Goal: Task Accomplishment & Management: Use online tool/utility

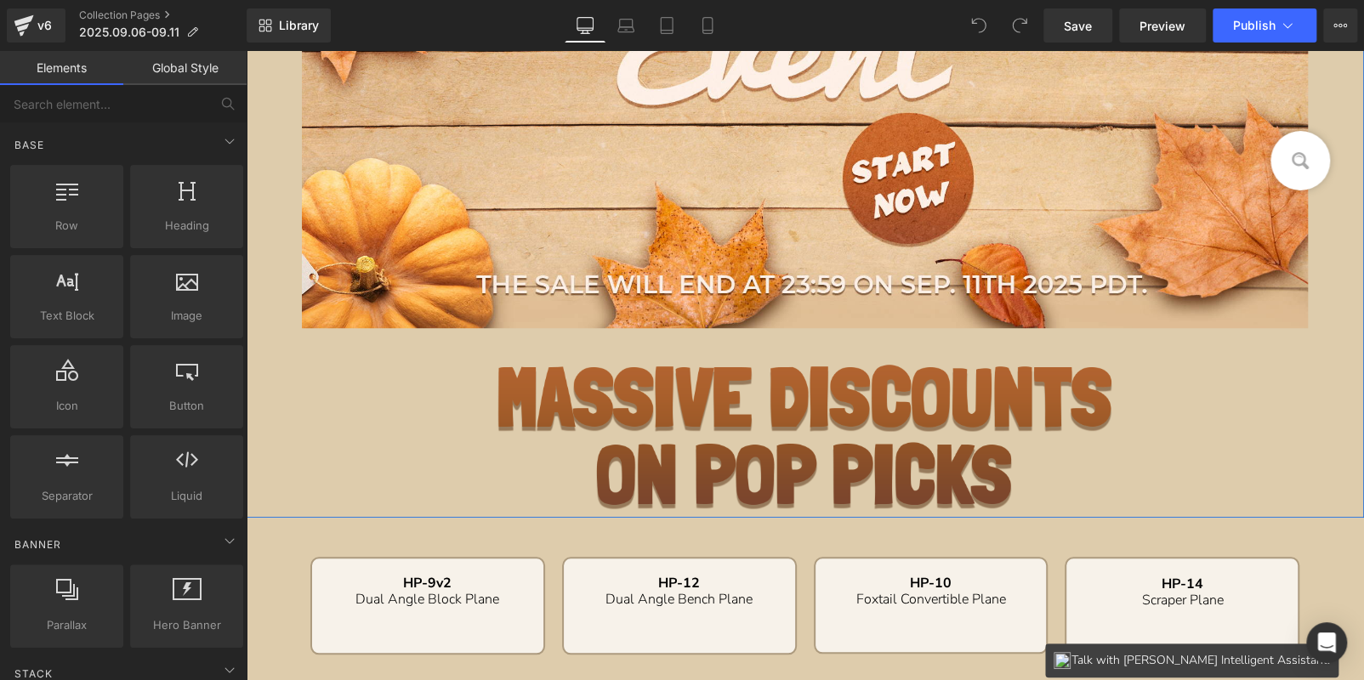
scroll to position [425, 0]
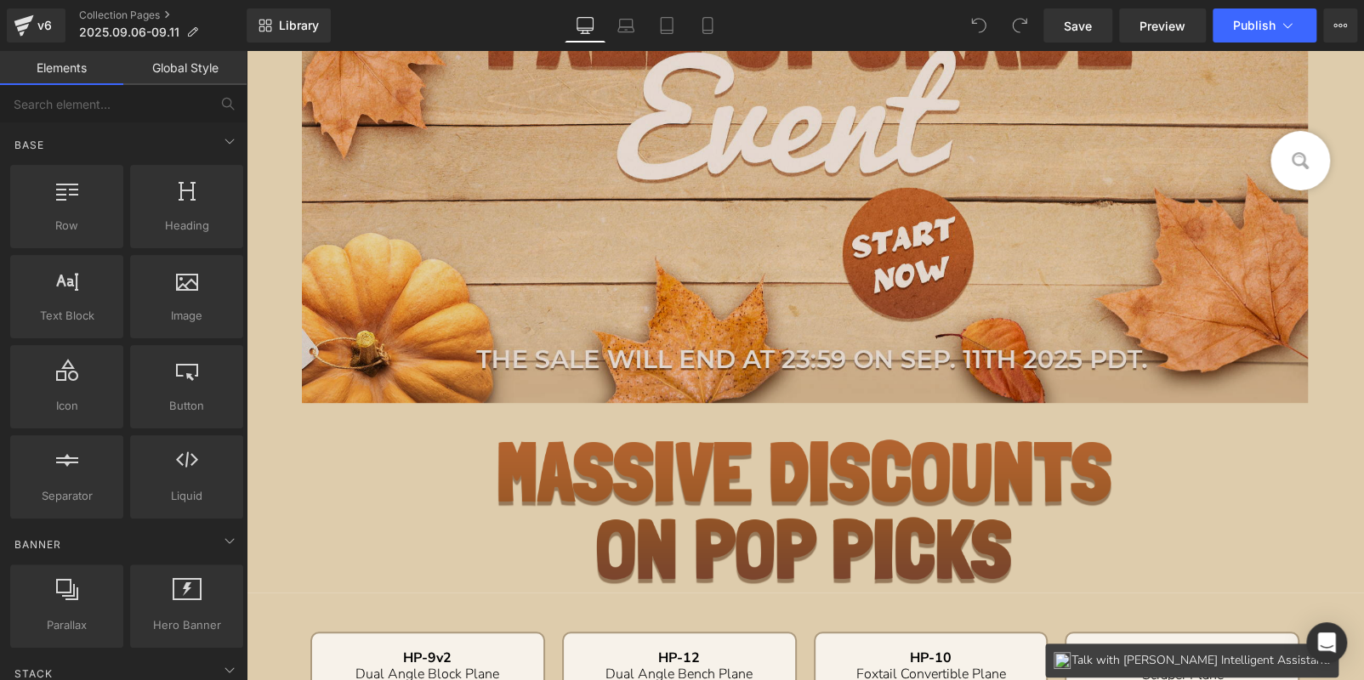
click at [837, 253] on img at bounding box center [805, 127] width 1007 height 626
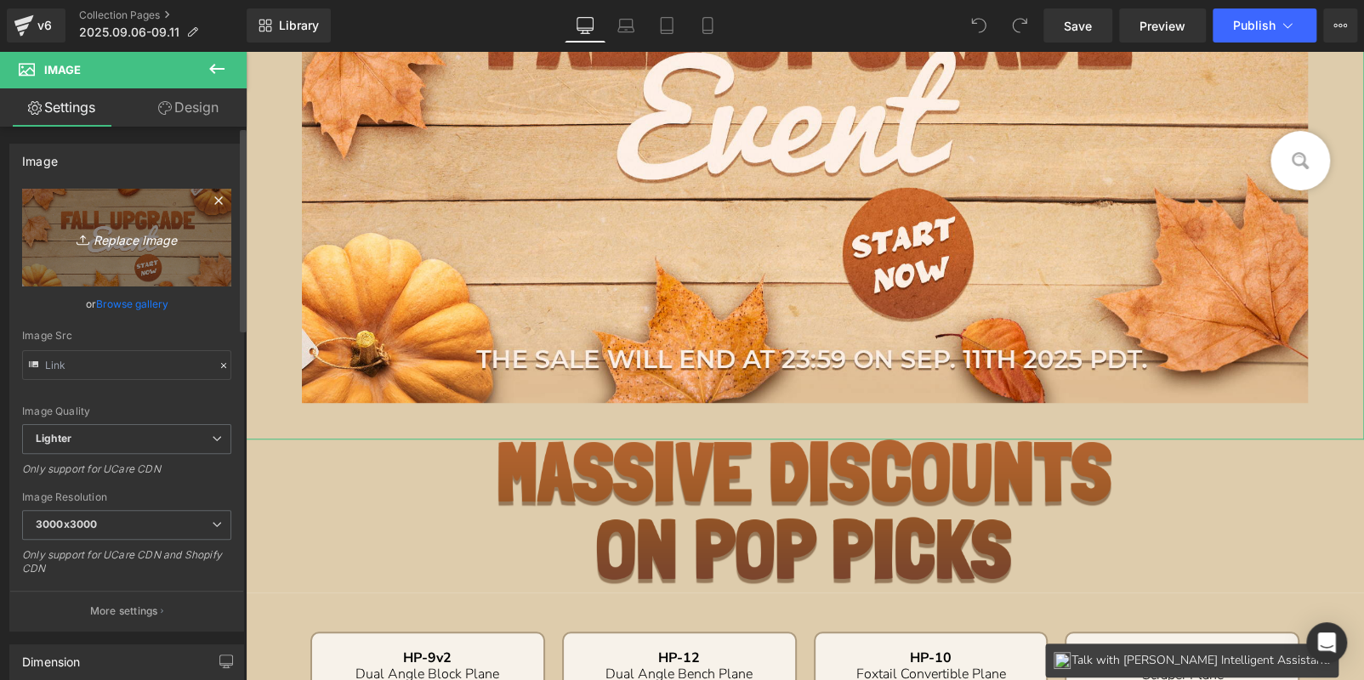
click at [120, 242] on icon "Replace Image" at bounding box center [127, 237] width 136 height 21
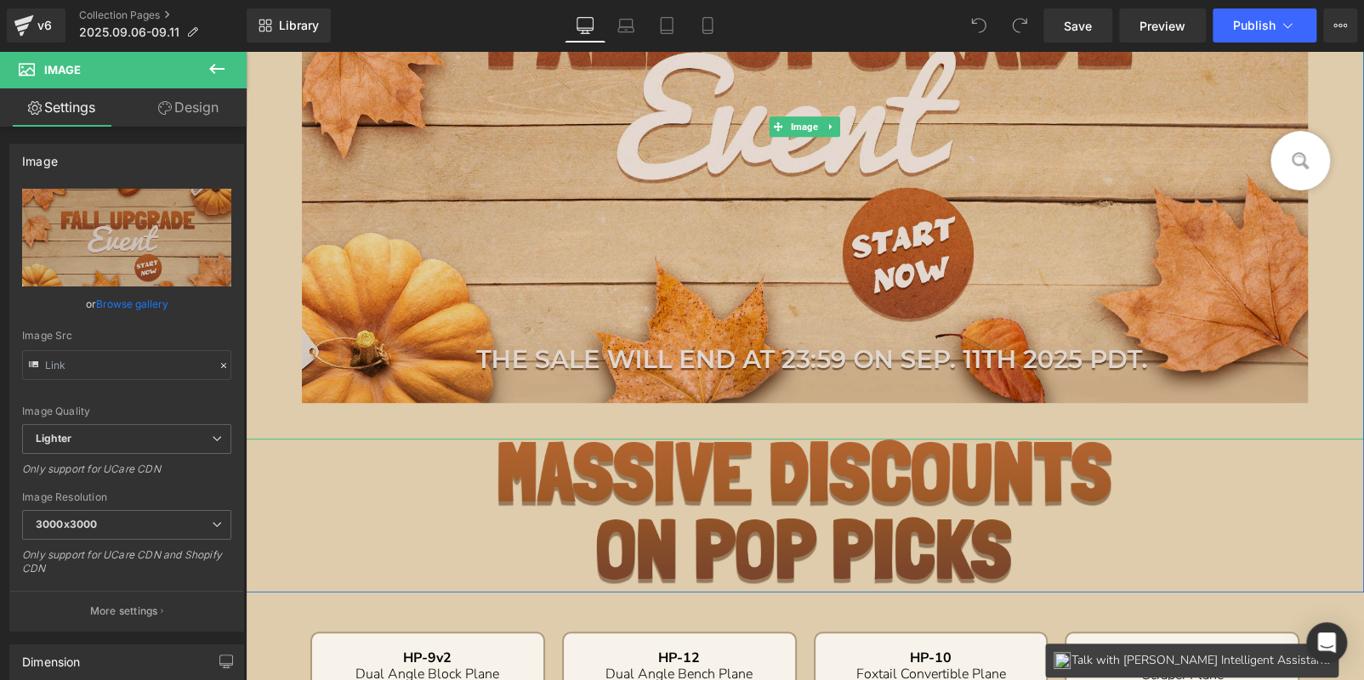
drag, startPoint x: 747, startPoint y: 239, endPoint x: 492, endPoint y: 242, distance: 255.1
click at [746, 239] on img at bounding box center [805, 127] width 1007 height 626
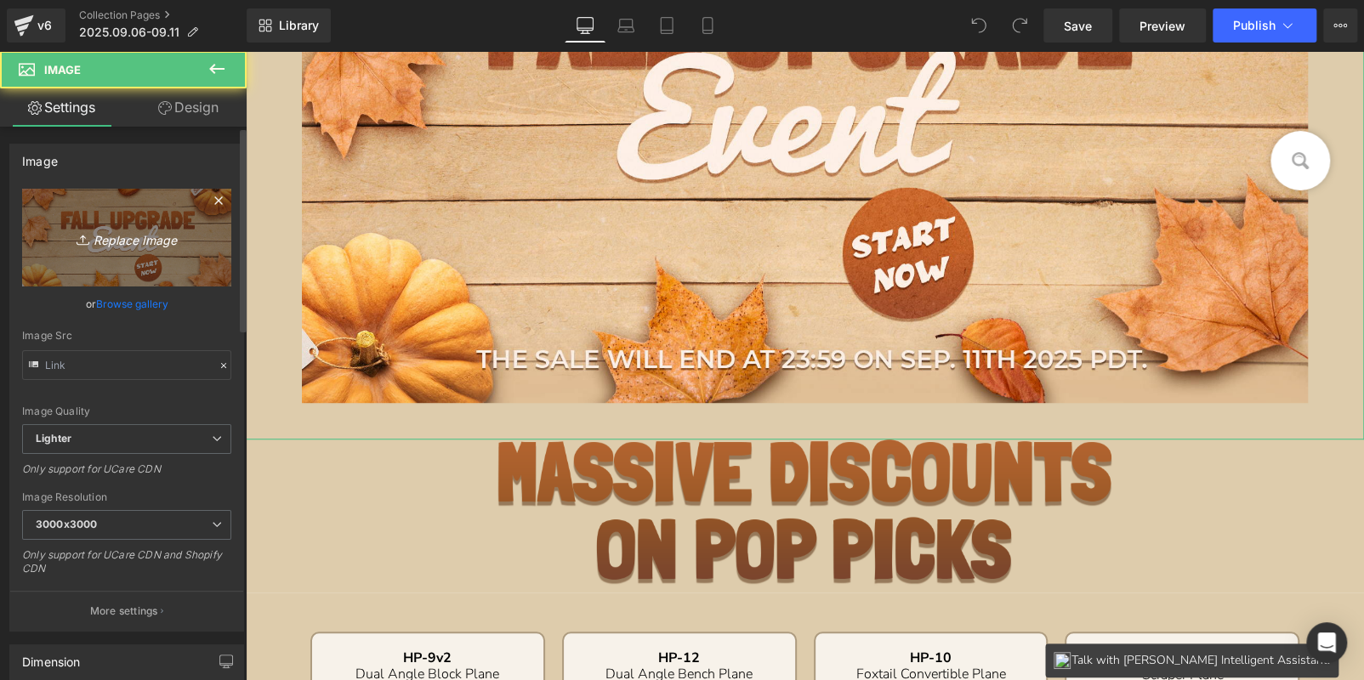
click at [186, 208] on link "Replace Image" at bounding box center [126, 238] width 209 height 98
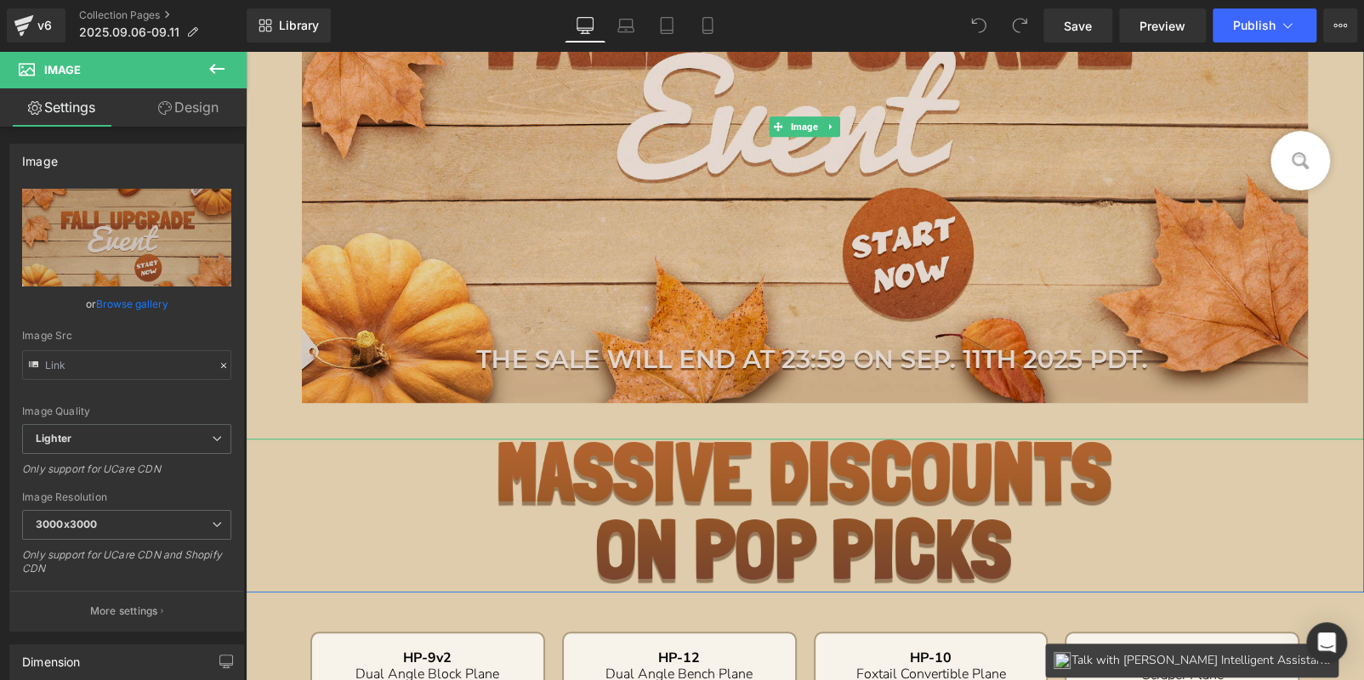
click at [990, 247] on img at bounding box center [805, 127] width 1007 height 626
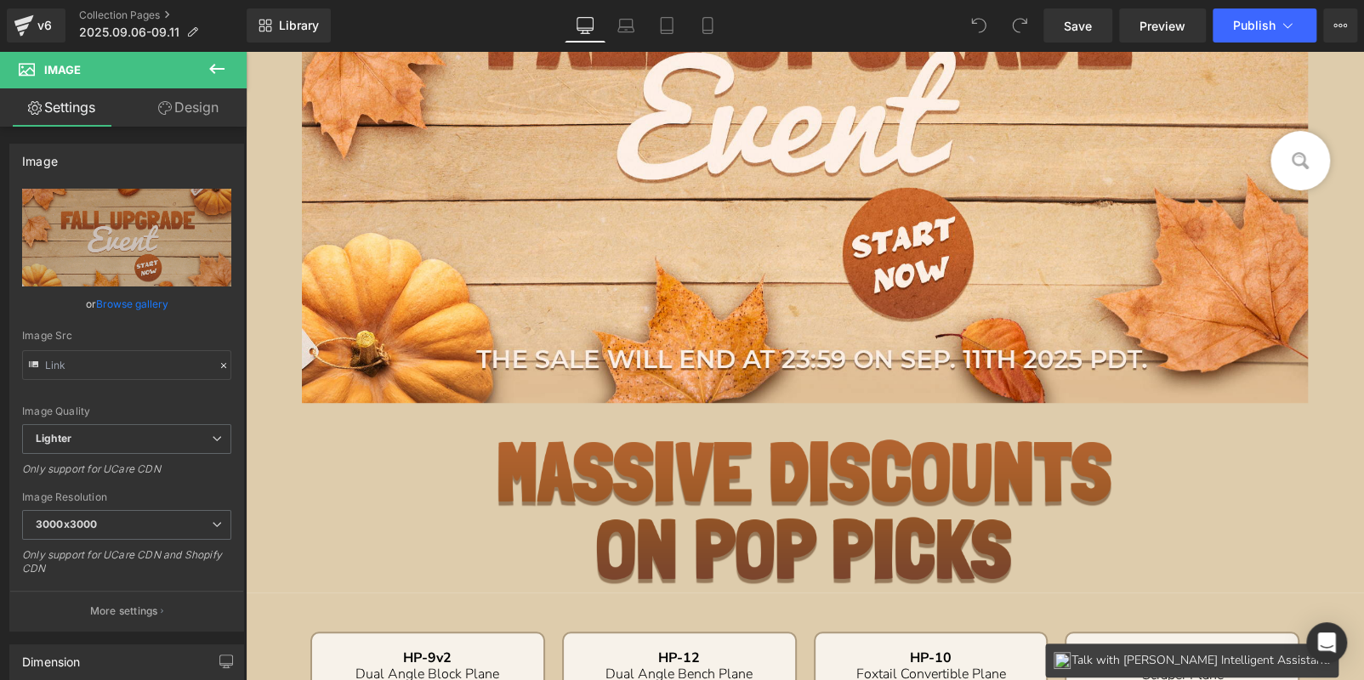
click at [1246, 5] on div "Library Desktop Desktop Laptop Tablet Mobile Save Preview Publish Scheduled Vie…" at bounding box center [805, 25] width 1117 height 51
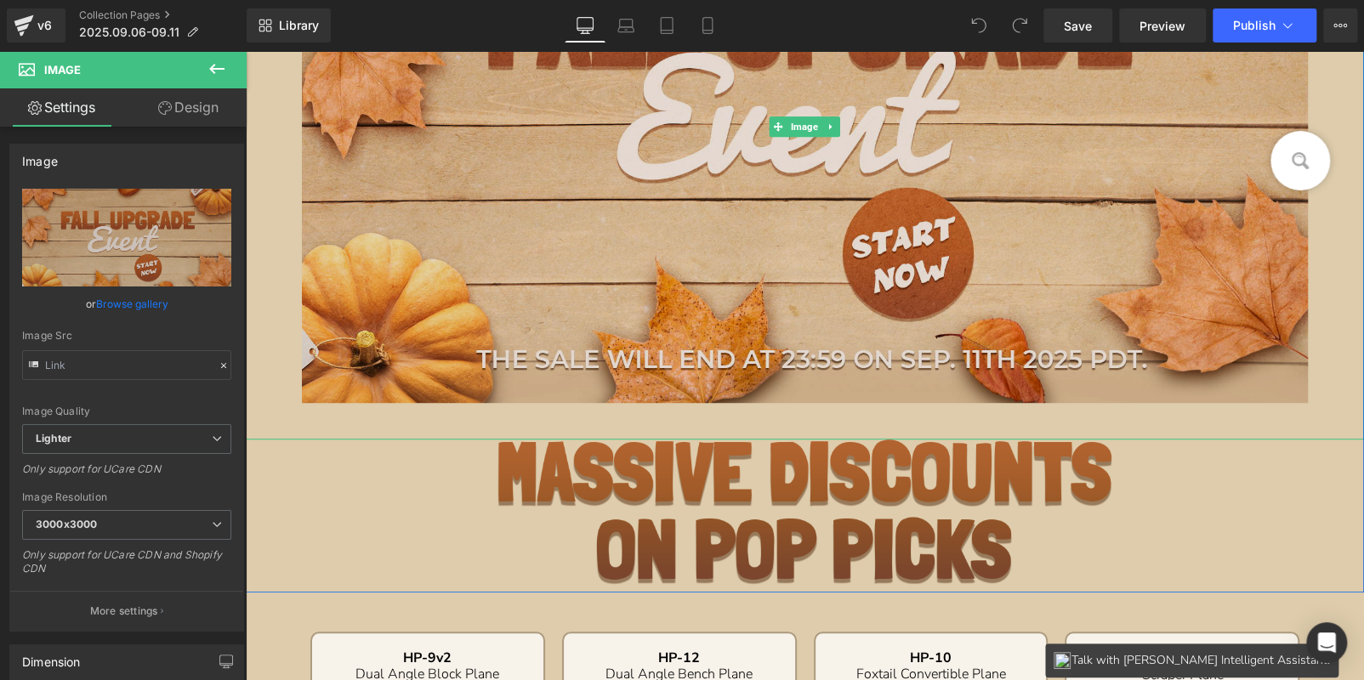
click at [740, 253] on img at bounding box center [805, 127] width 1007 height 626
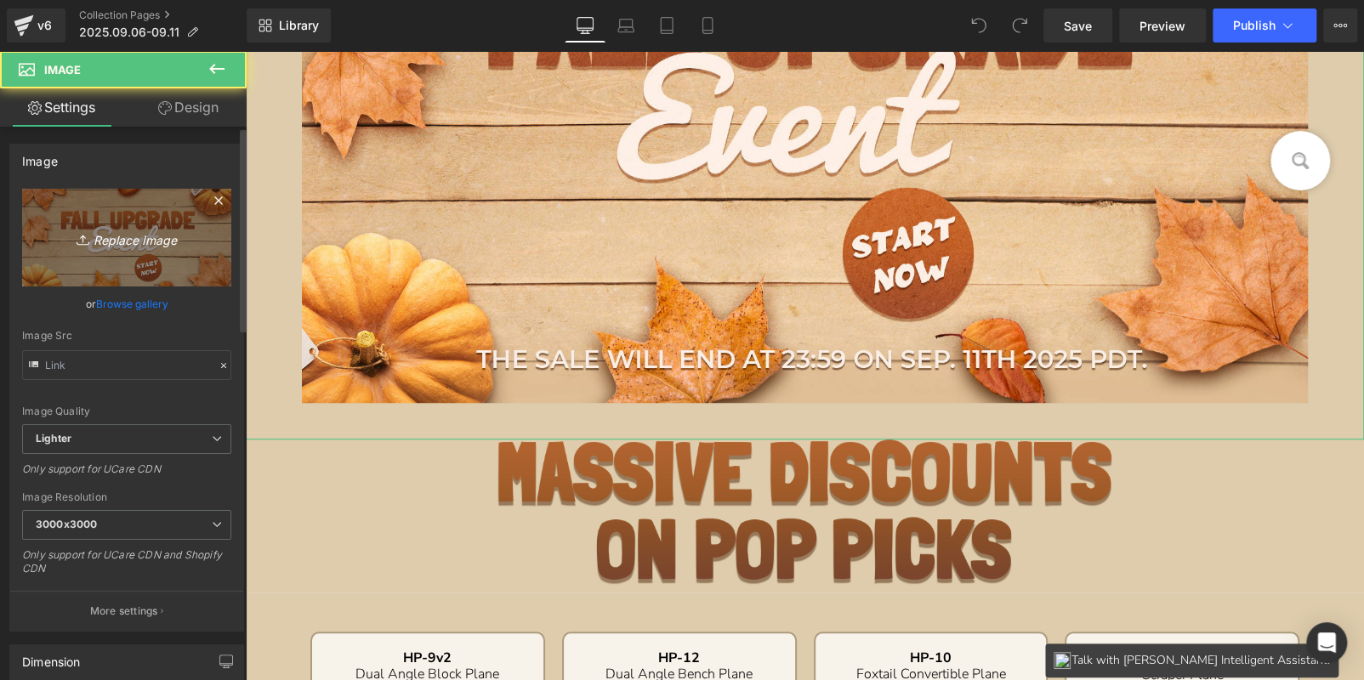
click at [93, 267] on link "Replace Image" at bounding box center [126, 238] width 209 height 98
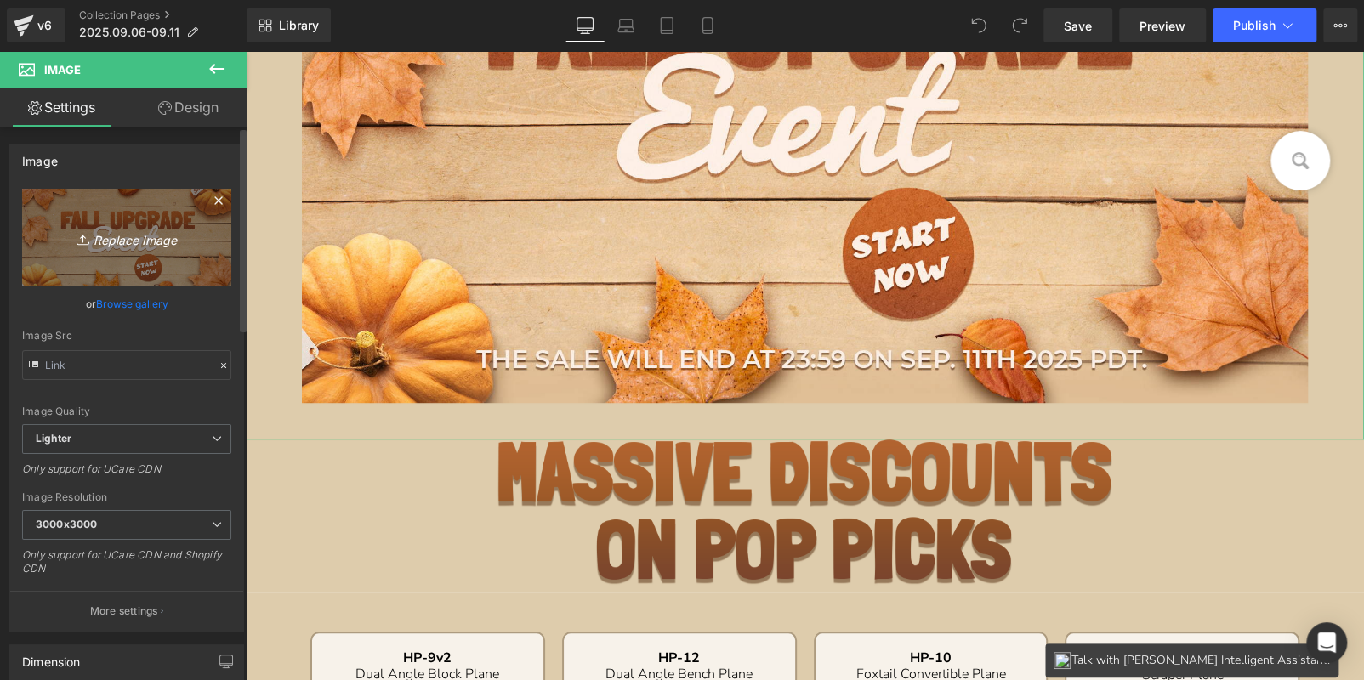
type input "C:\fakepath\11-last_01.jpg"
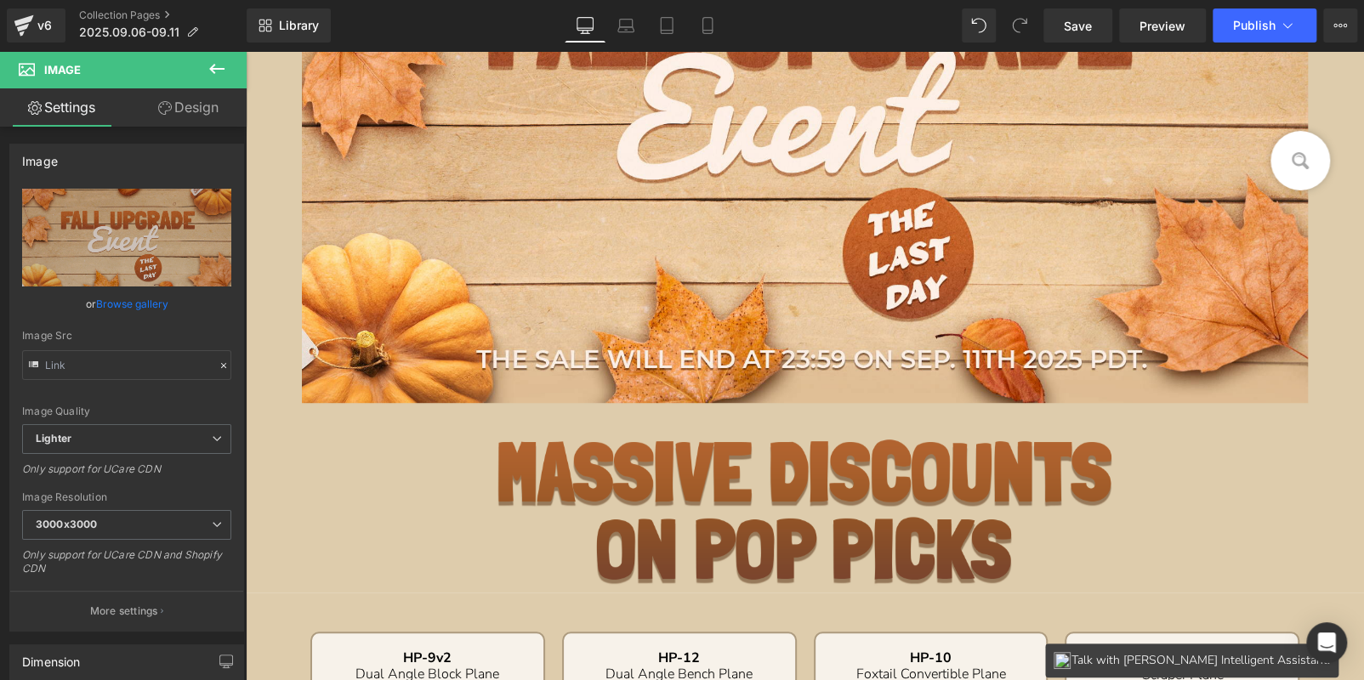
click at [210, 62] on icon at bounding box center [217, 69] width 20 height 20
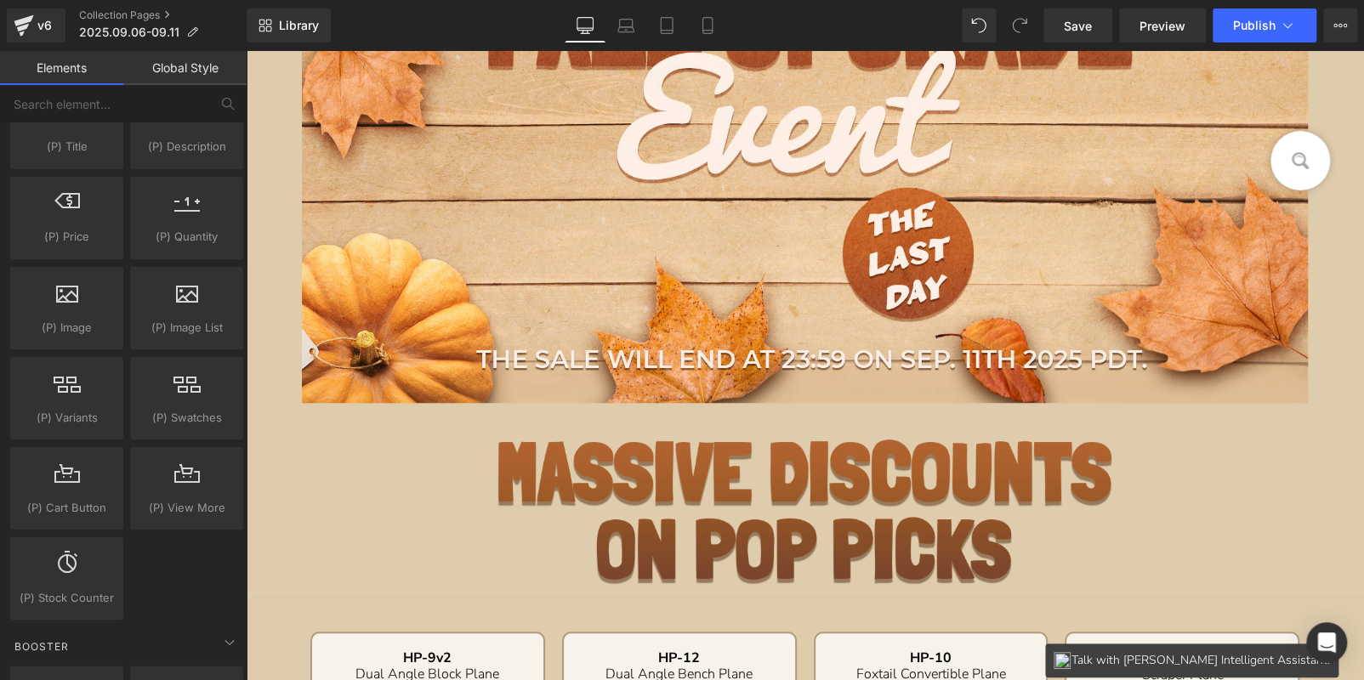
scroll to position [1870, 0]
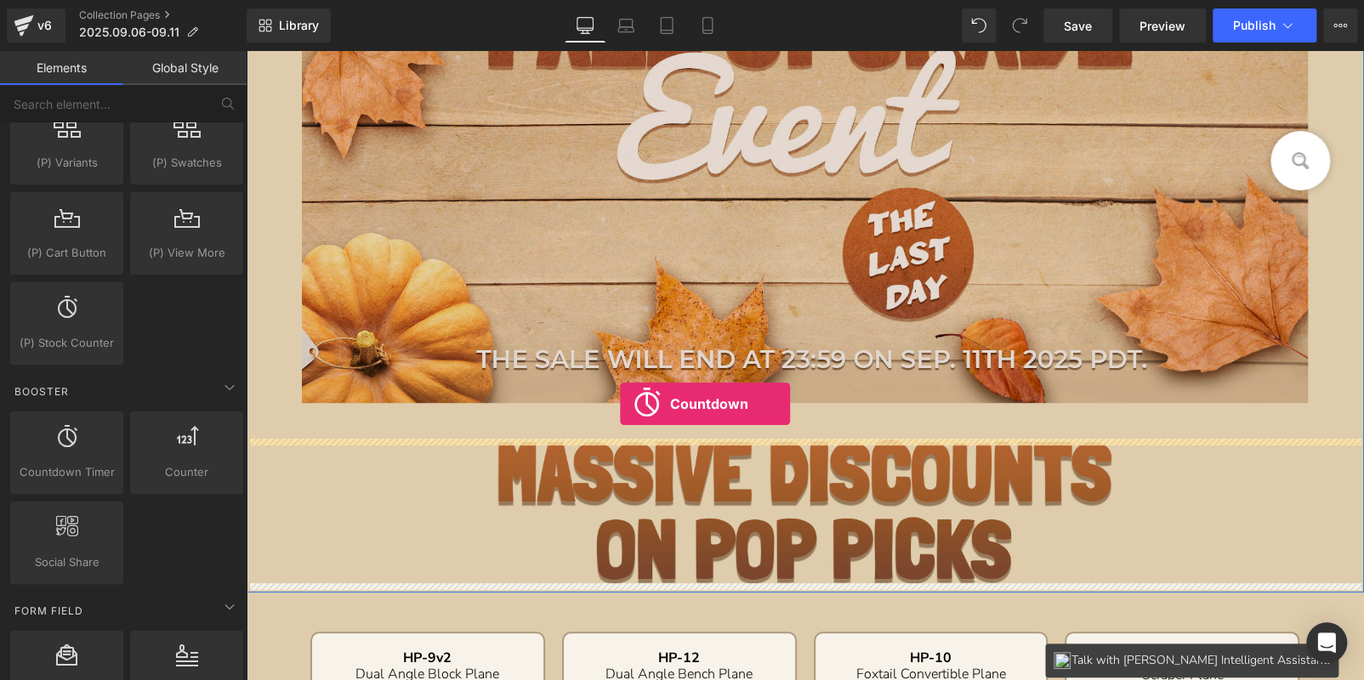
drag, startPoint x: 467, startPoint y: 496, endPoint x: 620, endPoint y: 404, distance: 178.5
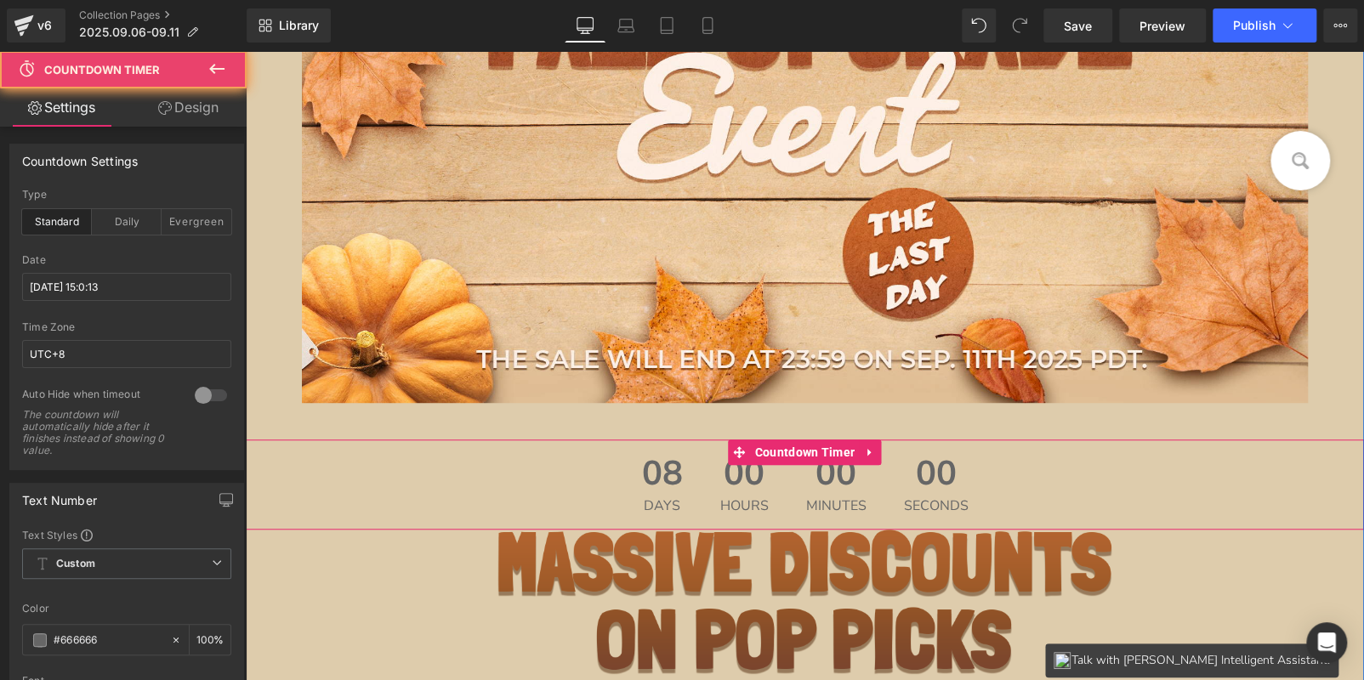
click at [664, 483] on span "08" at bounding box center [662, 478] width 41 height 43
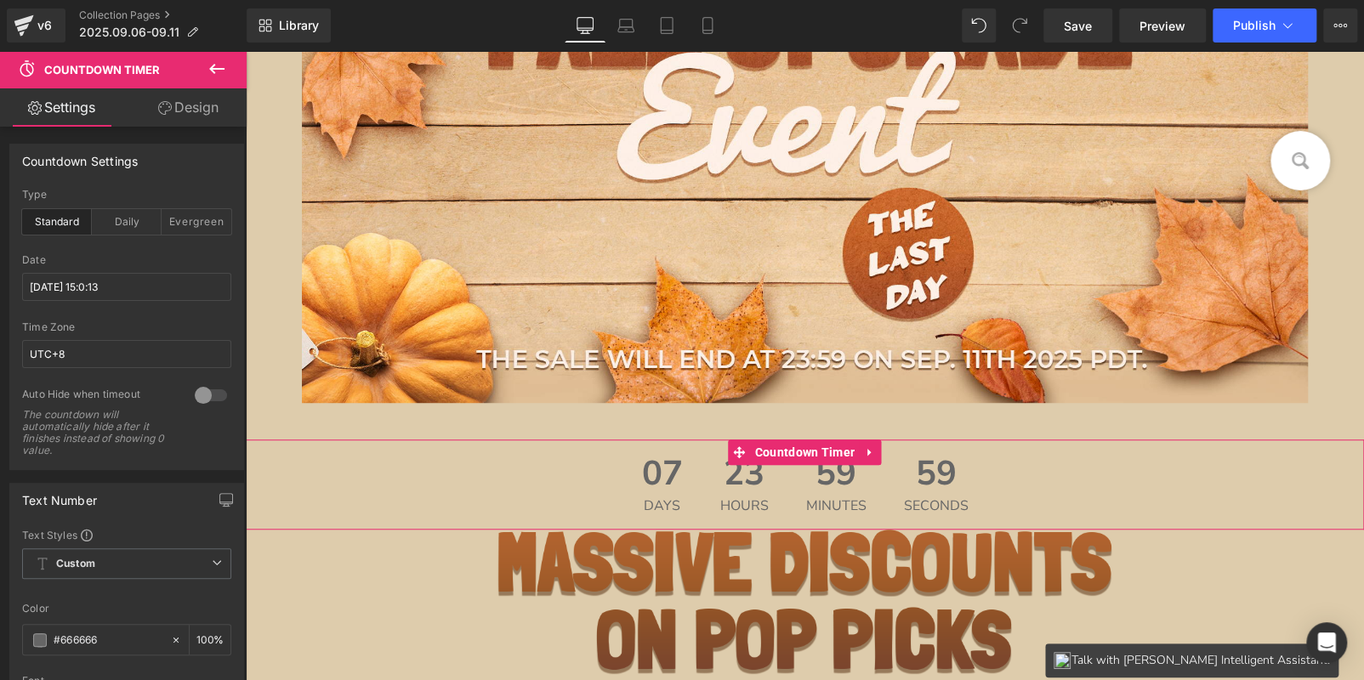
click at [197, 105] on link "Design" at bounding box center [188, 107] width 123 height 38
click at [0, 0] on div "Spacing" at bounding box center [0, 0] width 0 height 0
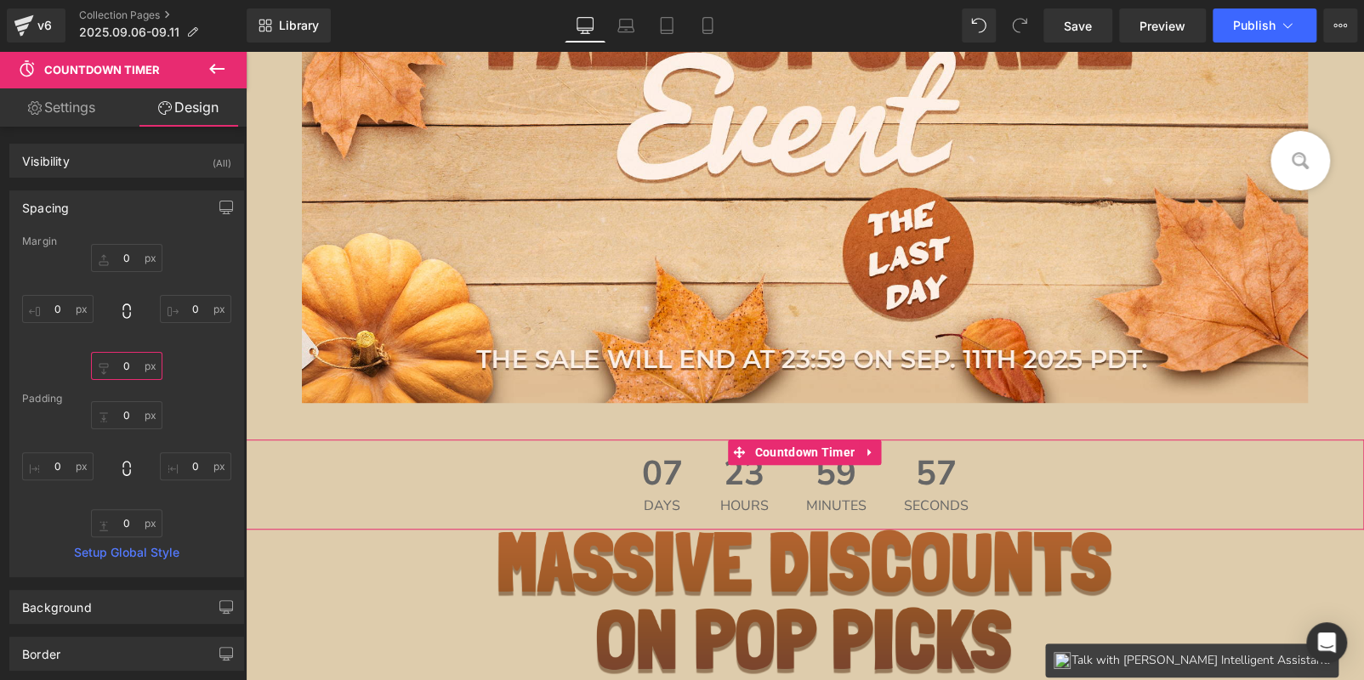
click at [137, 367] on input "text" at bounding box center [126, 366] width 71 height 28
type input "20"
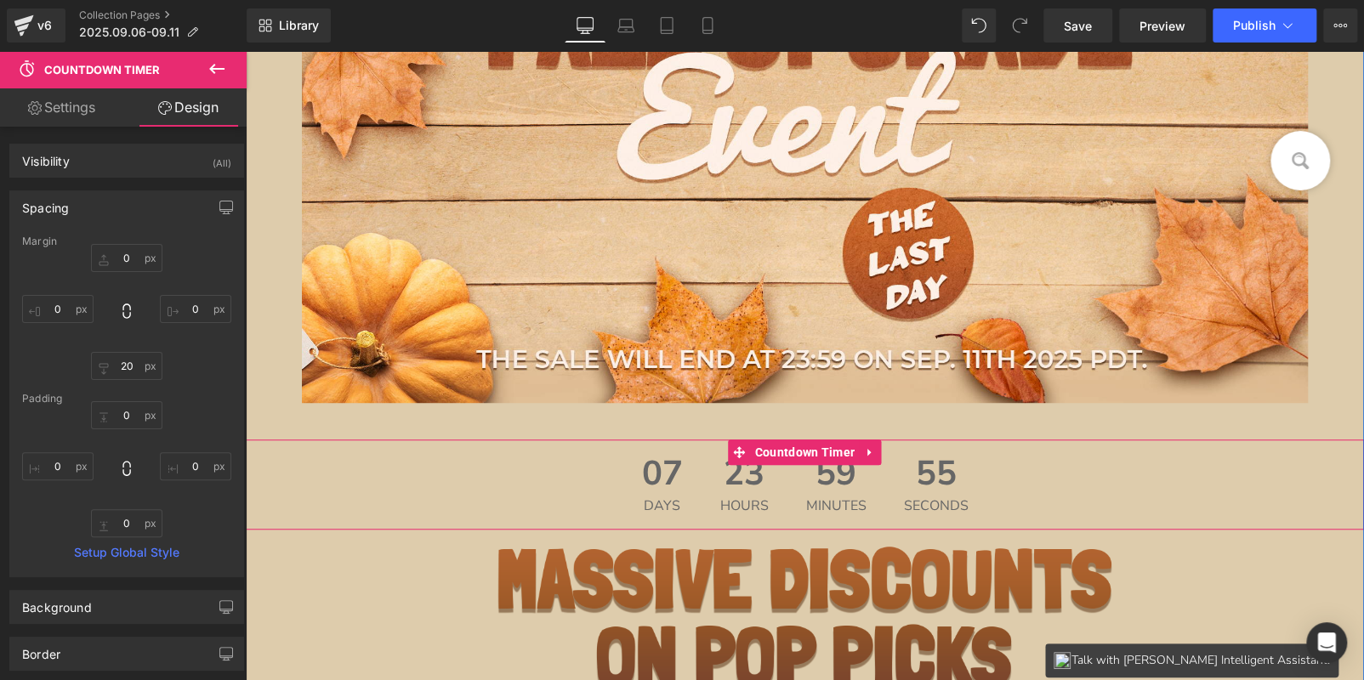
click at [764, 505] on div "23 Hours" at bounding box center [744, 485] width 82 height 90
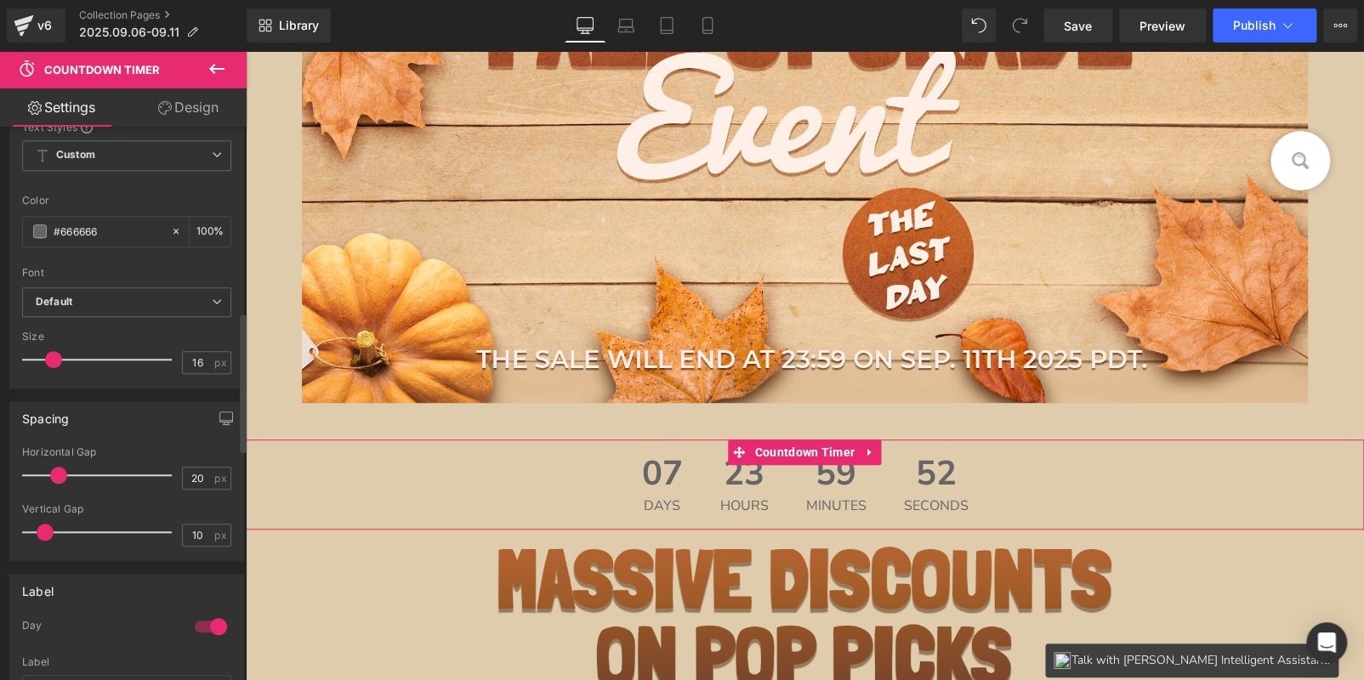
scroll to position [1020, 0]
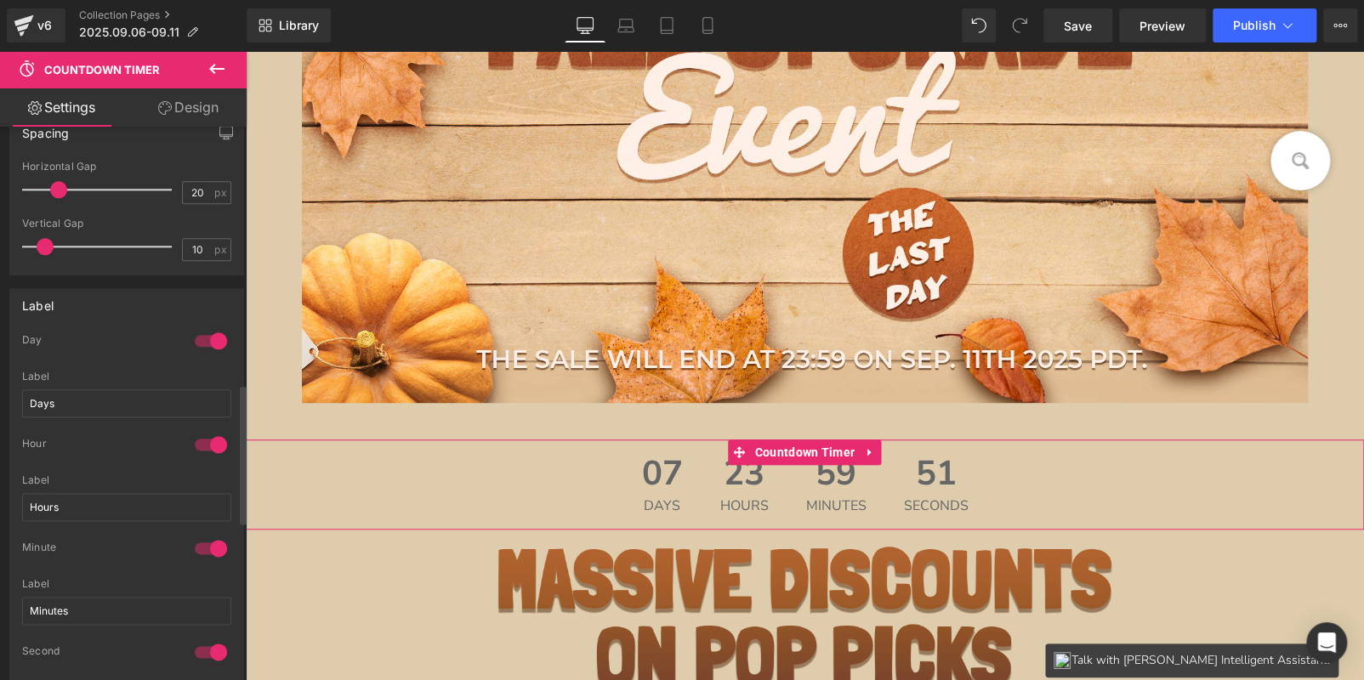
click at [204, 334] on div at bounding box center [210, 340] width 41 height 27
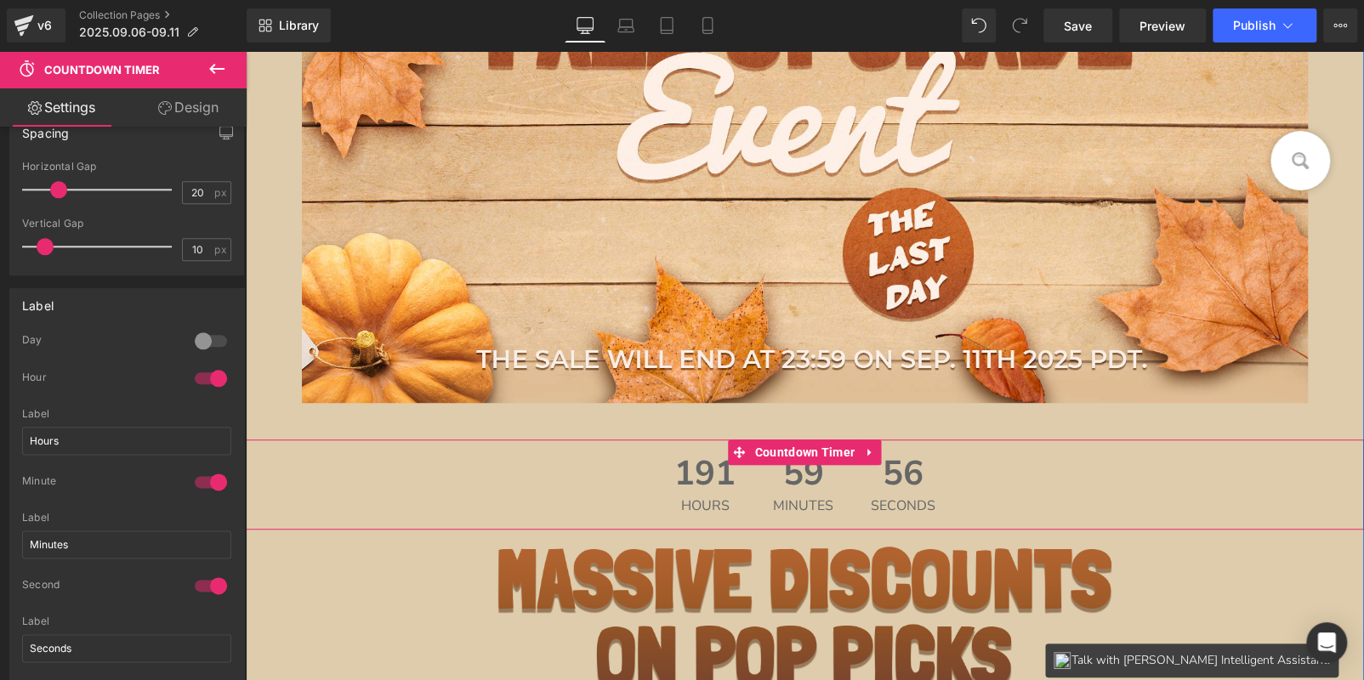
click at [674, 471] on span "191" at bounding box center [704, 478] width 61 height 43
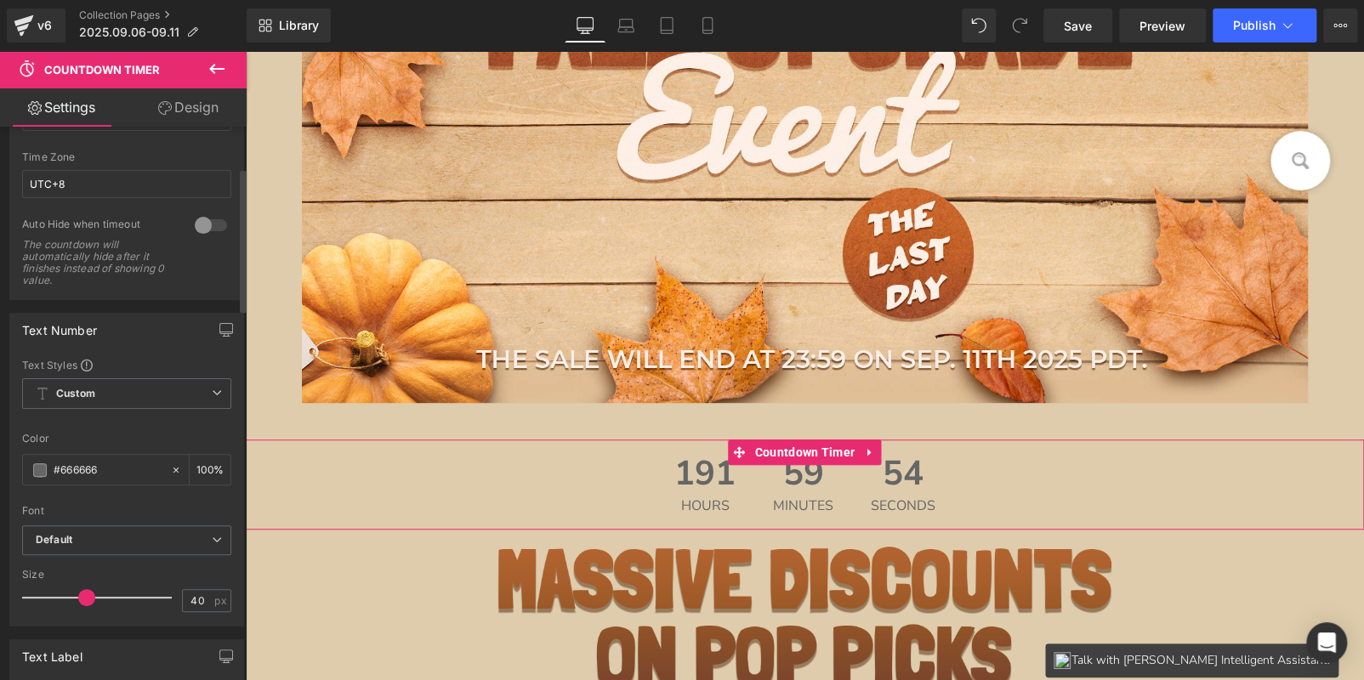
scroll to position [0, 0]
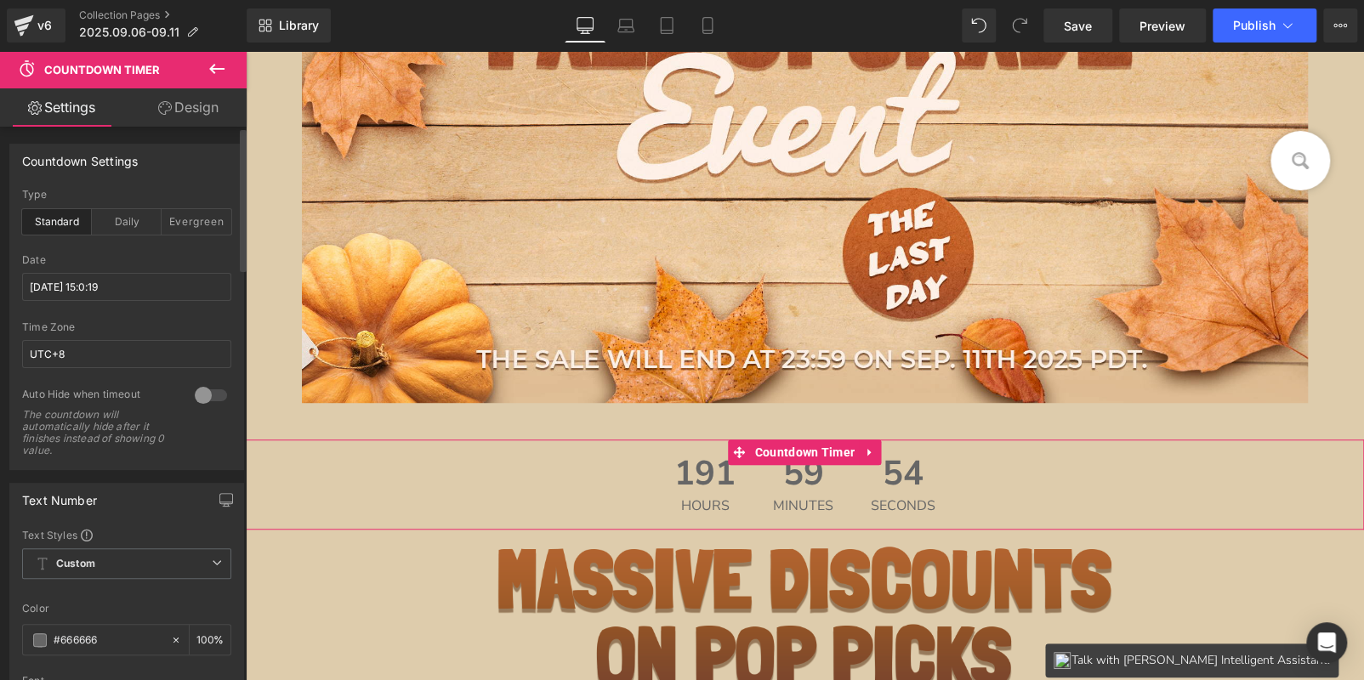
click at [77, 262] on div "Date" at bounding box center [126, 260] width 209 height 12
click at [83, 290] on input "2025/9/19 15:0:19" at bounding box center [126, 287] width 209 height 28
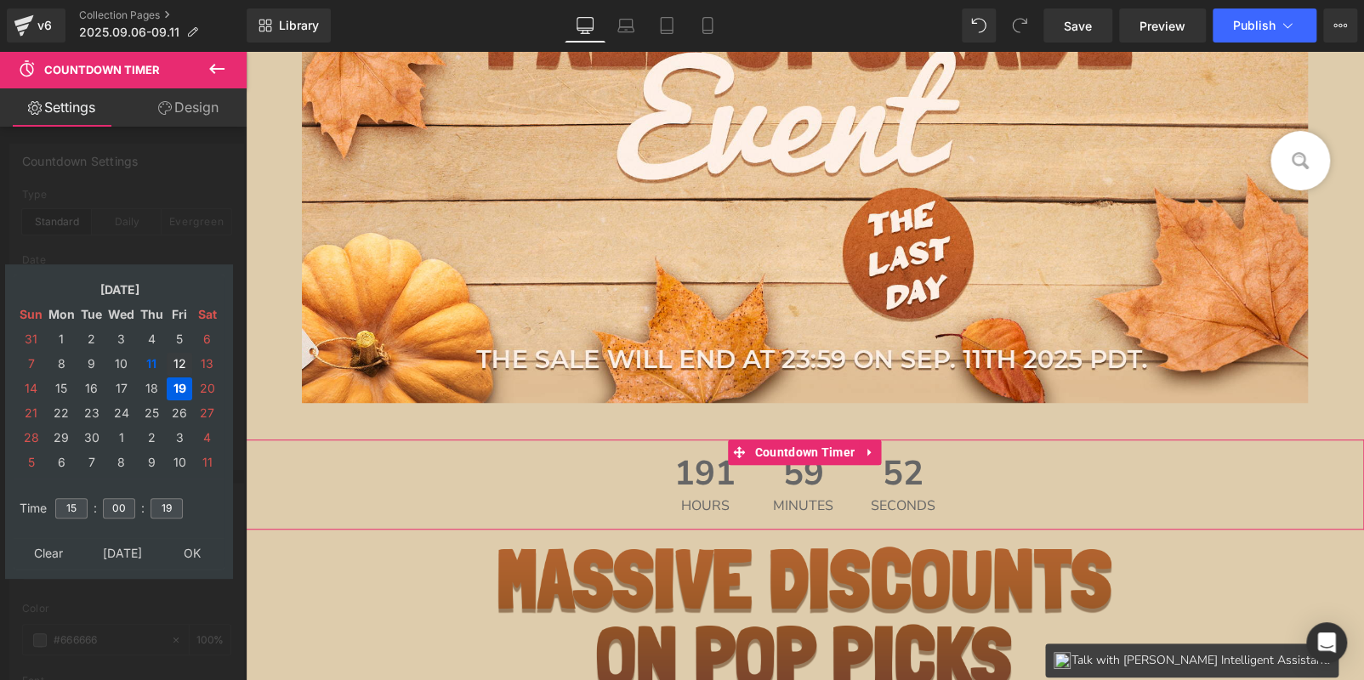
click at [172, 362] on td "12" at bounding box center [180, 364] width 26 height 23
click at [168, 505] on input "19" at bounding box center [166, 508] width 32 height 20
type input "00"
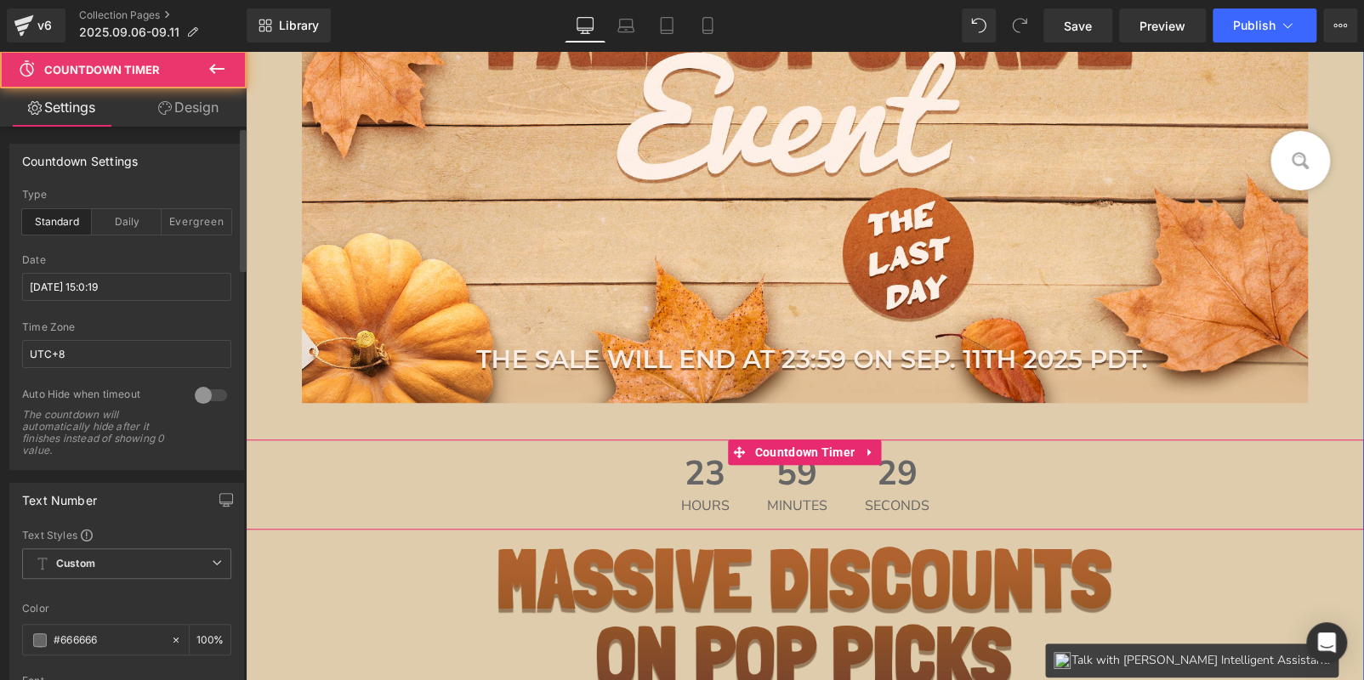
click at [590, 473] on div "23 Hours 59 Minutes 29 Seconds" at bounding box center [805, 485] width 1118 height 90
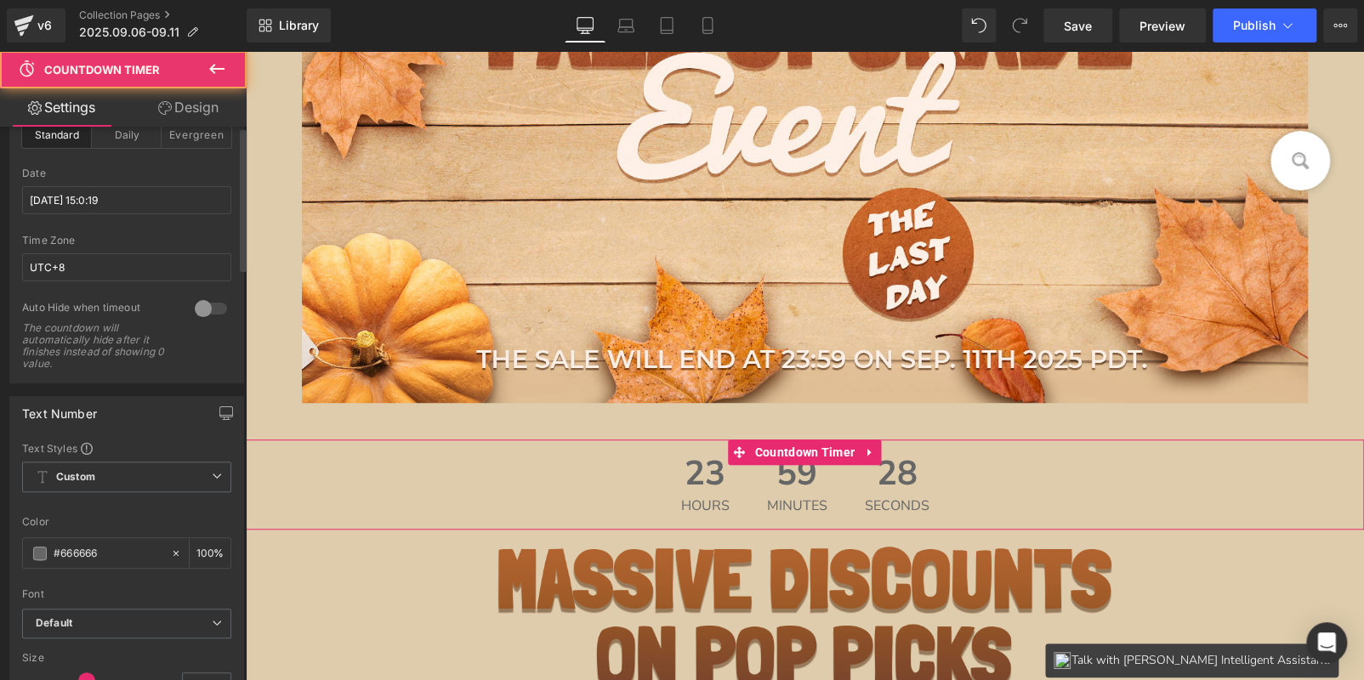
scroll to position [254, 0]
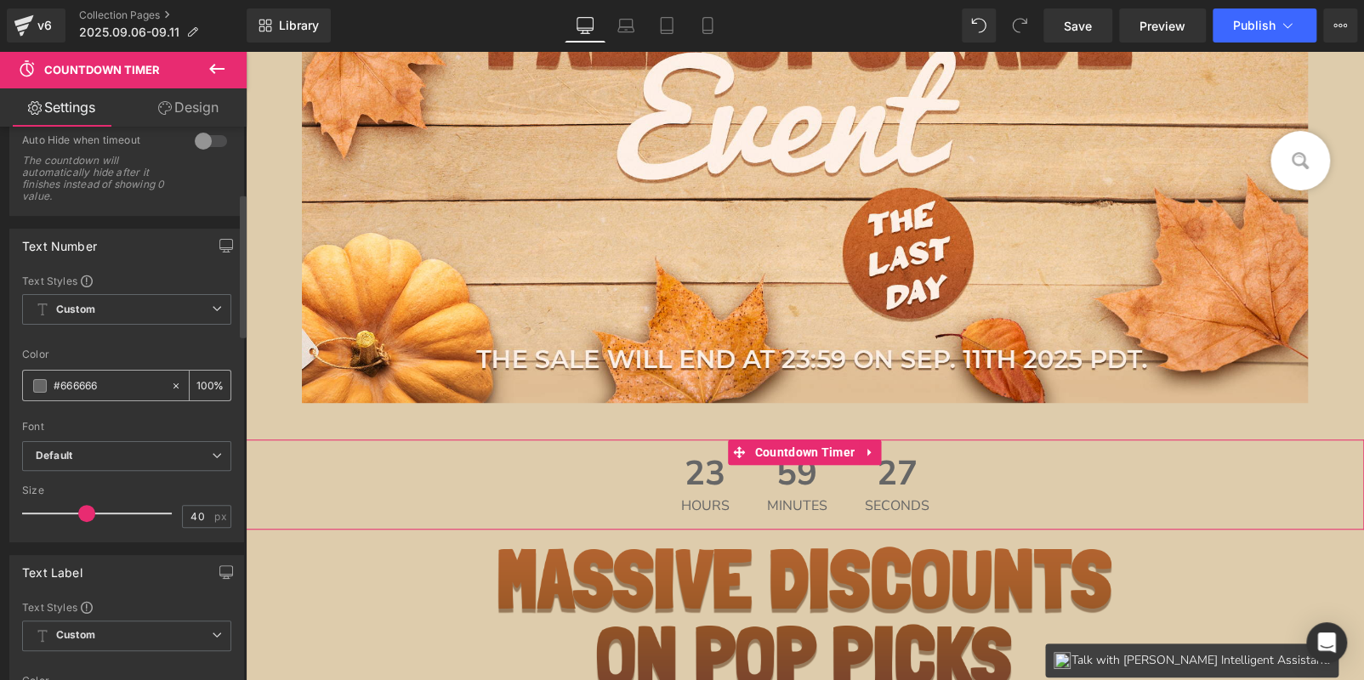
click at [38, 380] on span at bounding box center [40, 386] width 14 height 14
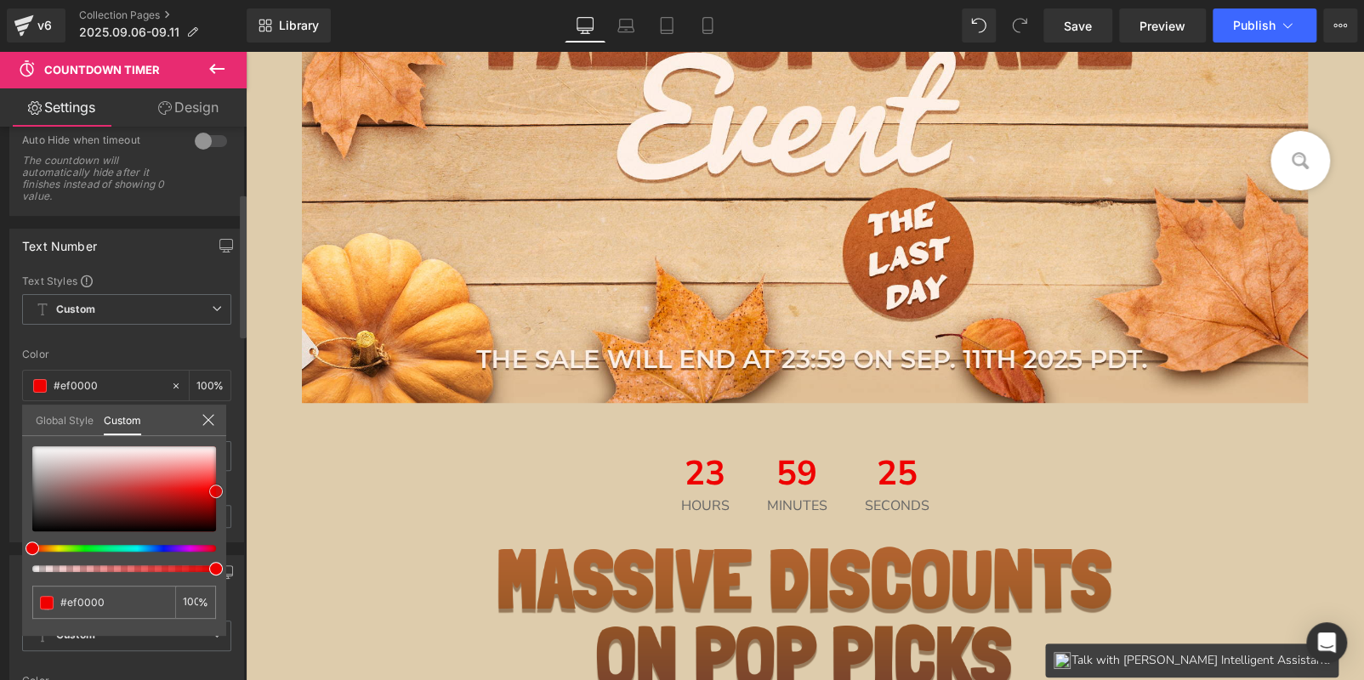
drag, startPoint x: 34, startPoint y: 494, endPoint x: 230, endPoint y: 488, distance: 196.5
click at [230, 488] on div "Text Number Text Styles Custom Custom Setup Global Style Custom Setup Global St…" at bounding box center [127, 379] width 254 height 327
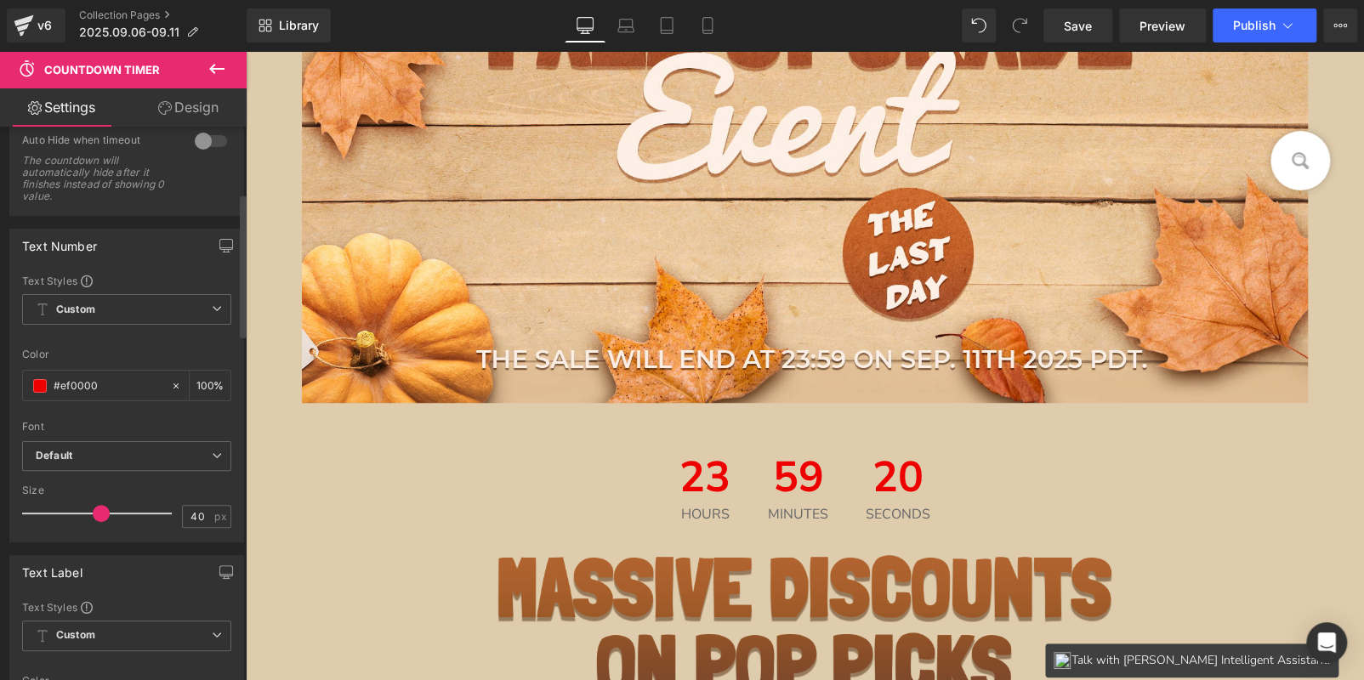
drag, startPoint x: 78, startPoint y: 514, endPoint x: 92, endPoint y: 514, distance: 13.6
click at [93, 514] on span at bounding box center [101, 513] width 17 height 17
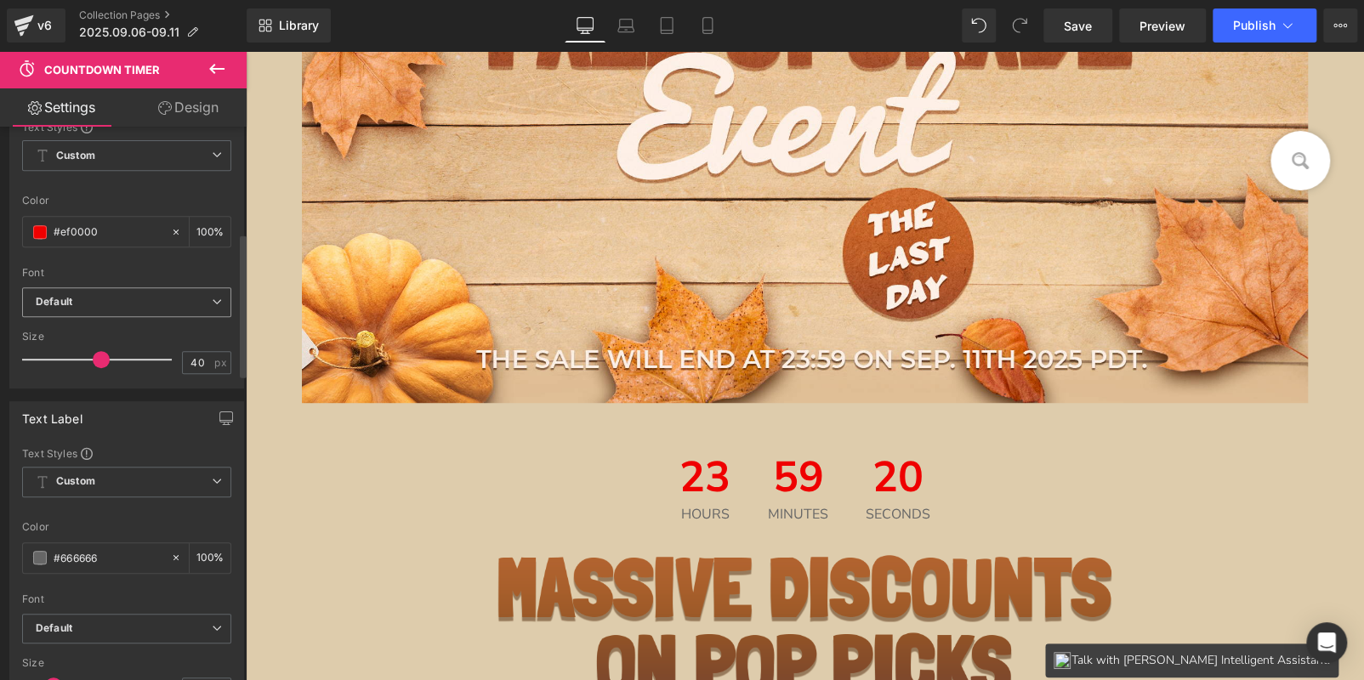
scroll to position [595, 0]
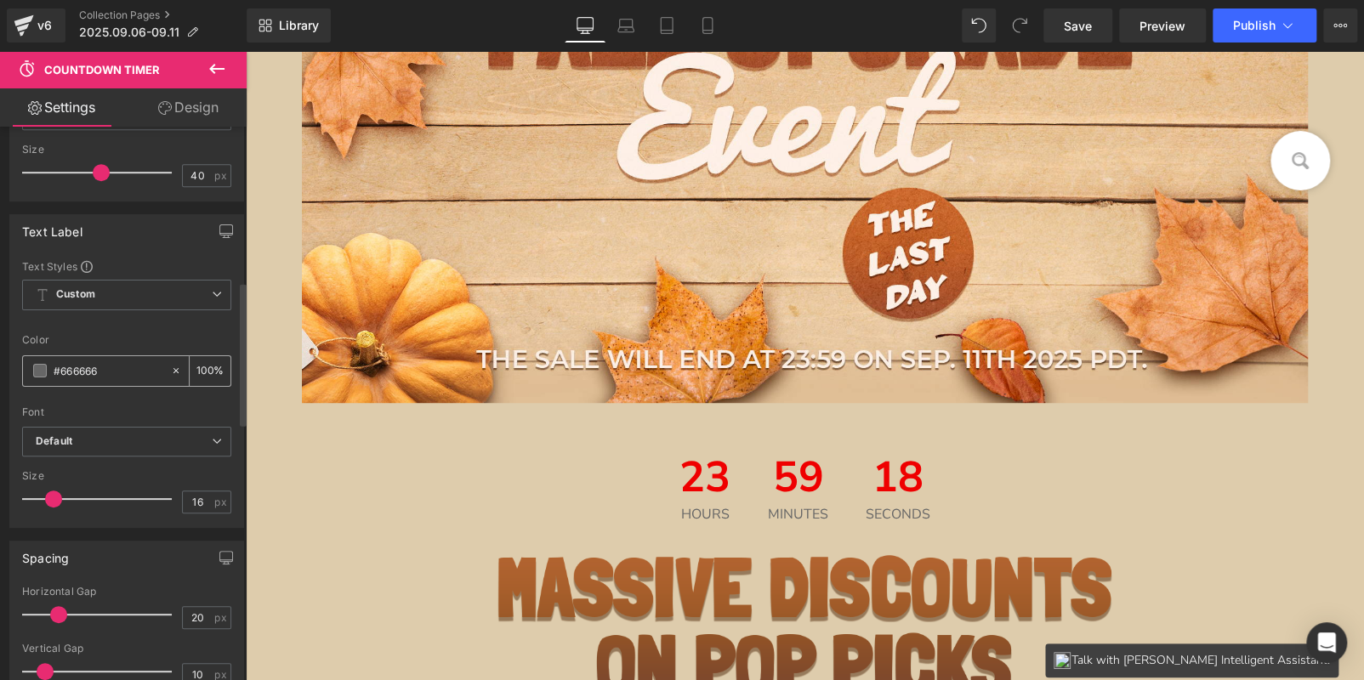
click at [37, 367] on span at bounding box center [40, 371] width 14 height 14
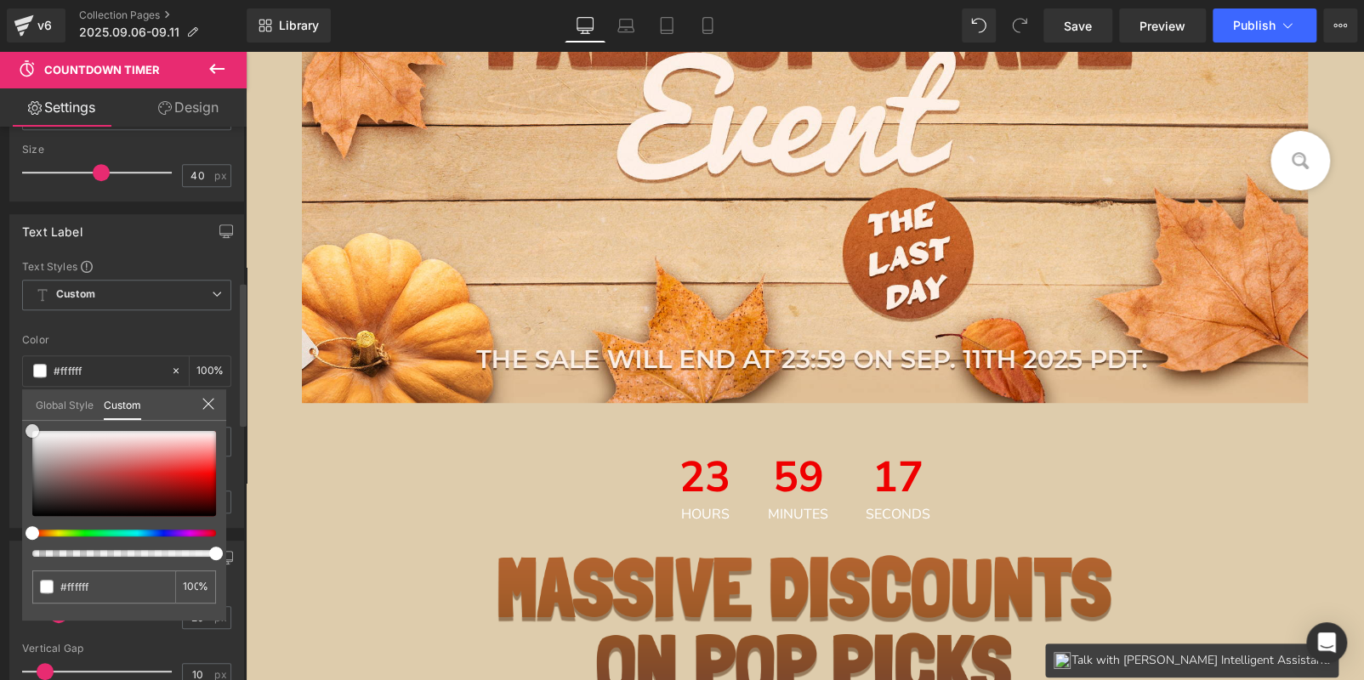
drag, startPoint x: 27, startPoint y: 478, endPoint x: 9, endPoint y: 274, distance: 204.9
click at [0, 290] on div "Text Label Text Styles Custom Custom Setup Global Style Custom Setup Global Sty…" at bounding box center [127, 365] width 254 height 327
click at [1276, 26] on button "Publish" at bounding box center [1264, 26] width 104 height 34
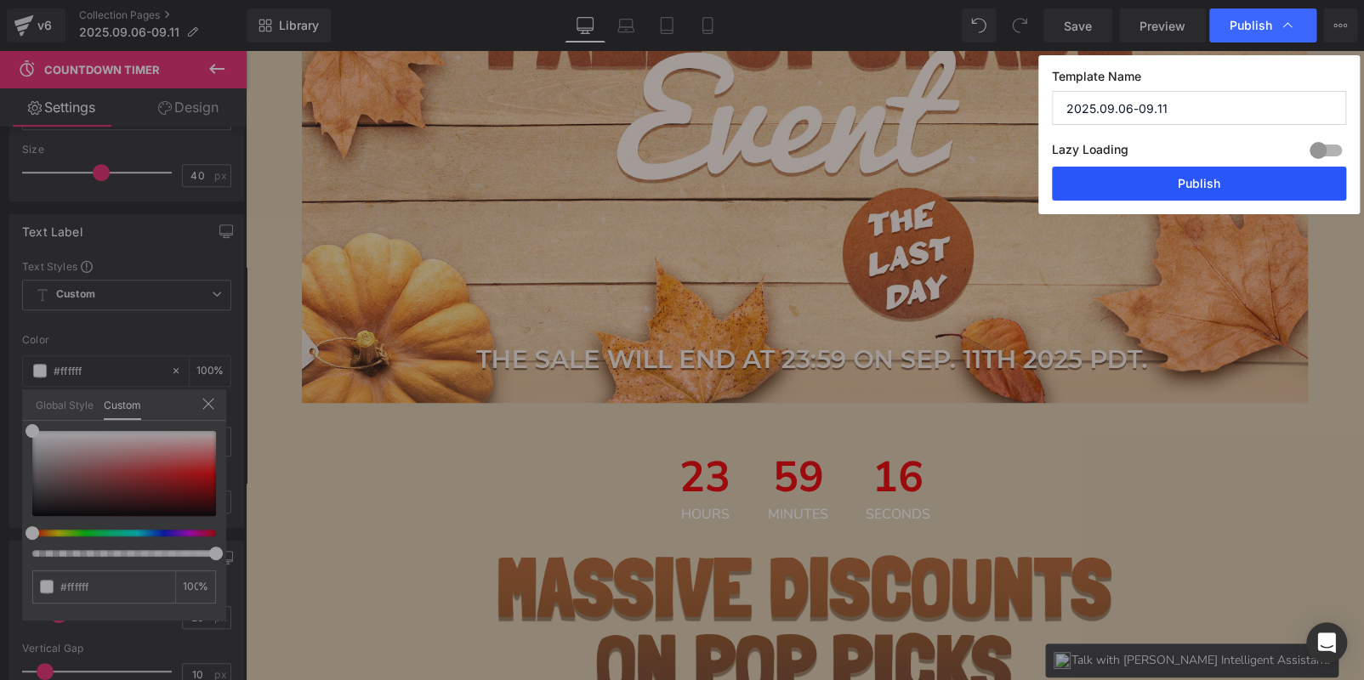
click at [1192, 189] on button "Publish" at bounding box center [1199, 184] width 294 height 34
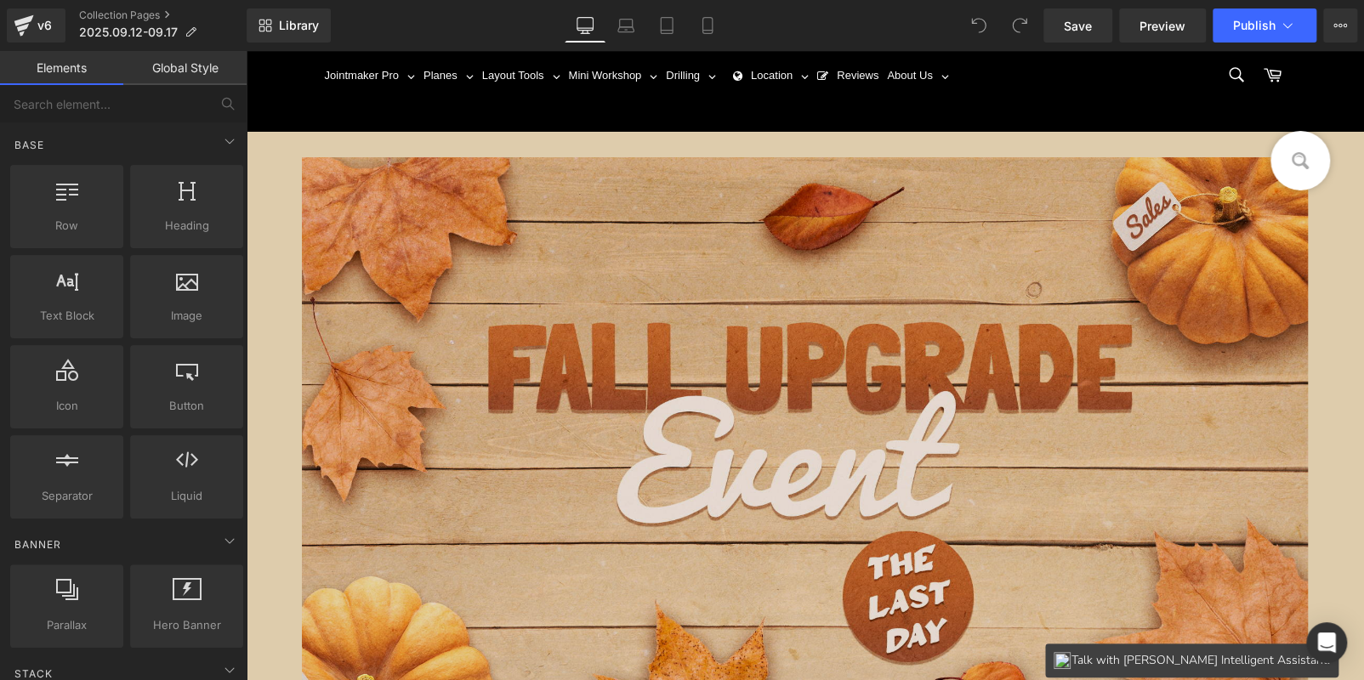
scroll to position [339, 0]
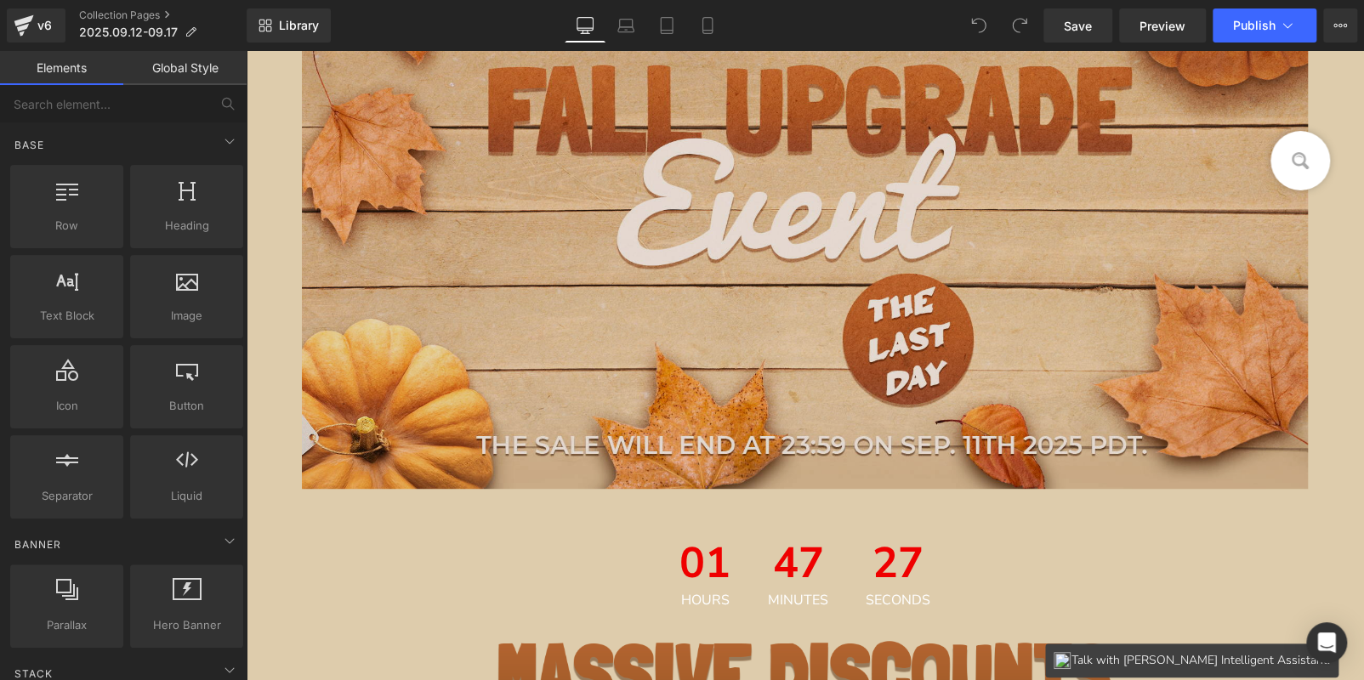
click at [916, 225] on img at bounding box center [805, 213] width 1007 height 626
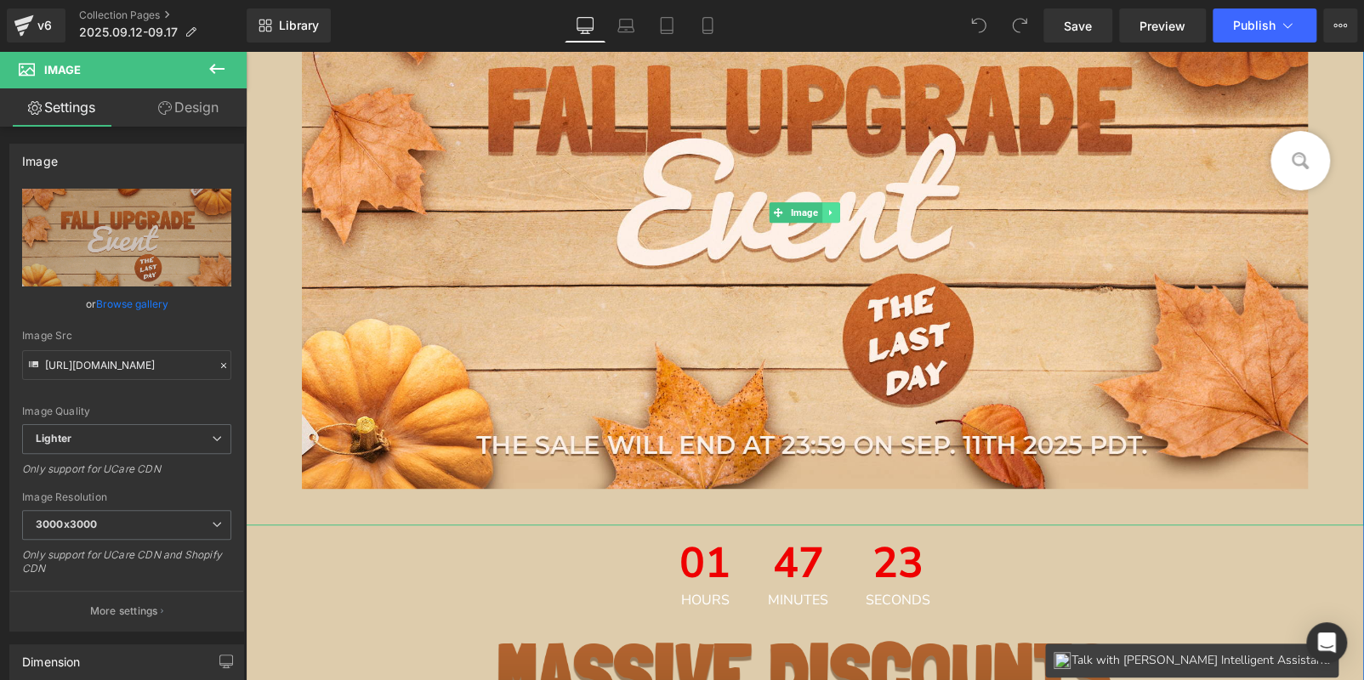
click at [827, 210] on icon at bounding box center [830, 212] width 9 height 10
click at [835, 209] on icon at bounding box center [839, 211] width 9 height 9
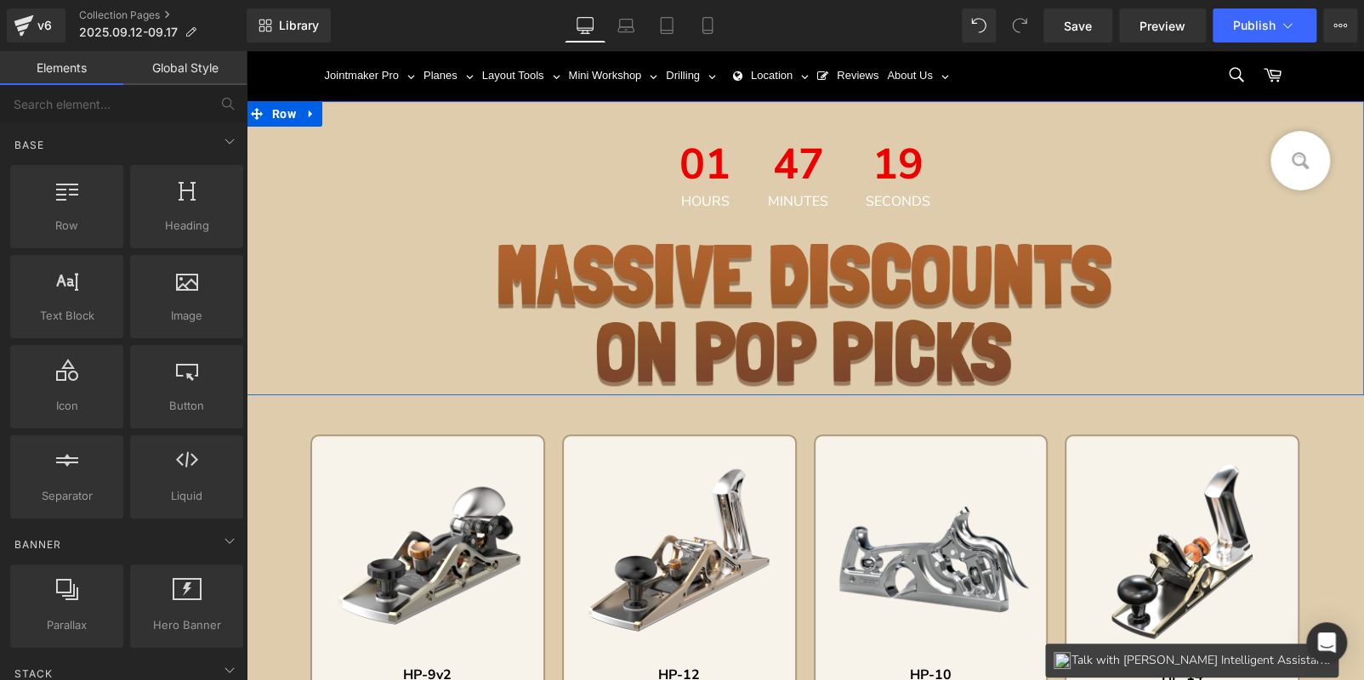
scroll to position [0, 0]
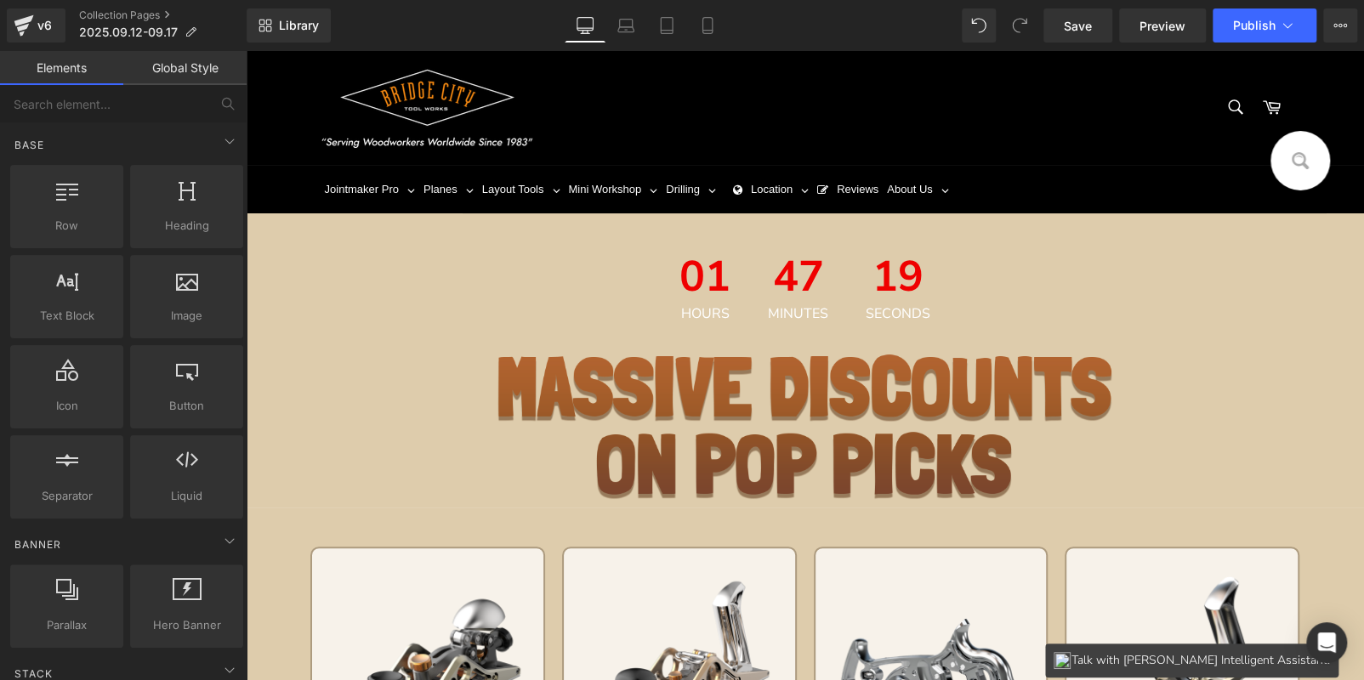
click at [775, 269] on span "47" at bounding box center [798, 281] width 60 height 51
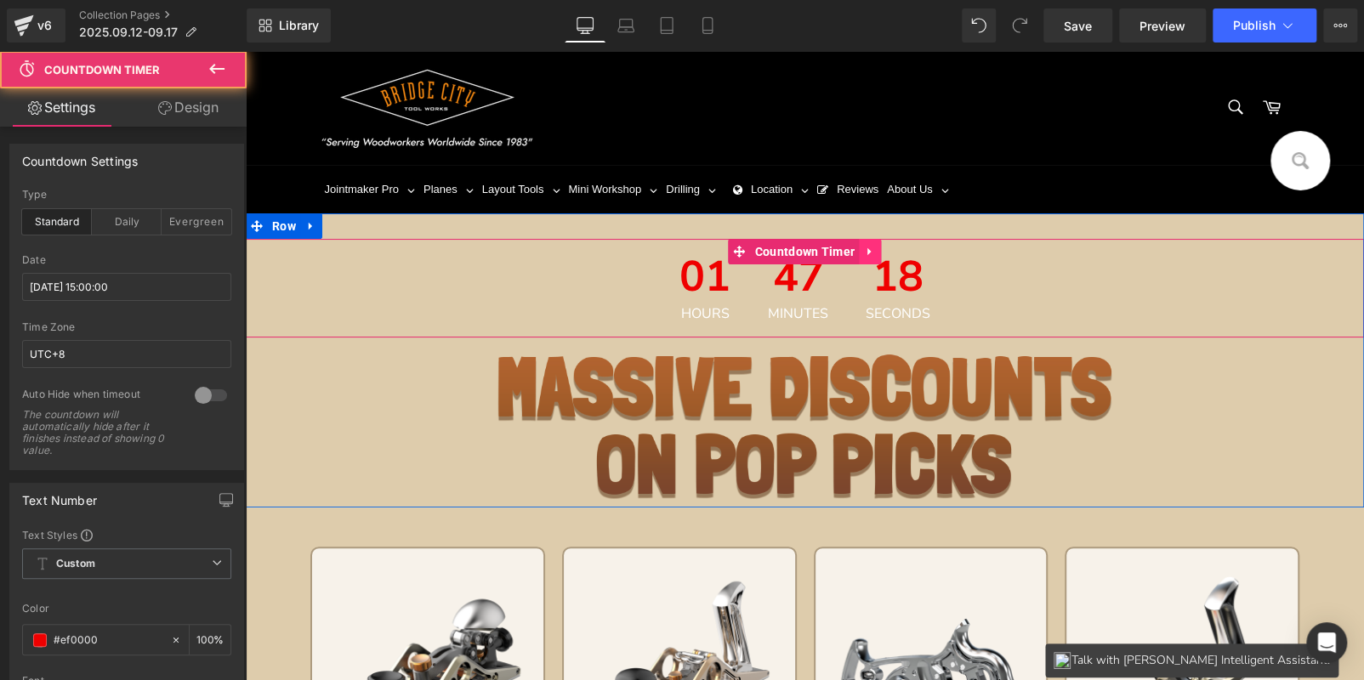
click at [869, 254] on icon at bounding box center [870, 252] width 12 height 13
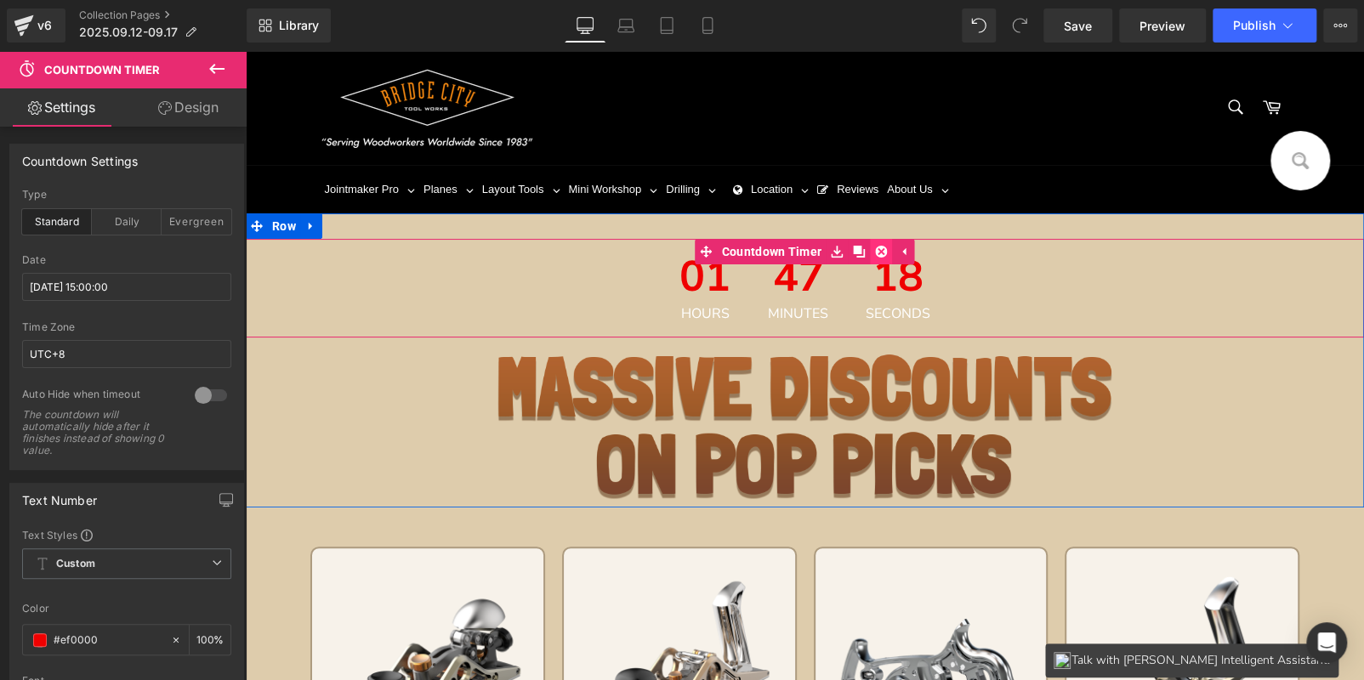
click at [883, 254] on icon at bounding box center [881, 252] width 12 height 12
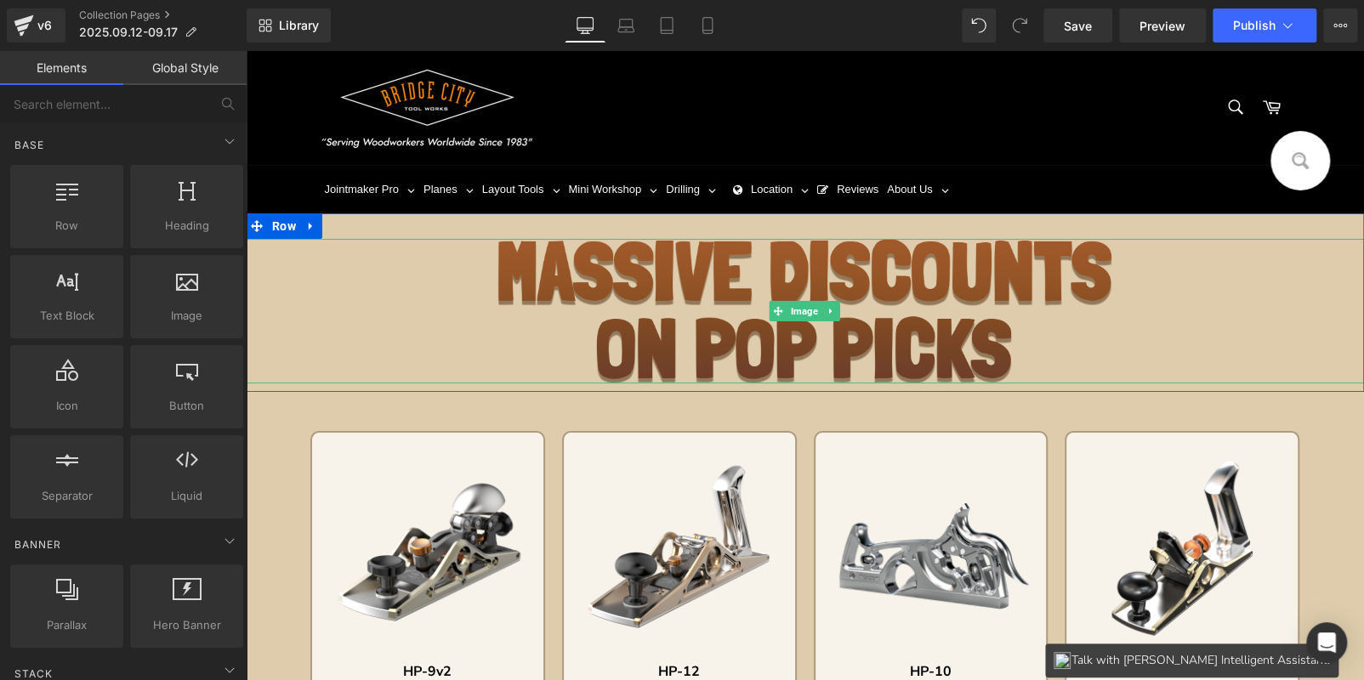
click at [696, 290] on img at bounding box center [804, 311] width 615 height 145
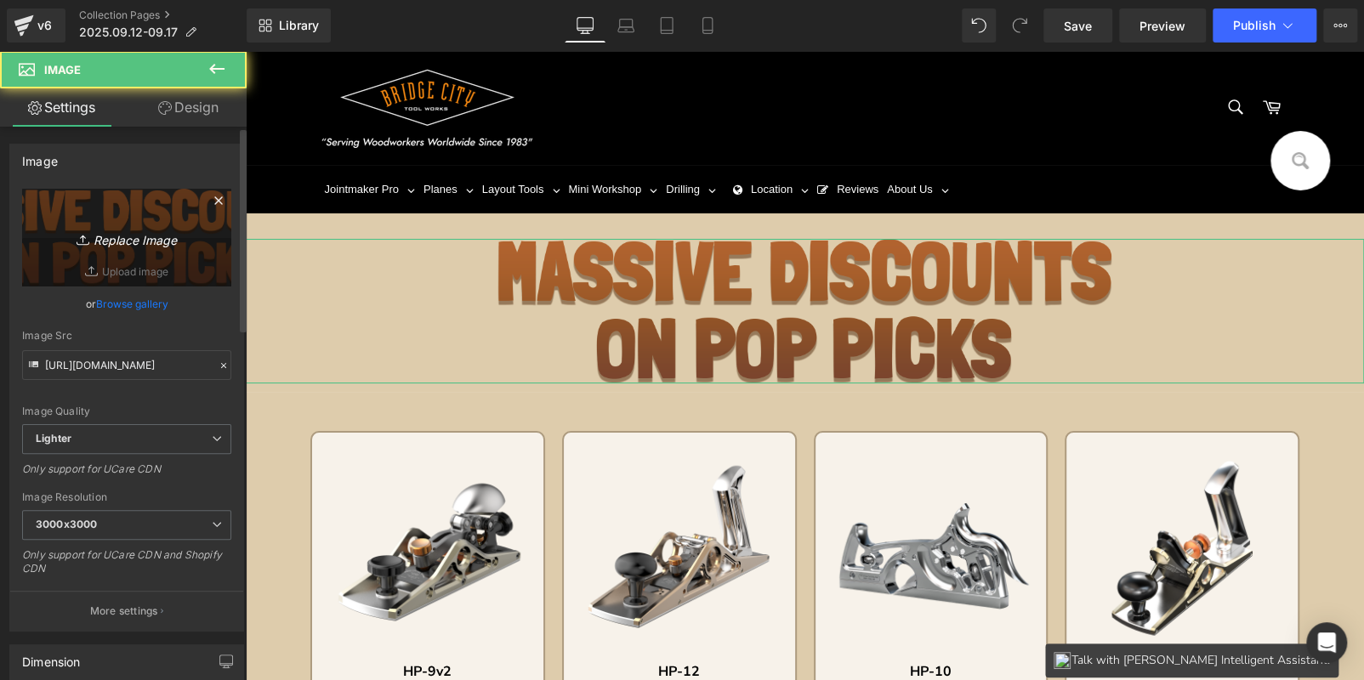
click at [134, 230] on icon "Replace Image" at bounding box center [127, 237] width 136 height 21
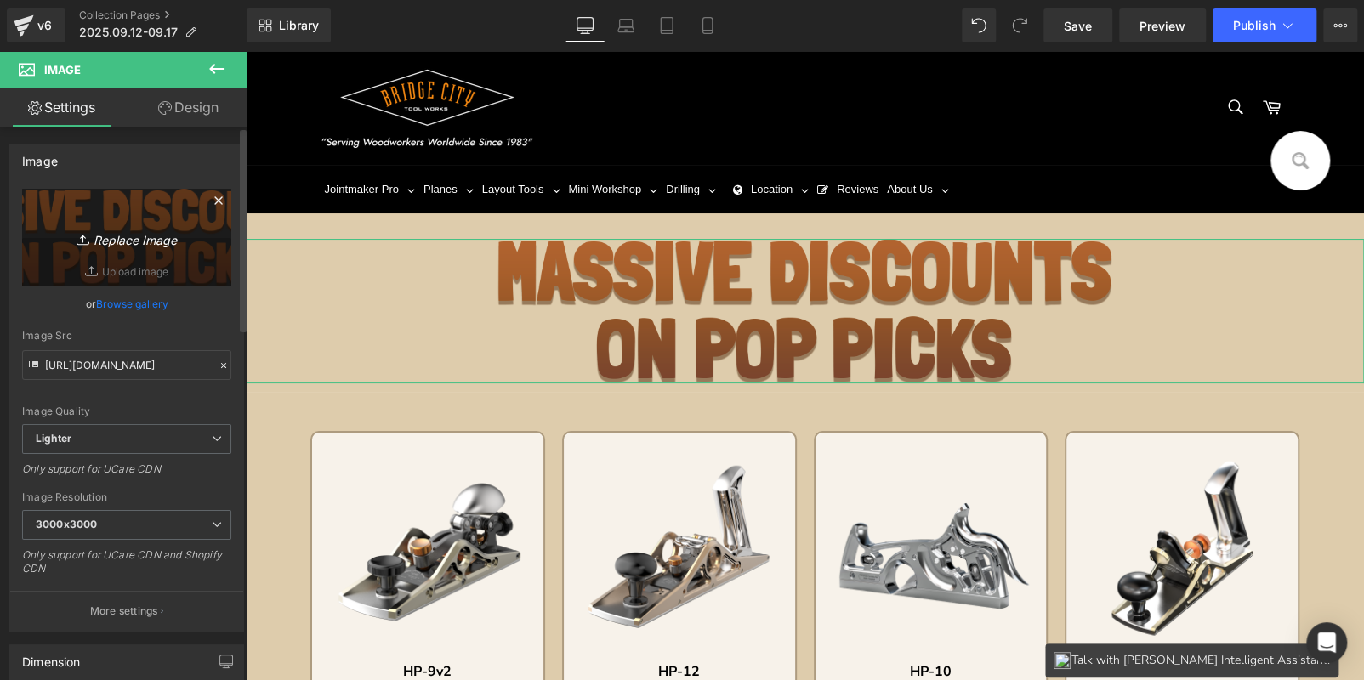
type input "C:\fakepath\bc_02.jpg"
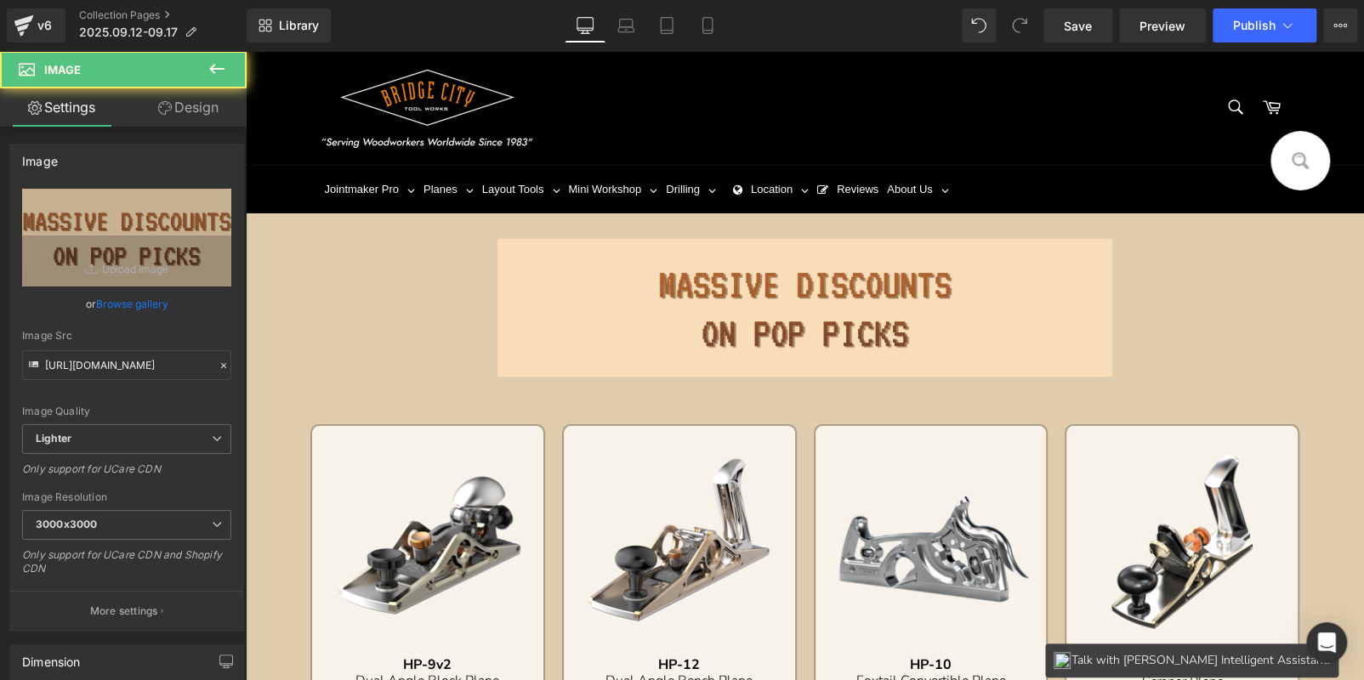
click at [346, 249] on div at bounding box center [805, 308] width 1118 height 138
click at [281, 225] on span "Row" at bounding box center [284, 227] width 32 height 26
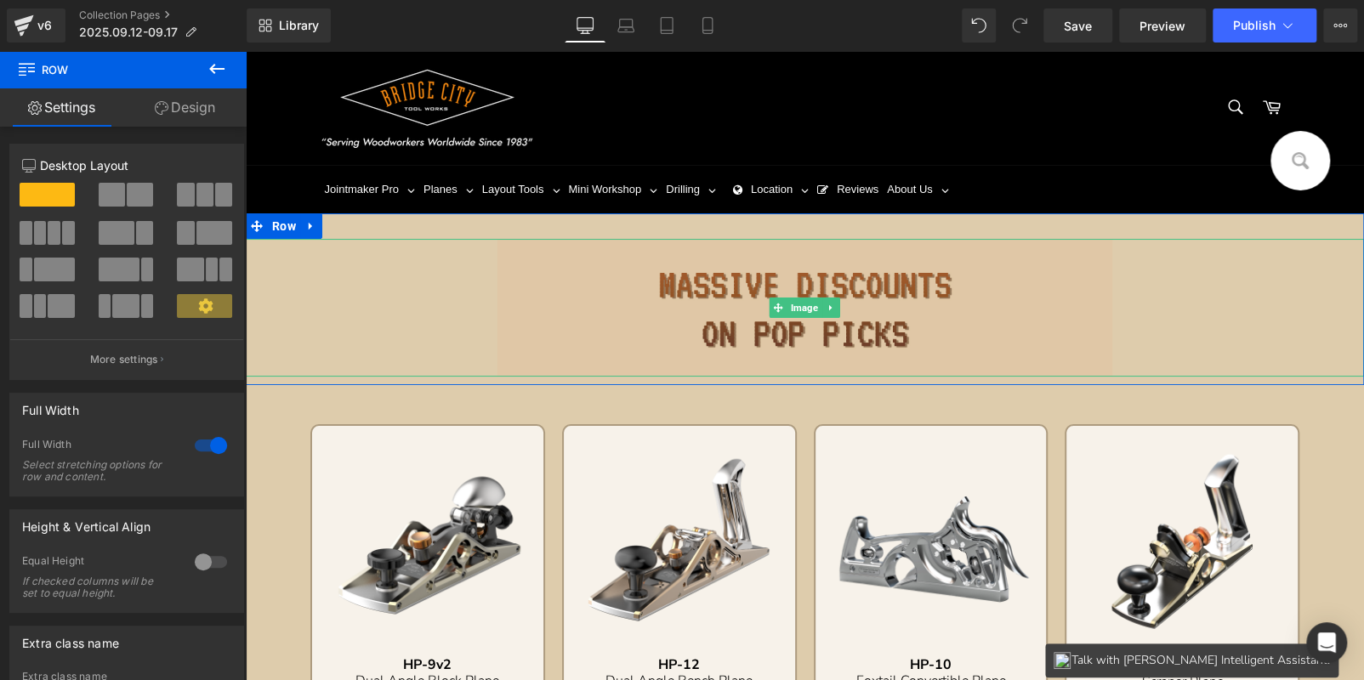
click at [635, 265] on img at bounding box center [804, 308] width 615 height 138
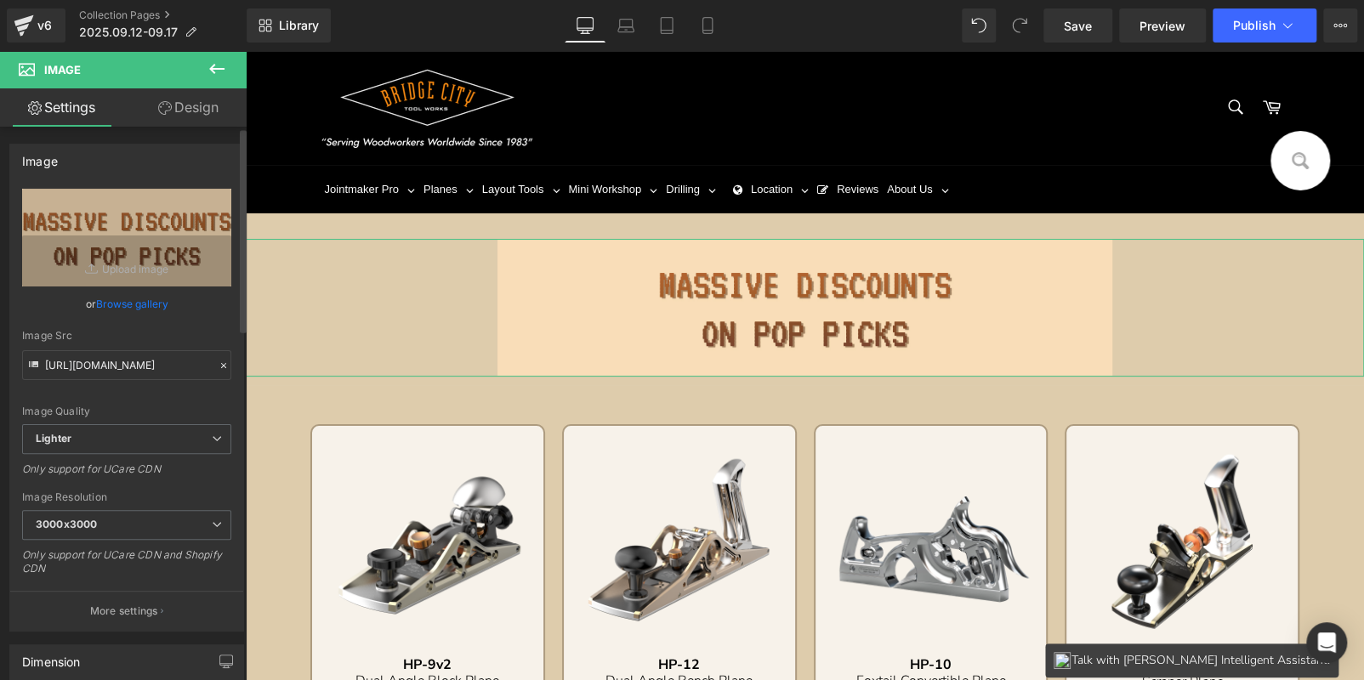
scroll to position [425, 0]
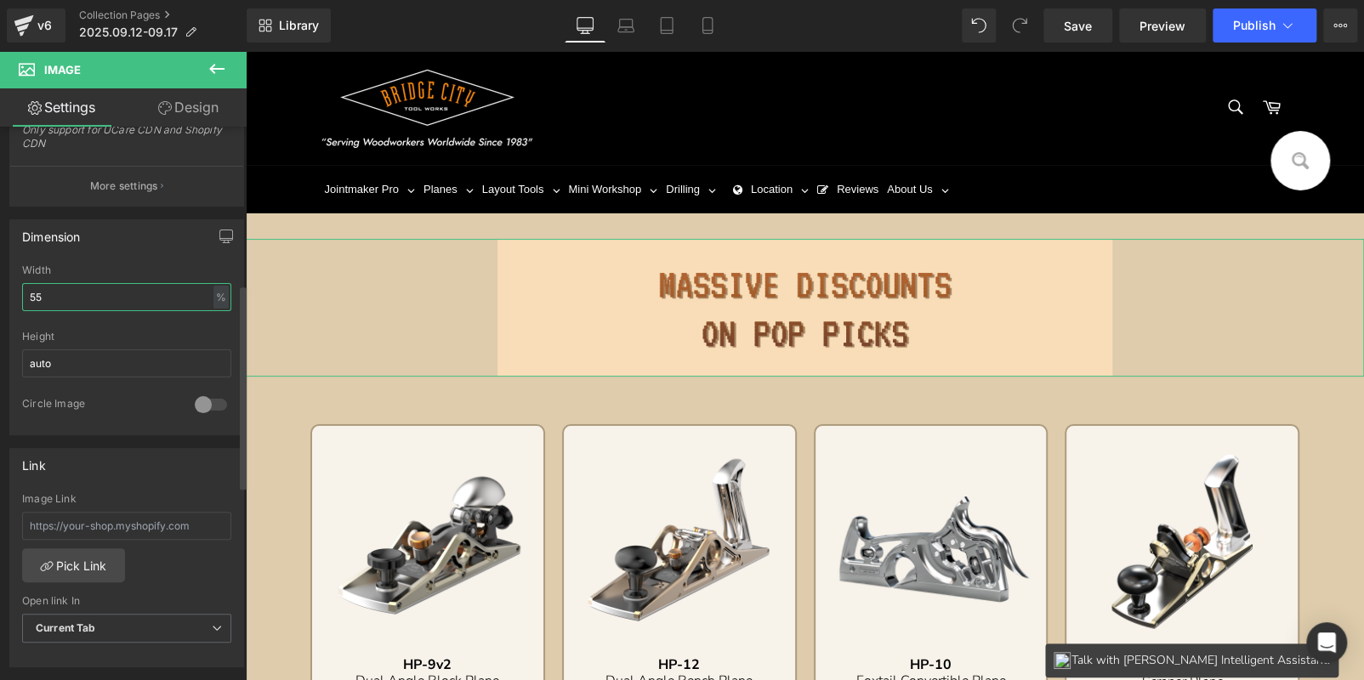
click at [94, 290] on input "55" at bounding box center [126, 297] width 209 height 28
type input "90"
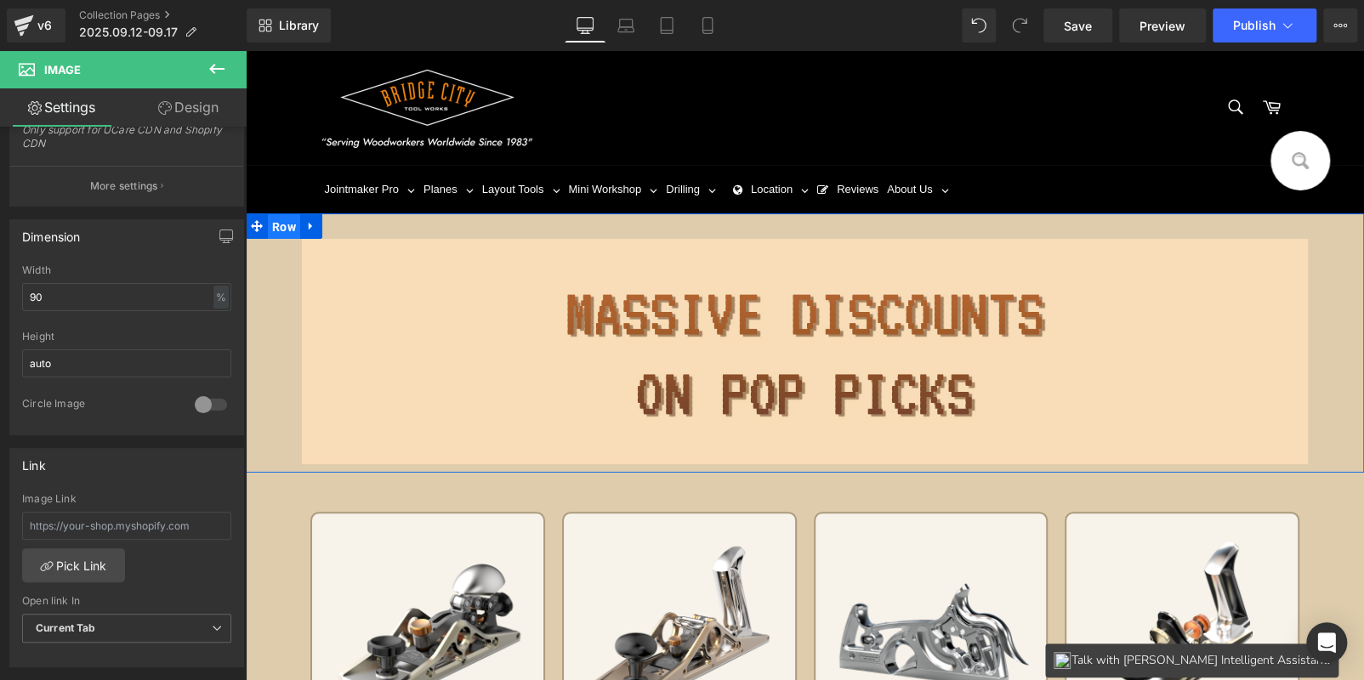
click at [281, 230] on span "Row" at bounding box center [284, 227] width 32 height 26
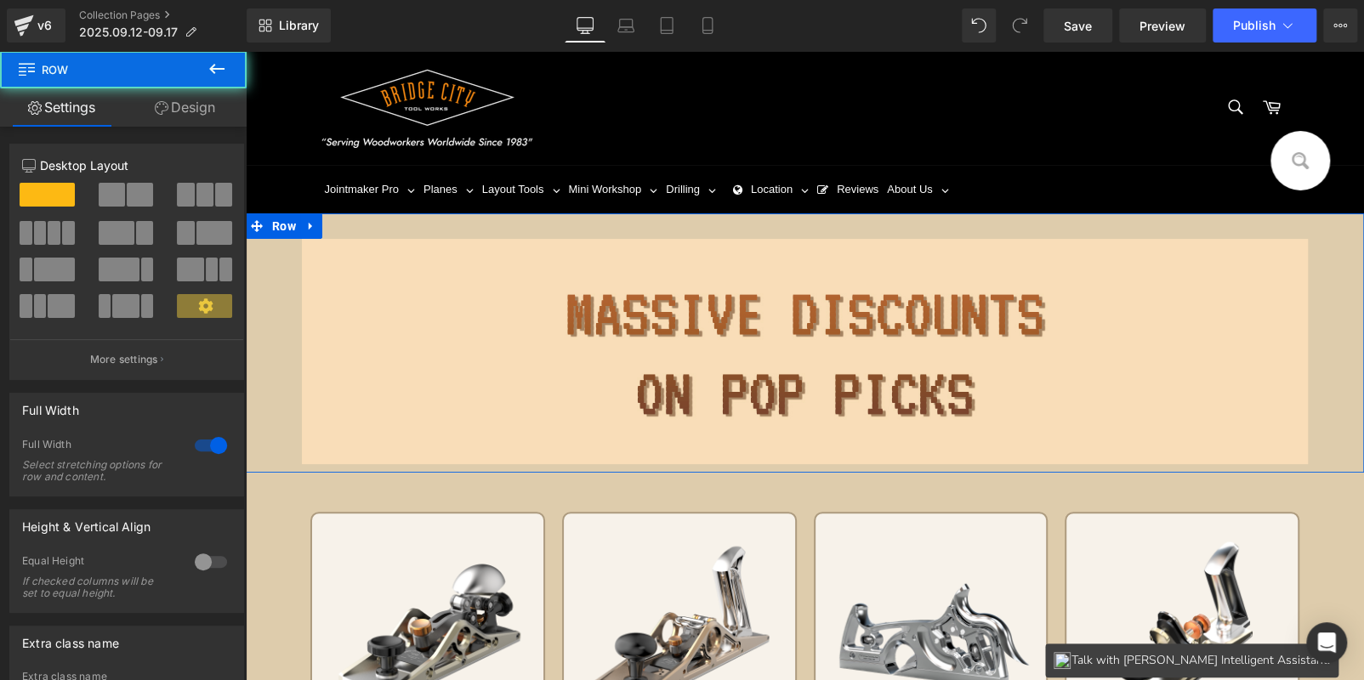
drag, startPoint x: 212, startPoint y: 99, endPoint x: 100, endPoint y: 241, distance: 179.8
click at [210, 100] on link "Design" at bounding box center [184, 107] width 123 height 38
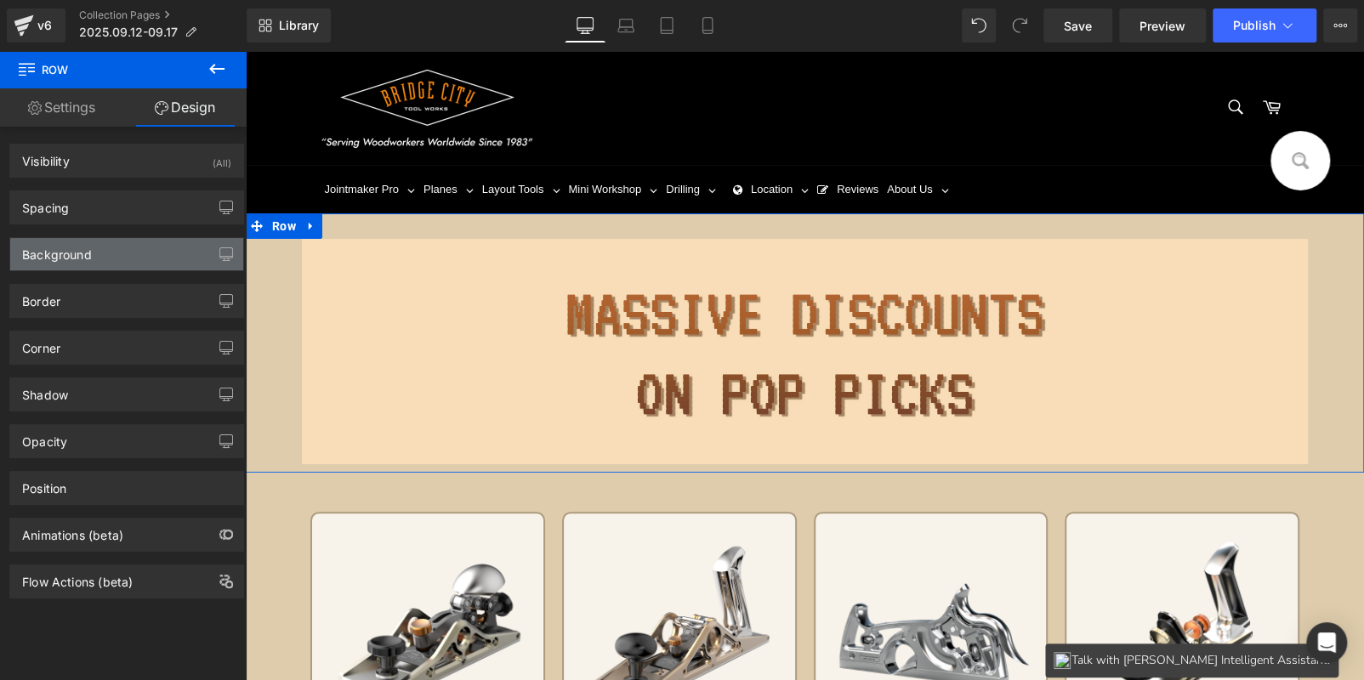
click at [100, 254] on div "Background" at bounding box center [126, 254] width 233 height 32
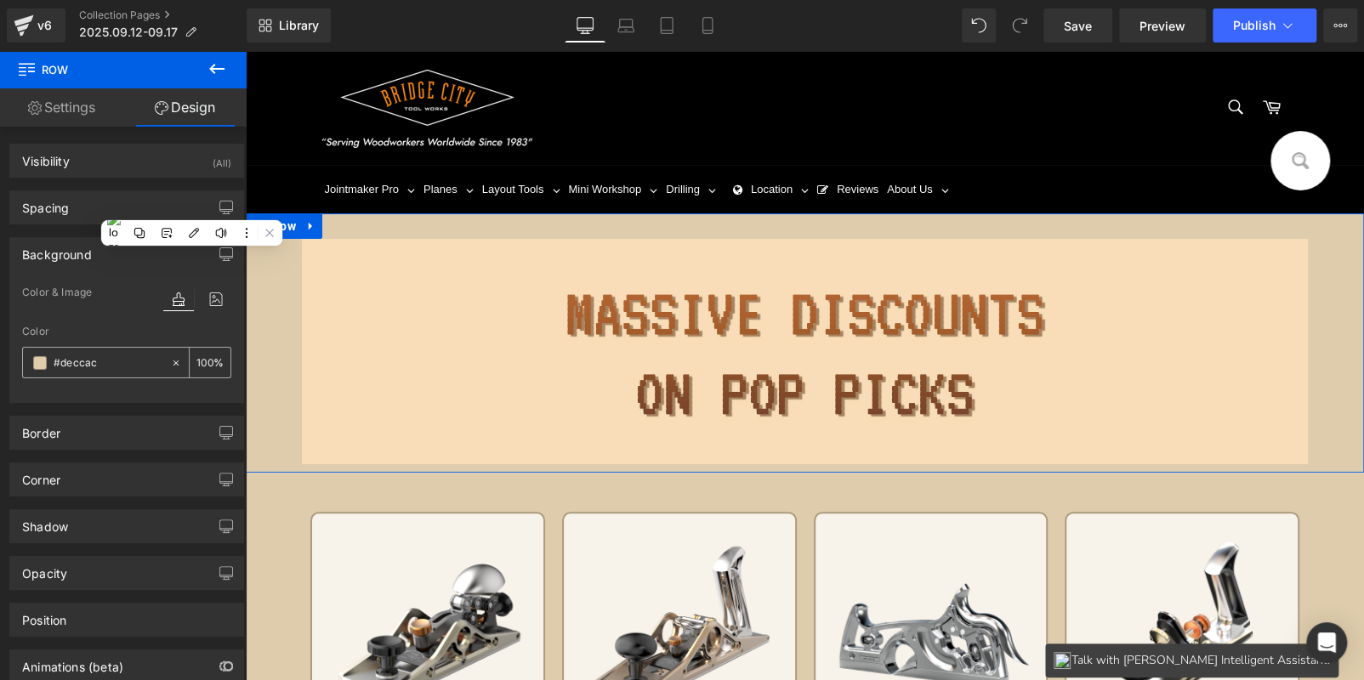
click at [113, 363] on input "text" at bounding box center [108, 363] width 109 height 19
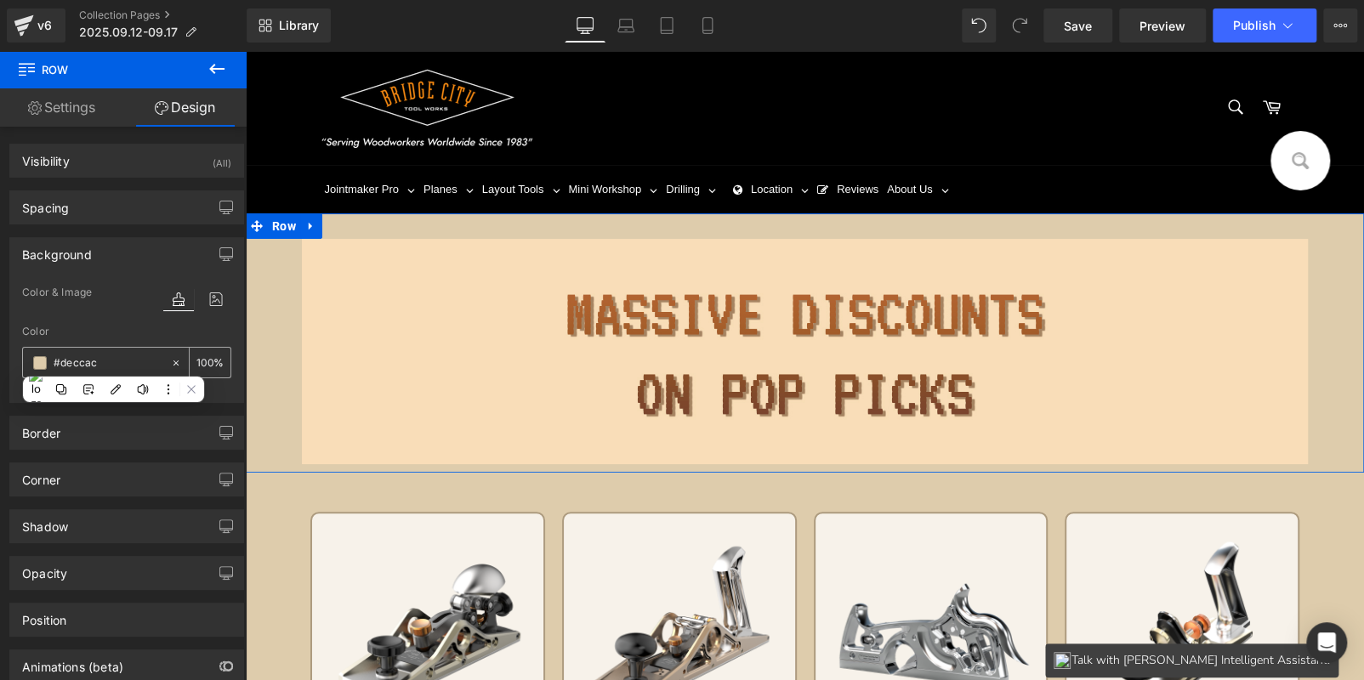
paste input "f0dcb7"
type input "f0dcb7"
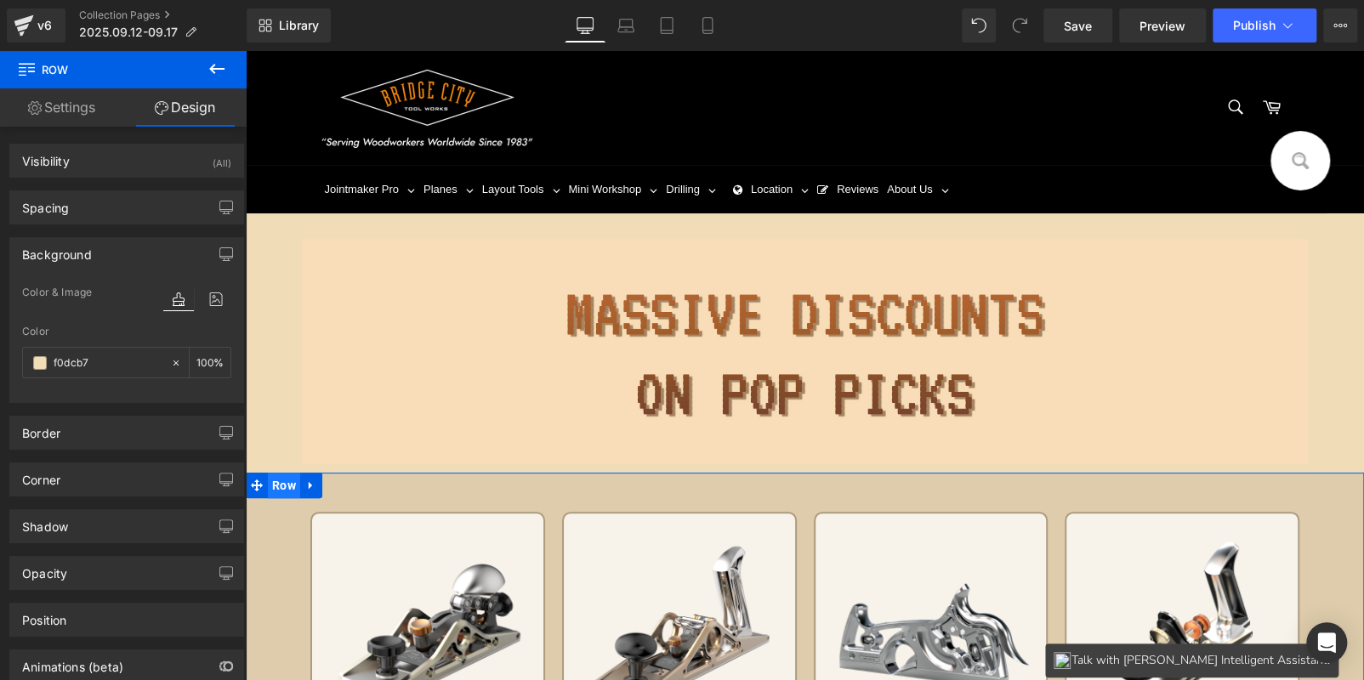
click at [268, 486] on span "Row" at bounding box center [284, 486] width 32 height 26
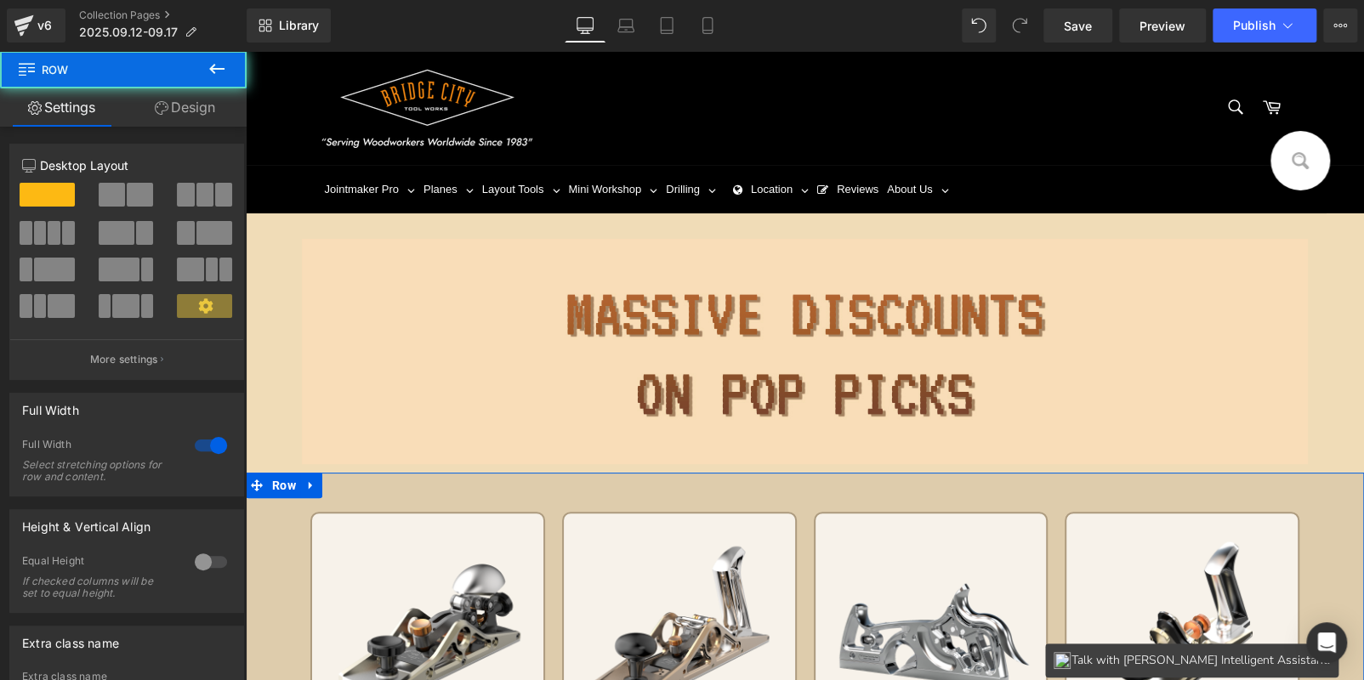
click at [184, 104] on link "Design" at bounding box center [184, 107] width 123 height 38
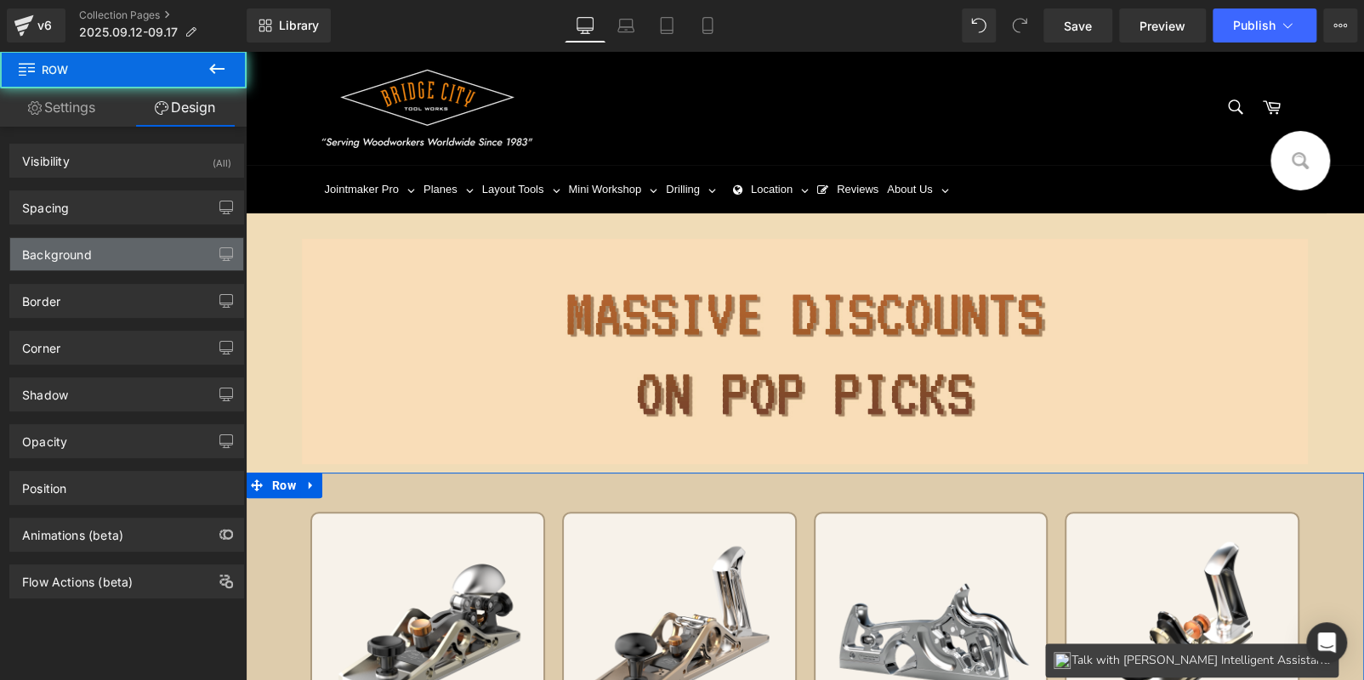
click at [133, 247] on div "Background" at bounding box center [126, 254] width 233 height 32
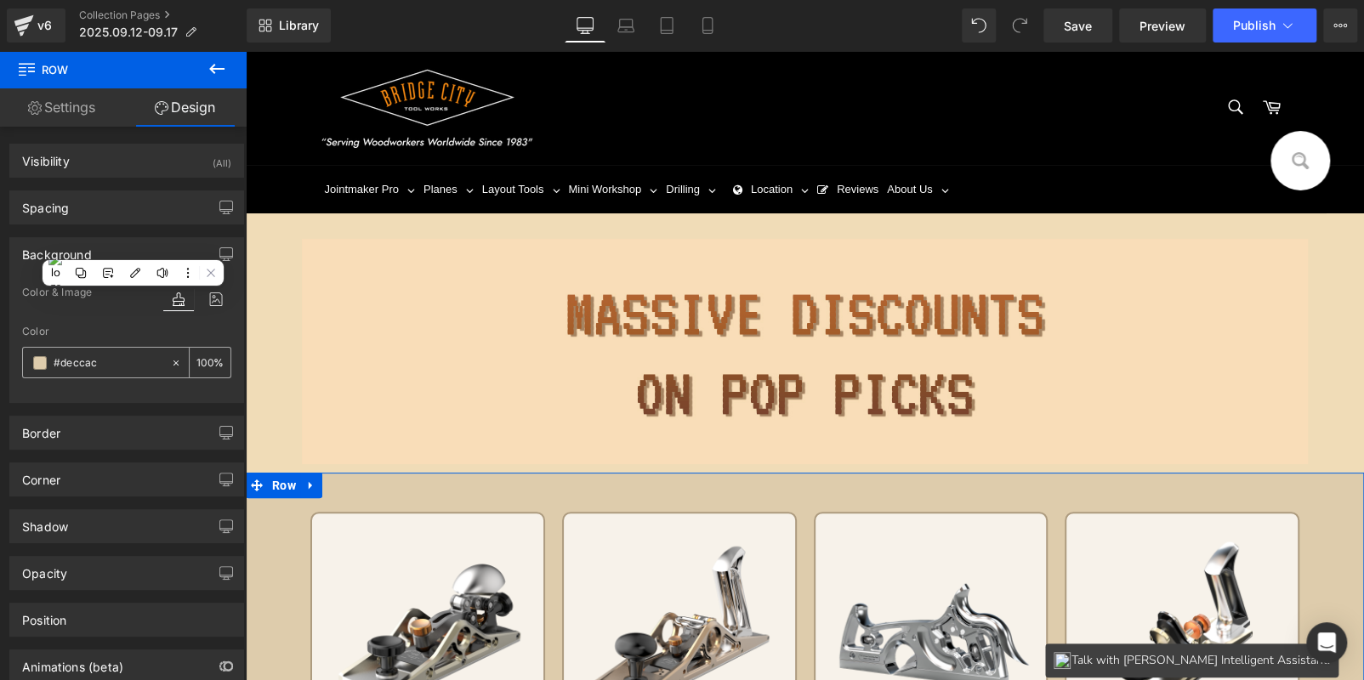
click at [124, 365] on input "text" at bounding box center [108, 363] width 109 height 19
paste input "f0dcb7"
type input "f0dcb7"
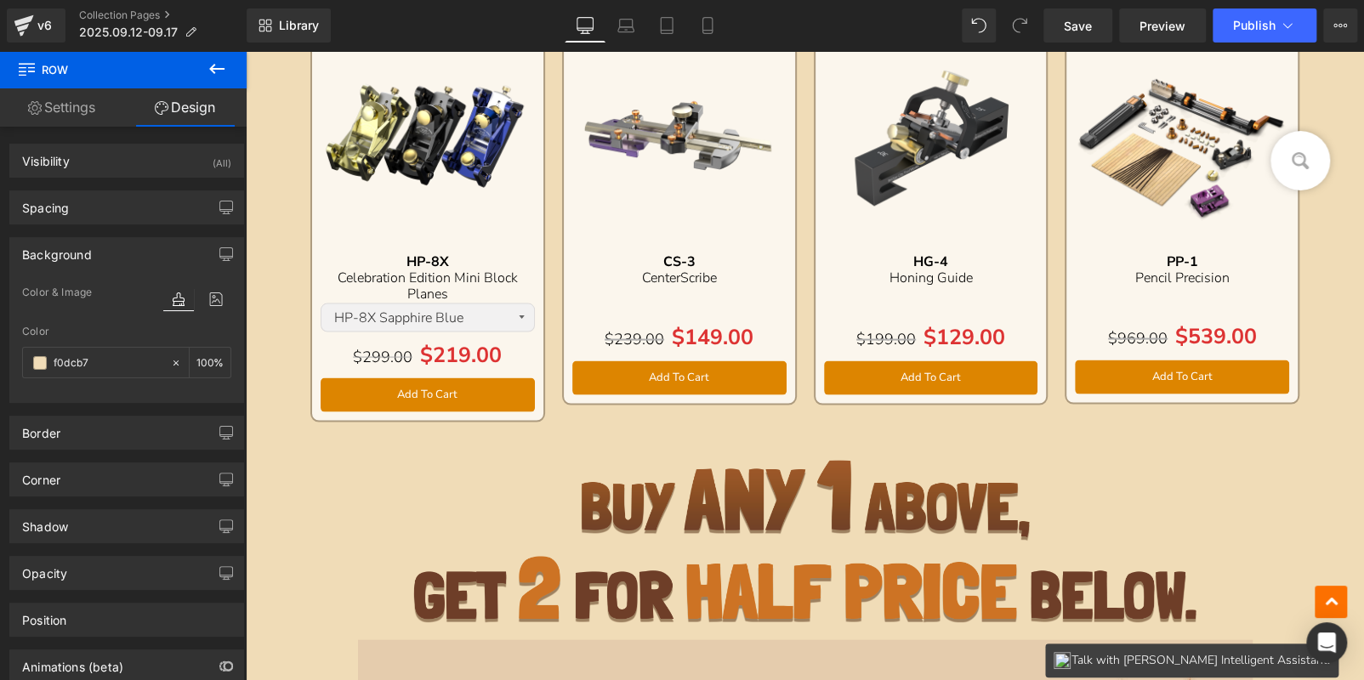
scroll to position [1870, 0]
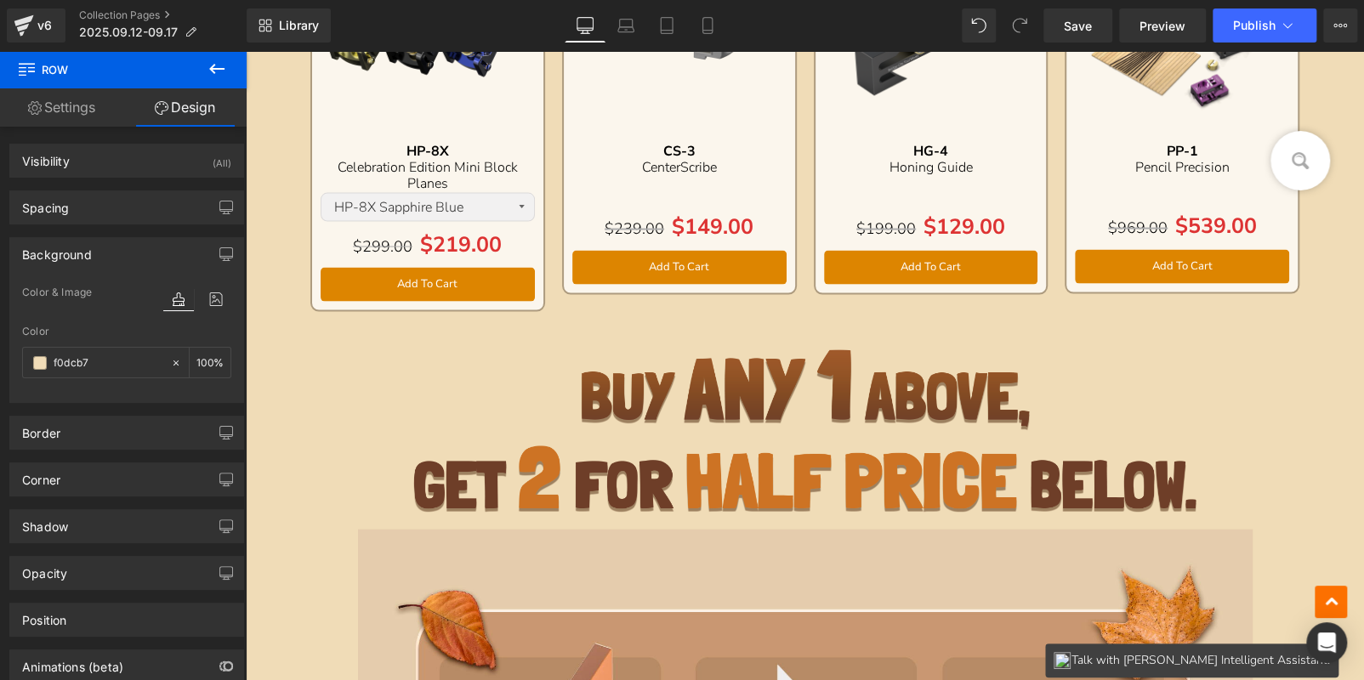
click at [728, 432] on img at bounding box center [804, 431] width 783 height 162
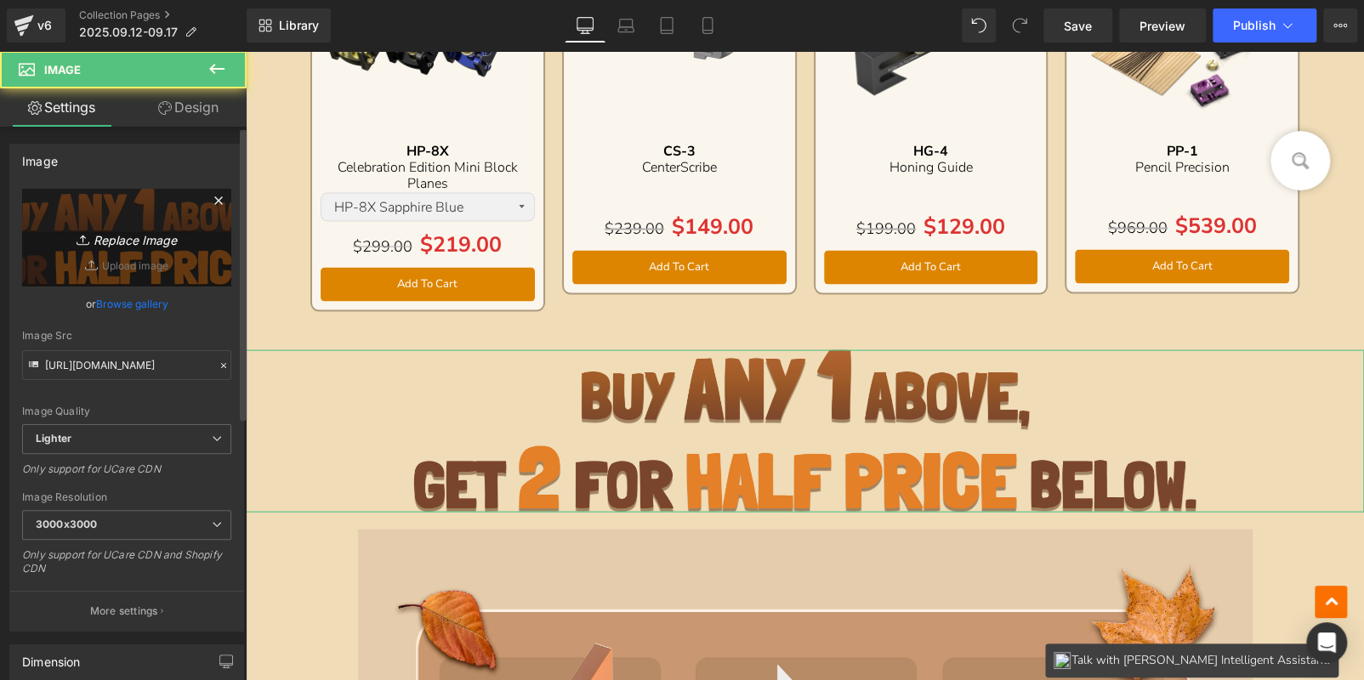
click at [136, 252] on link "Replace Image" at bounding box center [126, 238] width 209 height 98
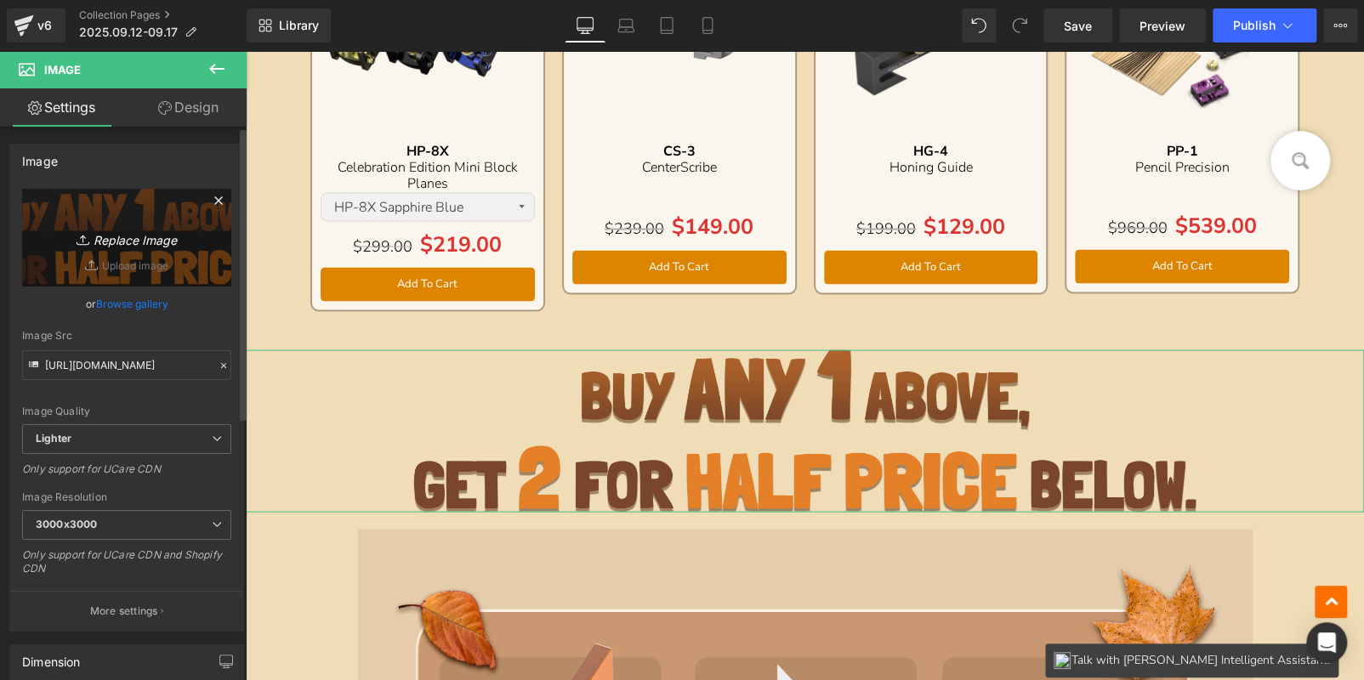
type input "C:\fakepath\bc_04.jpg"
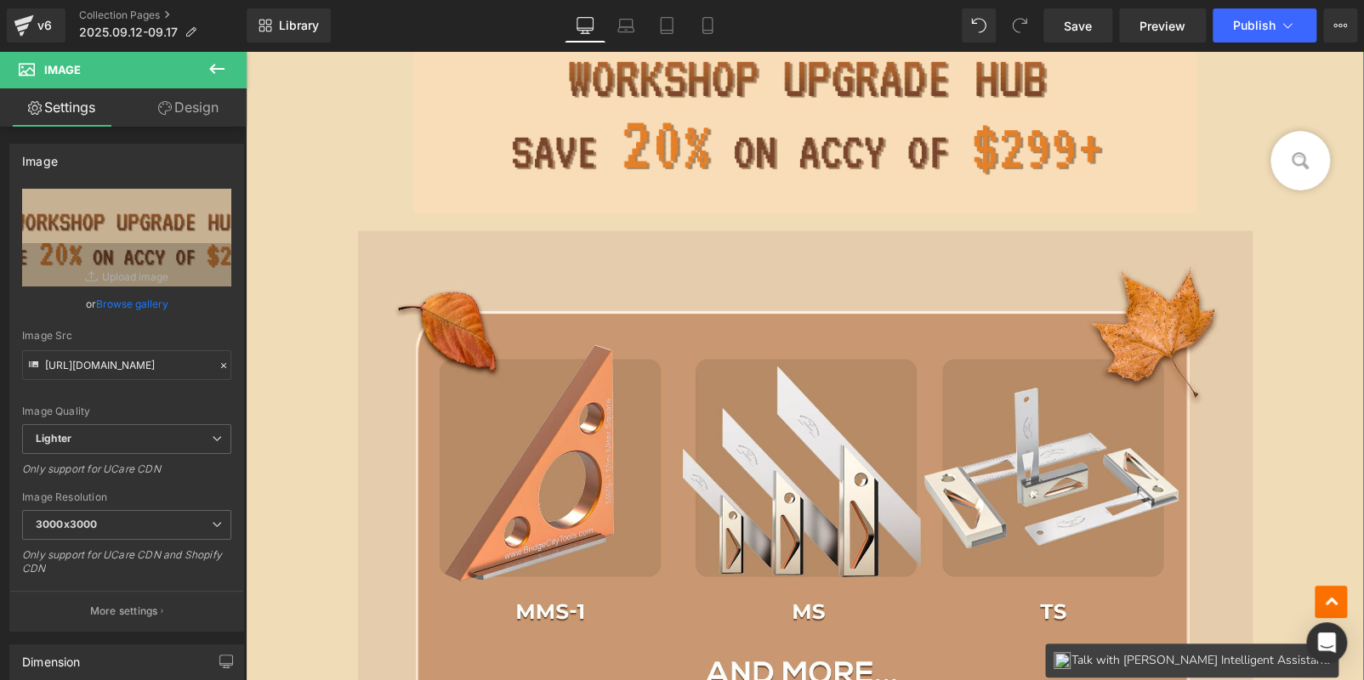
scroll to position [2041, 0]
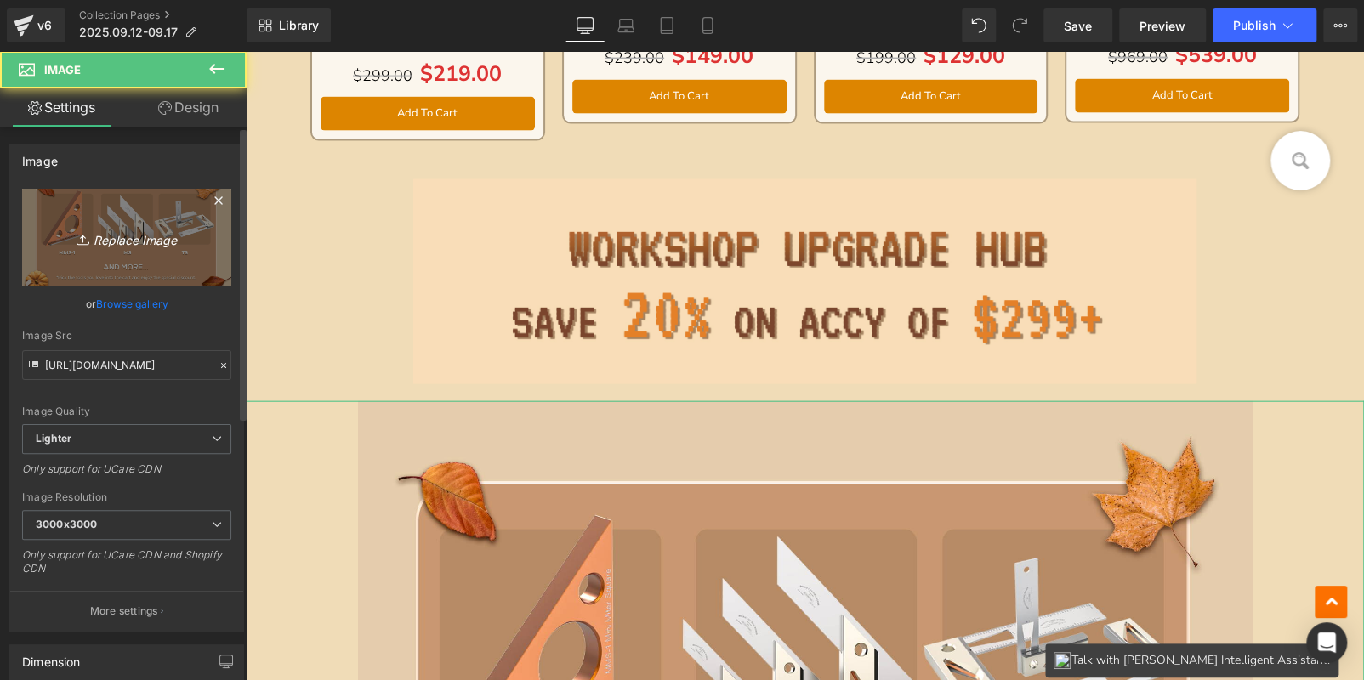
click at [156, 202] on link "Replace Image" at bounding box center [126, 238] width 209 height 98
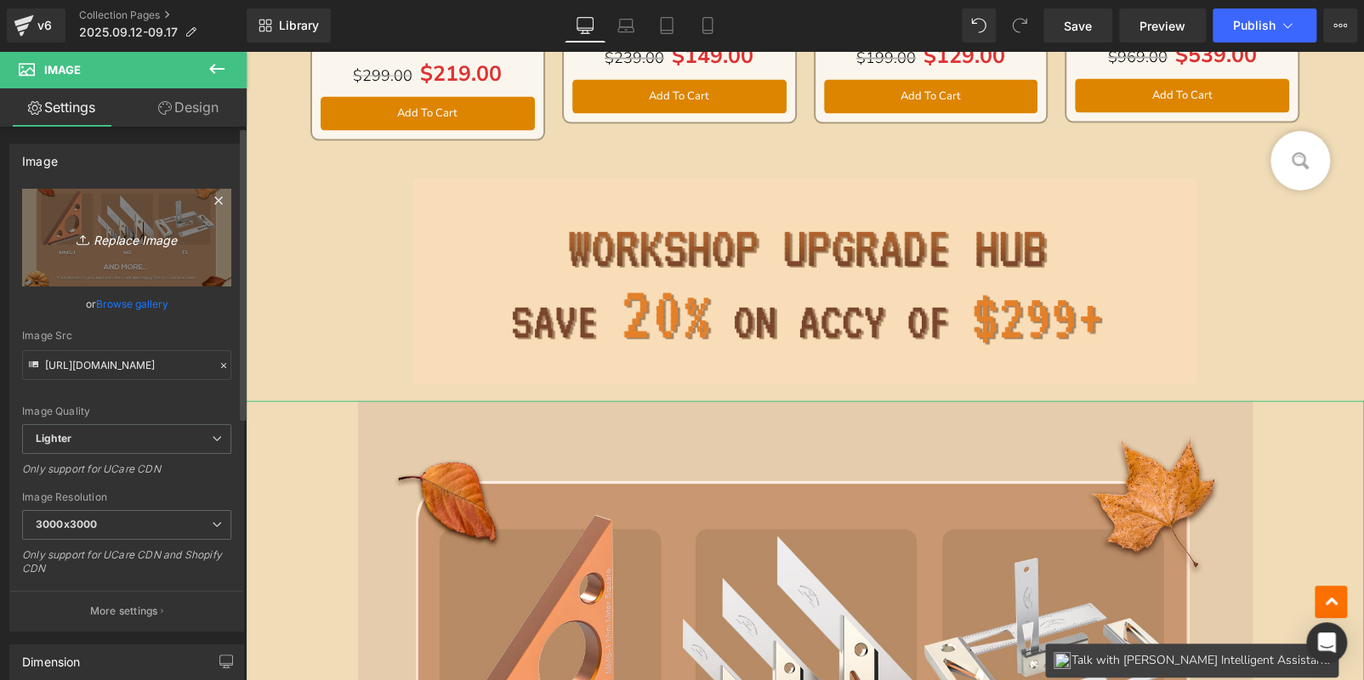
type input "C:\fakepath\bc_05.jpg"
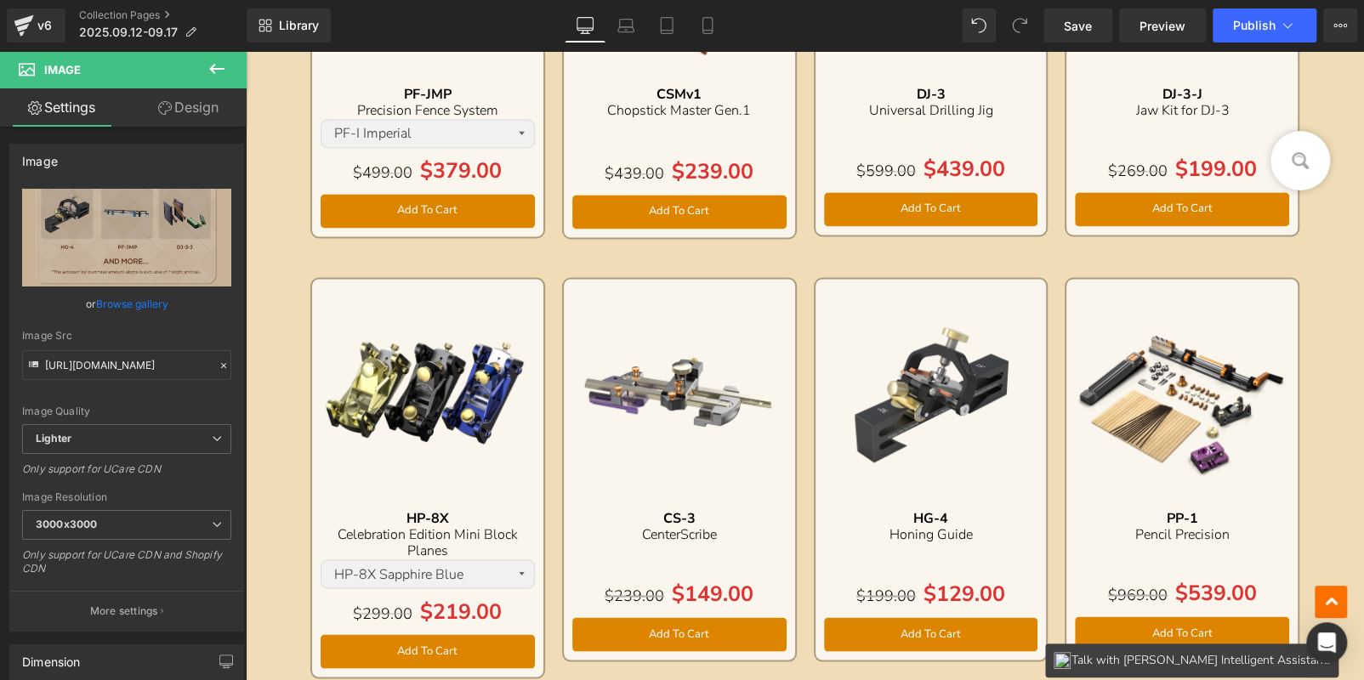
scroll to position [1786, 0]
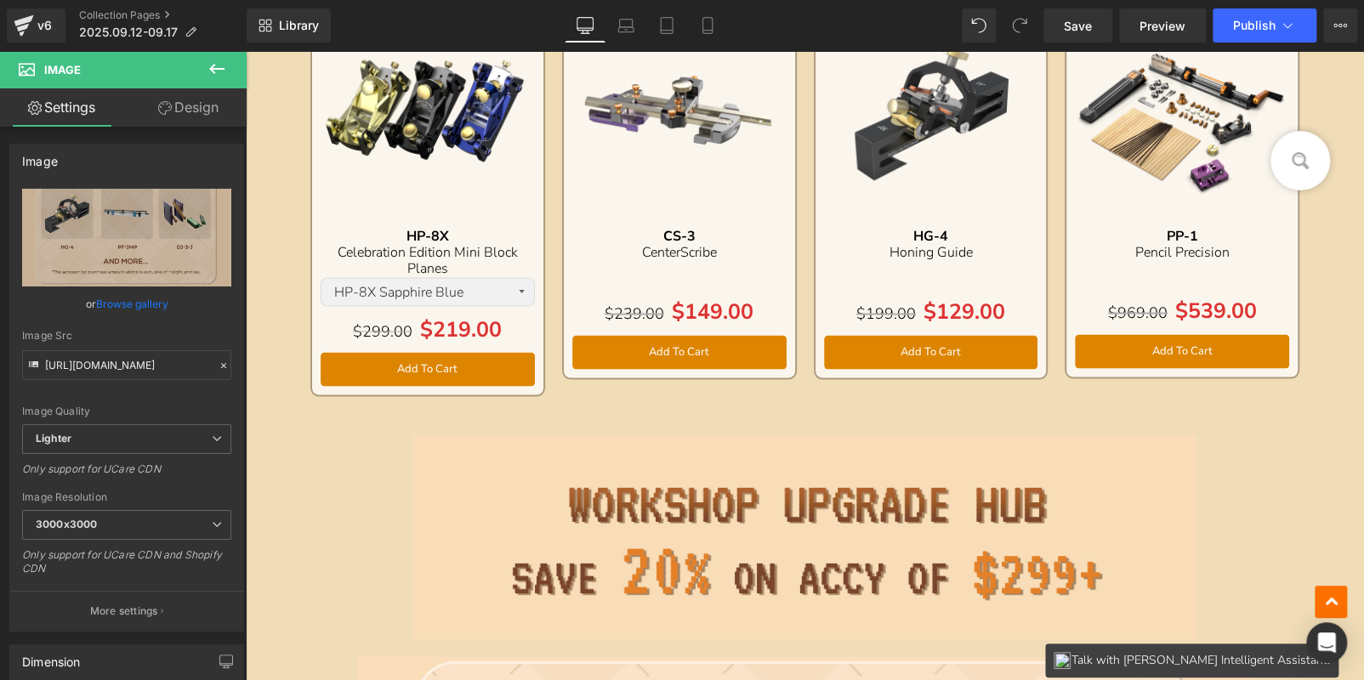
click at [285, 417] on div "Sale Off (P) Image HP-9v2 Text Block Dual Angle Block Plane Text Block Separato…" at bounding box center [805, 162] width 1118 height 2899
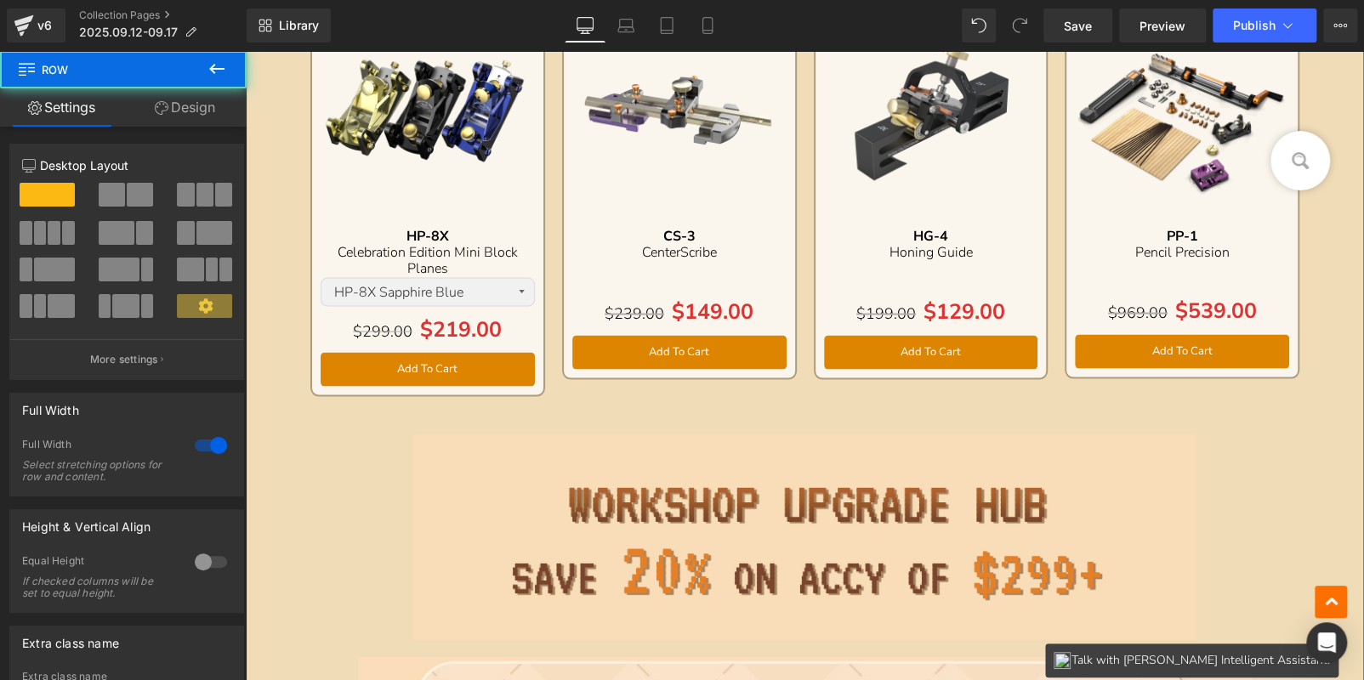
click at [194, 111] on link "Design" at bounding box center [184, 107] width 123 height 38
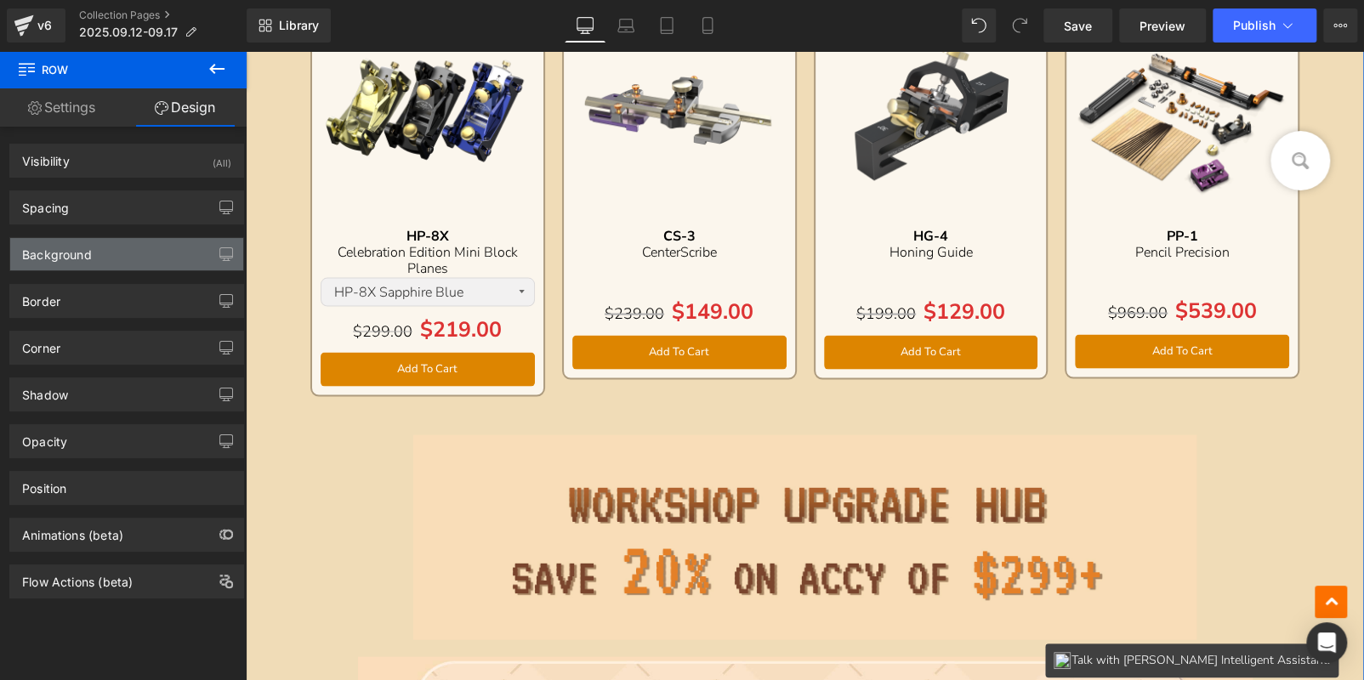
click at [112, 253] on div "Background" at bounding box center [126, 254] width 233 height 32
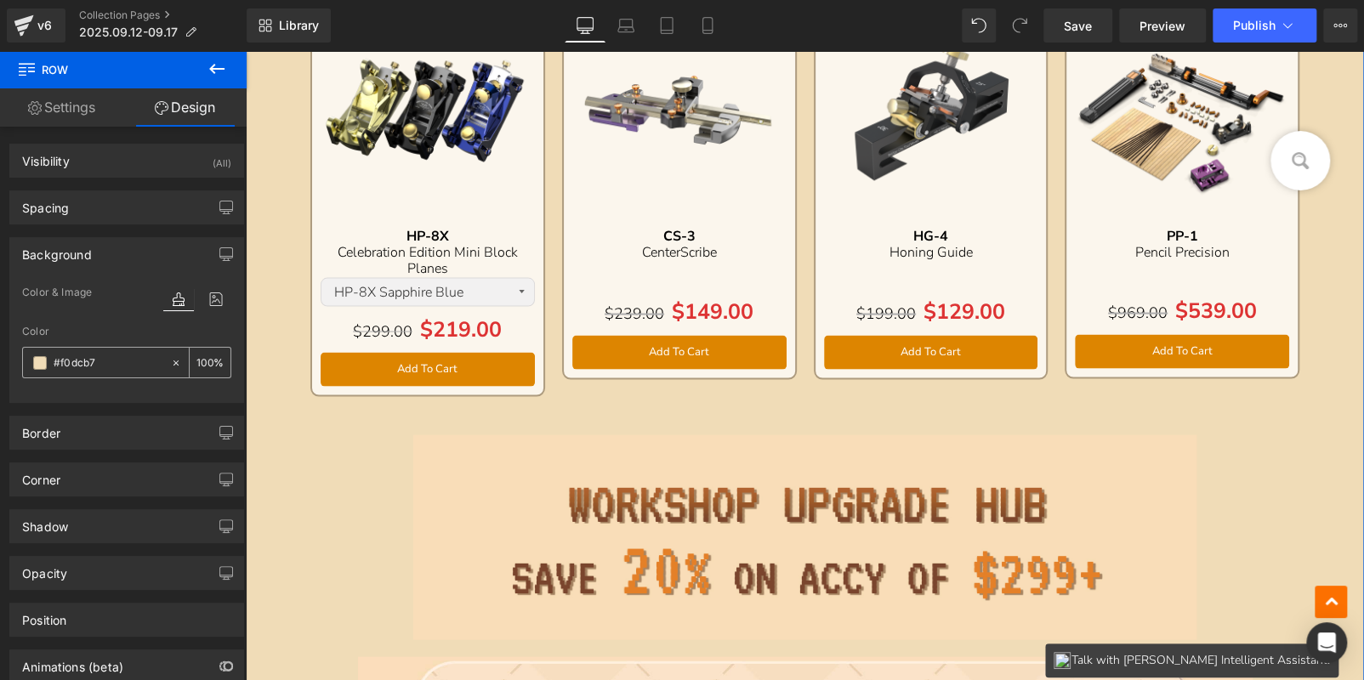
click at [124, 361] on input "text" at bounding box center [108, 363] width 109 height 19
paste input "text"
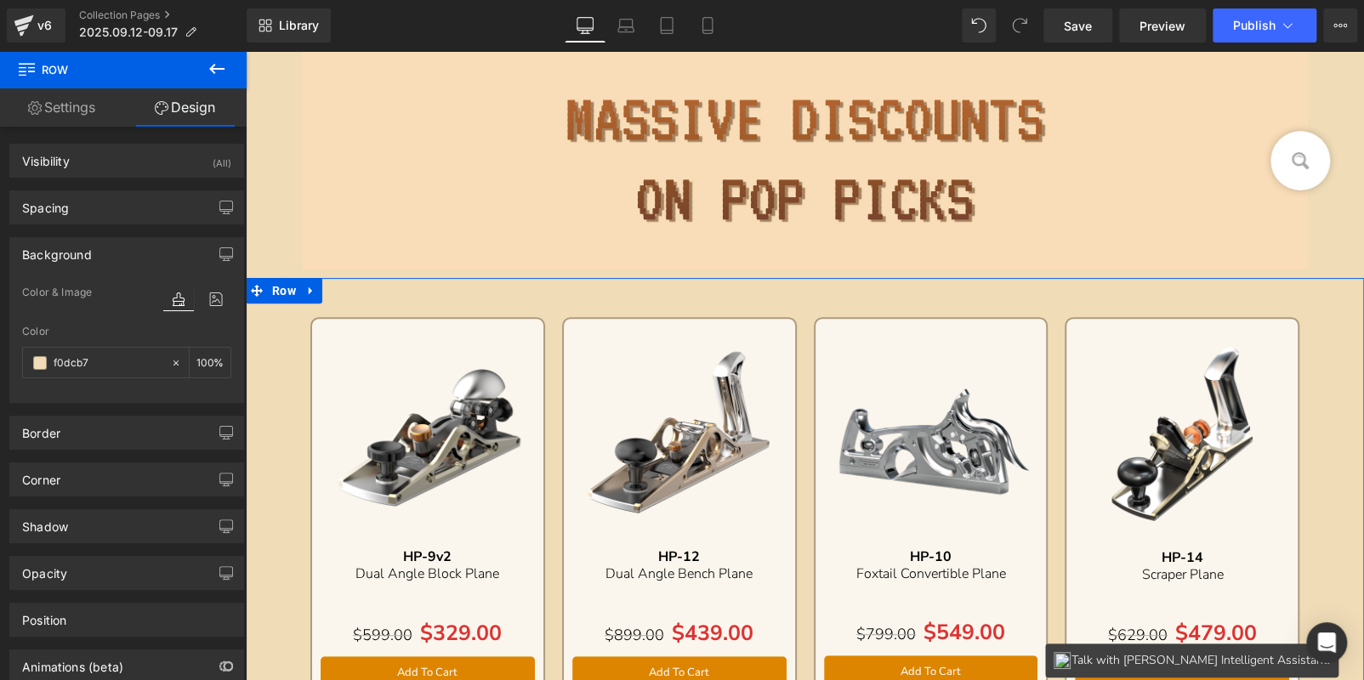
scroll to position [0, 0]
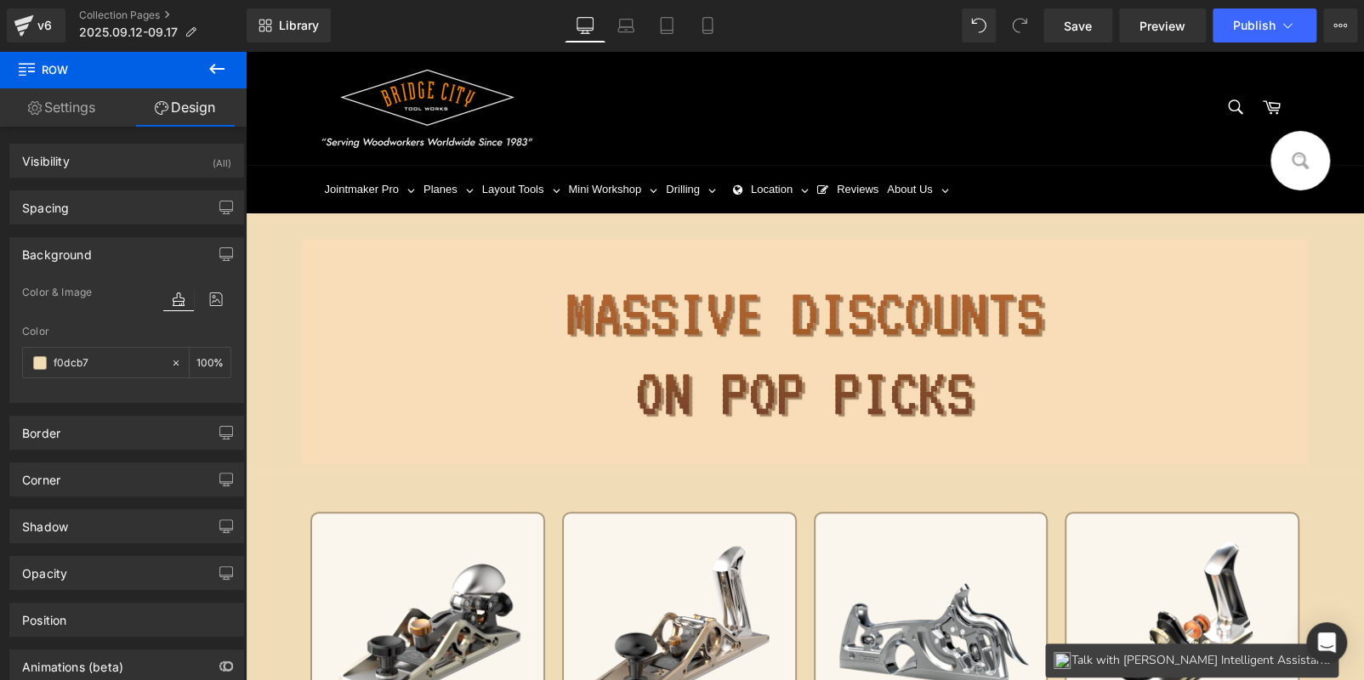
type input "f0dcb7"
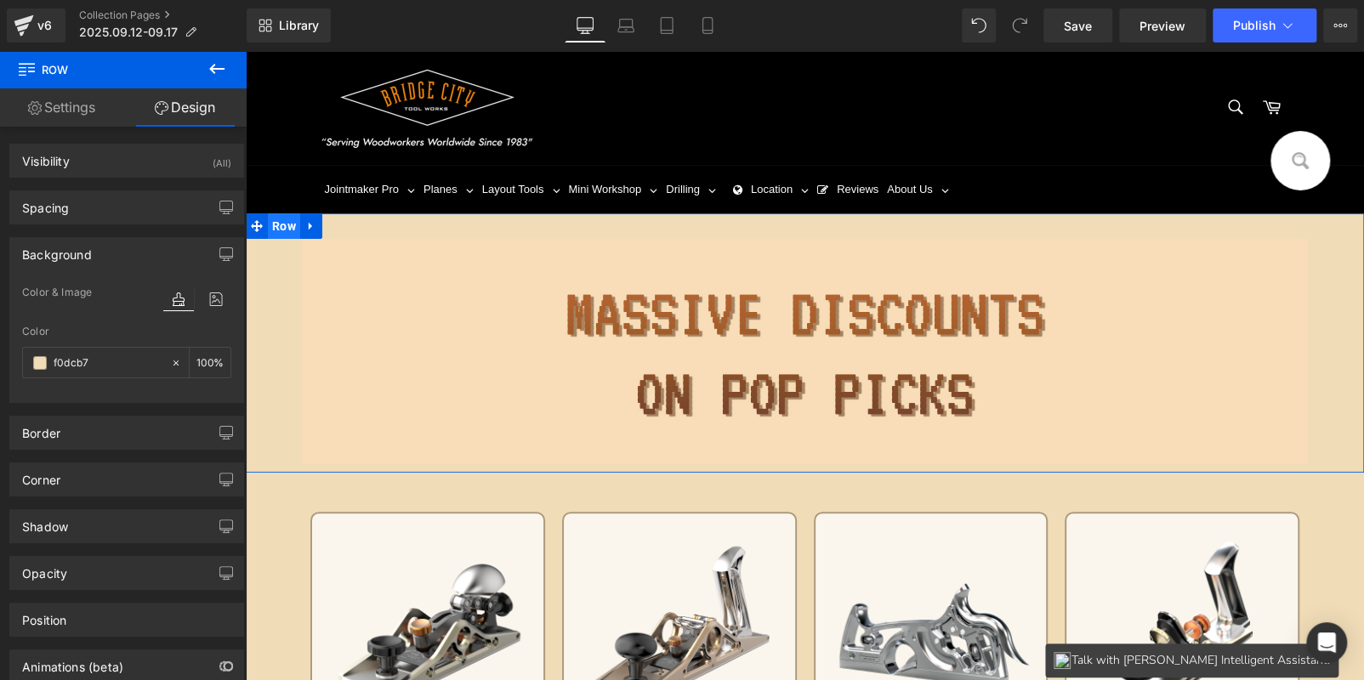
click at [272, 222] on span "Row" at bounding box center [284, 226] width 32 height 26
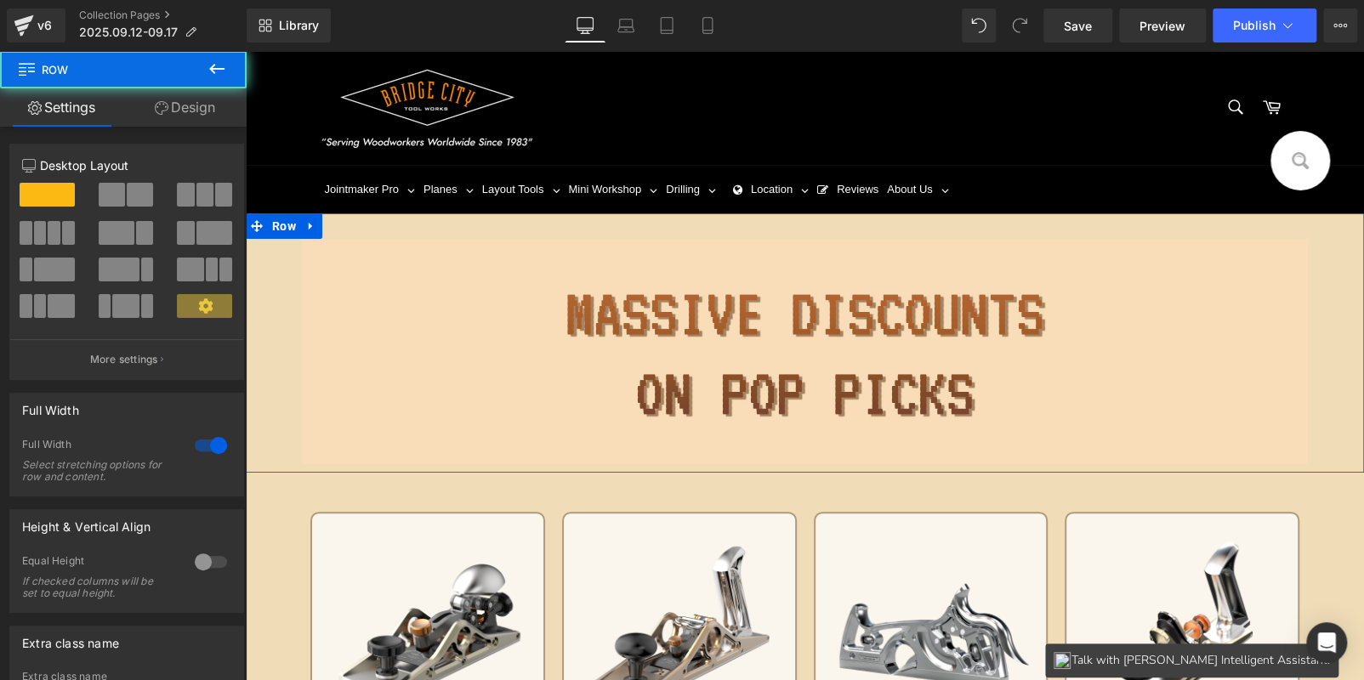
click at [179, 101] on link "Design" at bounding box center [184, 107] width 123 height 38
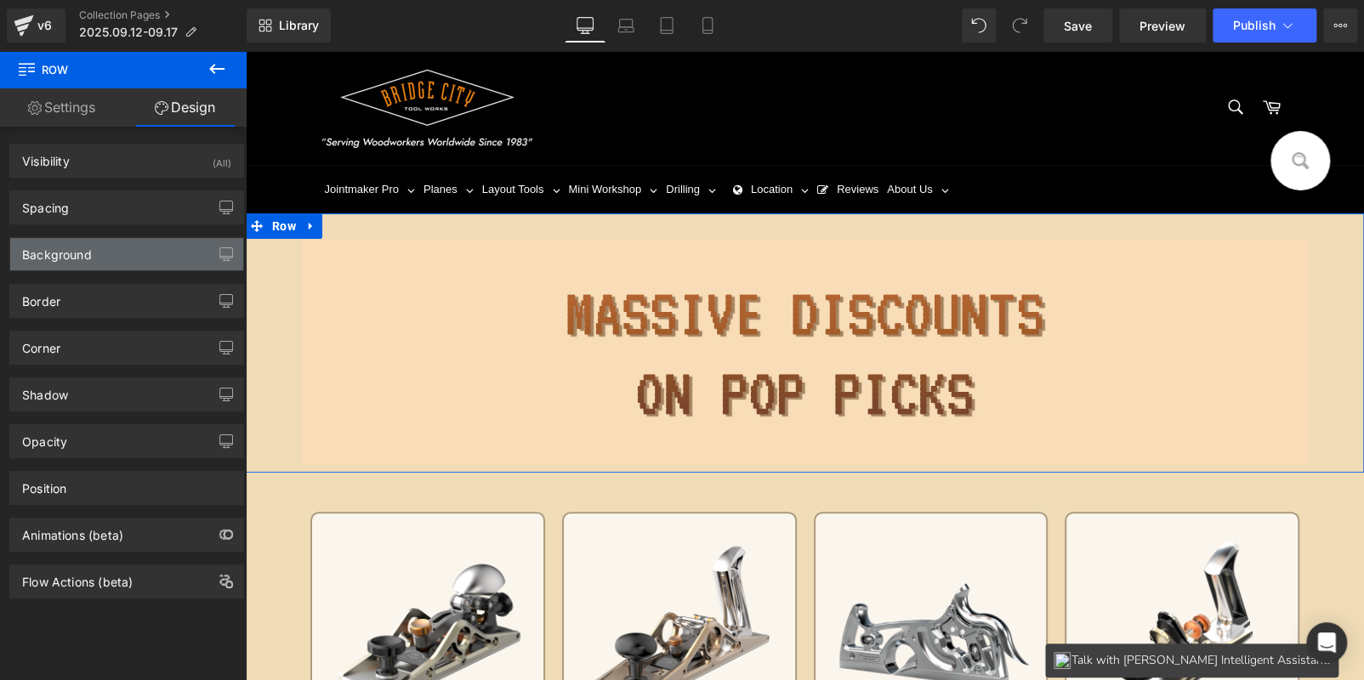
click at [118, 267] on div "Background" at bounding box center [126, 254] width 233 height 32
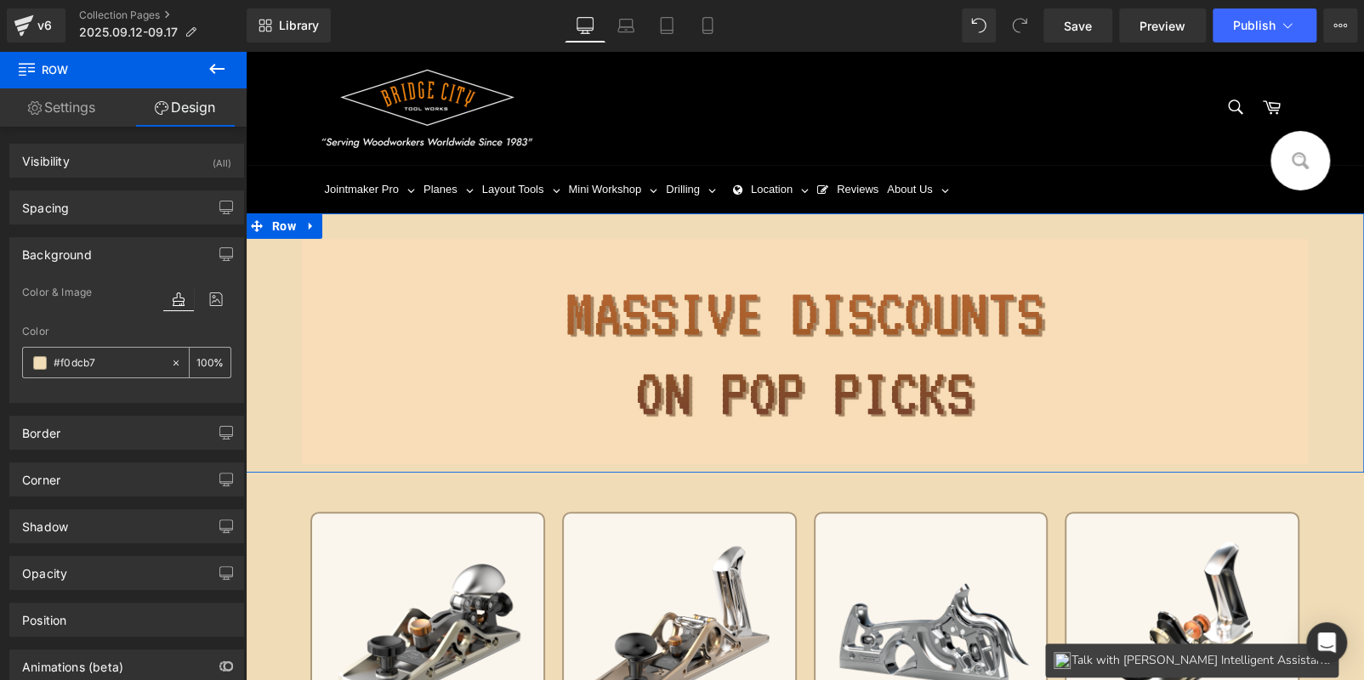
click at [128, 359] on input "text" at bounding box center [108, 363] width 109 height 19
paste input "F9DDB8"
type input "#F9DDB8"
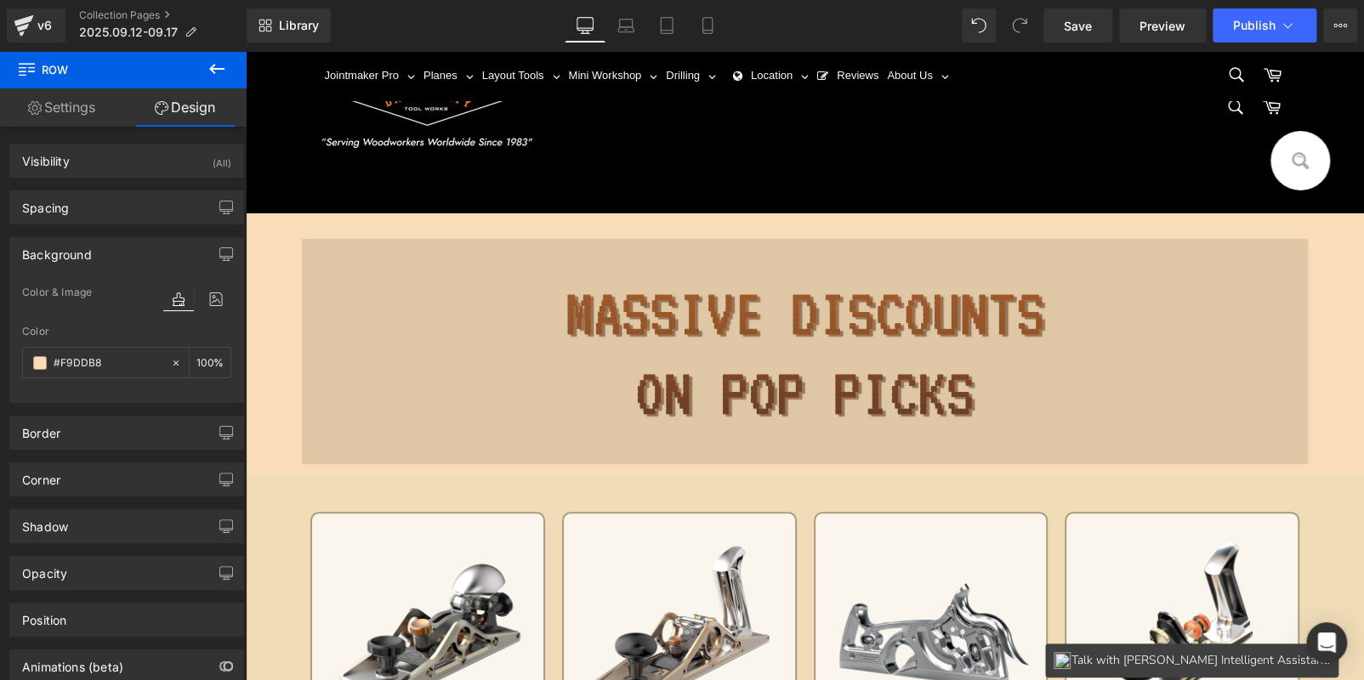
scroll to position [339, 0]
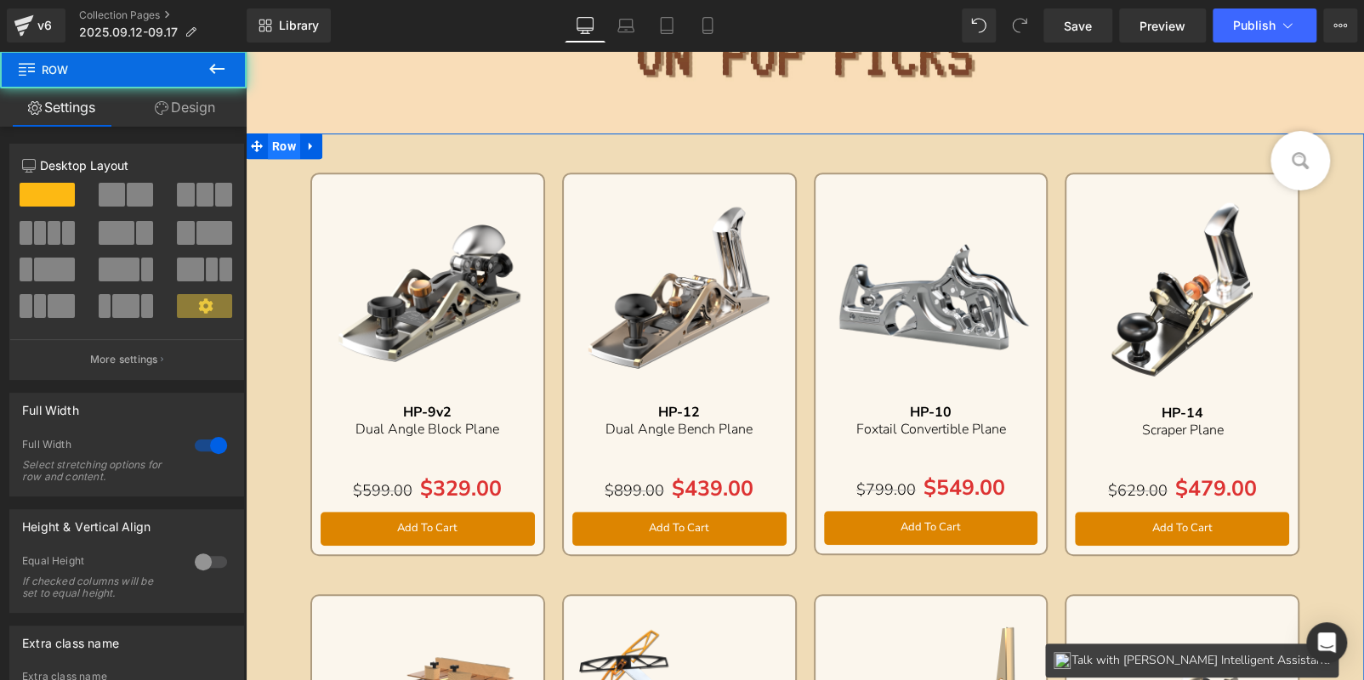
click at [281, 149] on span "Row" at bounding box center [284, 146] width 32 height 26
click at [193, 94] on link "Design" at bounding box center [184, 107] width 123 height 38
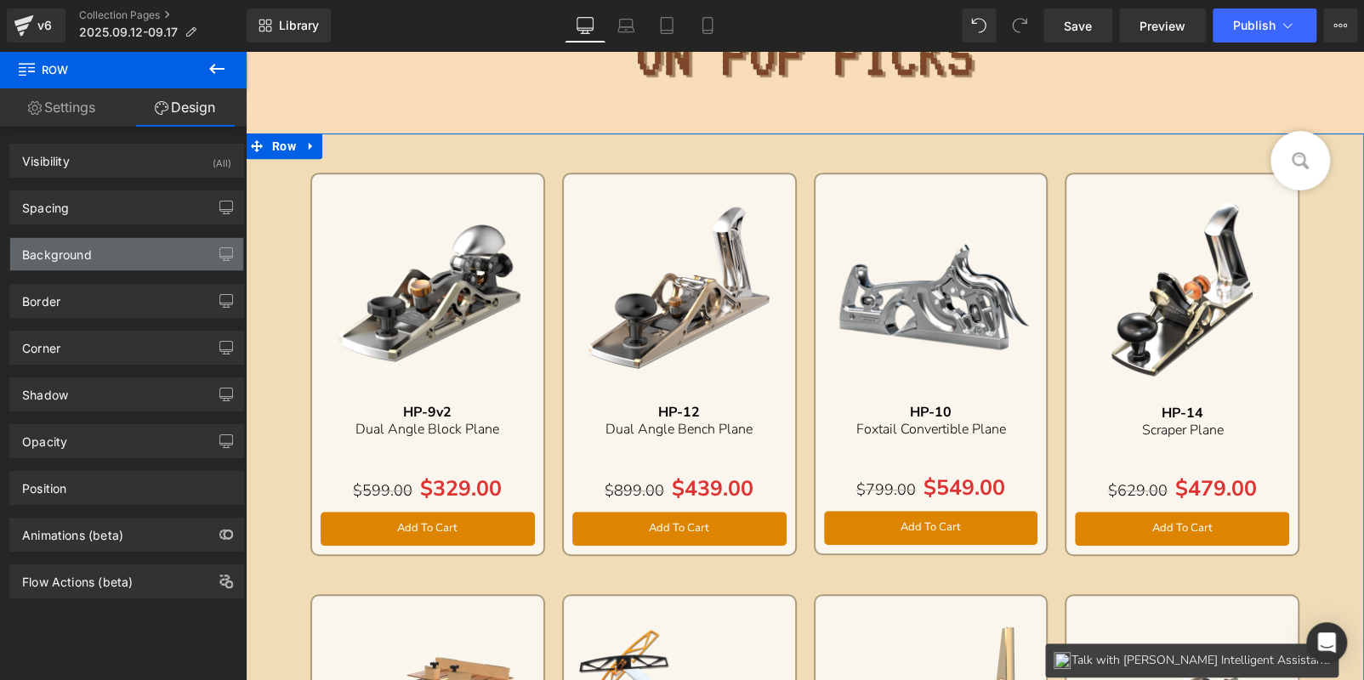
click at [124, 257] on div "Background" at bounding box center [126, 254] width 233 height 32
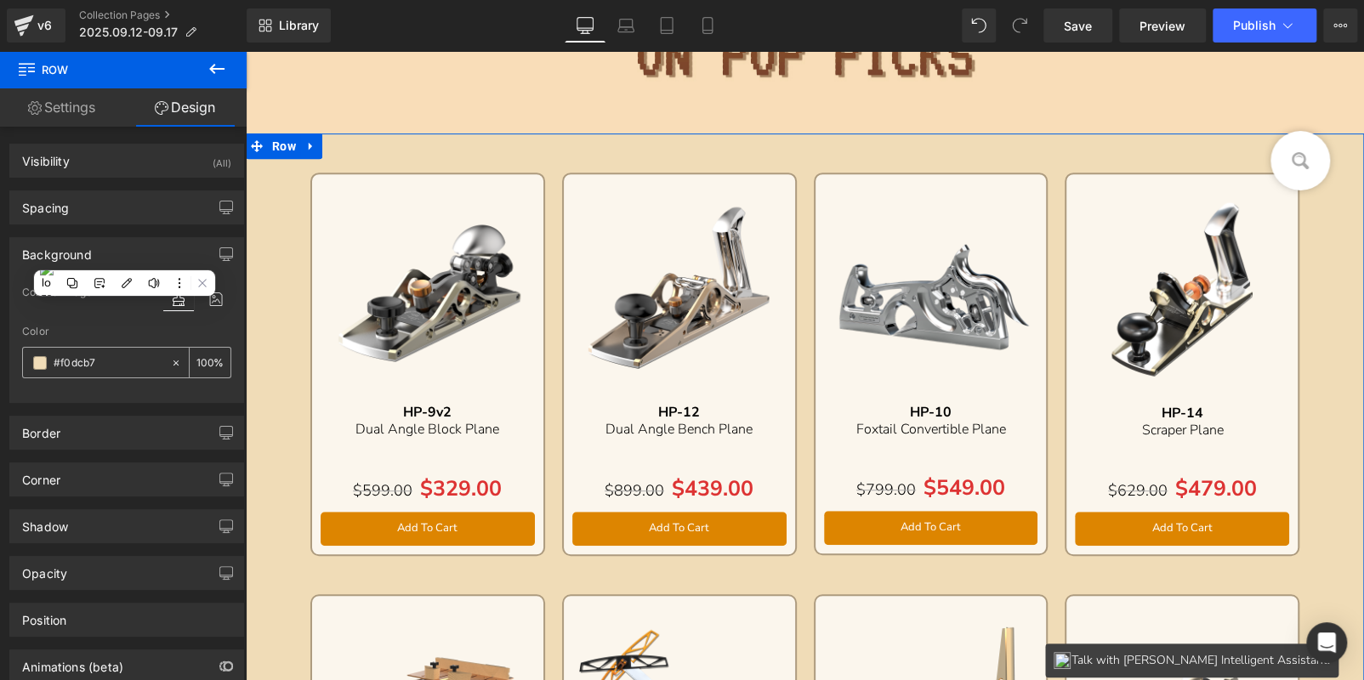
click at [124, 355] on input "text" at bounding box center [108, 363] width 109 height 19
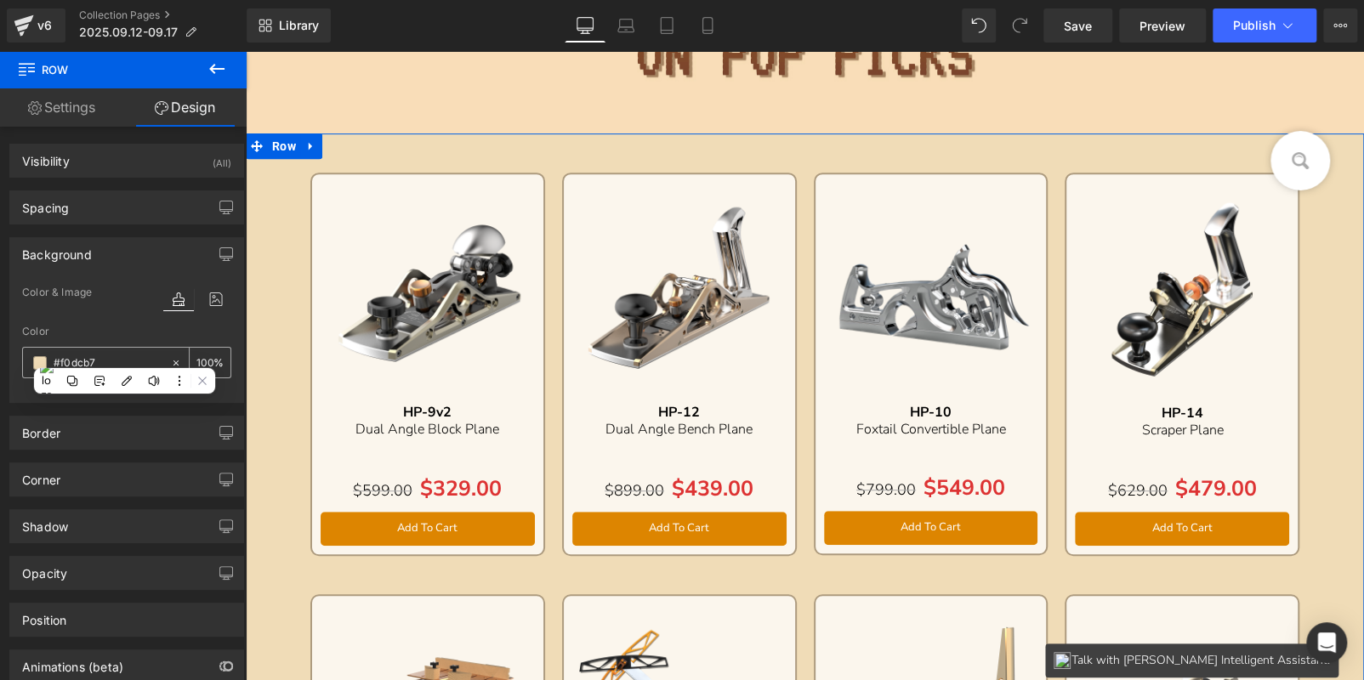
paste input "F9DDB8"
type input "#F9DDB8"
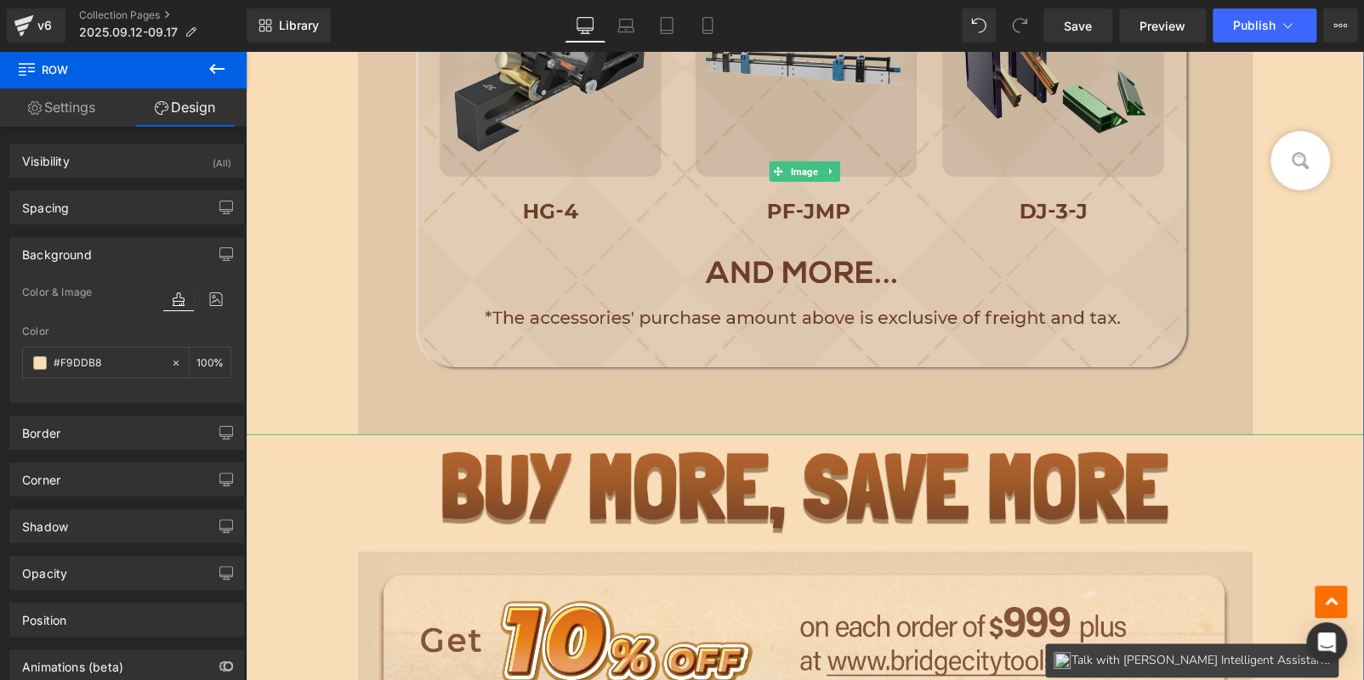
scroll to position [2720, 0]
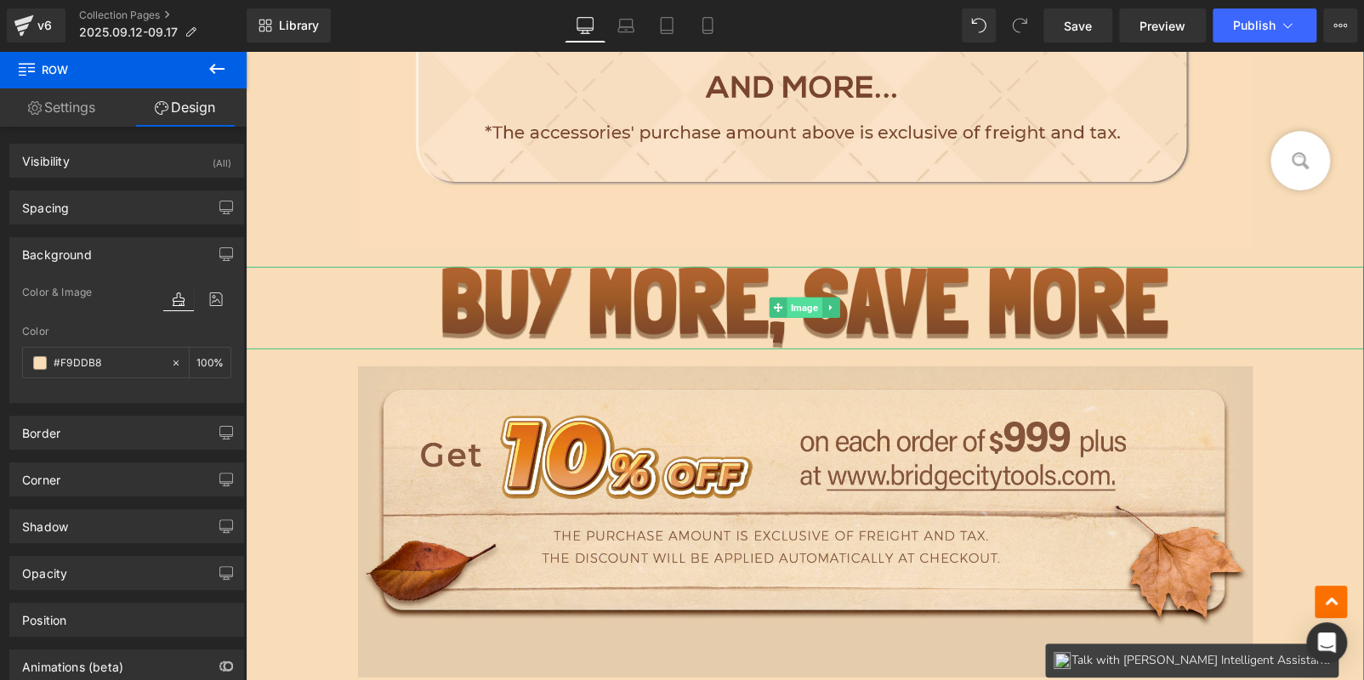
click at [813, 301] on span "Image" at bounding box center [804, 308] width 35 height 20
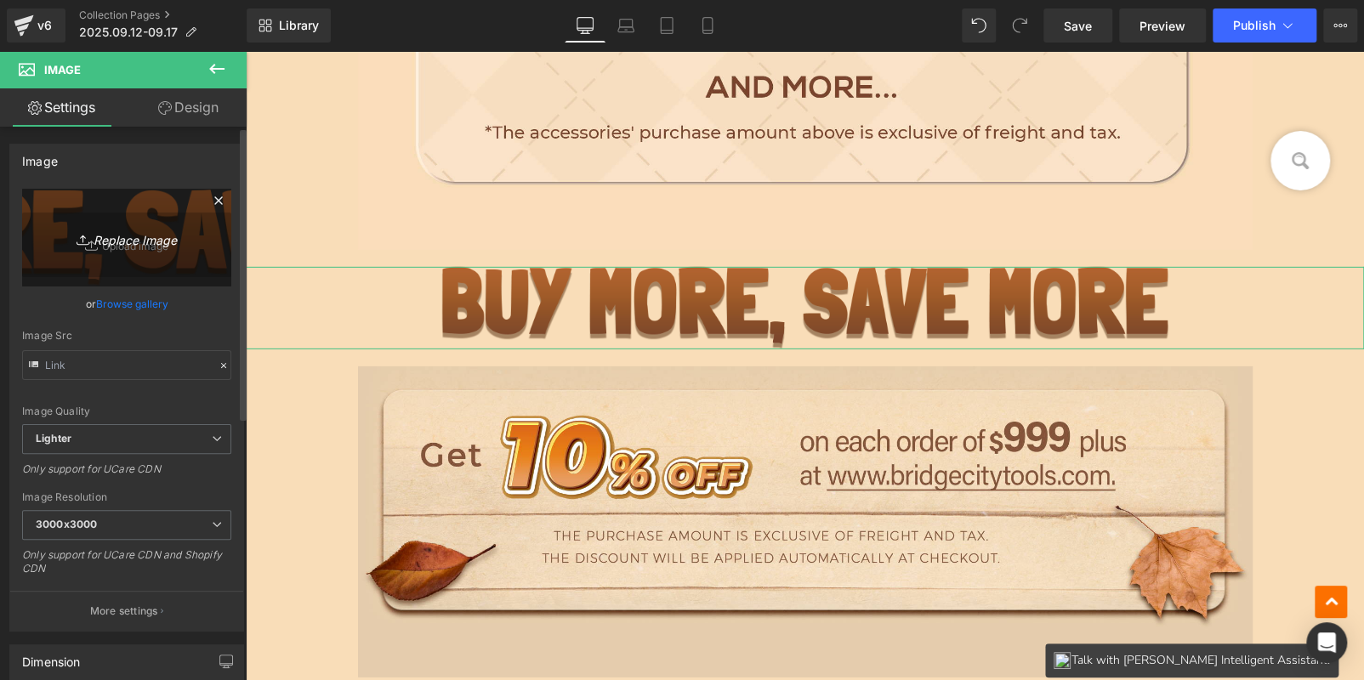
click at [64, 243] on icon "Replace Image" at bounding box center [127, 237] width 136 height 21
type input "C:\fakepath\bc_06.jpg"
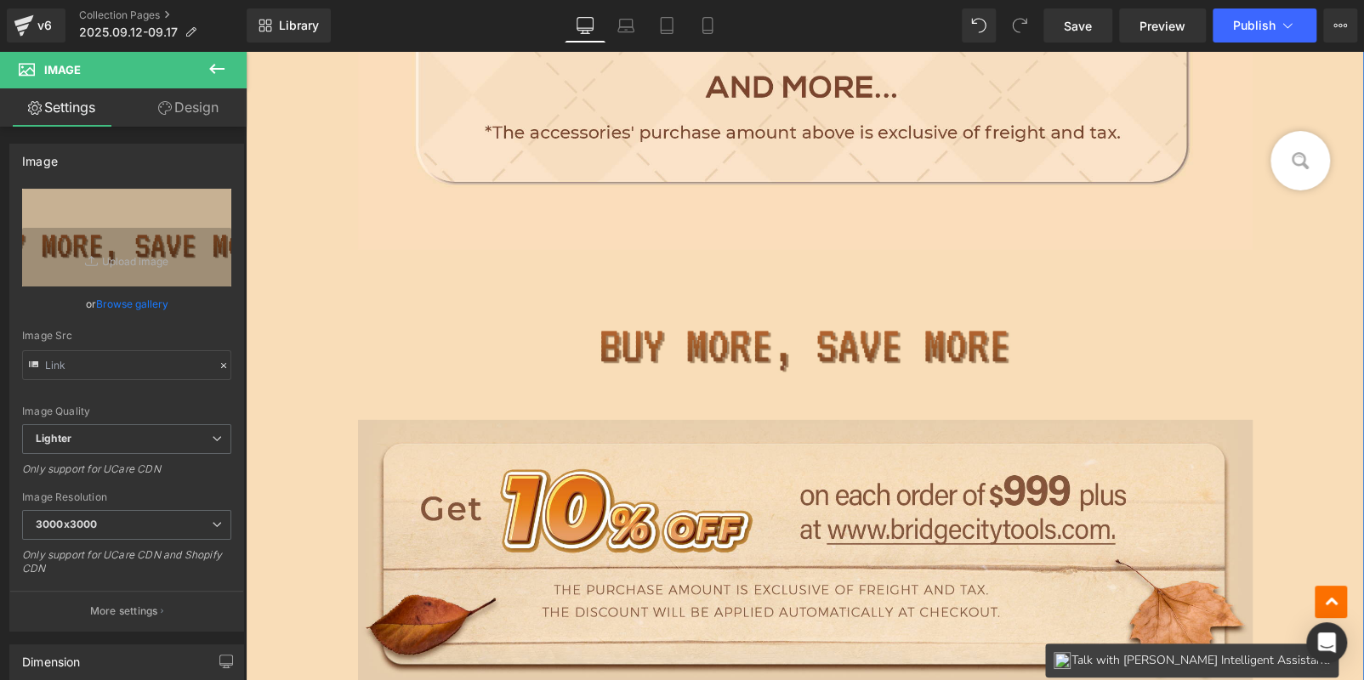
drag, startPoint x: 664, startPoint y: 516, endPoint x: 276, endPoint y: 337, distance: 427.2
click at [664, 516] on img at bounding box center [805, 576] width 894 height 312
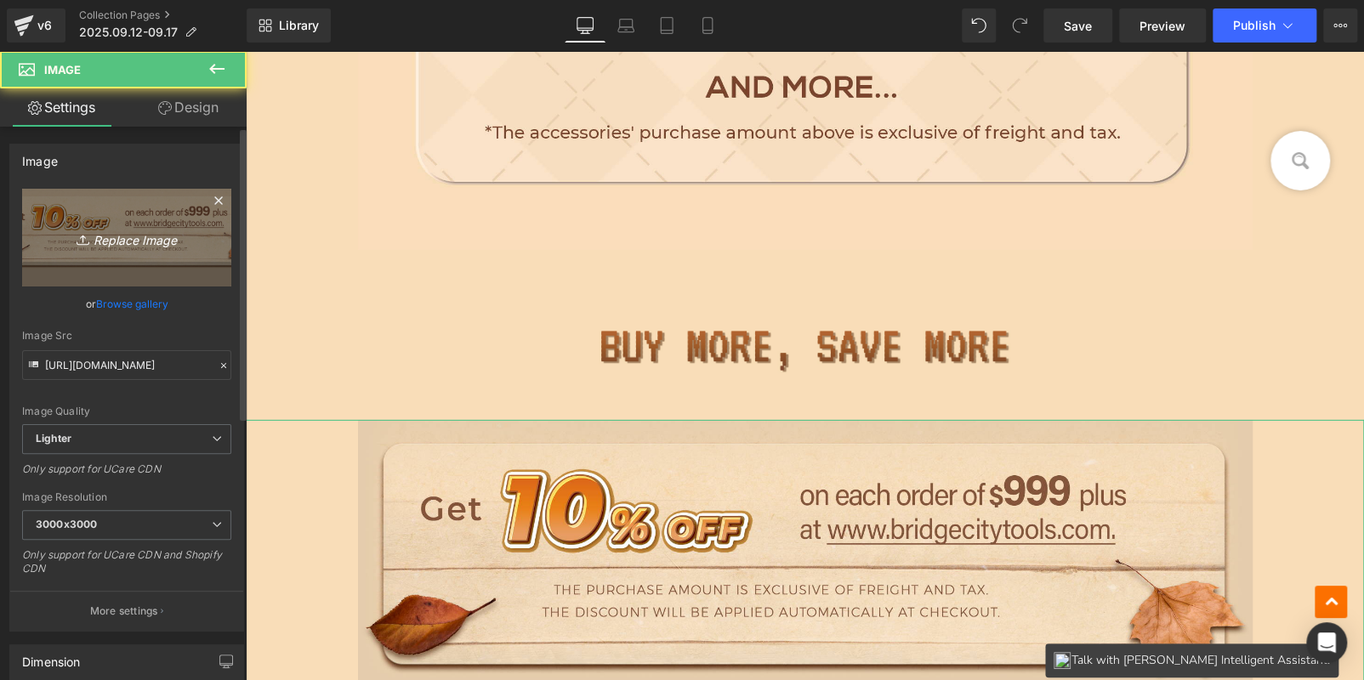
click at [166, 231] on icon "Replace Image" at bounding box center [127, 237] width 136 height 21
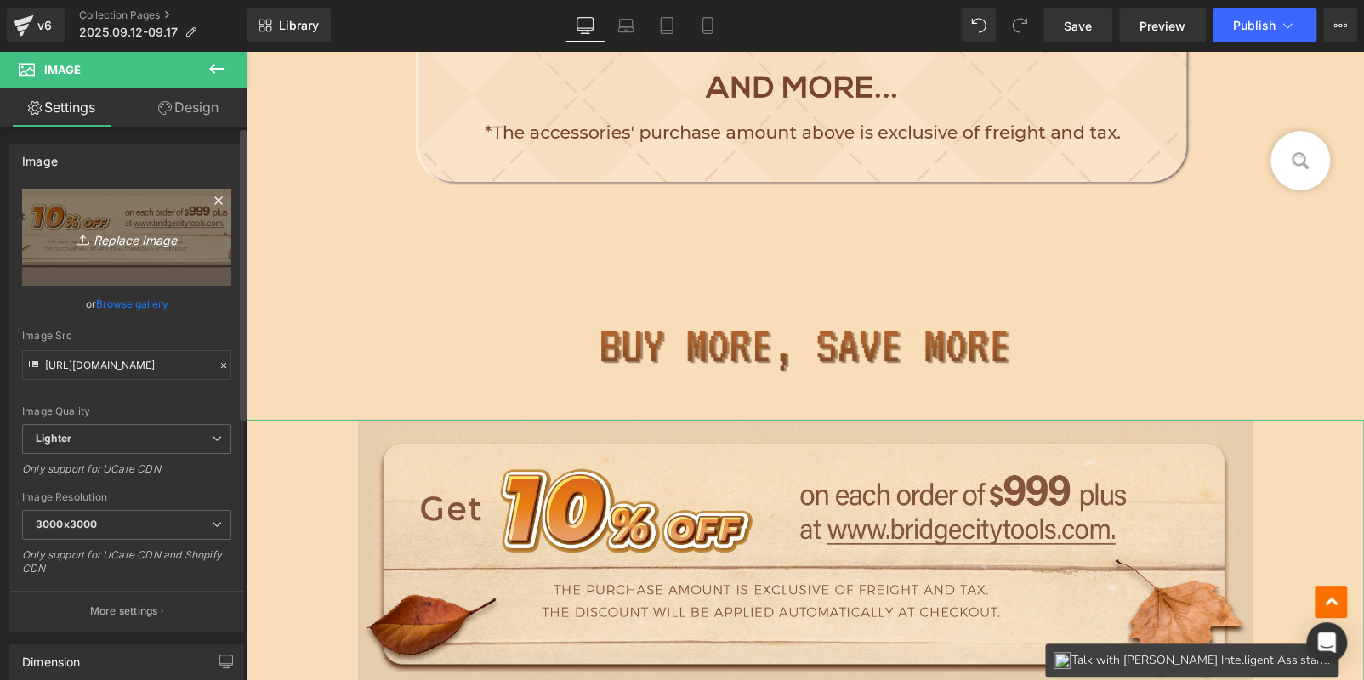
type input "C:\fakepath\bc_07.jpg"
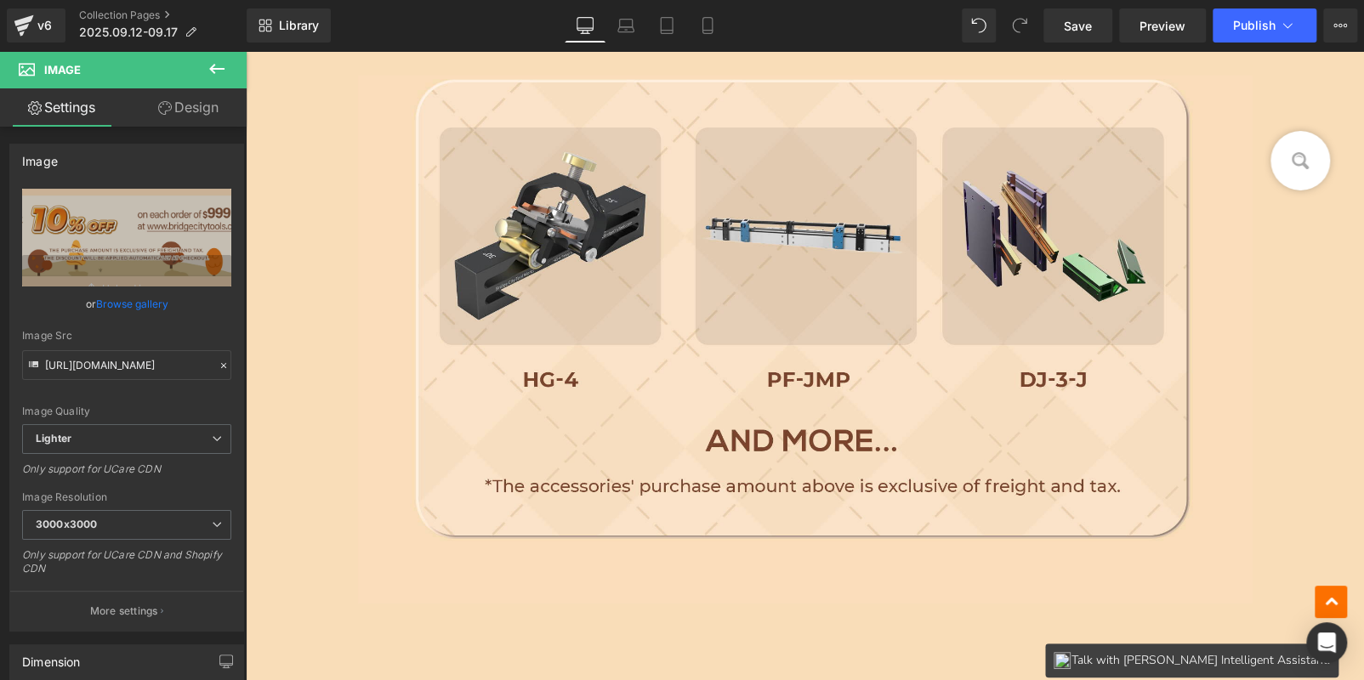
scroll to position [2295, 0]
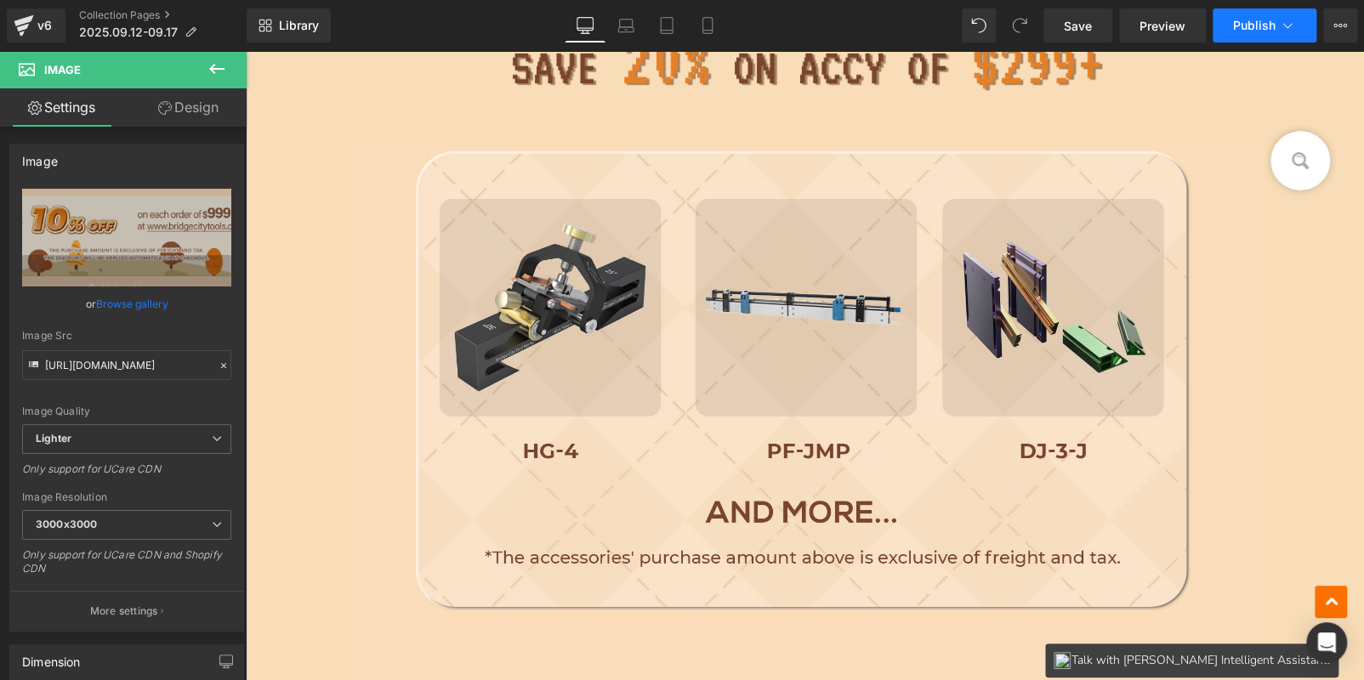
click at [1250, 24] on span "Publish" at bounding box center [1254, 26] width 43 height 14
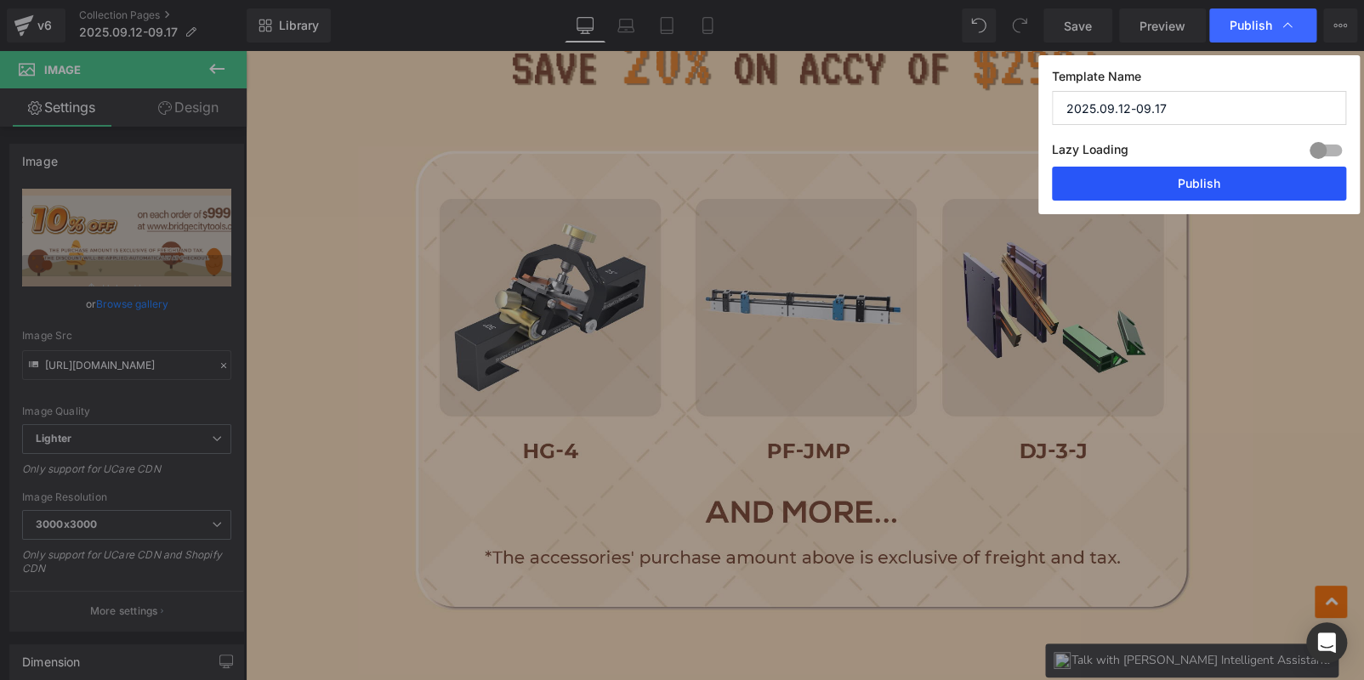
click at [1234, 185] on button "Publish" at bounding box center [1199, 184] width 294 height 34
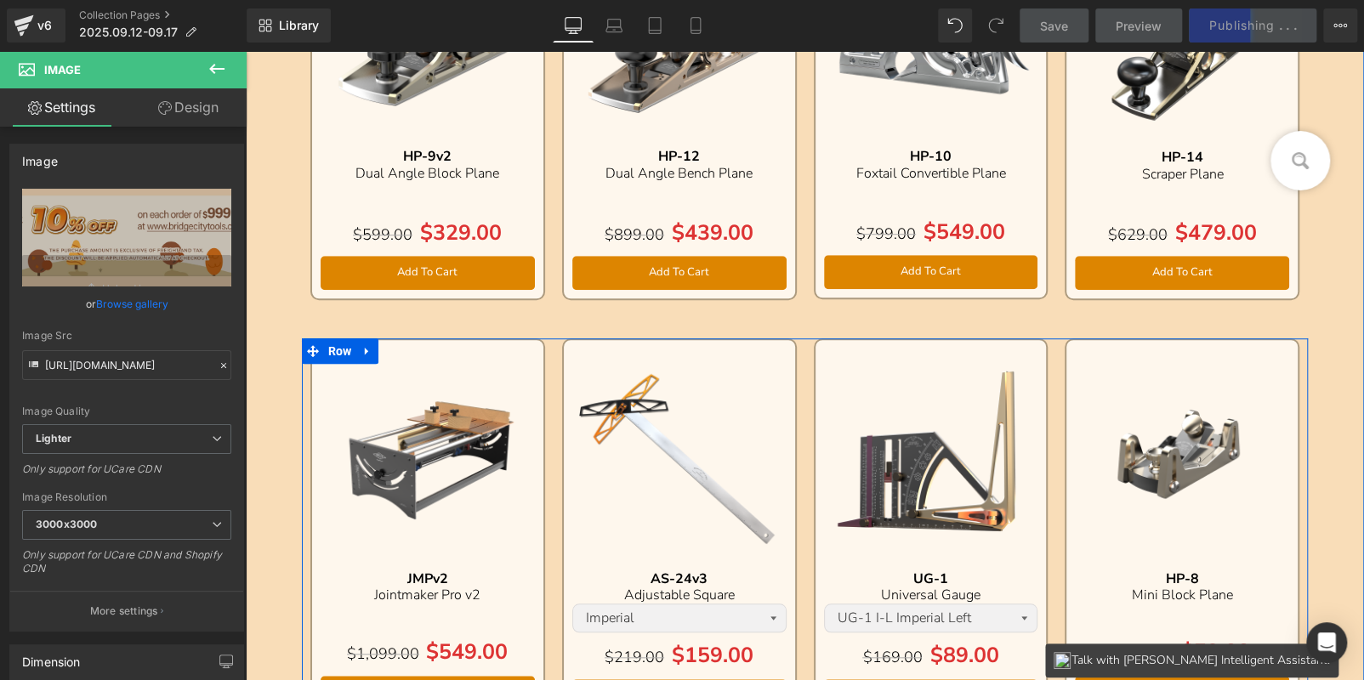
scroll to position [425, 0]
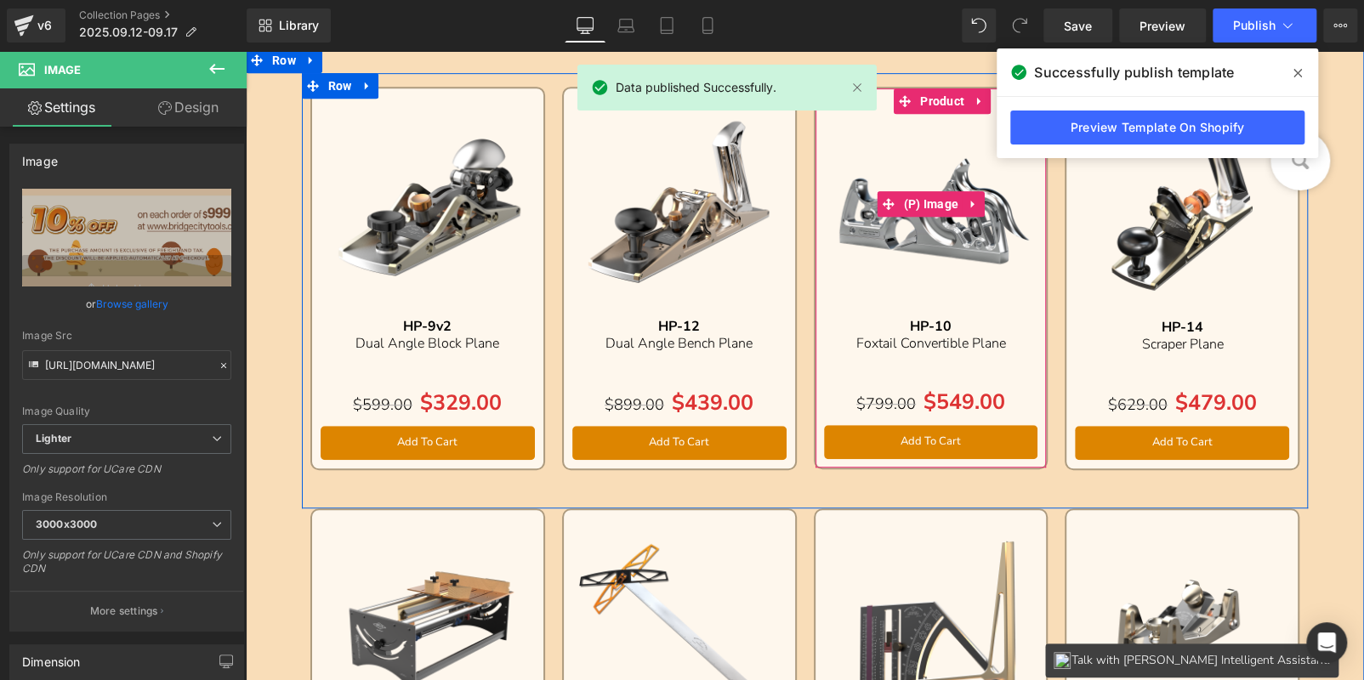
drag, startPoint x: 885, startPoint y: 171, endPoint x: 878, endPoint y: 186, distance: 16.7
click at [885, 171] on img at bounding box center [931, 204] width 214 height 214
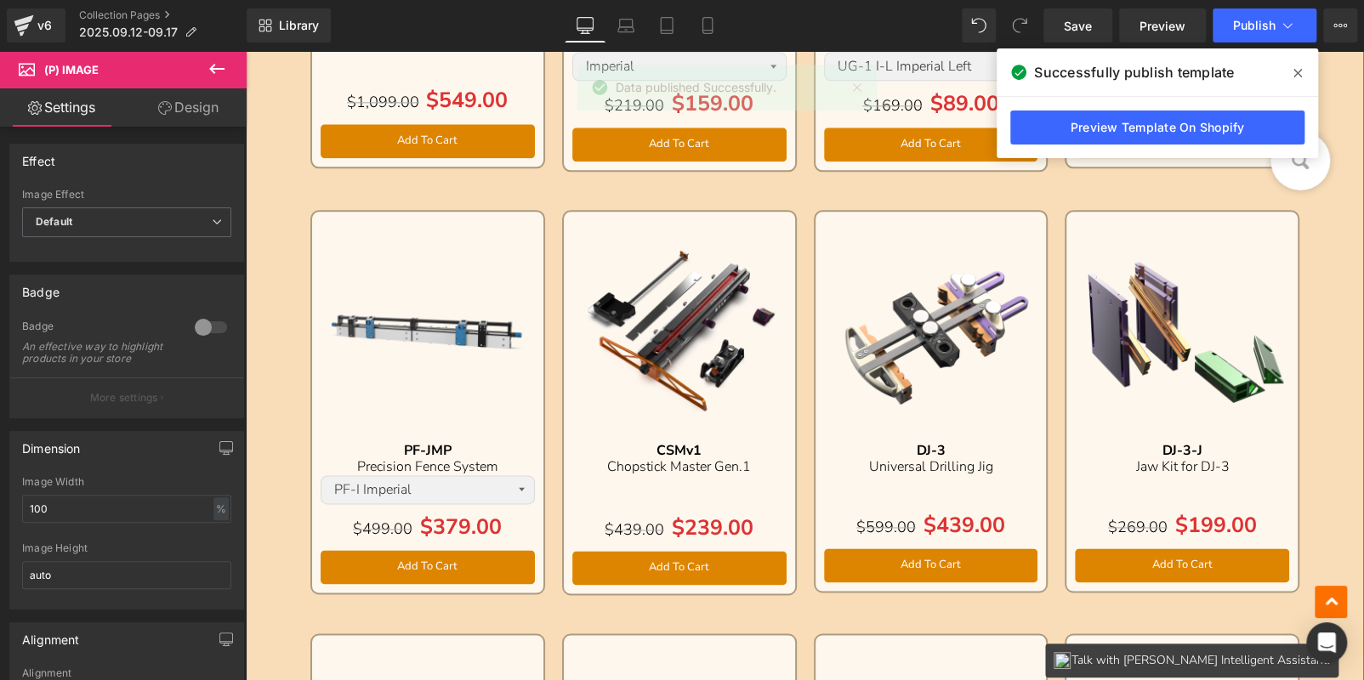
scroll to position [1190, 0]
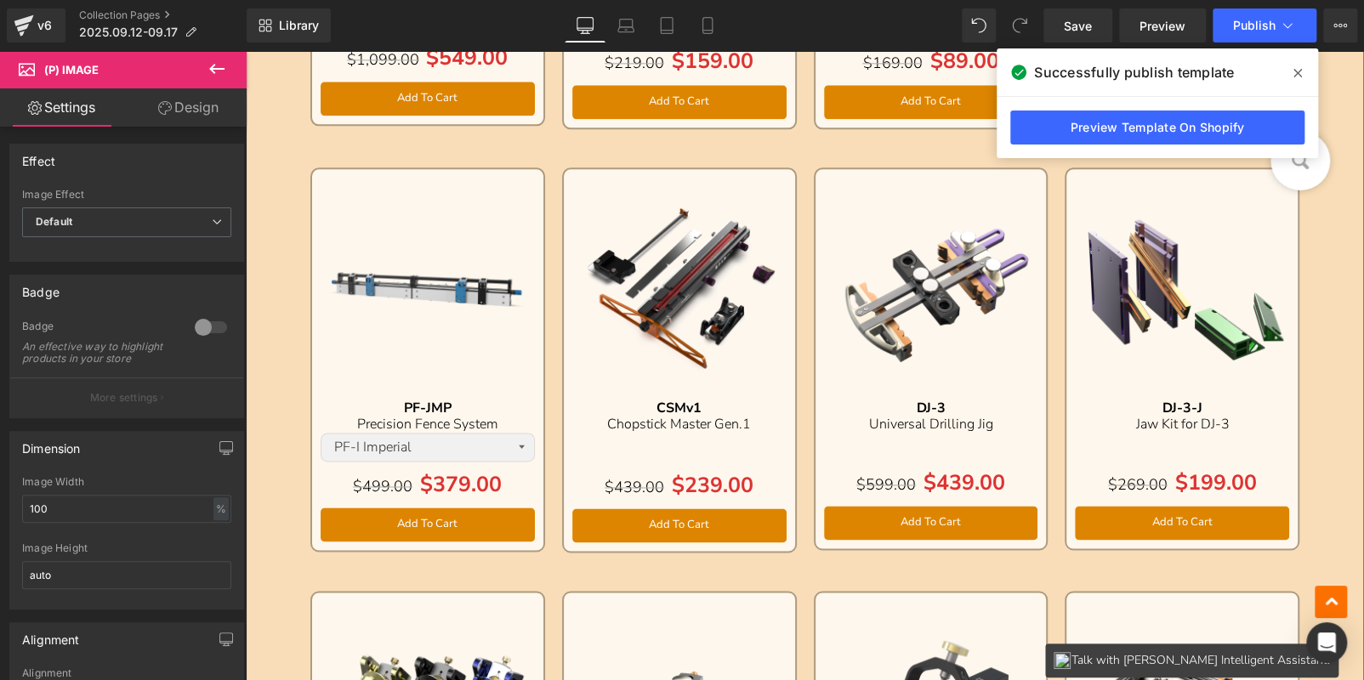
click at [1159, 226] on img at bounding box center [1182, 285] width 214 height 214
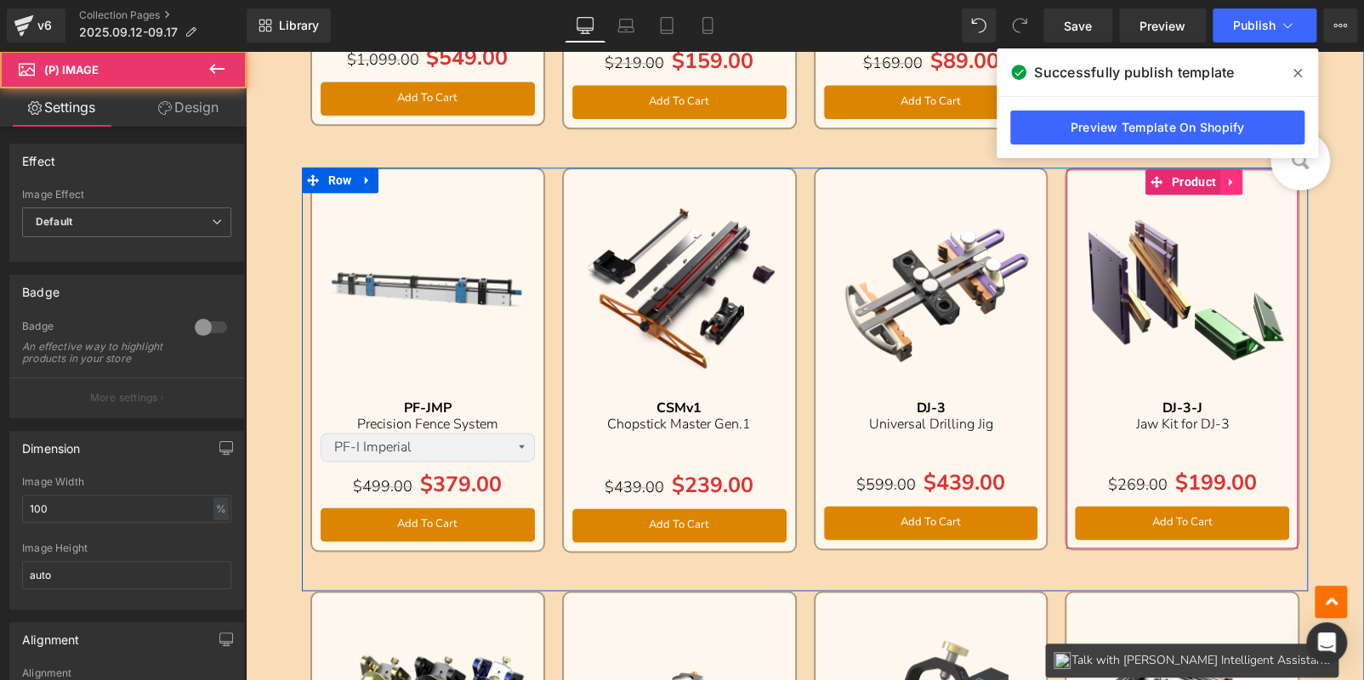
click at [1225, 186] on link at bounding box center [1231, 182] width 22 height 26
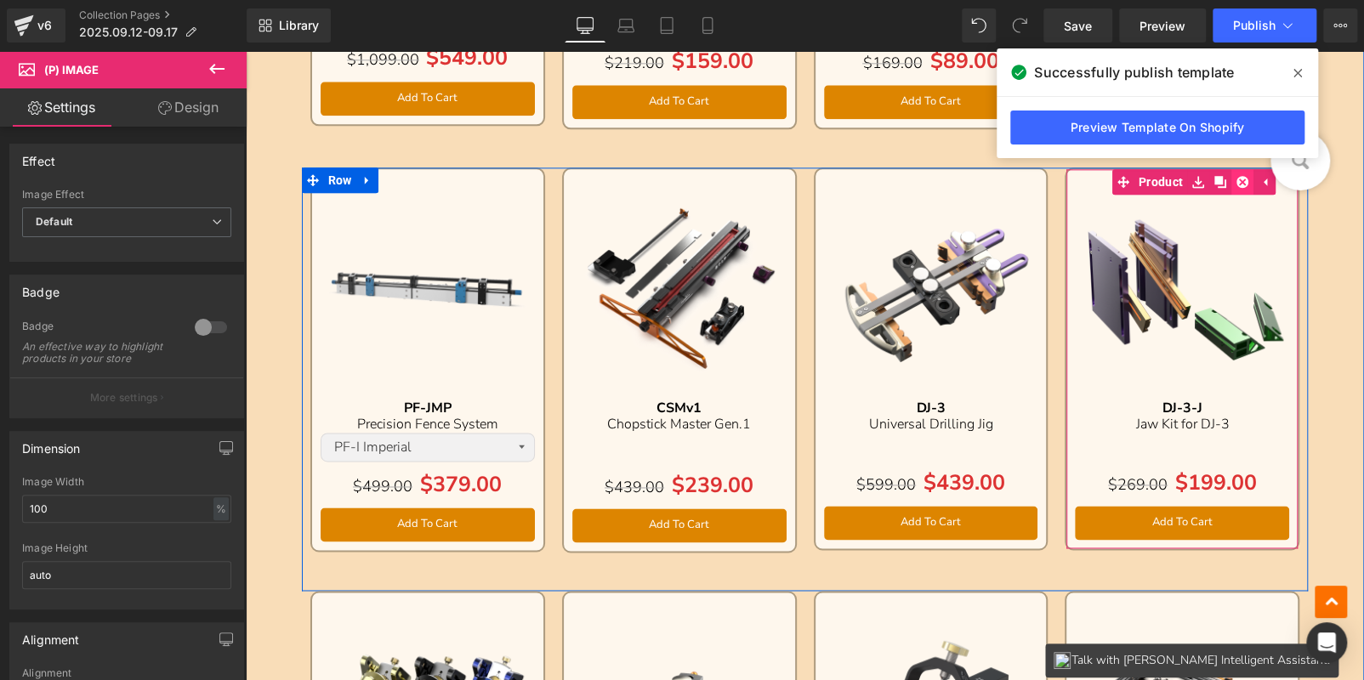
click at [1236, 185] on icon at bounding box center [1242, 181] width 12 height 13
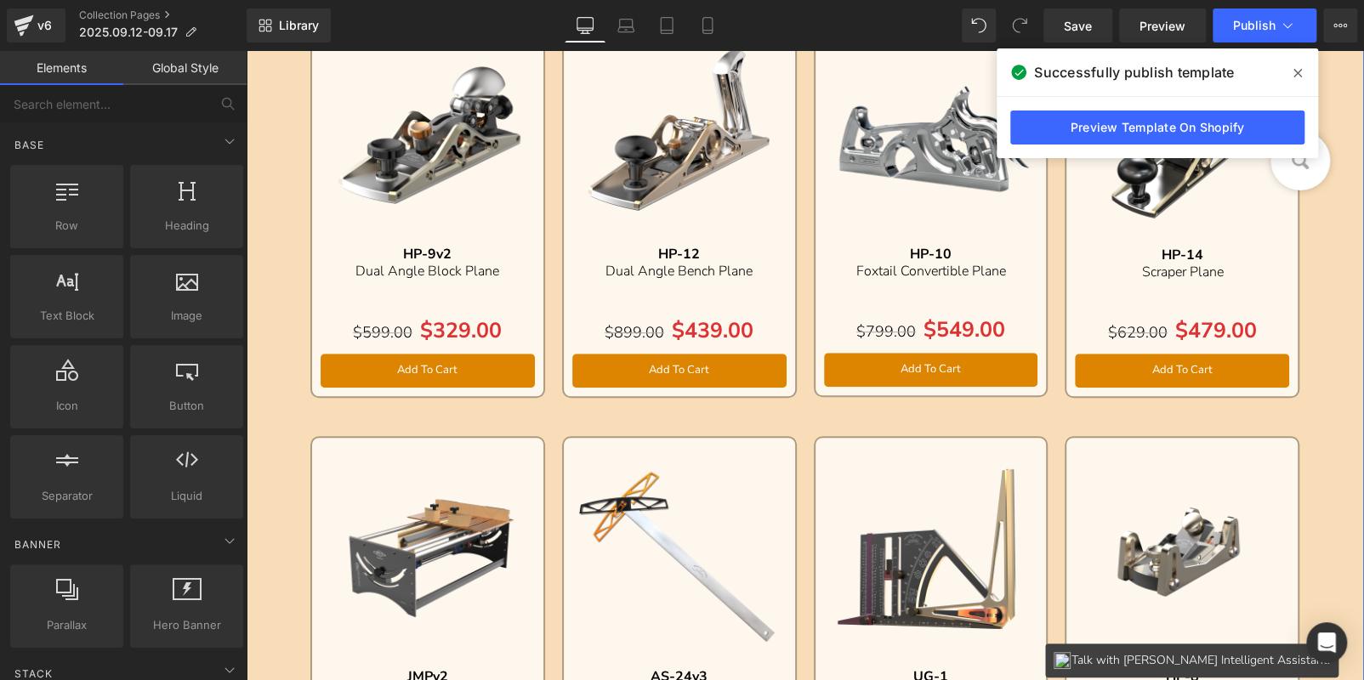
scroll to position [339, 0]
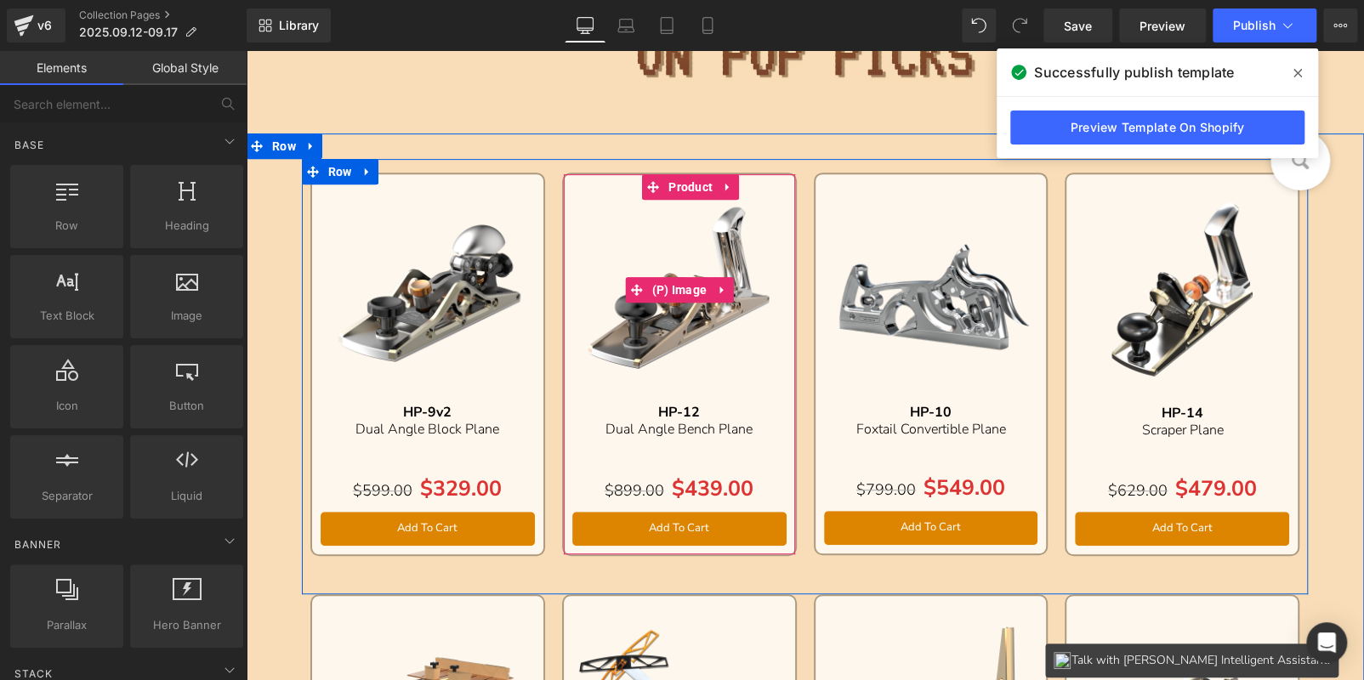
click at [667, 227] on img at bounding box center [679, 290] width 214 height 214
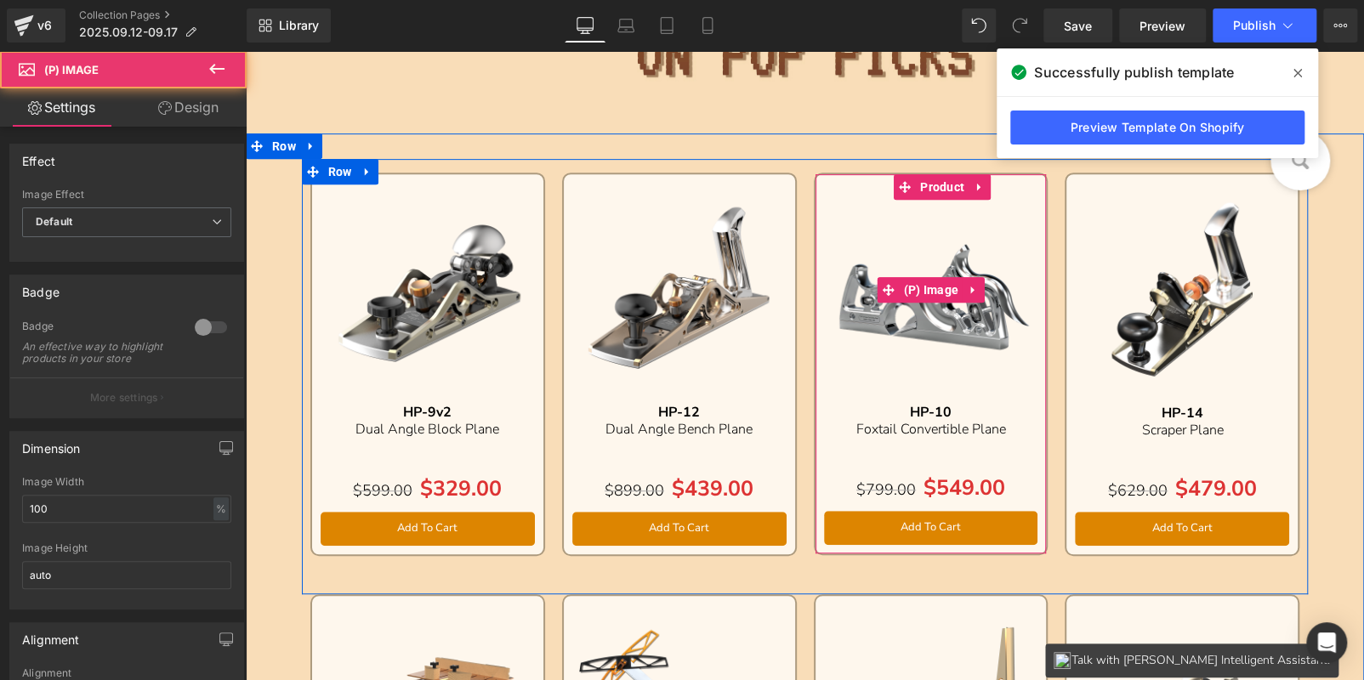
drag, startPoint x: 987, startPoint y: 231, endPoint x: 1115, endPoint y: 219, distance: 128.1
click at [987, 231] on img at bounding box center [931, 290] width 214 height 214
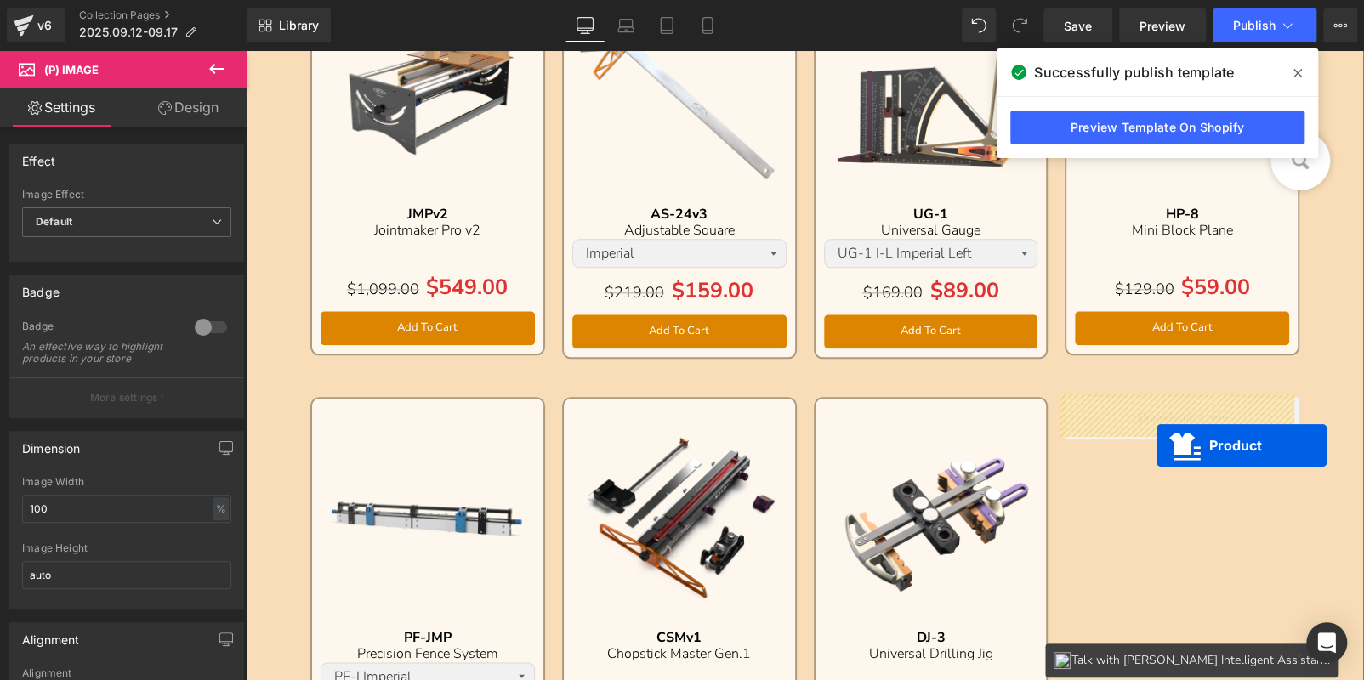
drag, startPoint x: 1151, startPoint y: 185, endPoint x: 997, endPoint y: 379, distance: 248.2
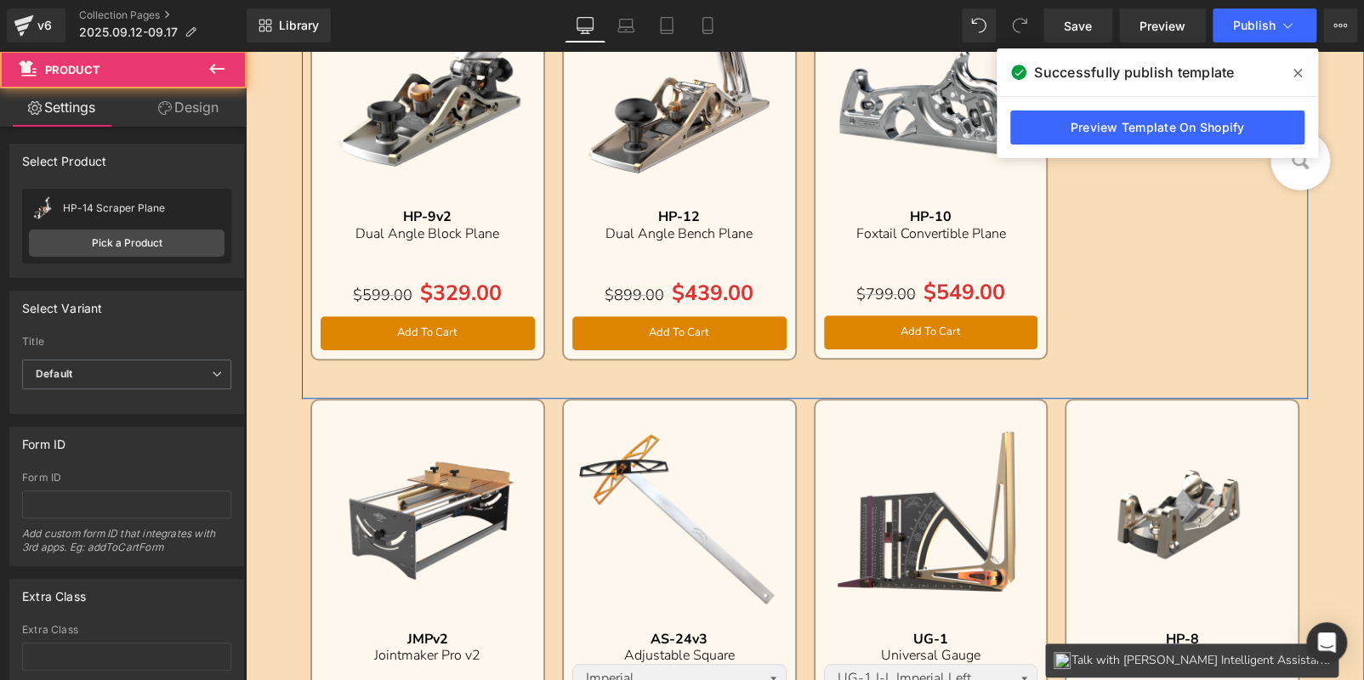
scroll to position [280, 0]
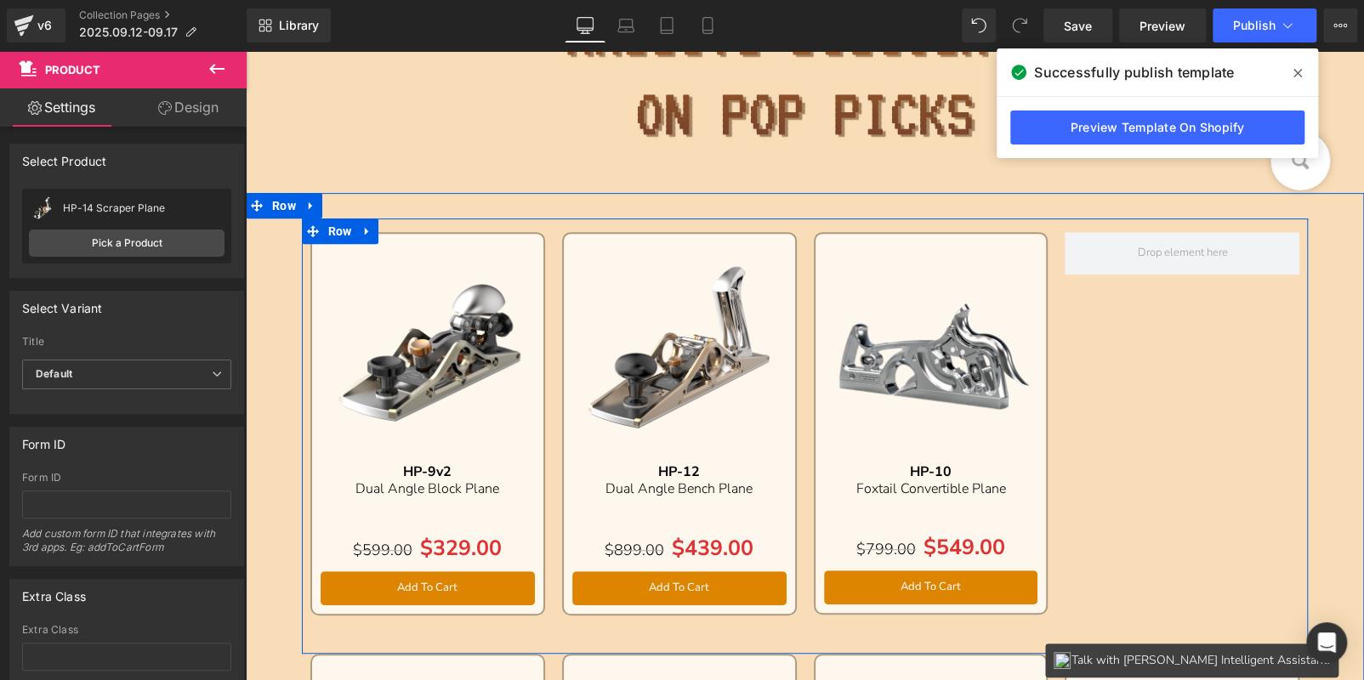
drag, startPoint x: 887, startPoint y: 286, endPoint x: 873, endPoint y: 270, distance: 21.1
click at [887, 286] on img at bounding box center [931, 349] width 214 height 214
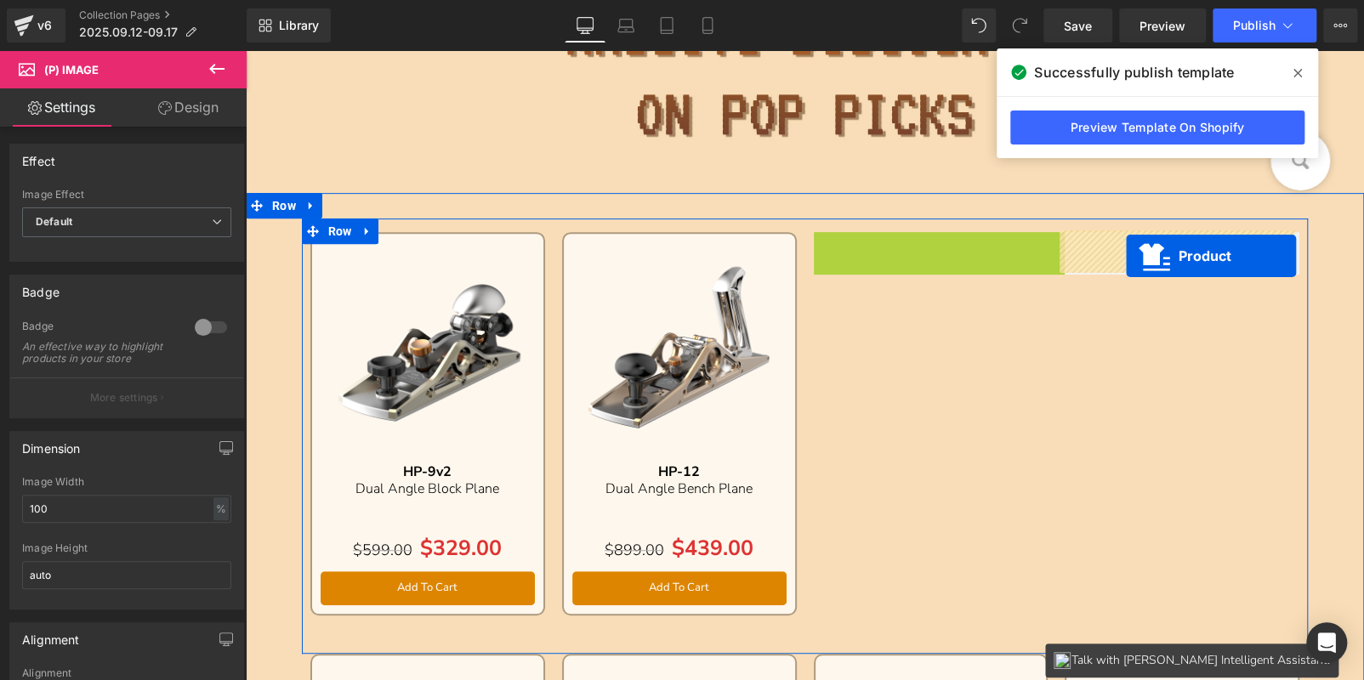
drag, startPoint x: 891, startPoint y: 244, endPoint x: 615, endPoint y: 281, distance: 278.9
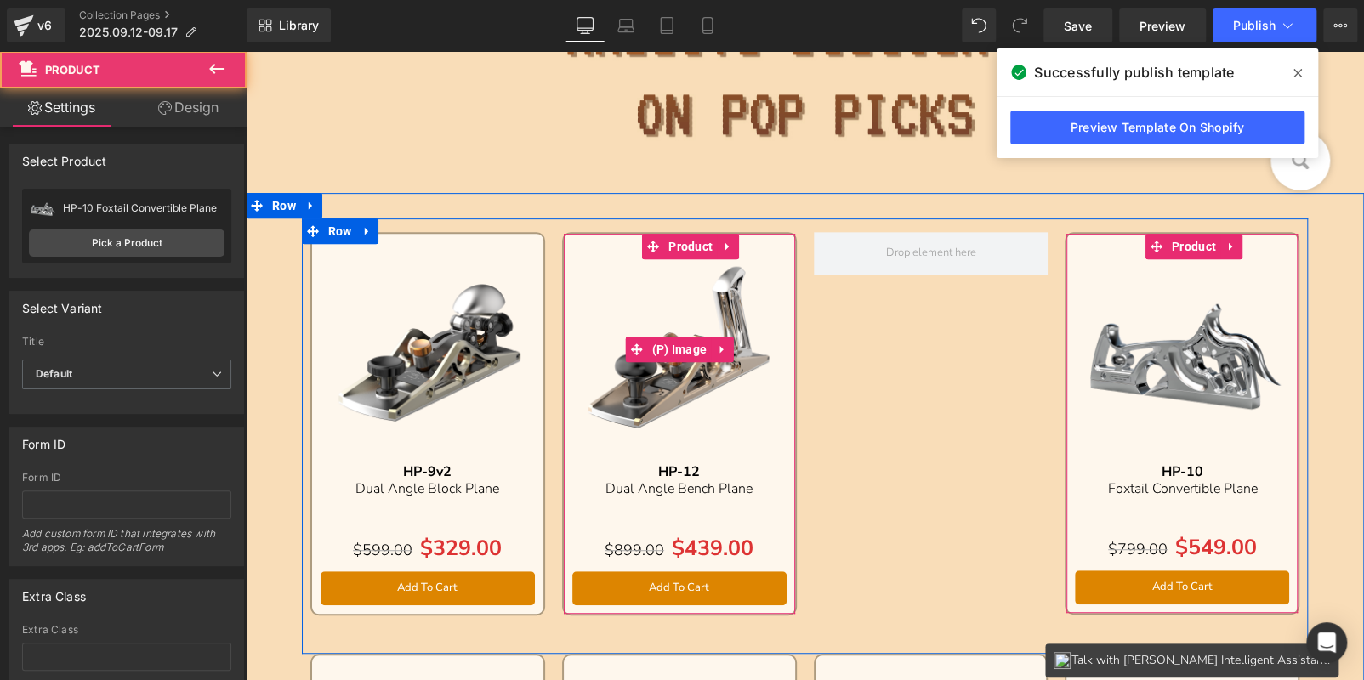
drag, startPoint x: 615, startPoint y: 281, endPoint x: 628, endPoint y: 260, distance: 25.2
click at [615, 281] on img at bounding box center [679, 349] width 214 height 214
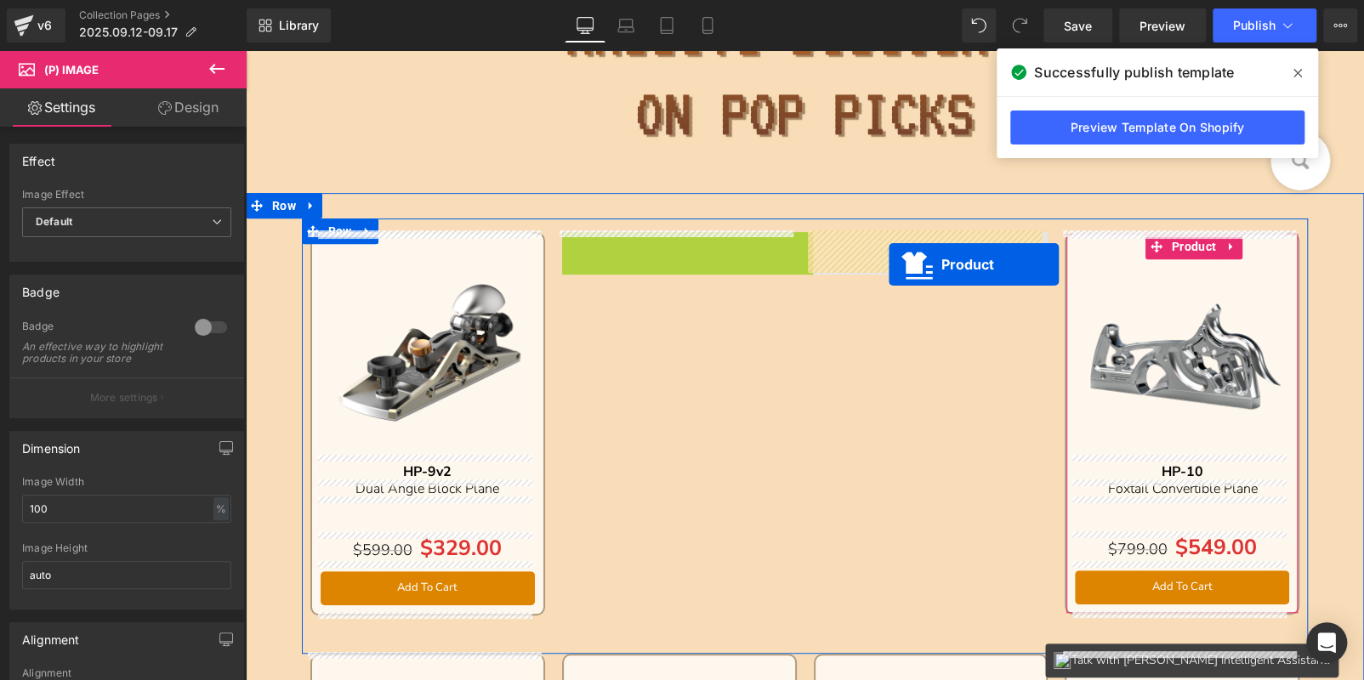
drag, startPoint x: 646, startPoint y: 252, endPoint x: 889, endPoint y: 264, distance: 242.7
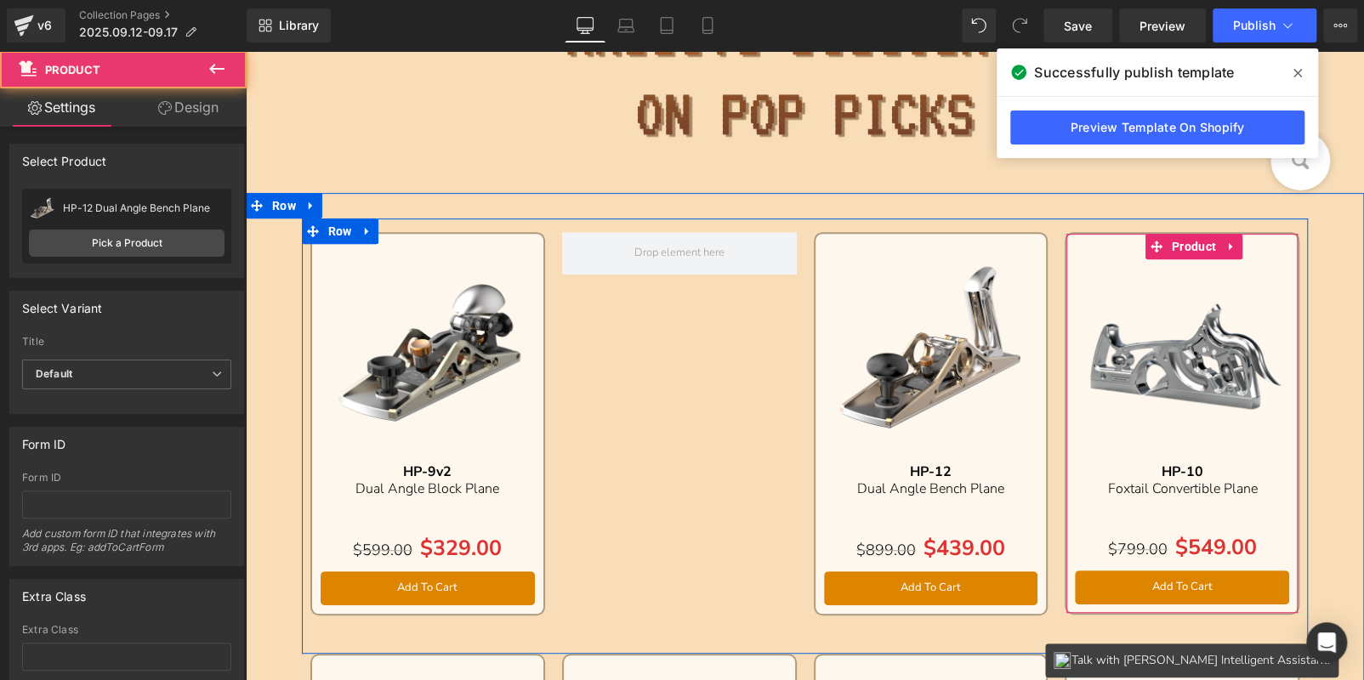
scroll to position [620, 0]
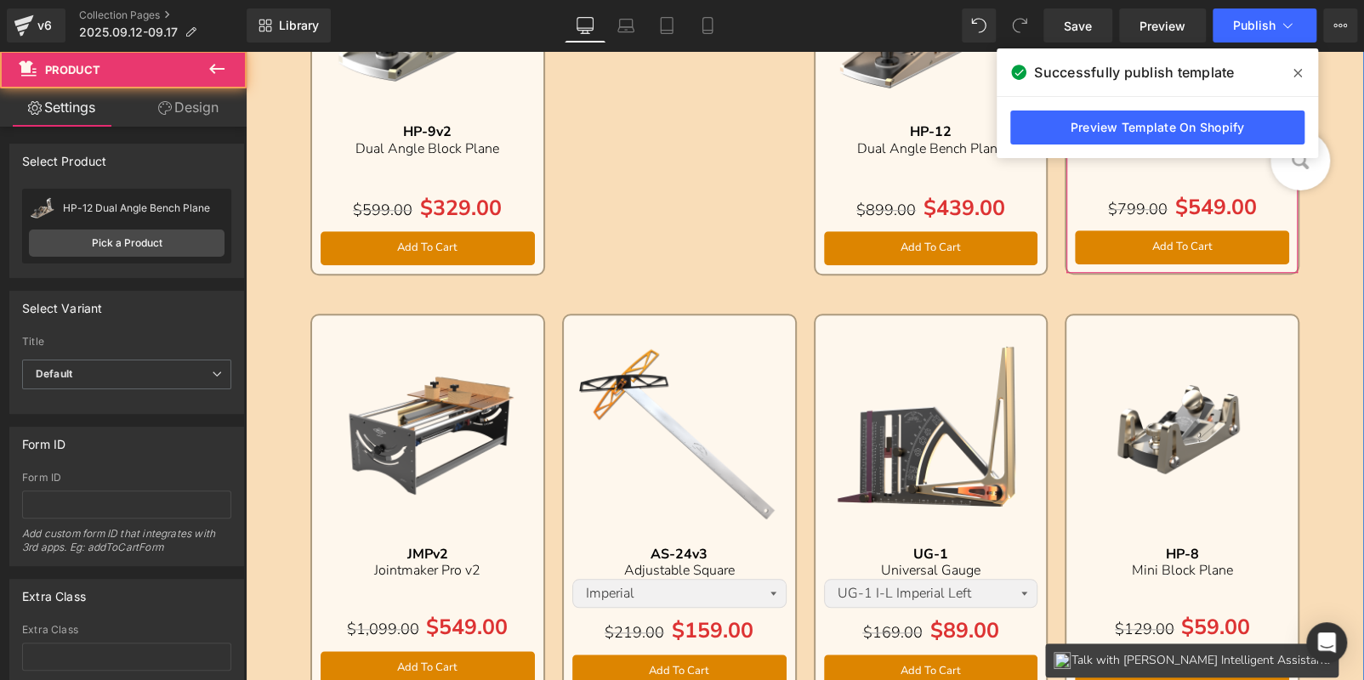
click at [709, 330] on div "Sale Off (P) Image AS-24v3 Text Block Adjustable Square Text Block Imperial Met…" at bounding box center [679, 506] width 235 height 385
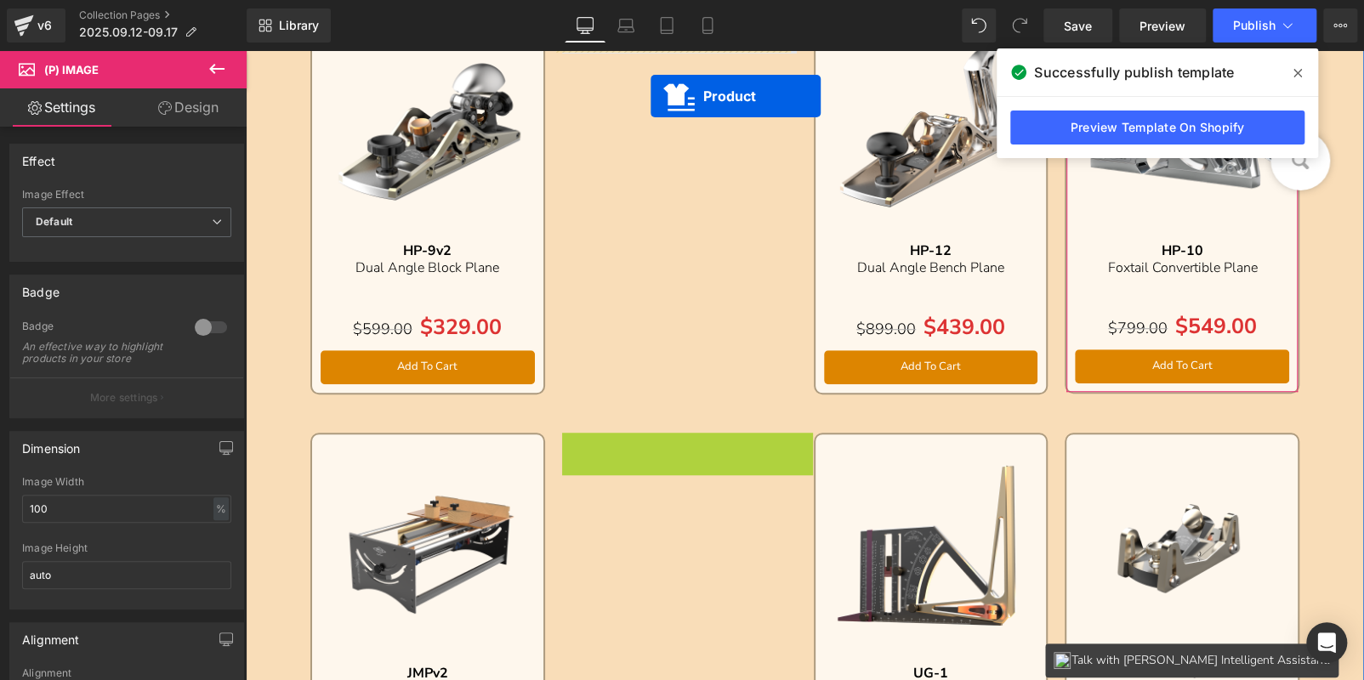
scroll to position [399, 0]
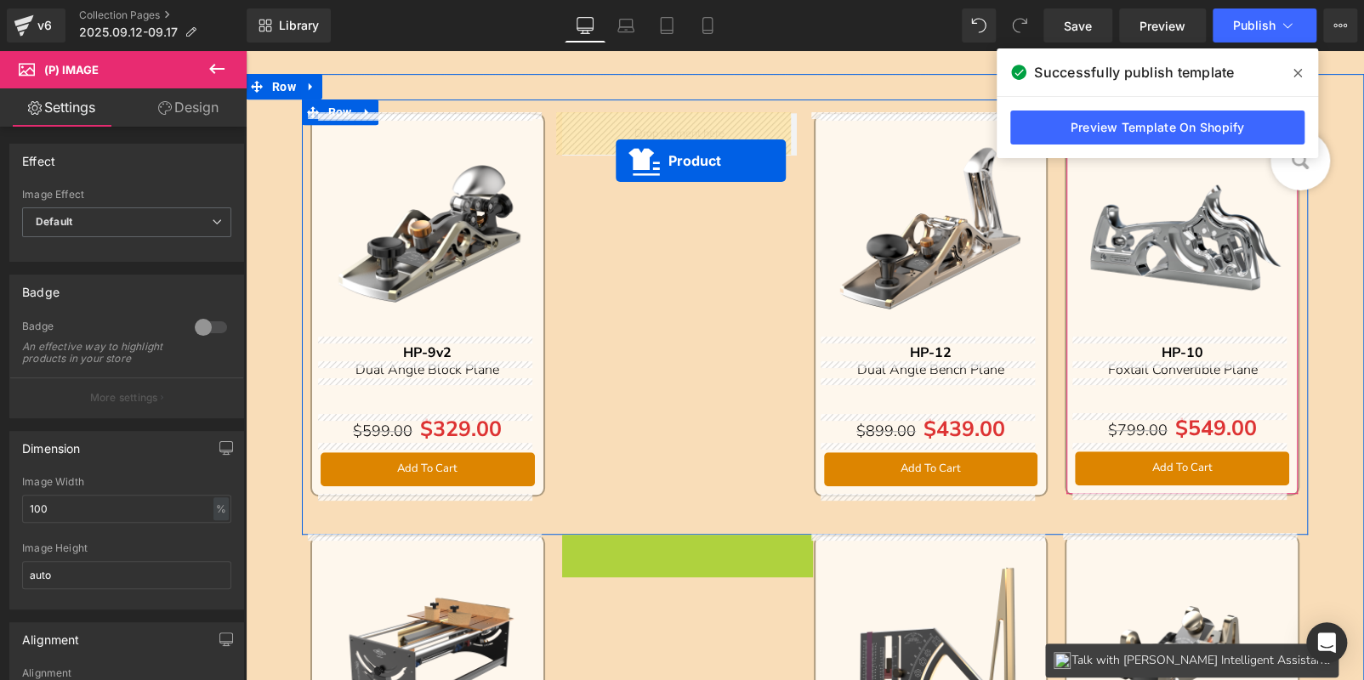
drag, startPoint x: 641, startPoint y: 336, endPoint x: 616, endPoint y: 161, distance: 177.0
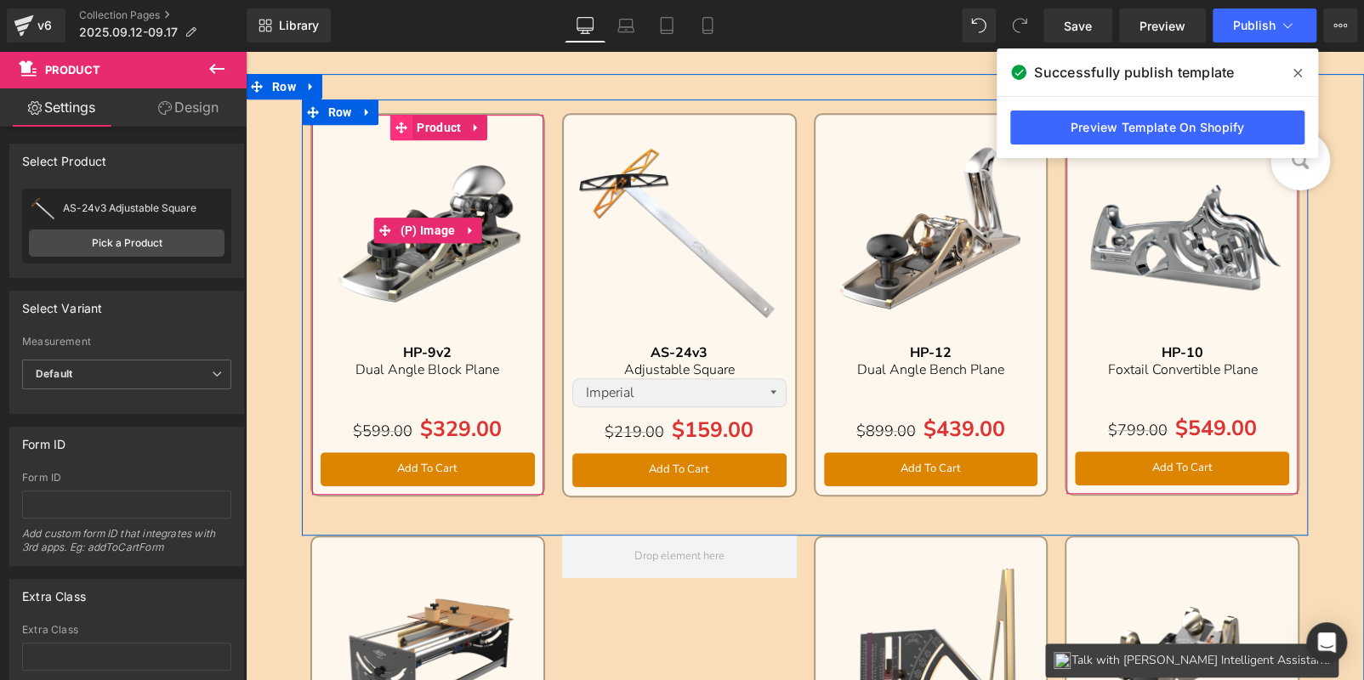
click at [403, 147] on img at bounding box center [428, 230] width 214 height 214
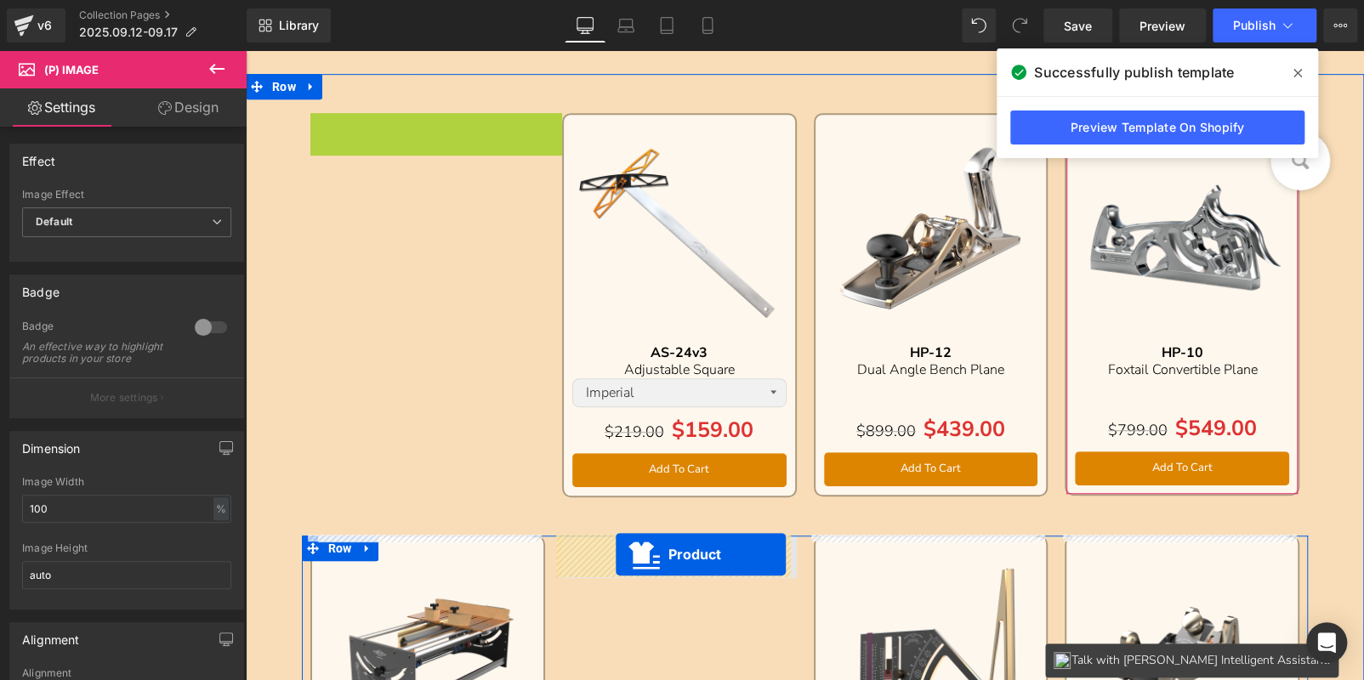
drag, startPoint x: 608, startPoint y: 526, endPoint x: 616, endPoint y: 554, distance: 29.1
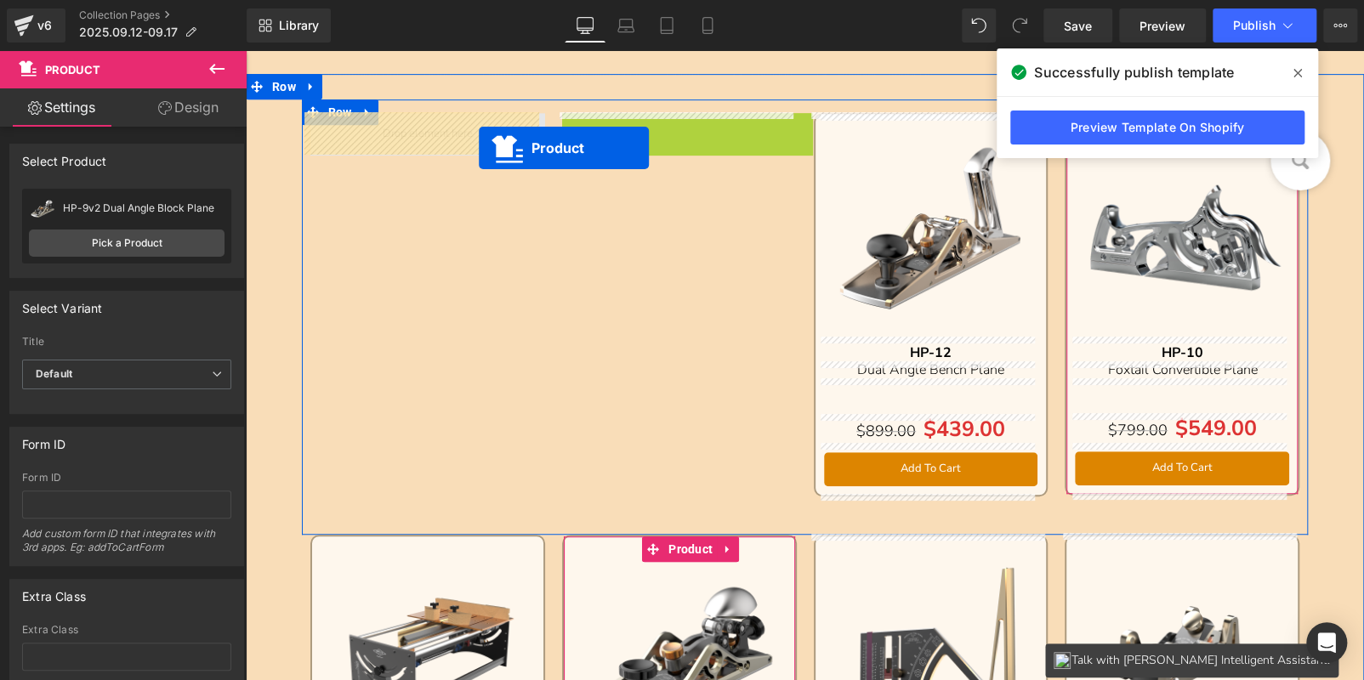
drag, startPoint x: 646, startPoint y: 127, endPoint x: 479, endPoint y: 148, distance: 168.8
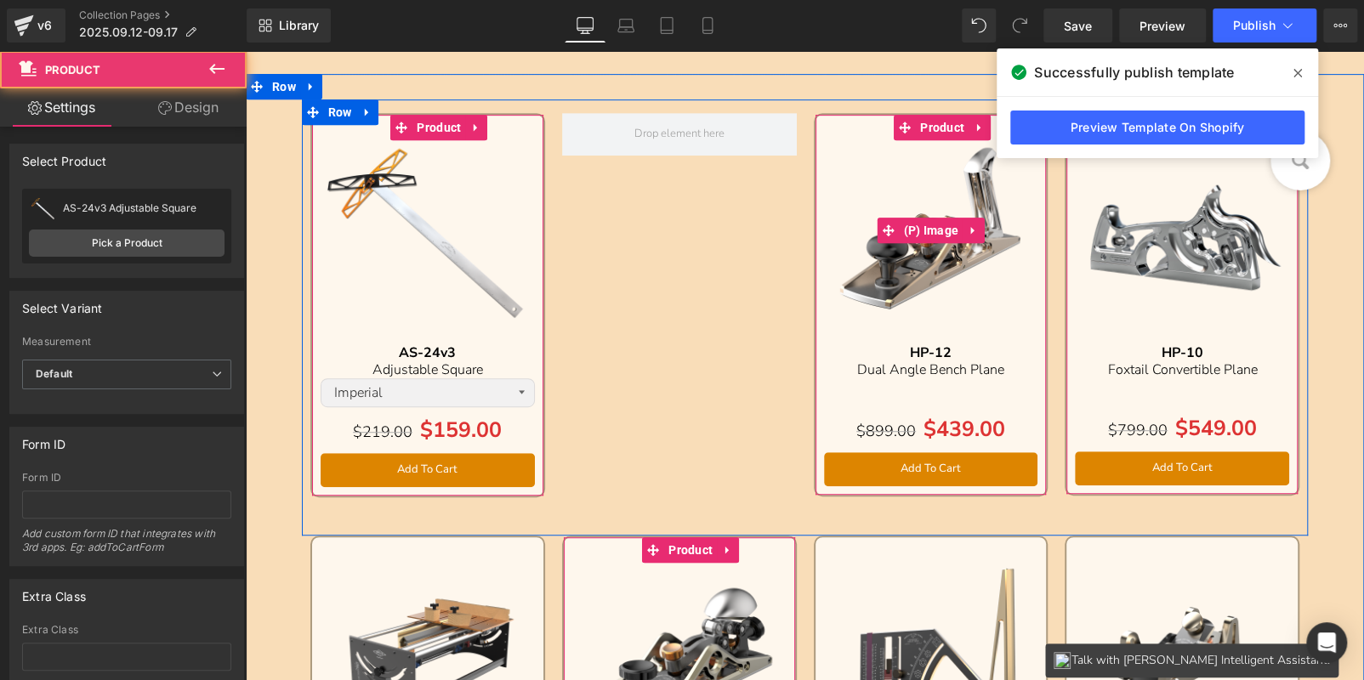
drag, startPoint x: 910, startPoint y: 147, endPoint x: 917, endPoint y: 141, distance: 9.7
click at [910, 147] on img at bounding box center [931, 230] width 214 height 214
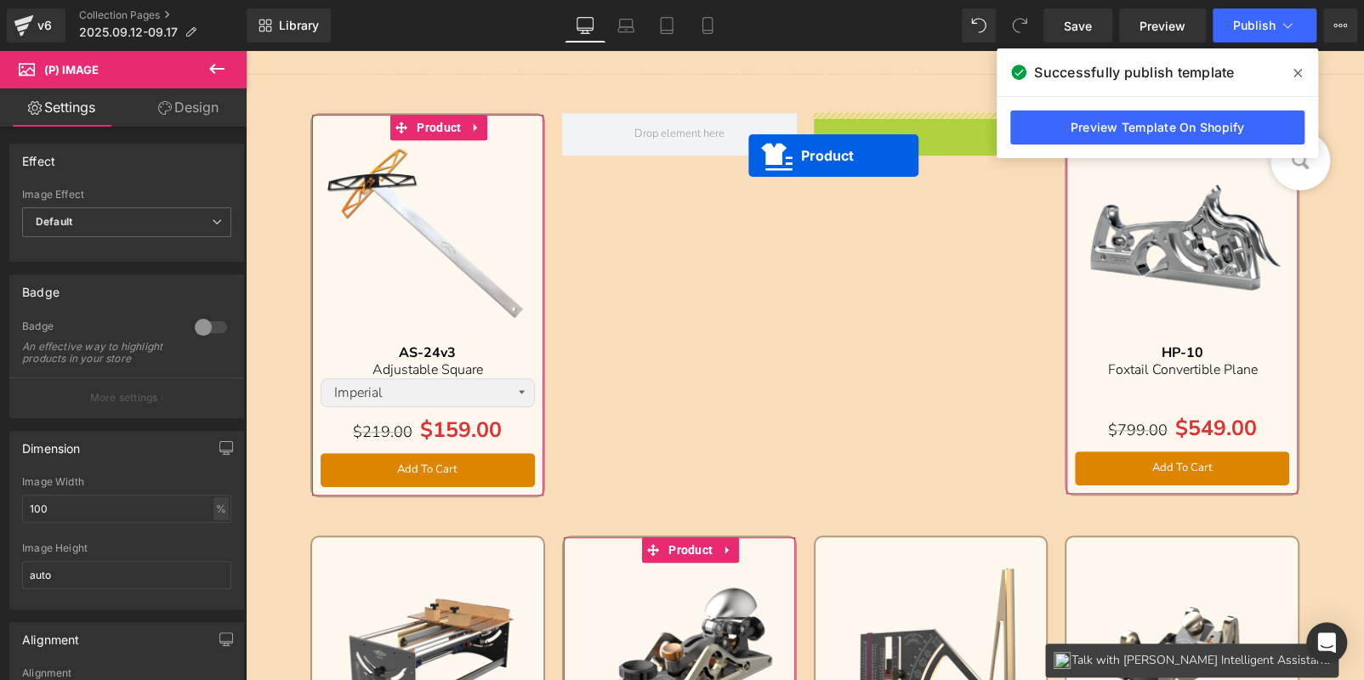
drag, startPoint x: 903, startPoint y: 129, endPoint x: 1036, endPoint y: 295, distance: 212.9
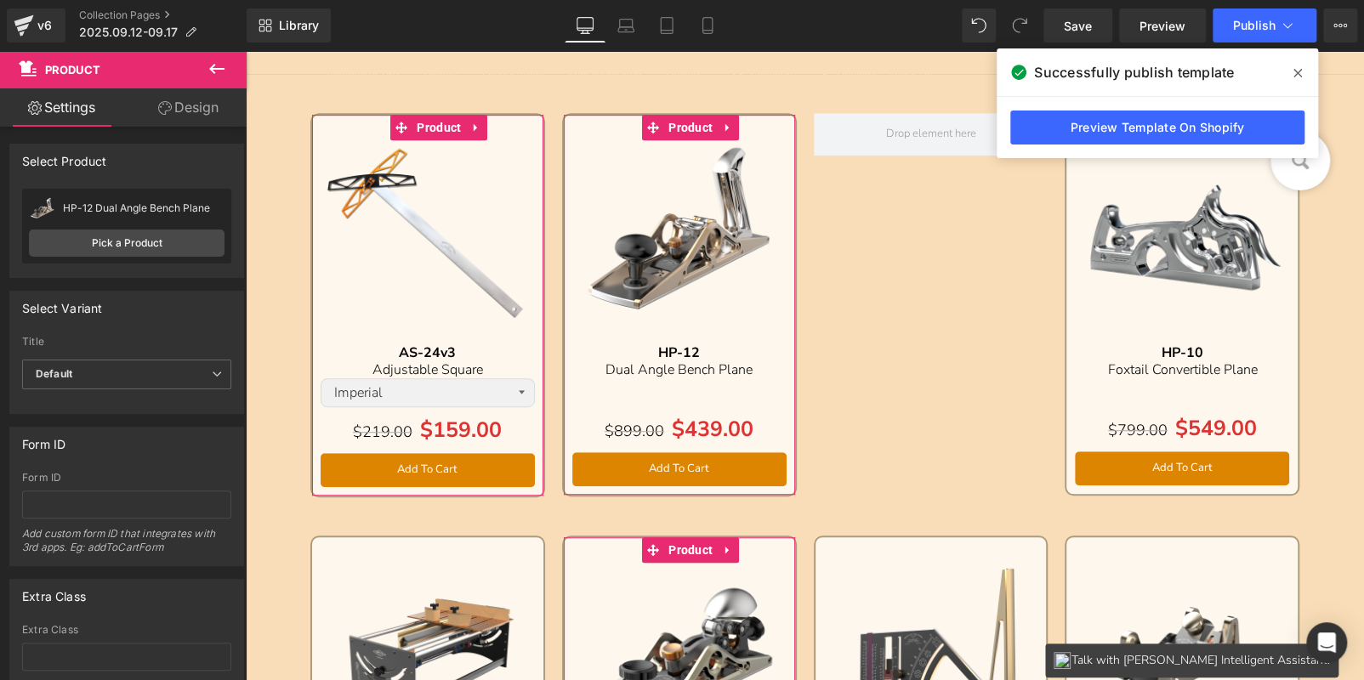
click at [1293, 72] on icon at bounding box center [1297, 73] width 9 height 14
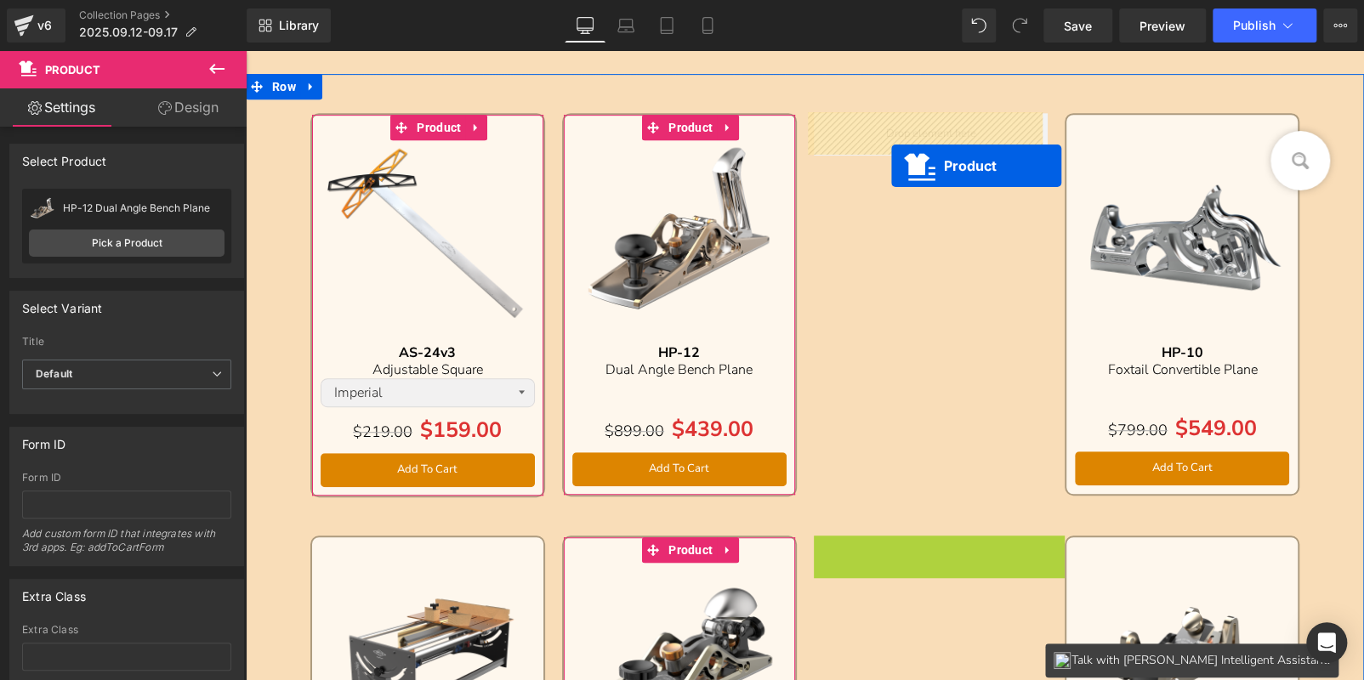
drag, startPoint x: 900, startPoint y: 233, endPoint x: 891, endPoint y: 166, distance: 67.8
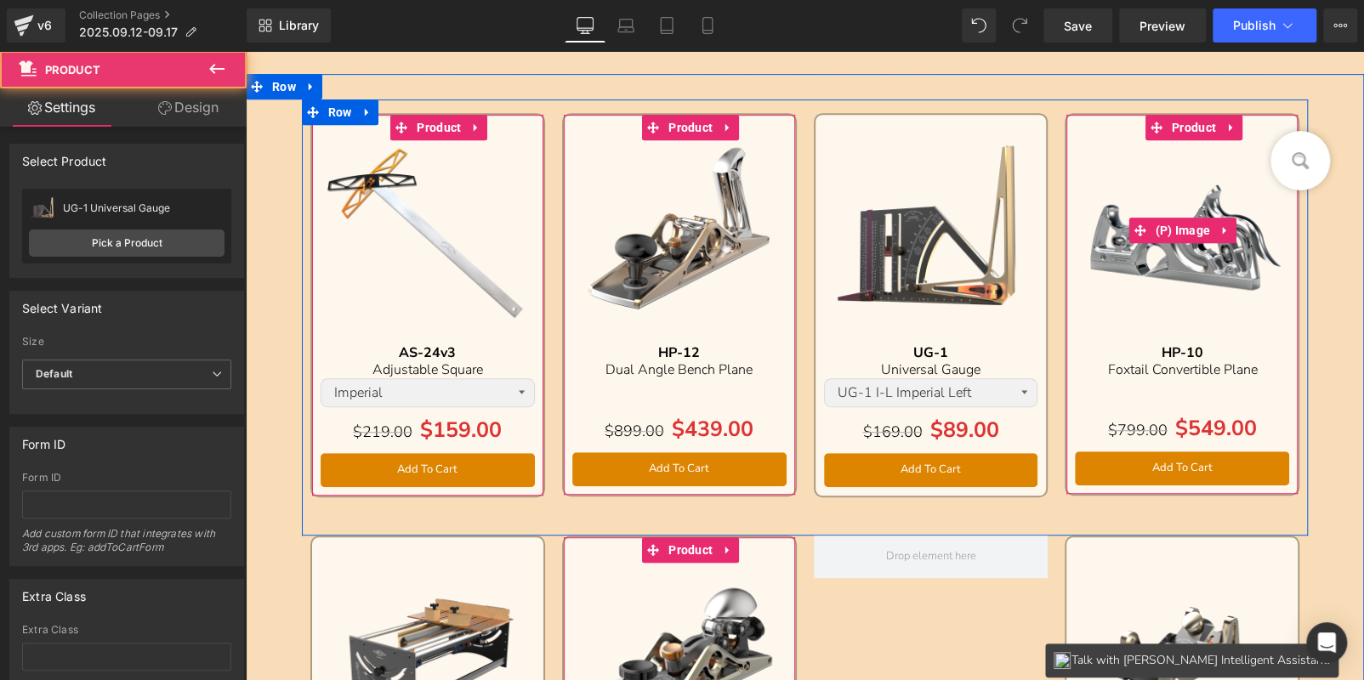
drag, startPoint x: 1207, startPoint y: 177, endPoint x: 1161, endPoint y: 144, distance: 56.6
click at [1207, 177] on img at bounding box center [1182, 230] width 214 height 214
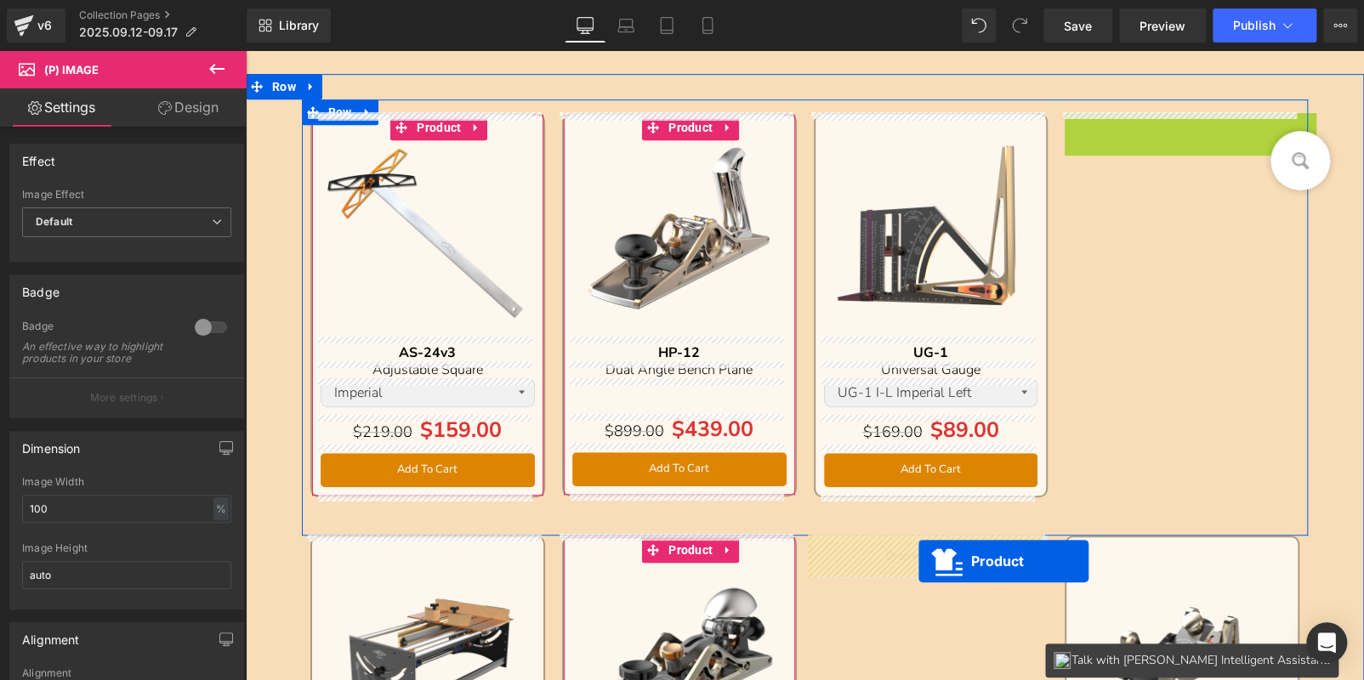
drag, startPoint x: 1008, startPoint y: 490, endPoint x: 917, endPoint y: 561, distance: 115.0
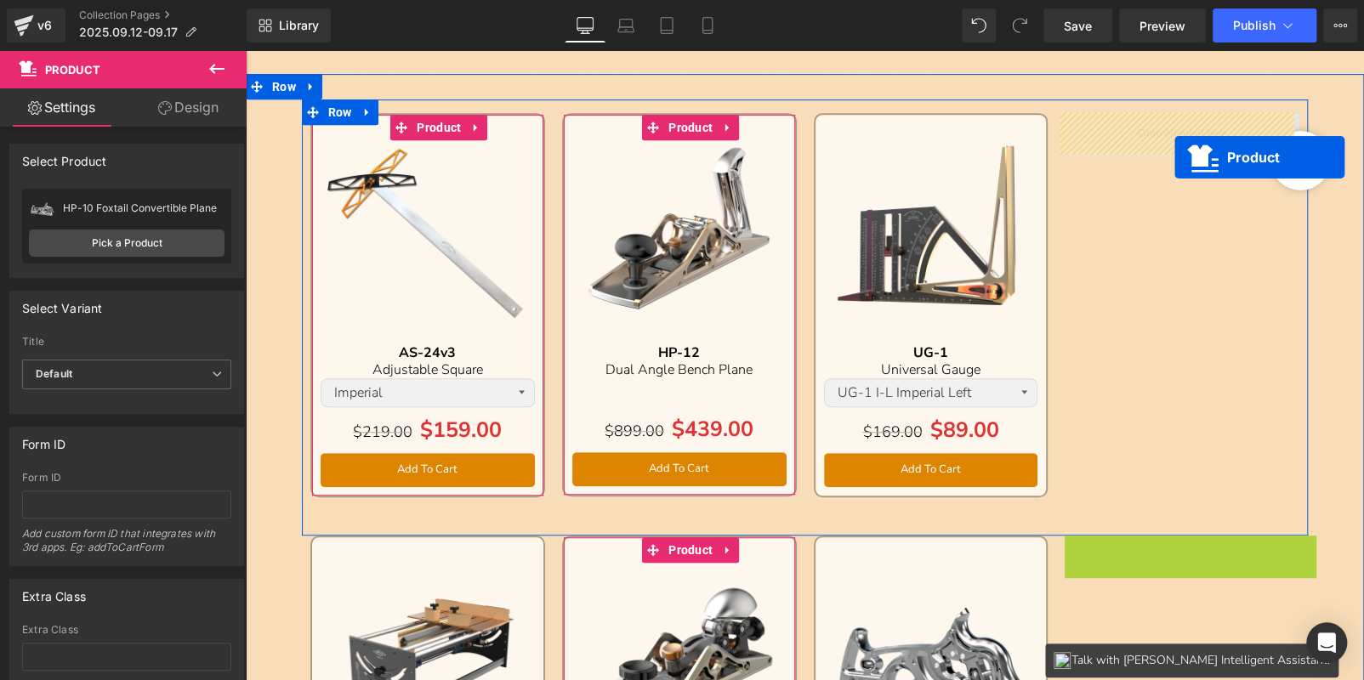
drag, startPoint x: 1144, startPoint y: 555, endPoint x: 1163, endPoint y: 150, distance: 405.2
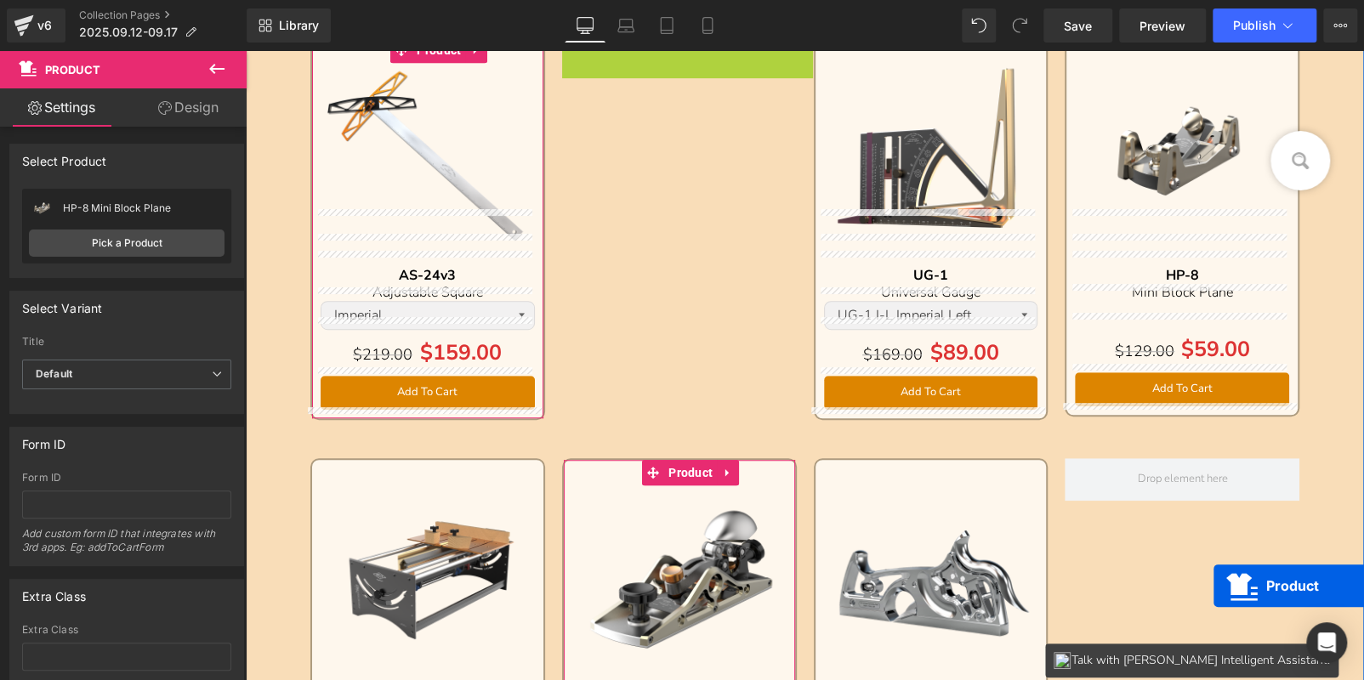
scroll to position [525, 0]
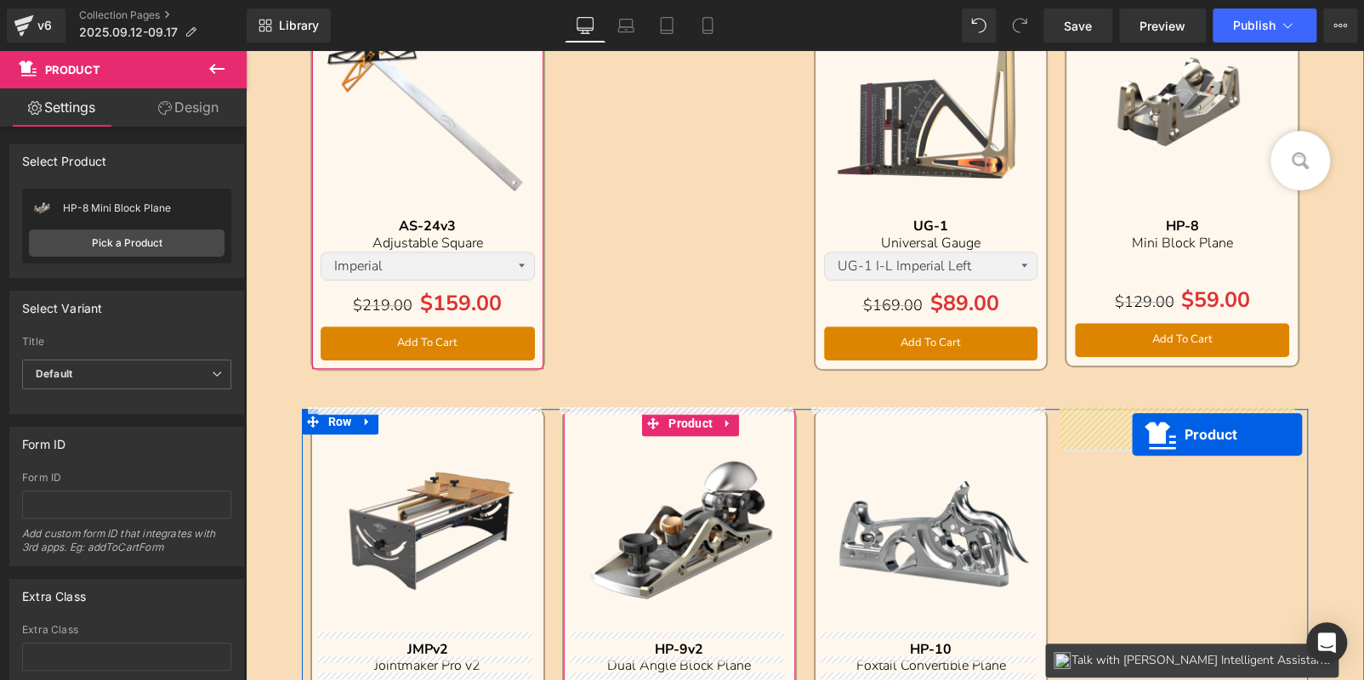
drag, startPoint x: 639, startPoint y: 217, endPoint x: 1132, endPoint y: 435, distance: 538.6
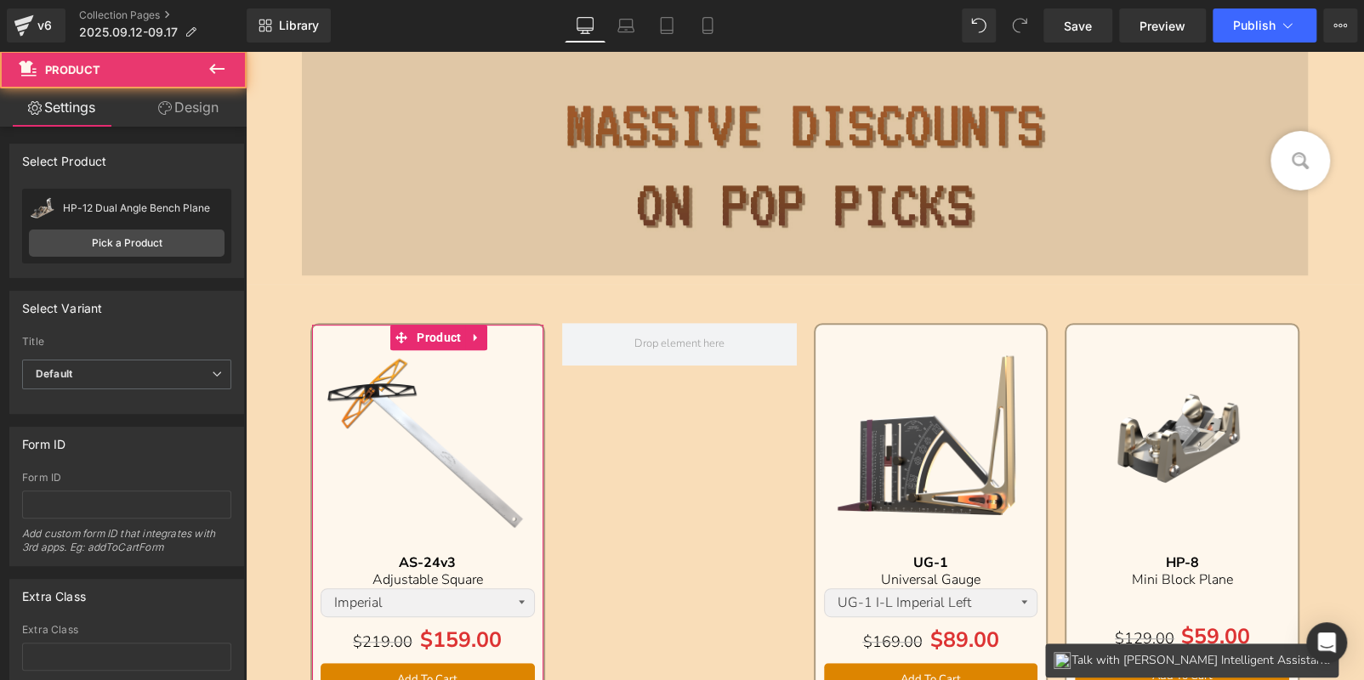
scroll to position [185, 0]
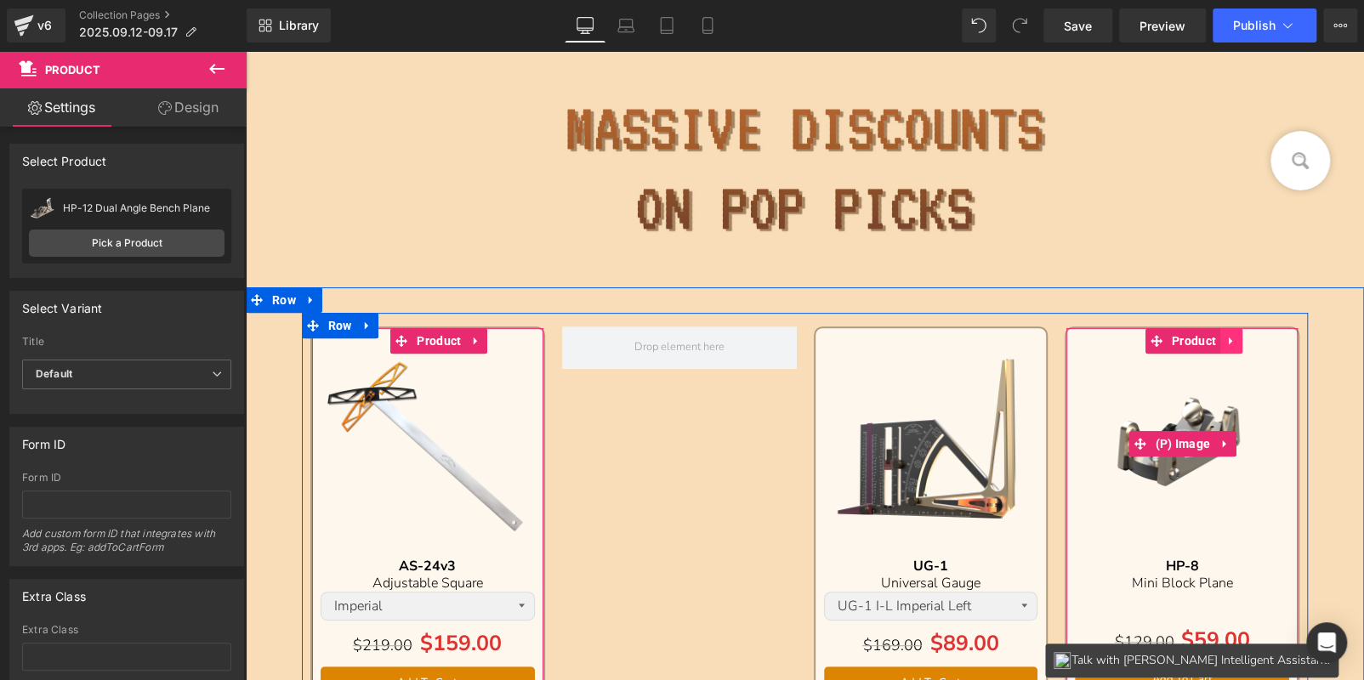
drag, startPoint x: 1191, startPoint y: 359, endPoint x: 1221, endPoint y: 337, distance: 37.1
click at [1191, 359] on img at bounding box center [1182, 444] width 214 height 214
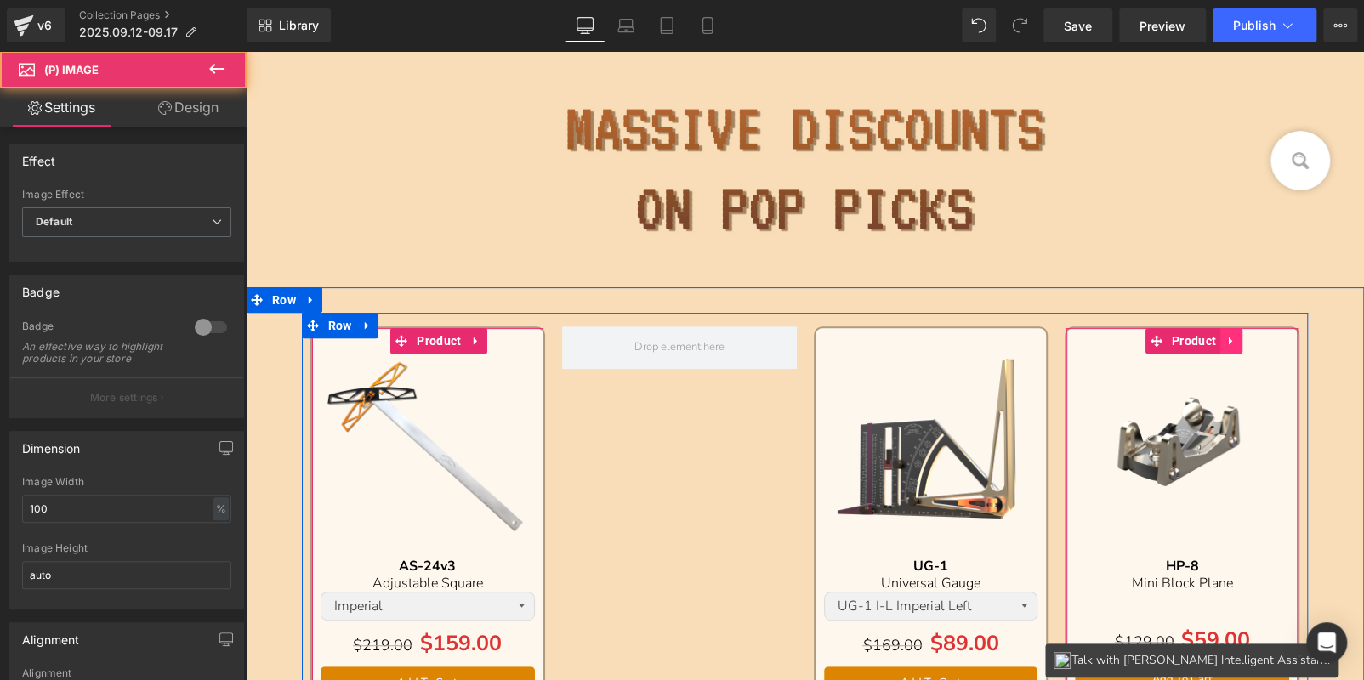
click at [1225, 337] on icon at bounding box center [1231, 340] width 12 height 13
click at [1214, 337] on icon at bounding box center [1220, 341] width 12 height 12
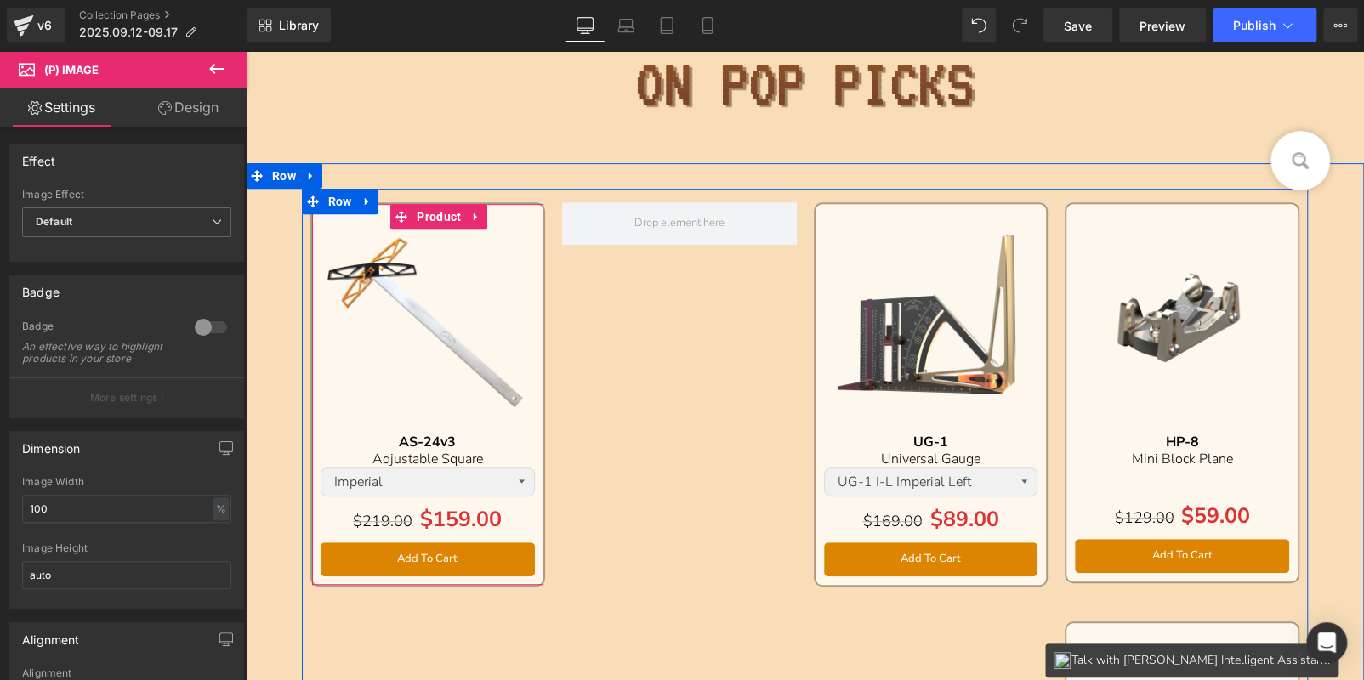
scroll to position [300, 0]
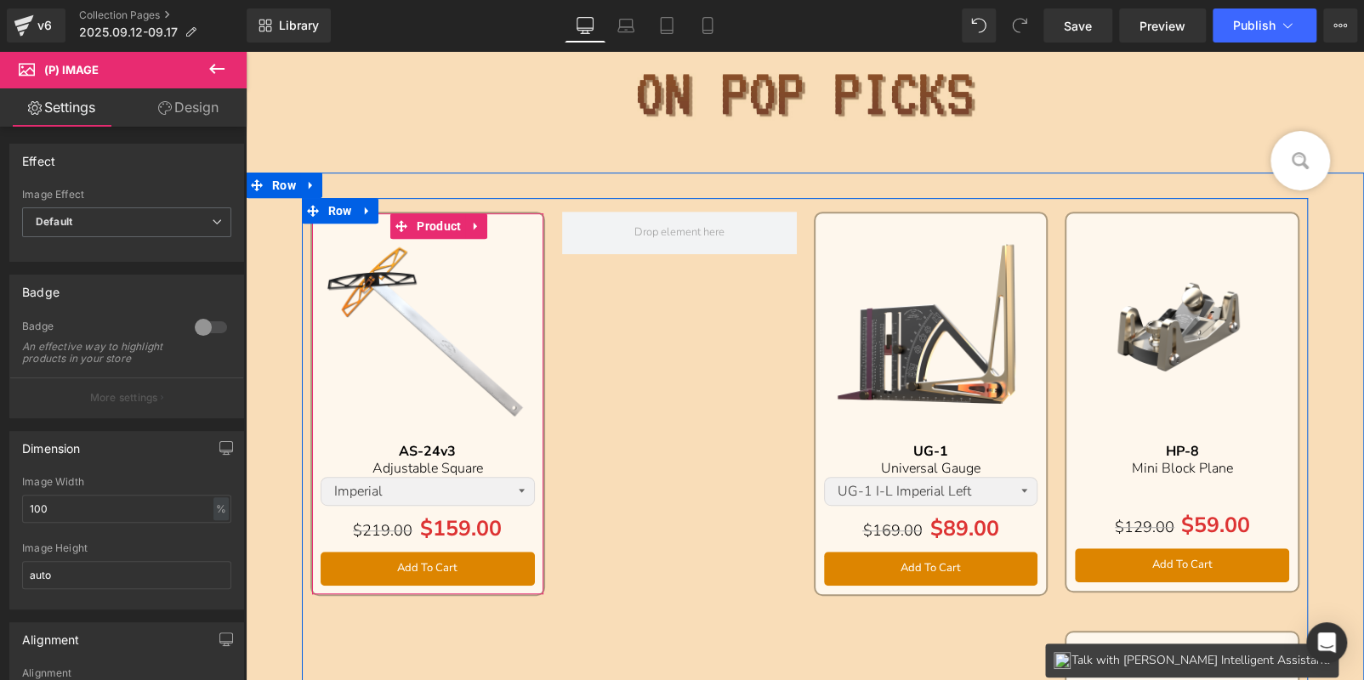
click at [1138, 257] on img at bounding box center [1182, 329] width 214 height 214
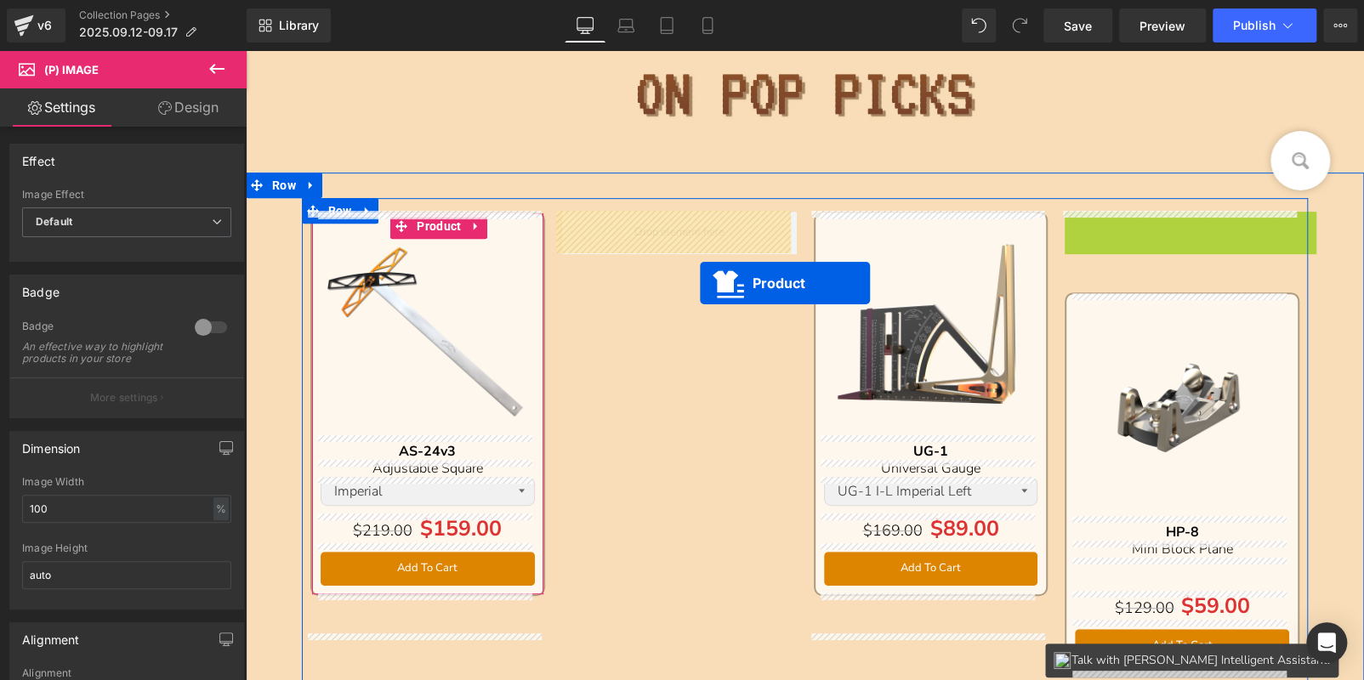
drag, startPoint x: 1110, startPoint y: 221, endPoint x: 951, endPoint y: 293, distance: 174.7
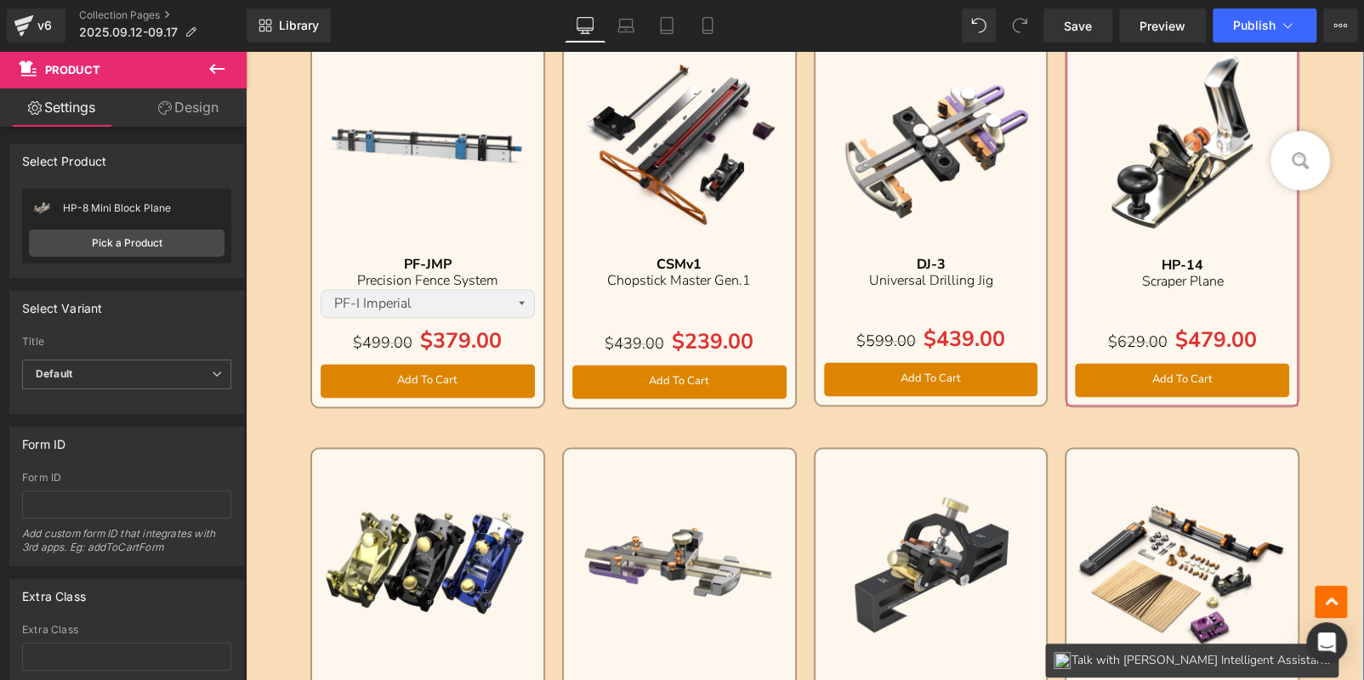
scroll to position [1235, 0]
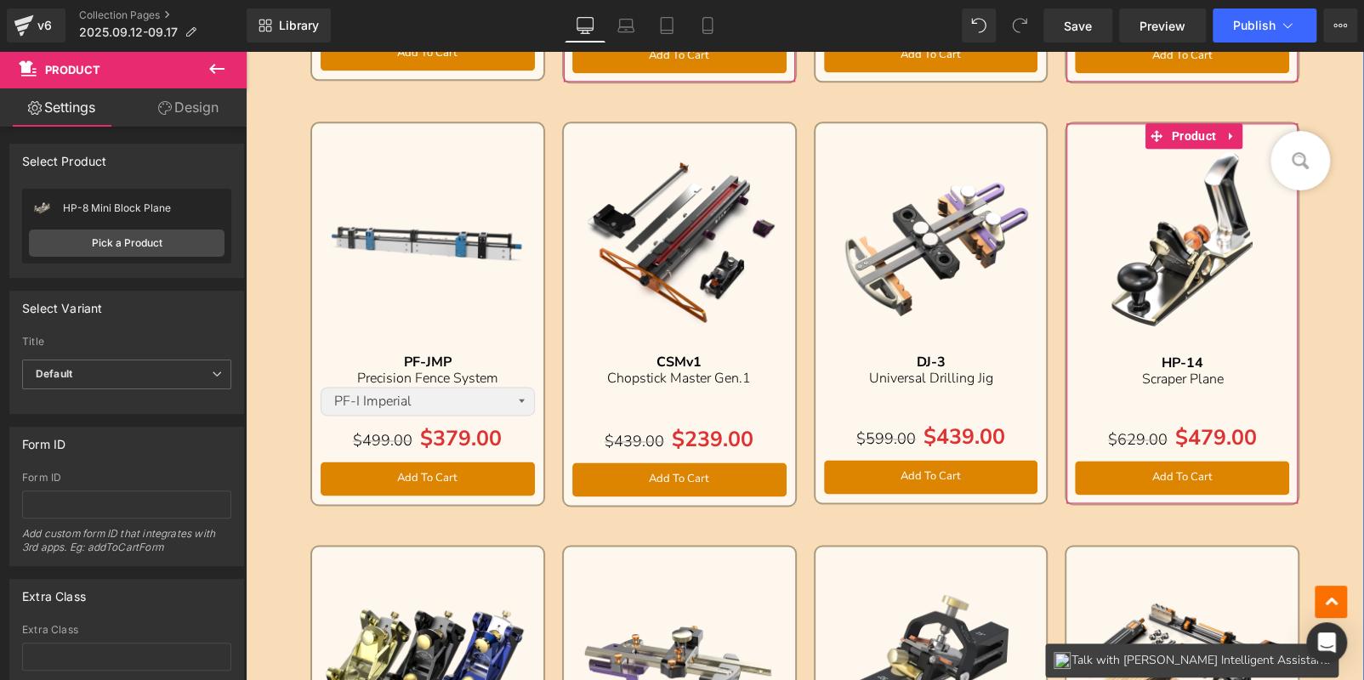
drag, startPoint x: 463, startPoint y: 165, endPoint x: 482, endPoint y: 145, distance: 27.7
click at [463, 165] on img at bounding box center [428, 239] width 214 height 214
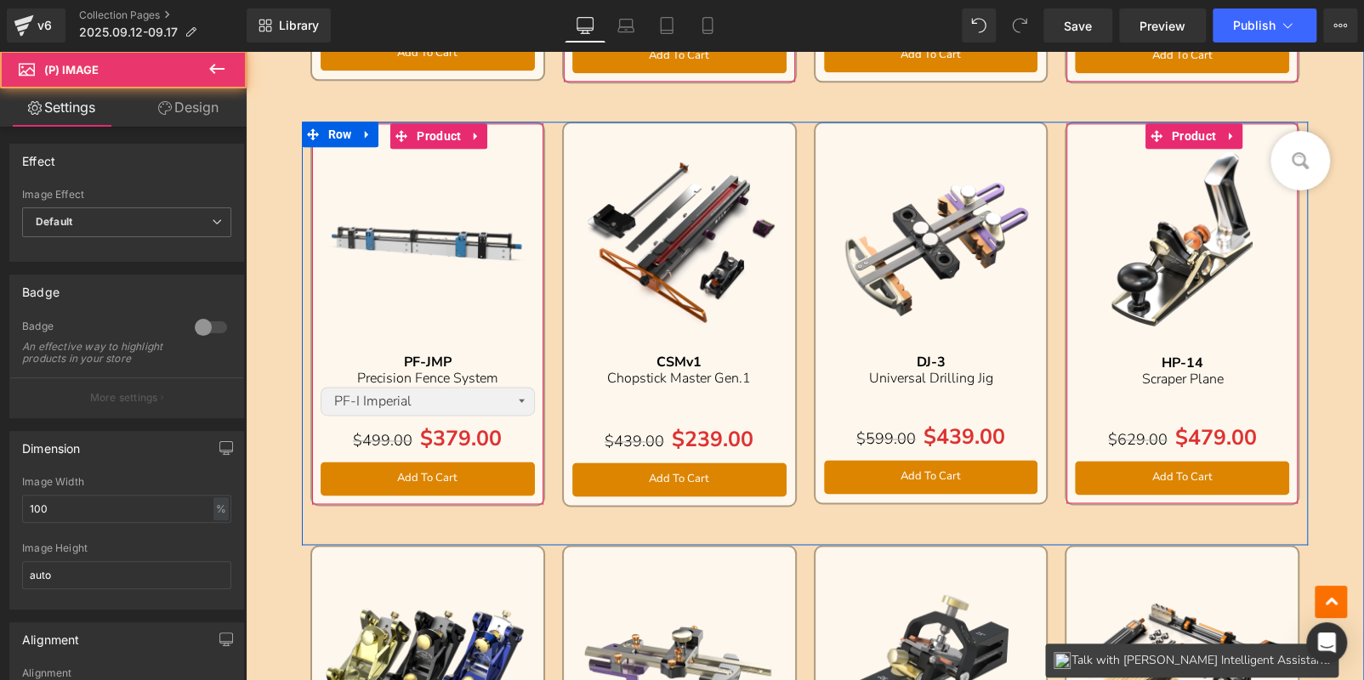
click at [478, 131] on link at bounding box center [476, 136] width 22 height 26
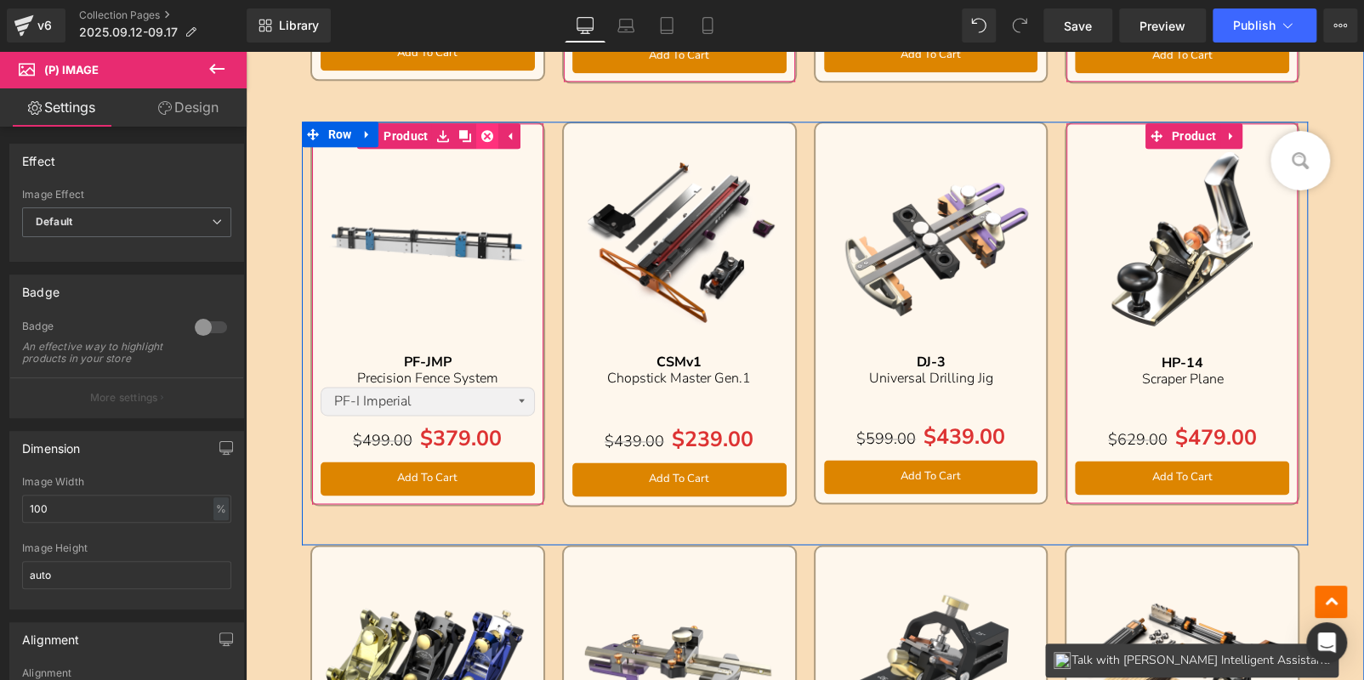
click at [485, 134] on icon at bounding box center [487, 136] width 12 height 12
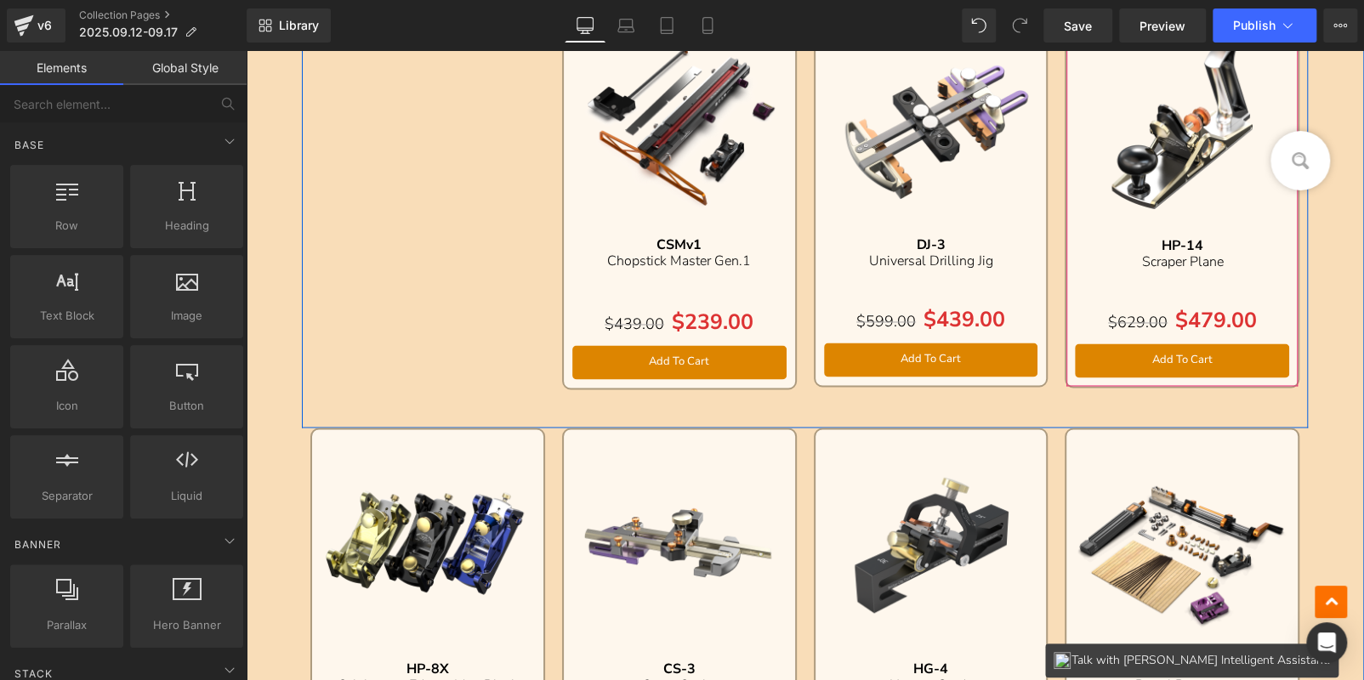
scroll to position [1405, 0]
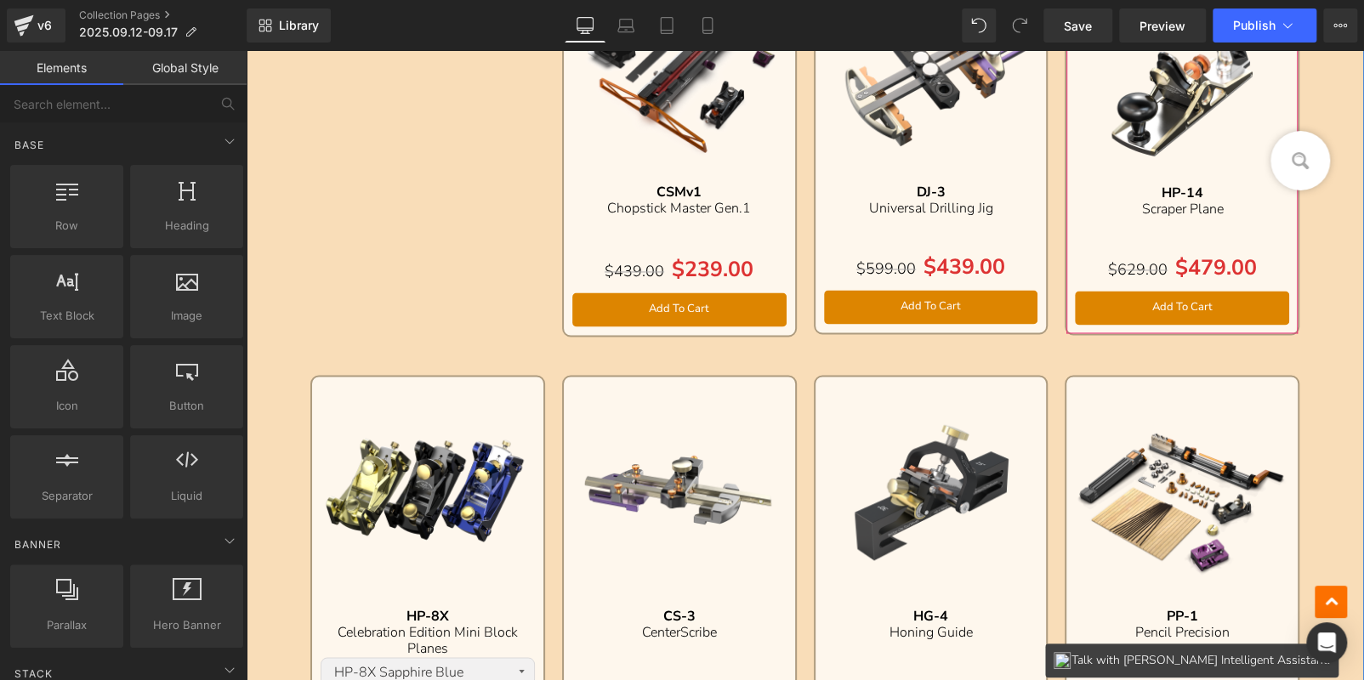
click at [756, 400] on img at bounding box center [679, 492] width 214 height 214
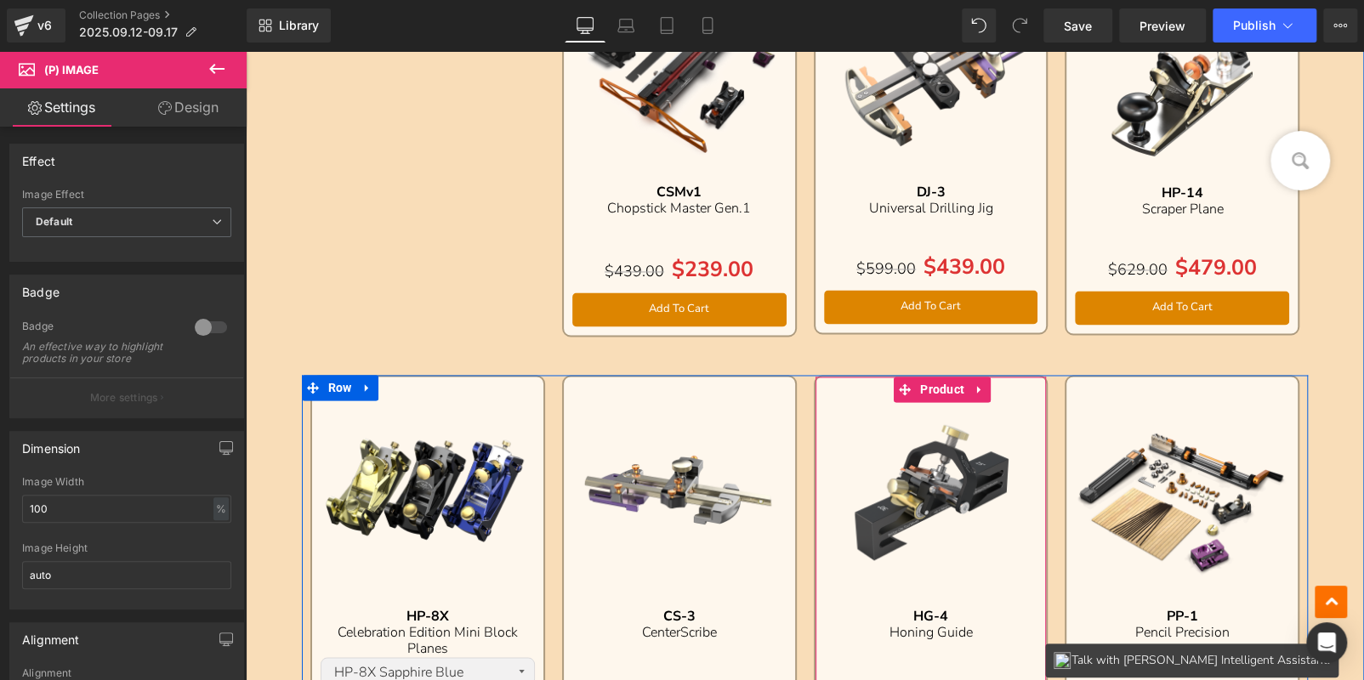
click at [974, 383] on icon at bounding box center [980, 389] width 12 height 13
click at [985, 384] on icon at bounding box center [991, 389] width 12 height 12
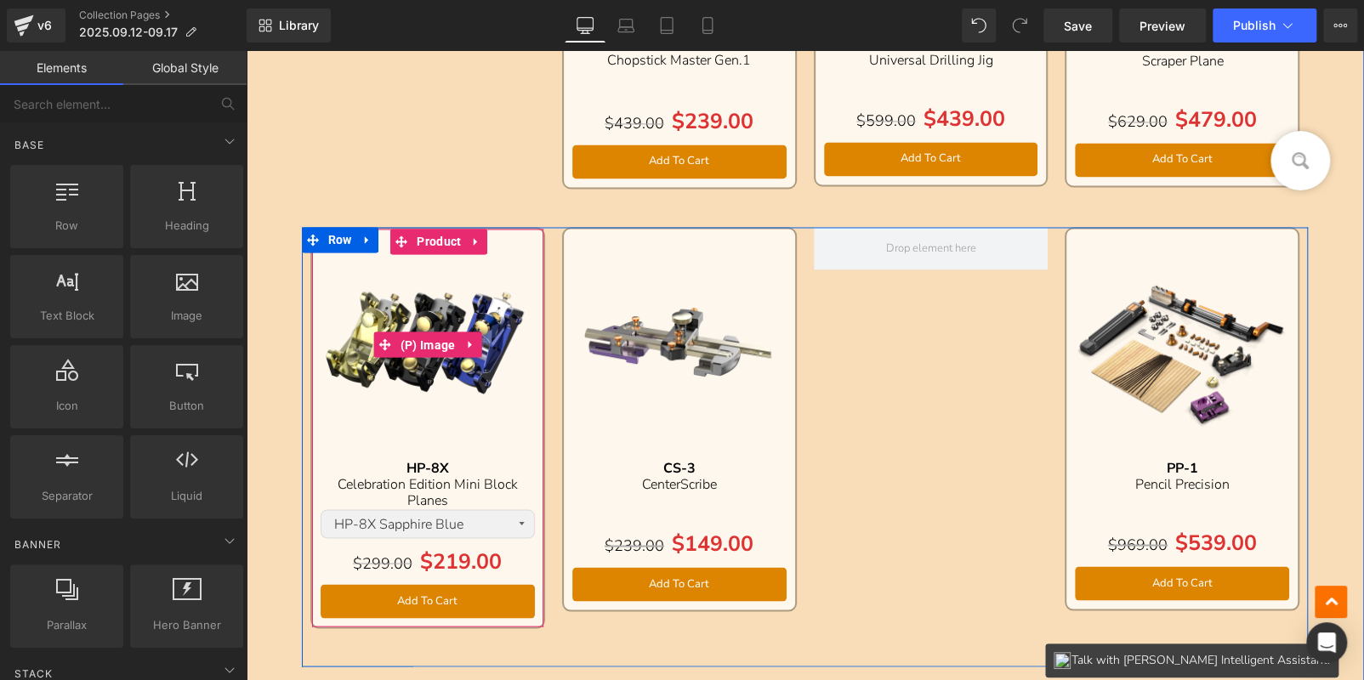
scroll to position [1576, 0]
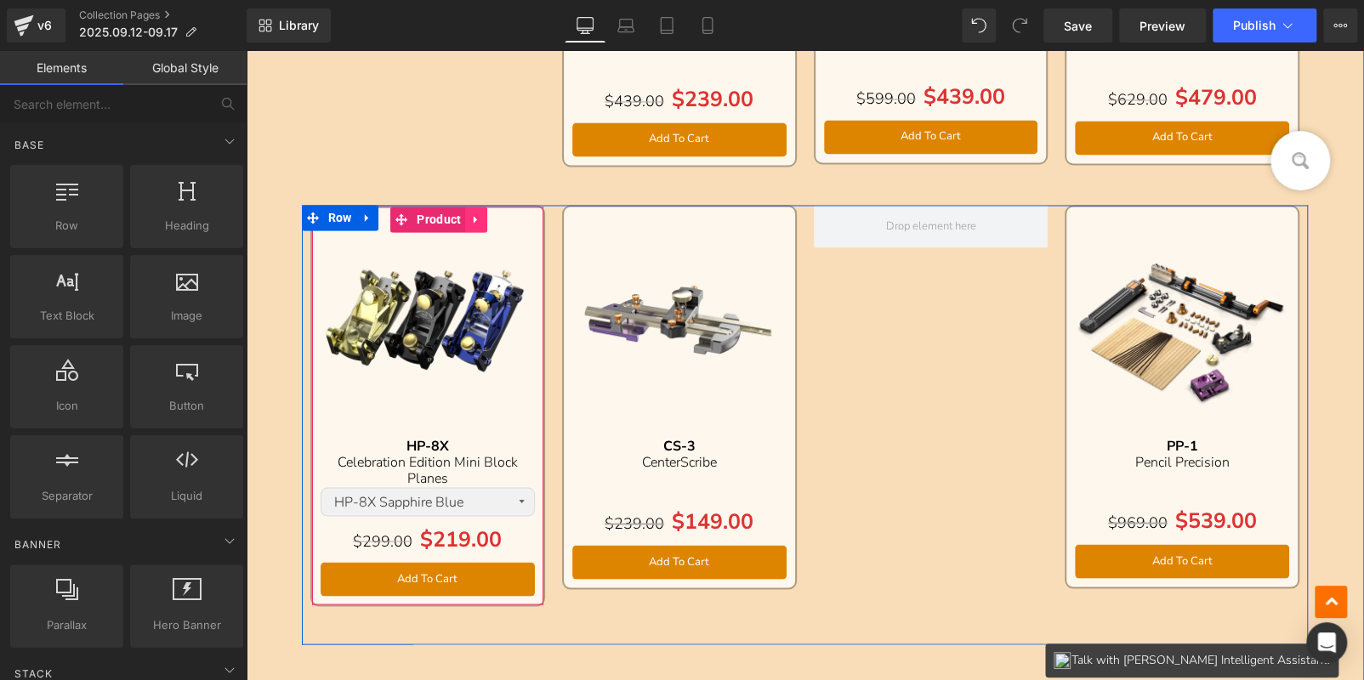
click at [470, 220] on icon at bounding box center [476, 219] width 12 height 13
click at [461, 215] on icon at bounding box center [465, 219] width 12 height 12
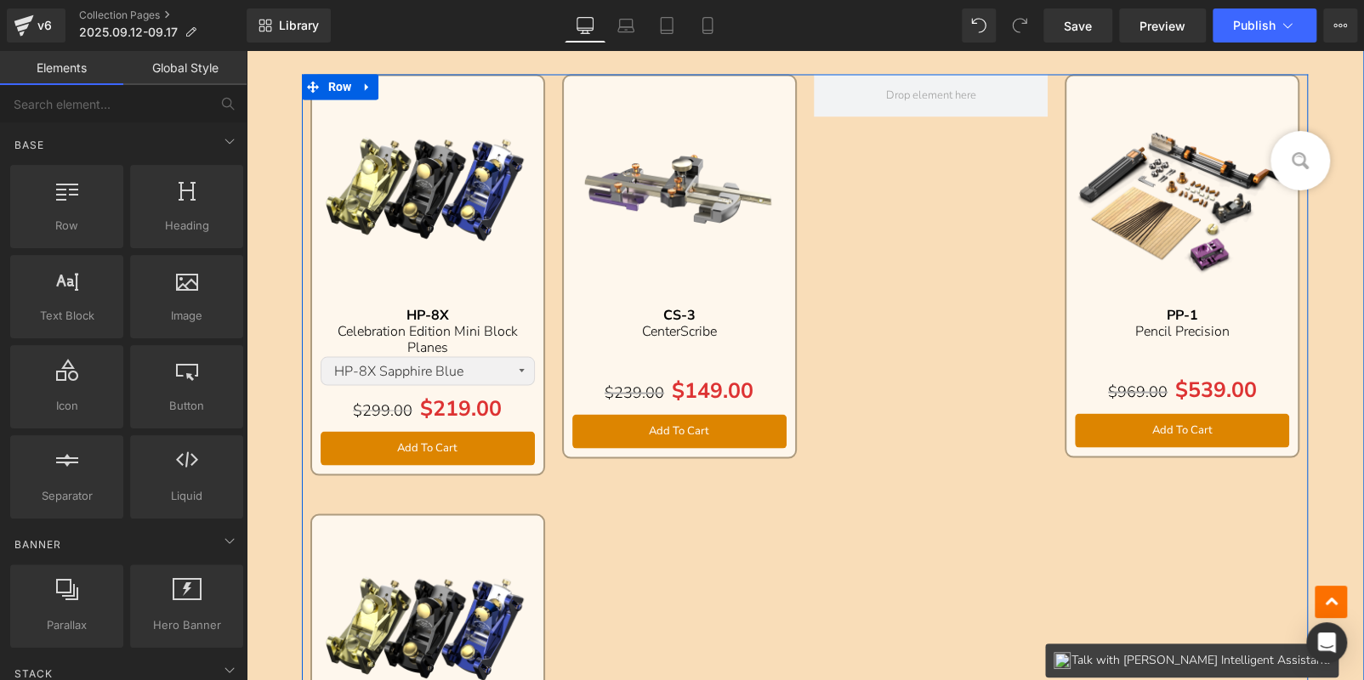
scroll to position [1697, 0]
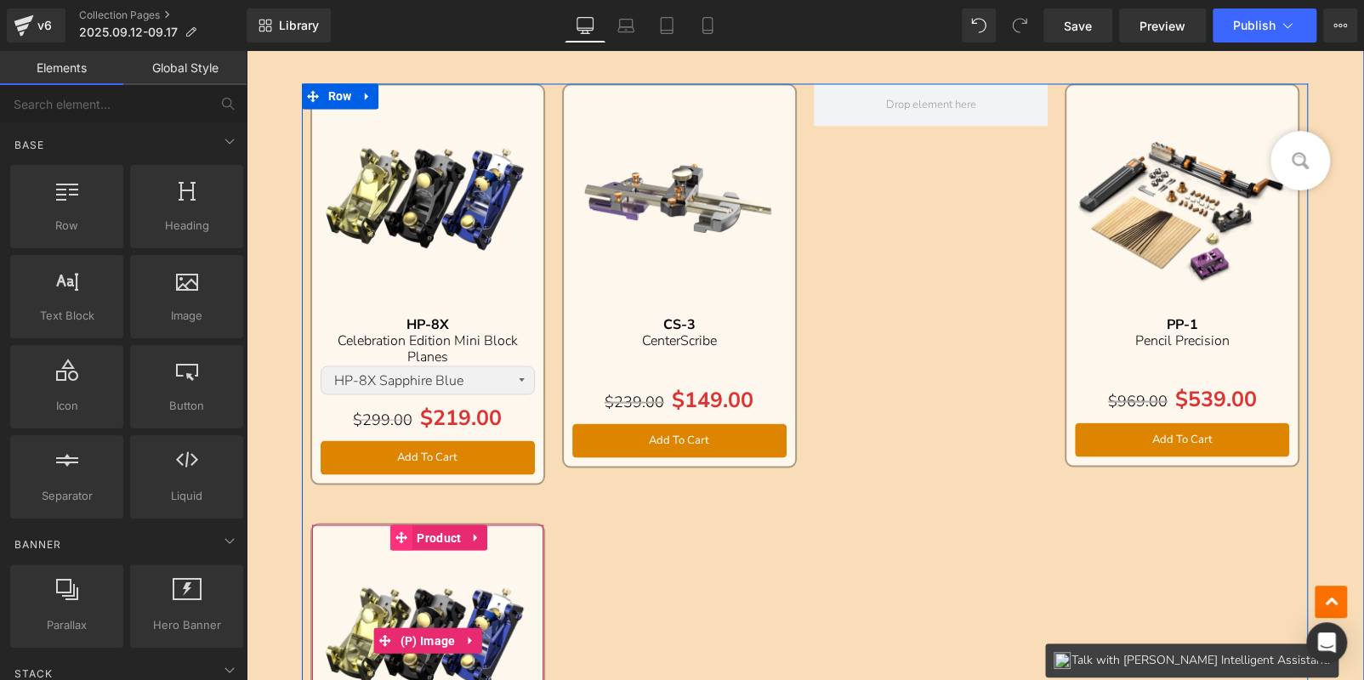
drag, startPoint x: 431, startPoint y: 564, endPoint x: 388, endPoint y: 533, distance: 53.1
click at [431, 564] on img at bounding box center [428, 640] width 214 height 214
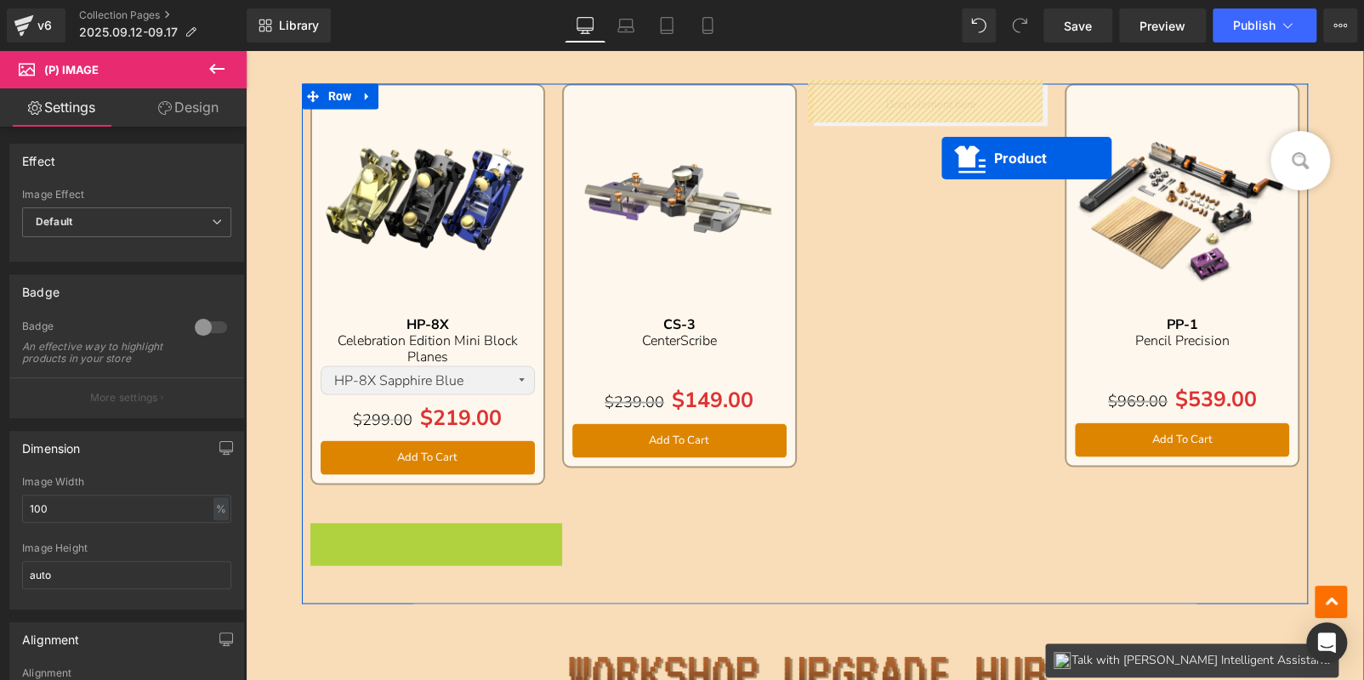
drag, startPoint x: 452, startPoint y: 489, endPoint x: 1316, endPoint y: 129, distance: 935.8
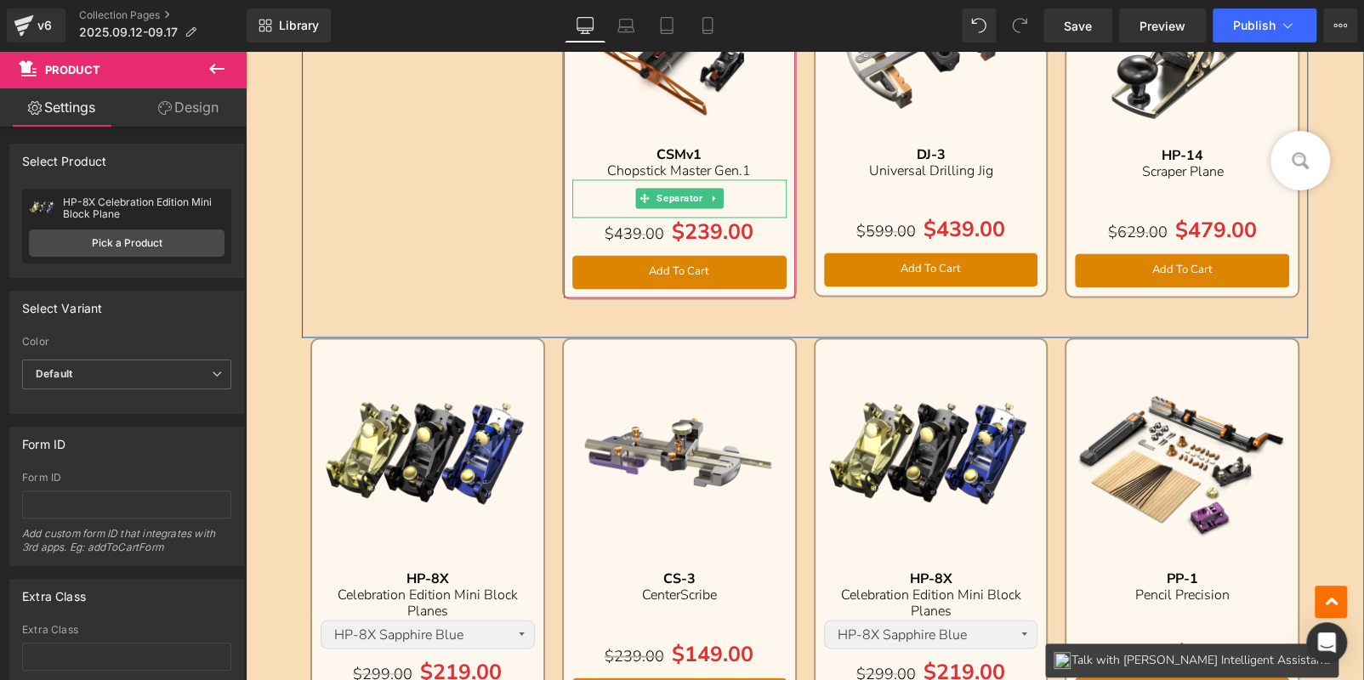
scroll to position [1187, 0]
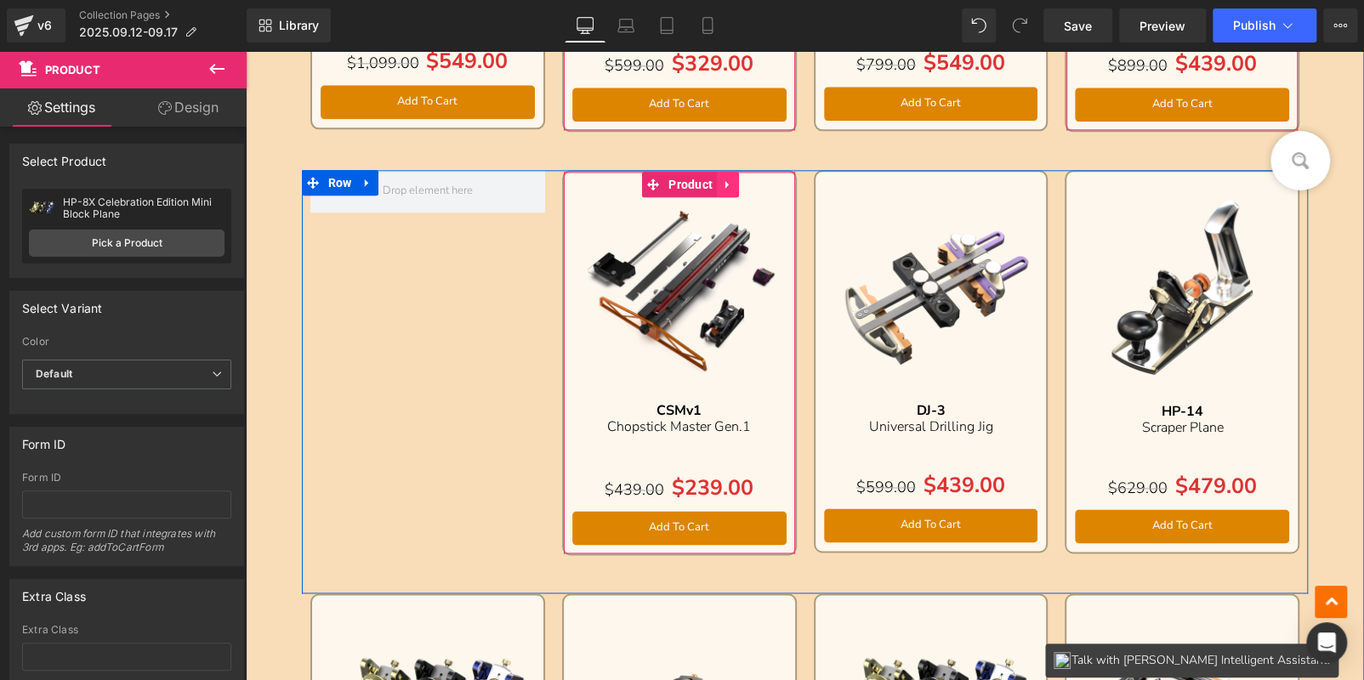
click at [725, 180] on icon at bounding box center [726, 184] width 3 height 8
click at [713, 179] on icon at bounding box center [717, 185] width 12 height 12
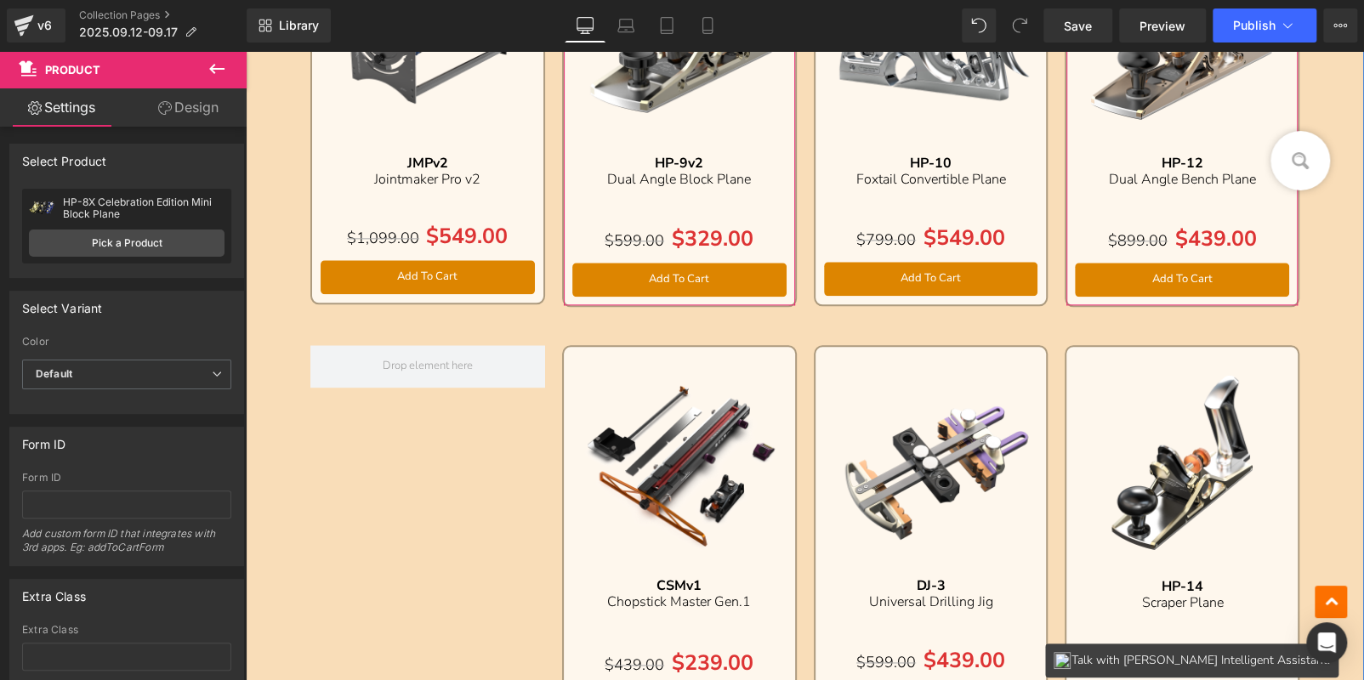
scroll to position [980, 0]
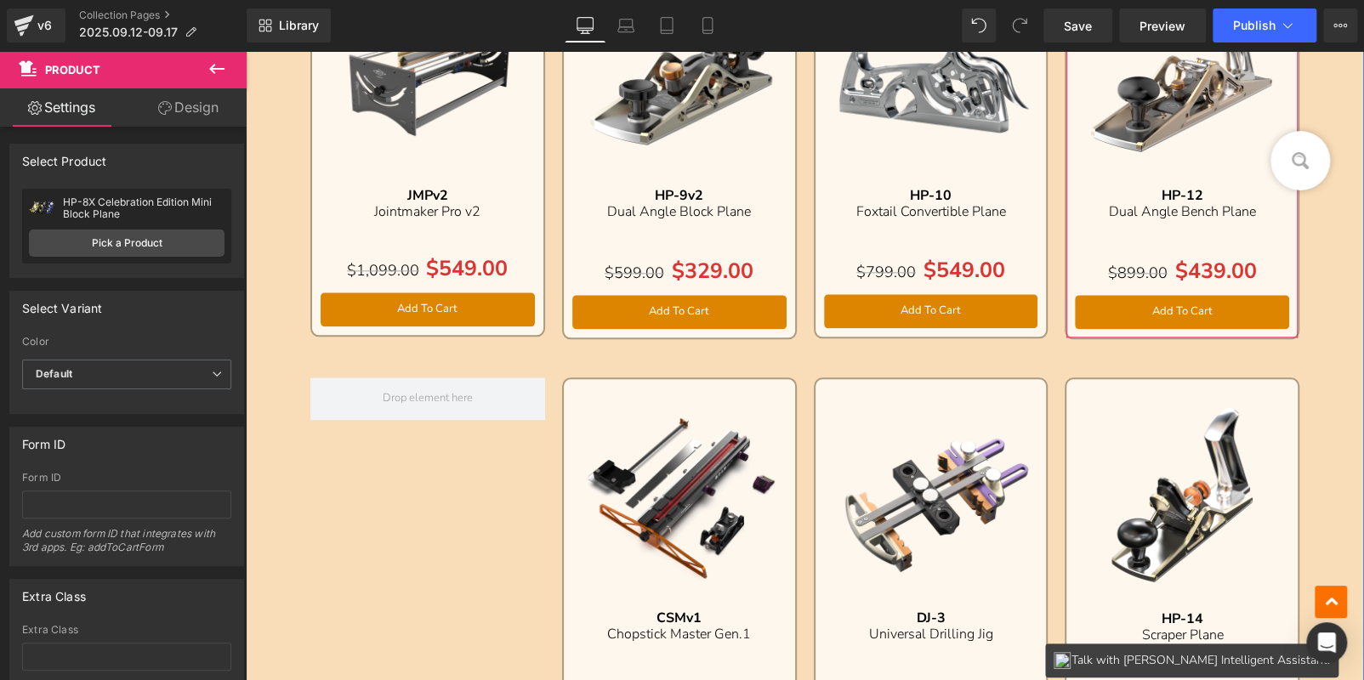
drag, startPoint x: 622, startPoint y: 397, endPoint x: 602, endPoint y: 385, distance: 23.6
click at [623, 400] on div "Sale Off (P) Image CSMv1 Text Block Chopstick Master Gen.1 Text Block Separator…" at bounding box center [679, 571] width 235 height 386
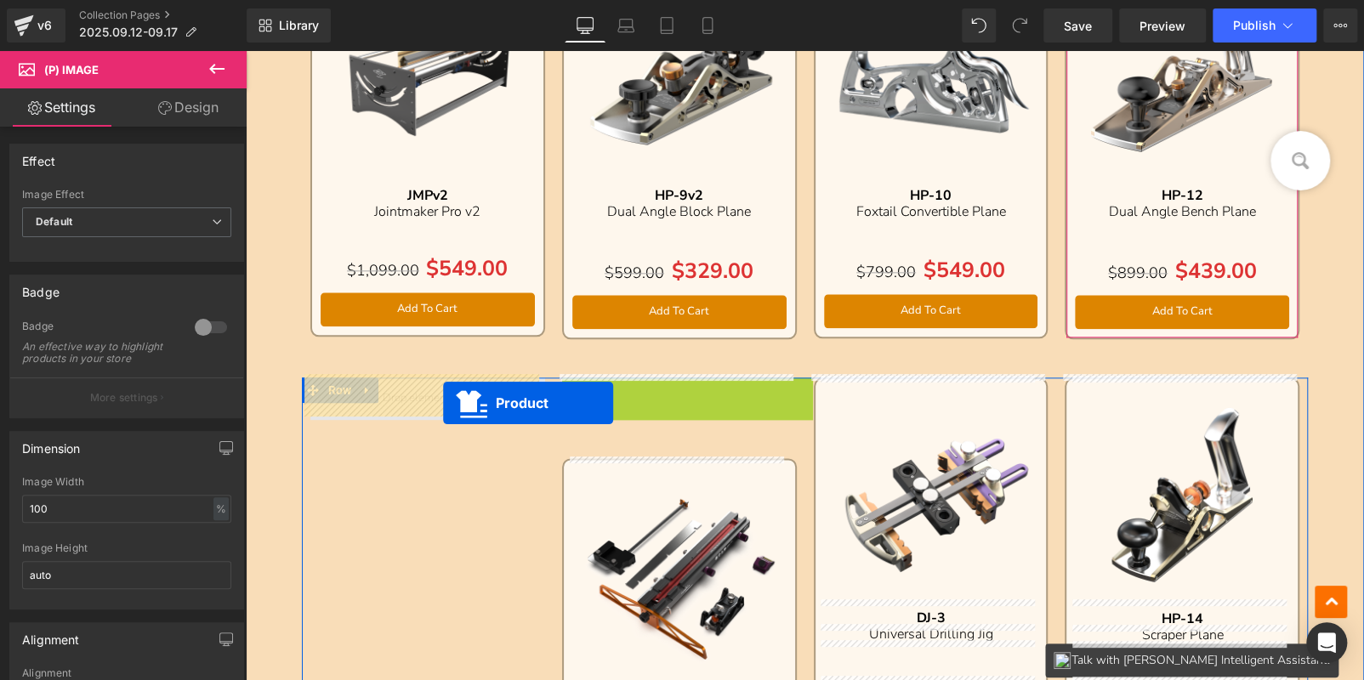
drag, startPoint x: 475, startPoint y: 397, endPoint x: 443, endPoint y: 403, distance: 32.9
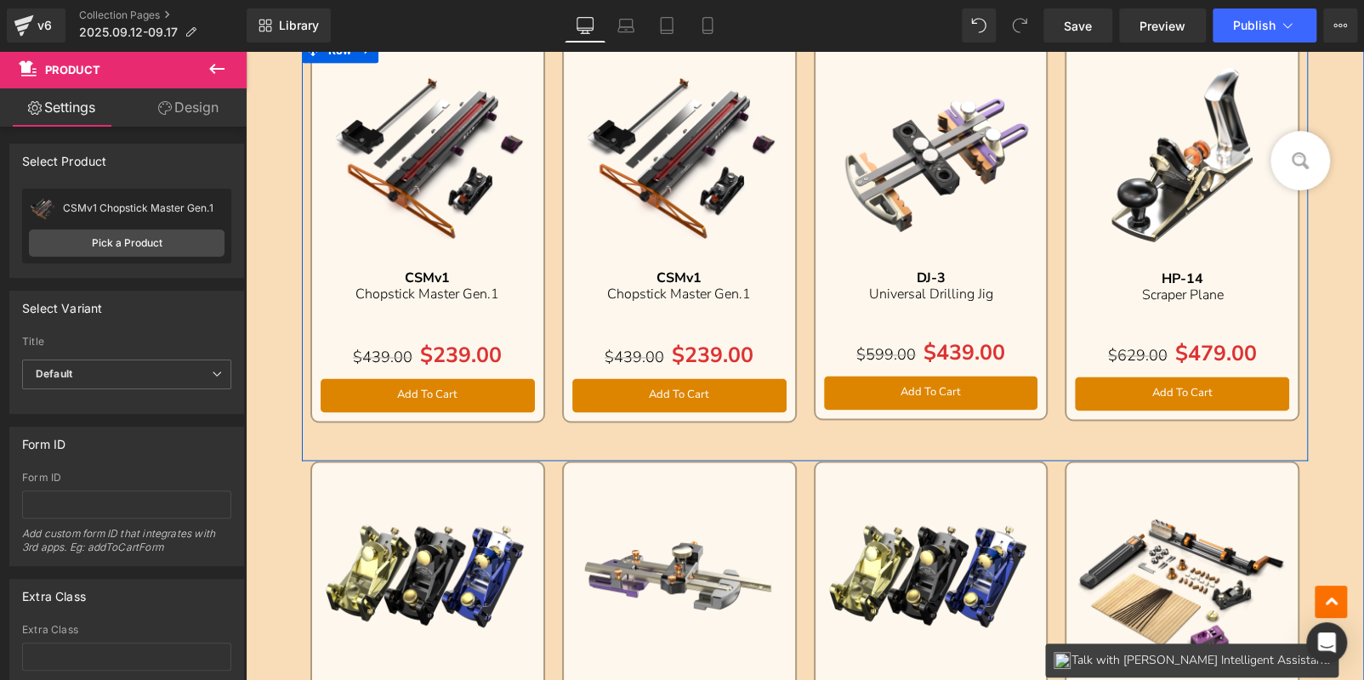
scroll to position [1150, 0]
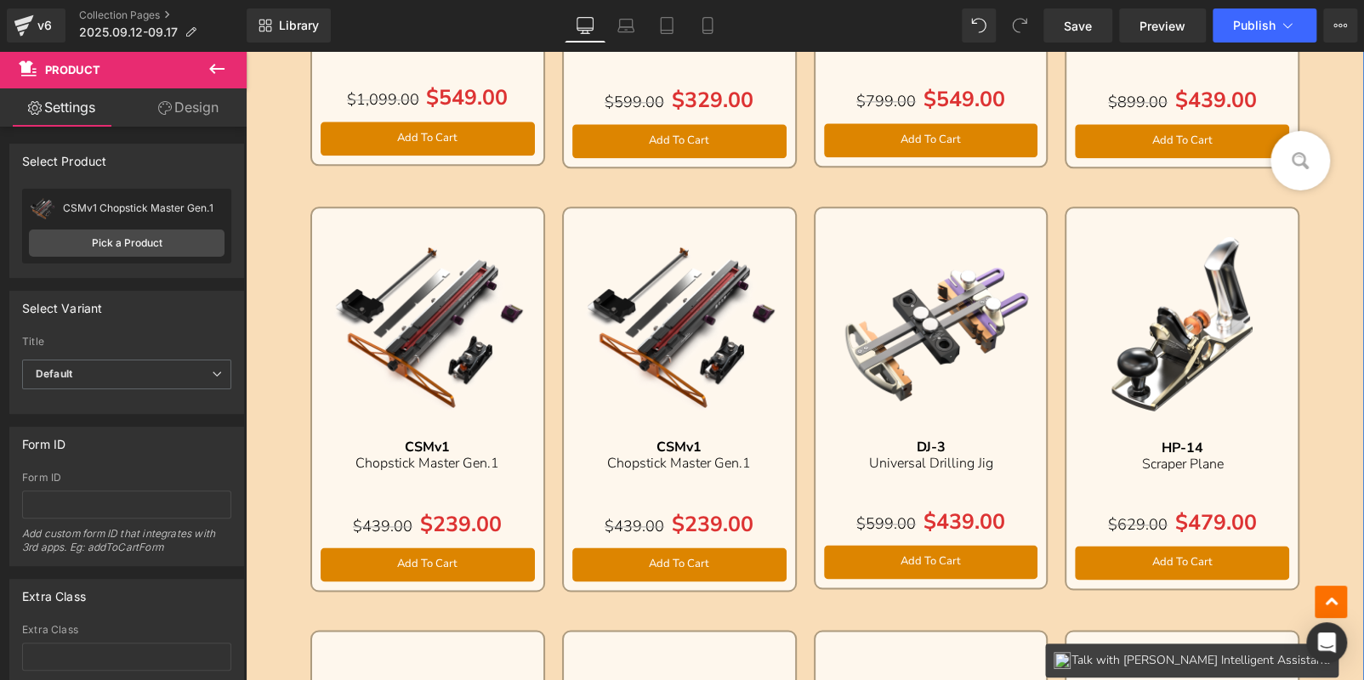
click at [477, 225] on div "Sale Off (P) Image CSMv1 Text Block Chopstick Master Gen.1 Text Block Separator…" at bounding box center [427, 400] width 235 height 386
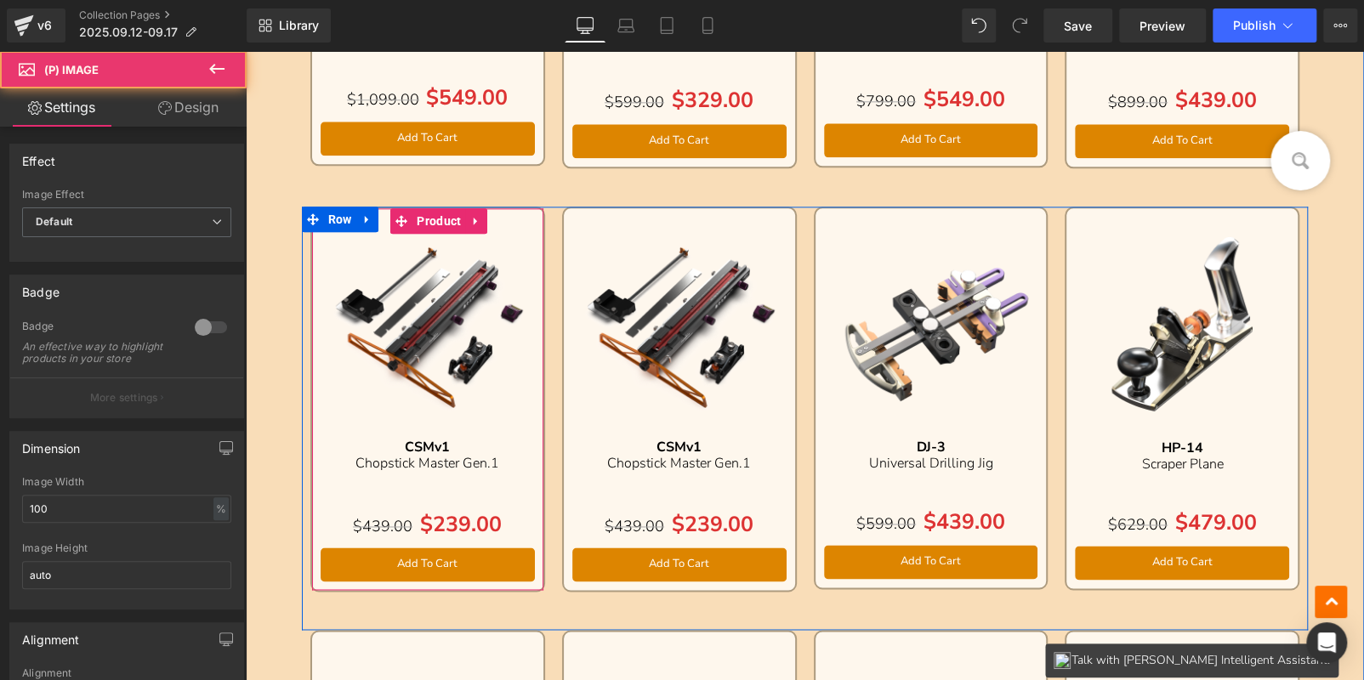
click at [474, 218] on icon at bounding box center [475, 221] width 3 height 8
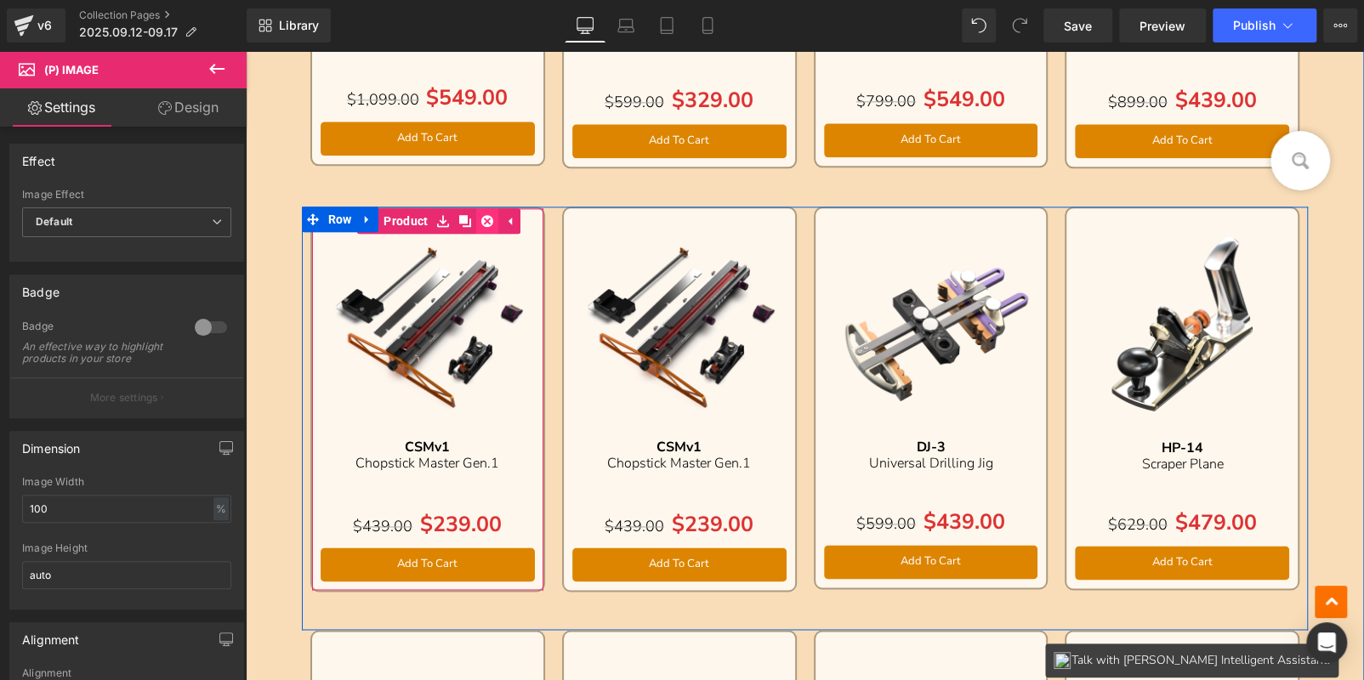
click at [481, 219] on icon at bounding box center [487, 221] width 12 height 12
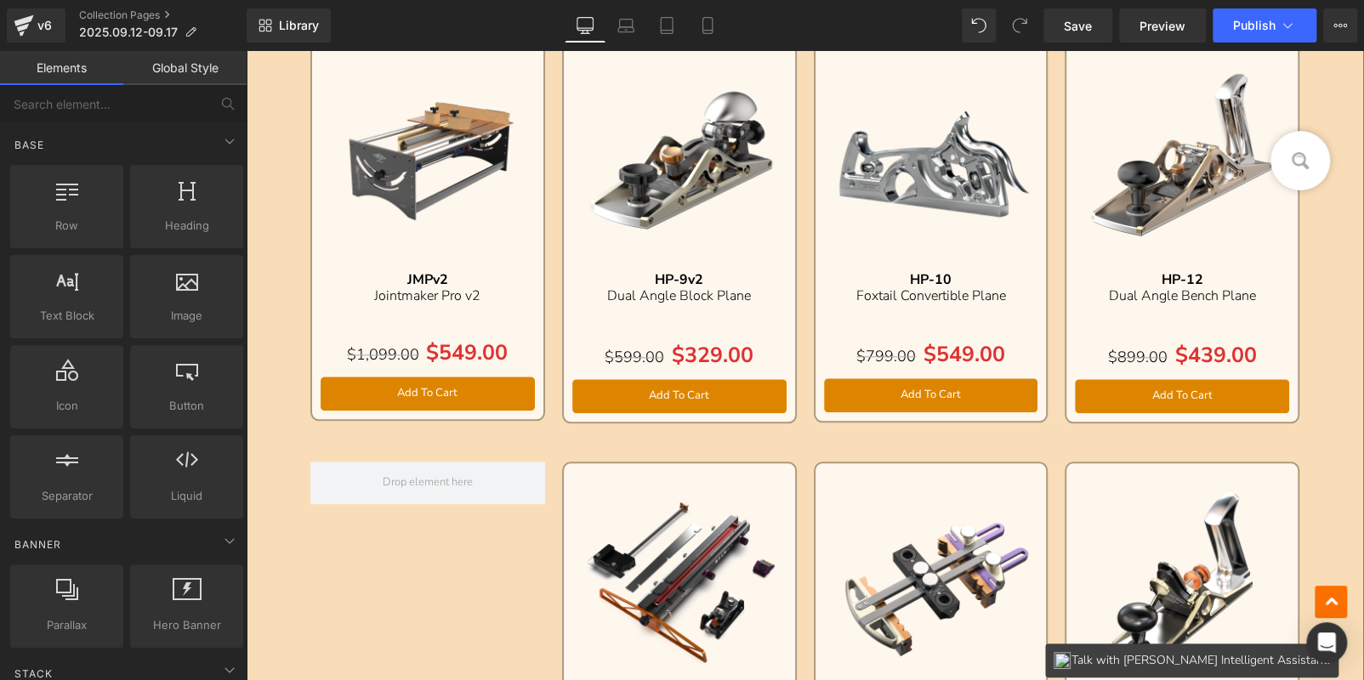
scroll to position [1405, 0]
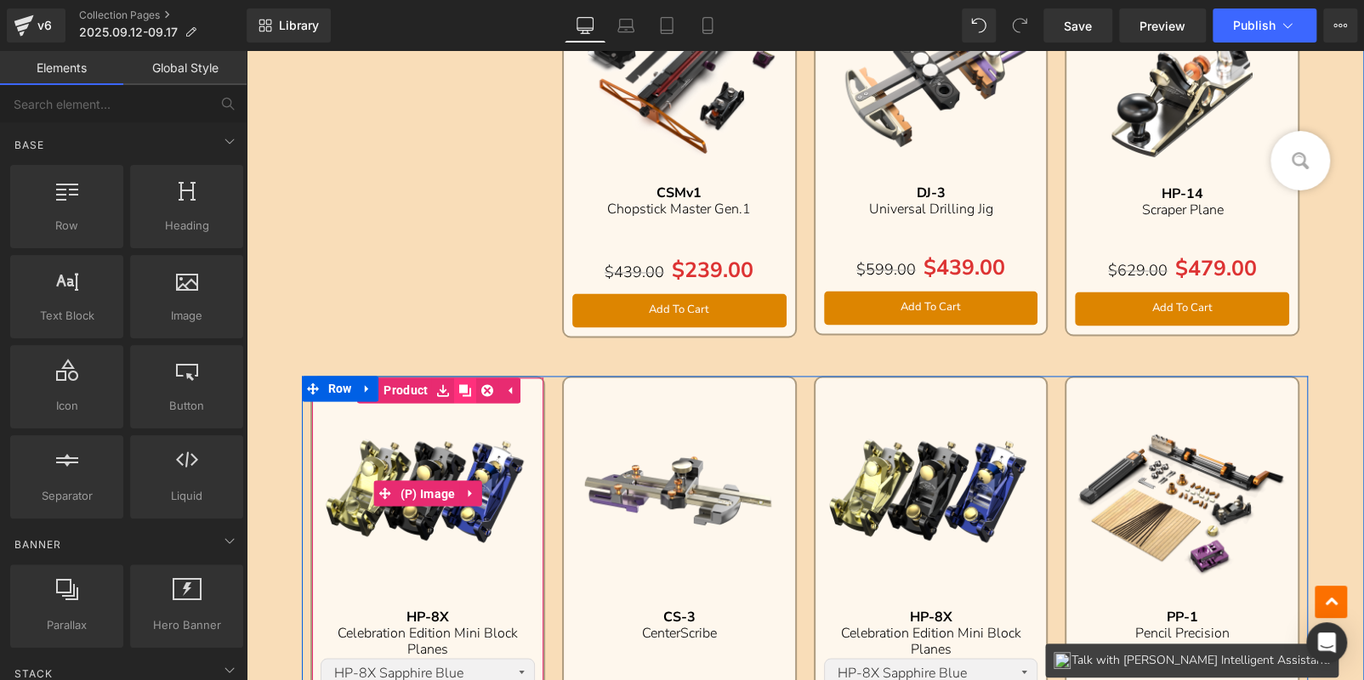
drag, startPoint x: 448, startPoint y: 417, endPoint x: 452, endPoint y: 393, distance: 25.0
click at [448, 417] on img at bounding box center [428, 493] width 214 height 214
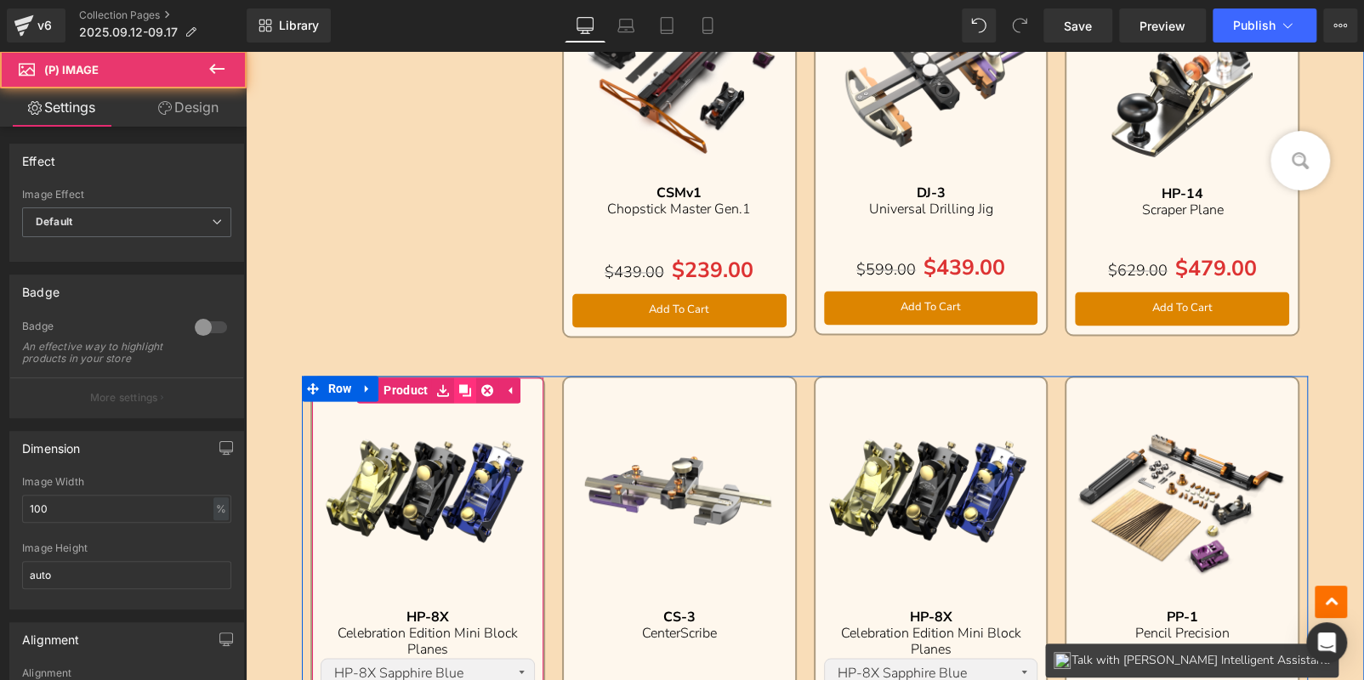
click at [460, 389] on icon at bounding box center [465, 390] width 12 height 13
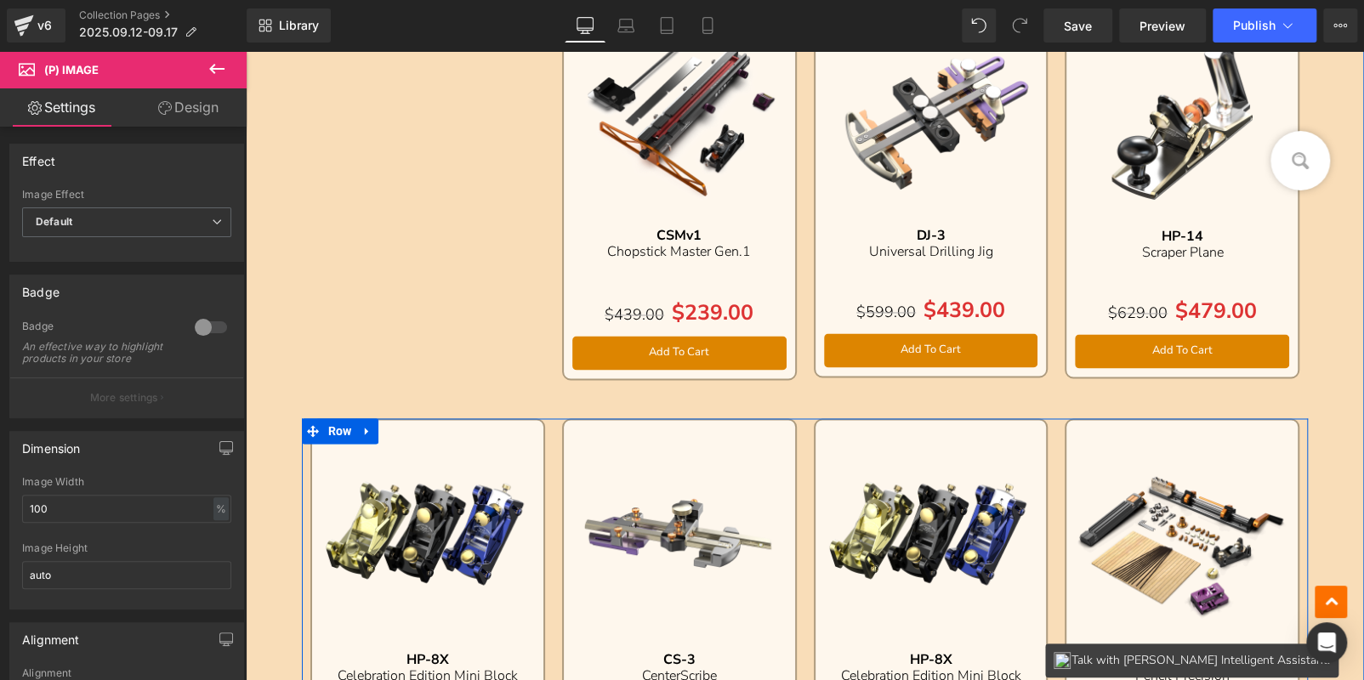
scroll to position [1332, 0]
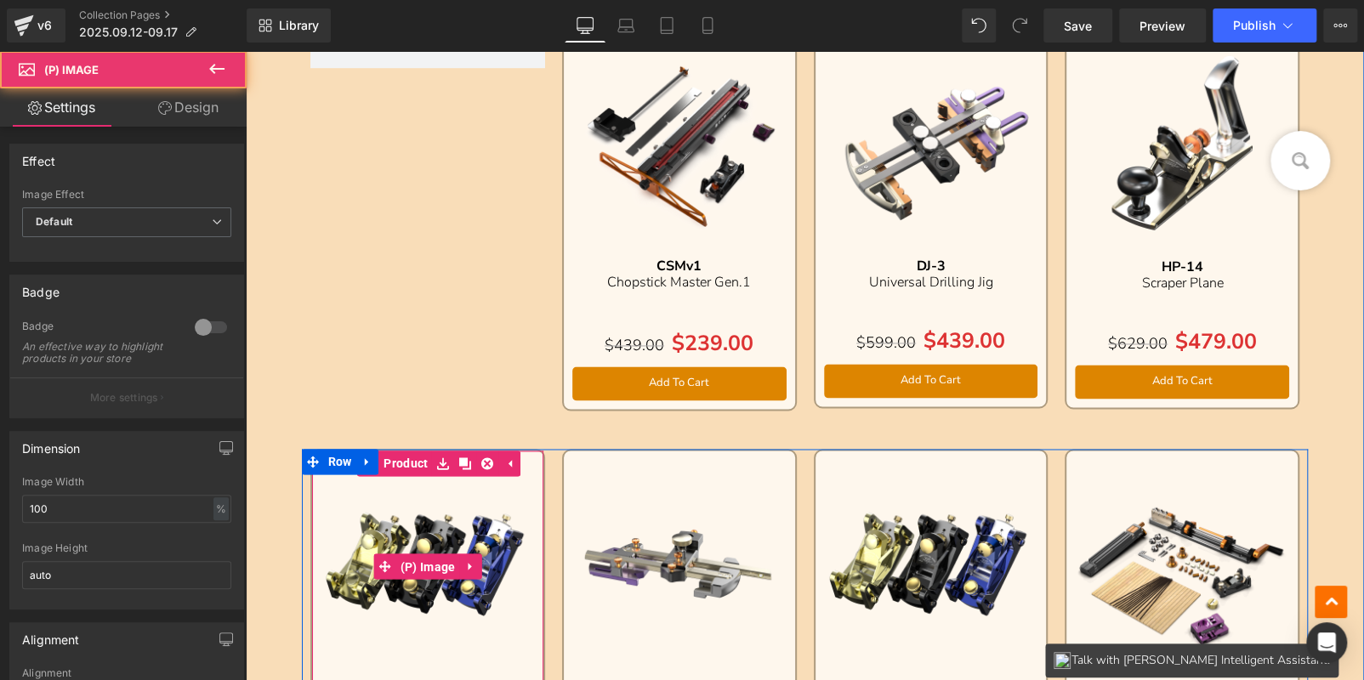
click at [411, 528] on img at bounding box center [428, 566] width 214 height 214
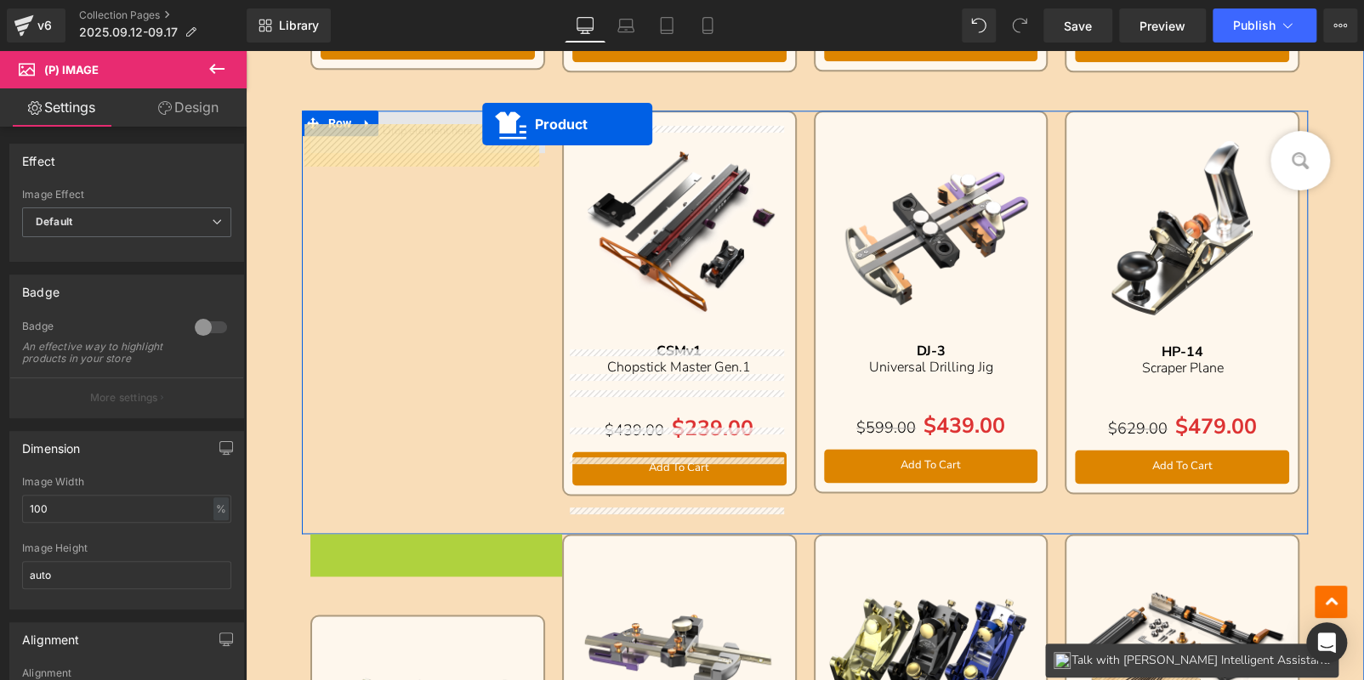
scroll to position [1195, 0]
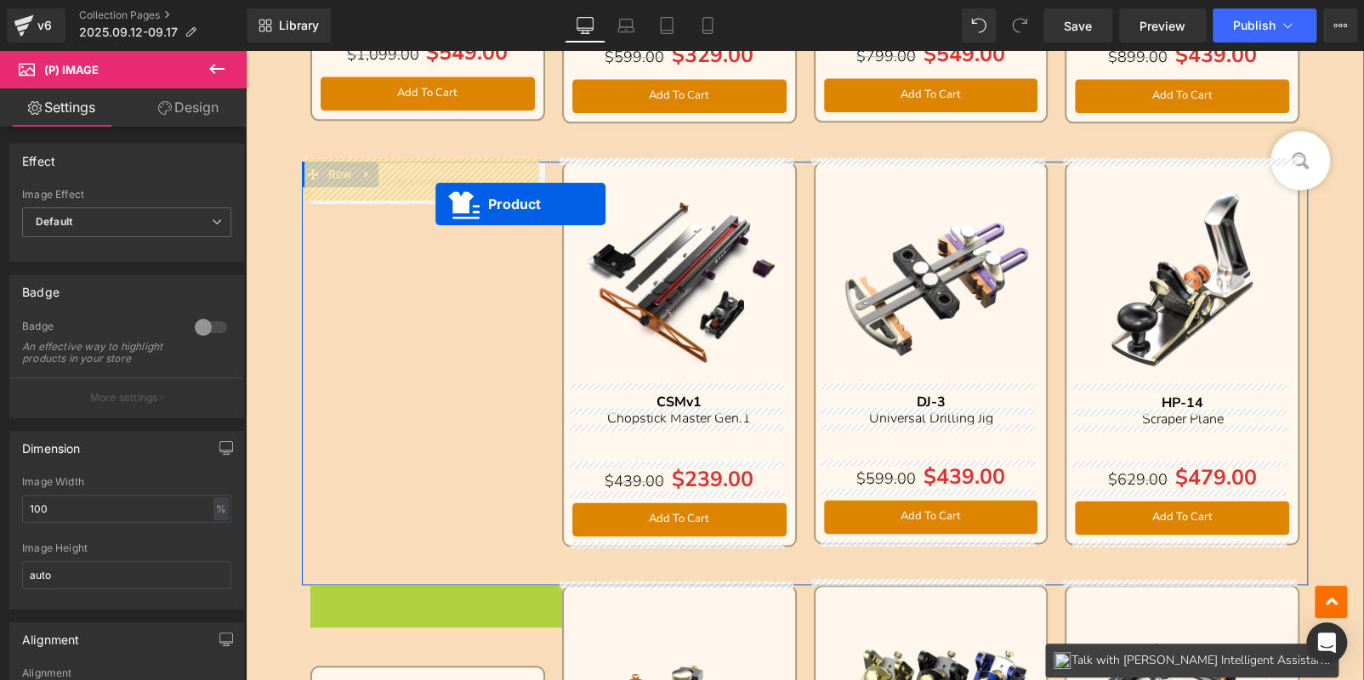
drag, startPoint x: 542, startPoint y: 284, endPoint x: 434, endPoint y: 205, distance: 133.8
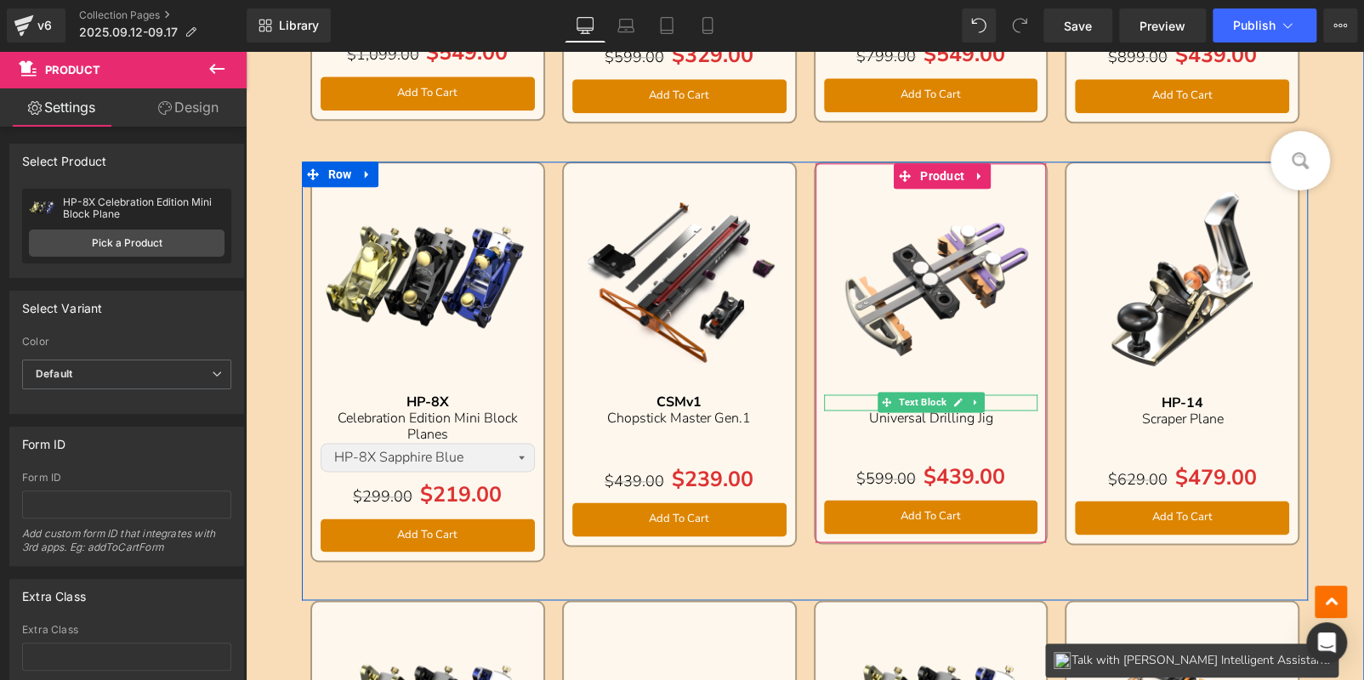
scroll to position [1621, 0]
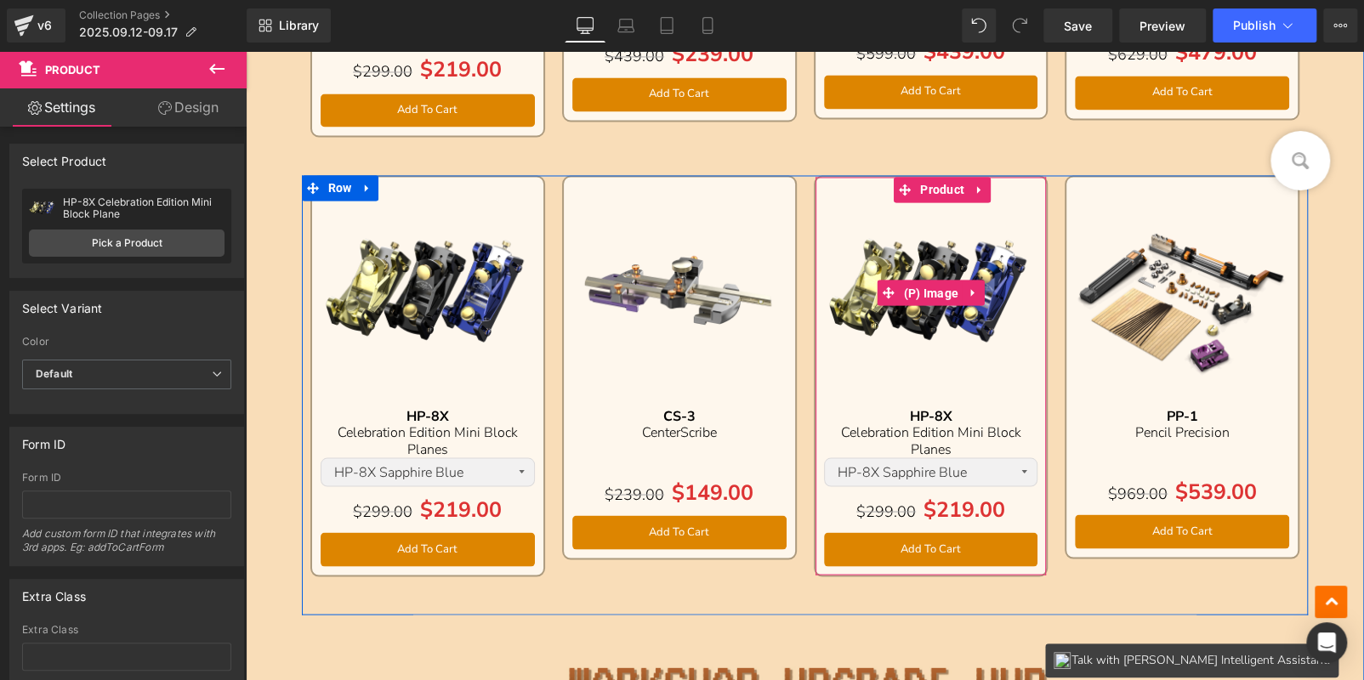
click at [923, 191] on span "Product" at bounding box center [942, 190] width 53 height 26
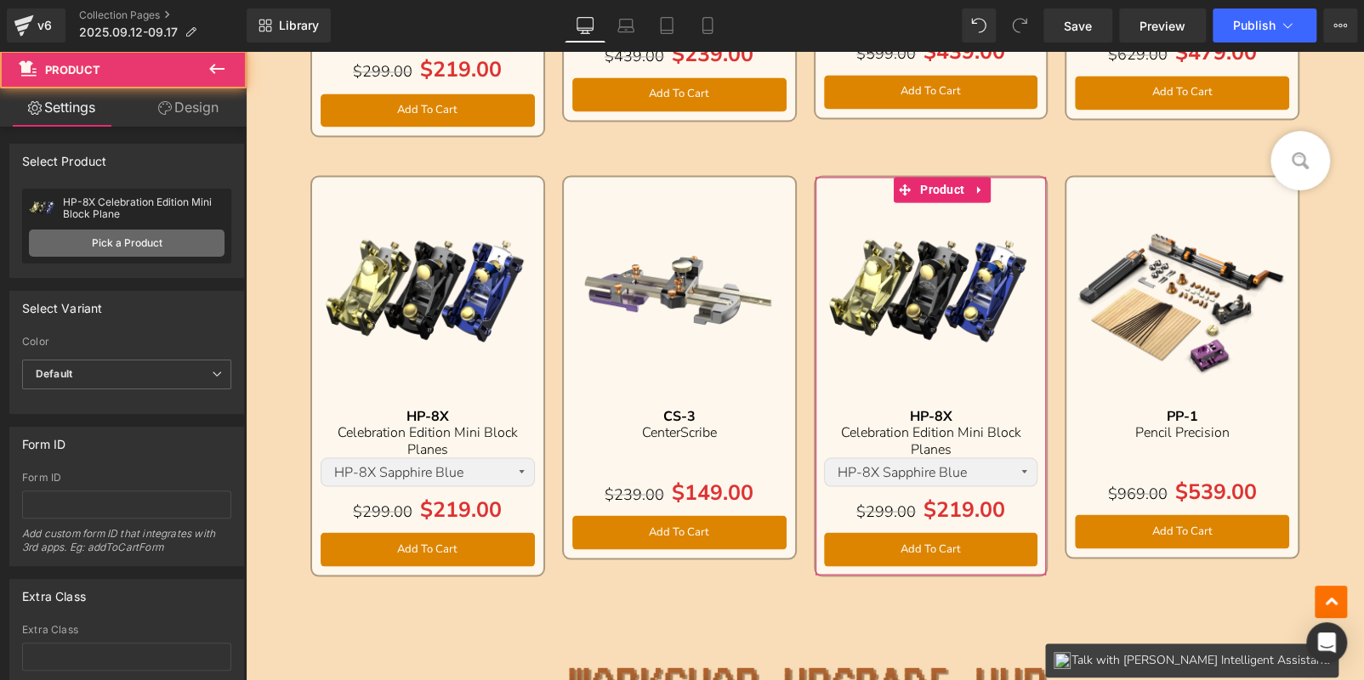
click at [134, 252] on link "Pick a Product" at bounding box center [127, 243] width 196 height 27
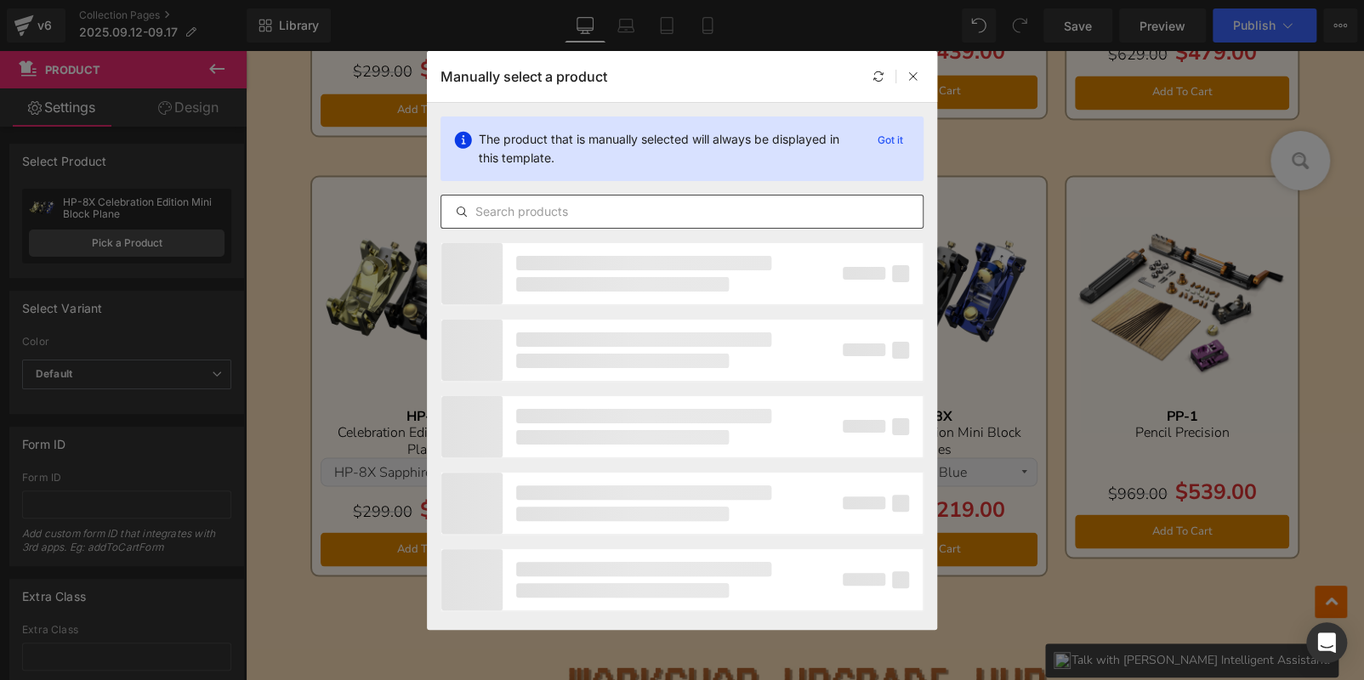
click at [708, 203] on input "text" at bounding box center [681, 212] width 481 height 20
paste input "MMS-KIT"
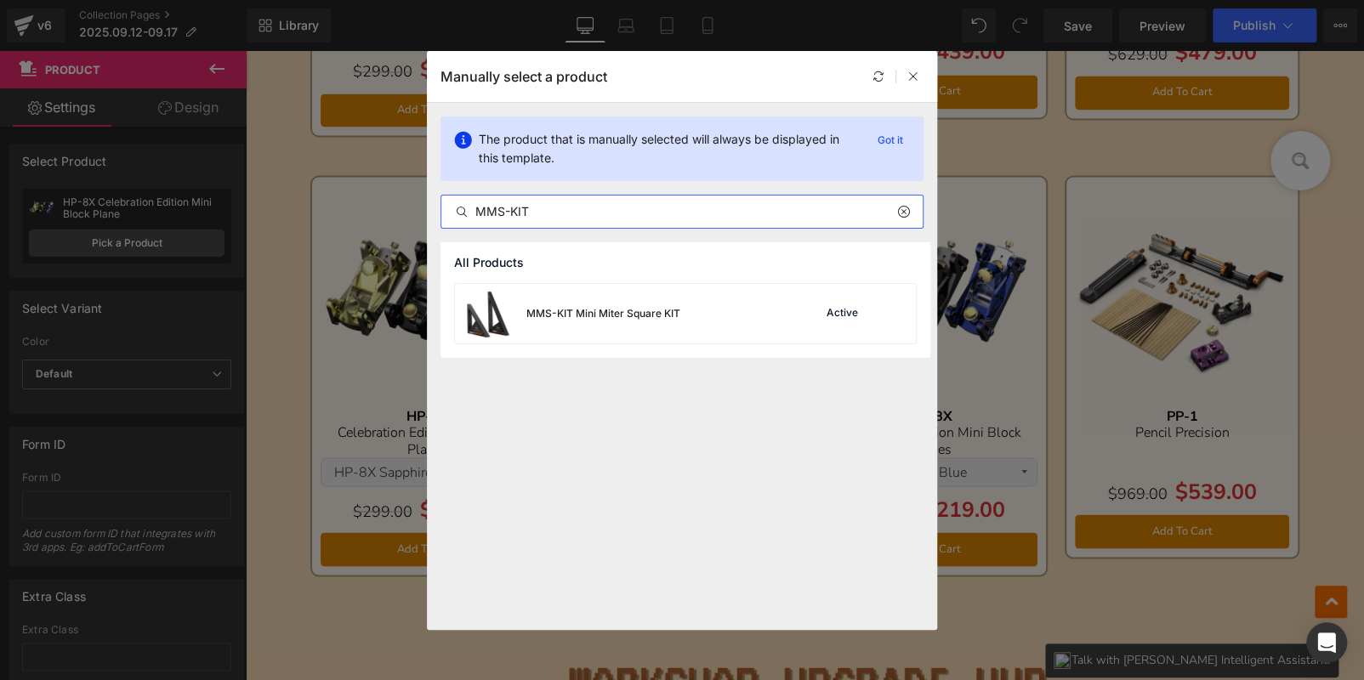
type input "MMS-KIT"
drag, startPoint x: 744, startPoint y: 307, endPoint x: 500, endPoint y: 257, distance: 249.1
click at [744, 307] on div "MMS-KIT Mini Miter Square KIT Active" at bounding box center [685, 314] width 461 height 60
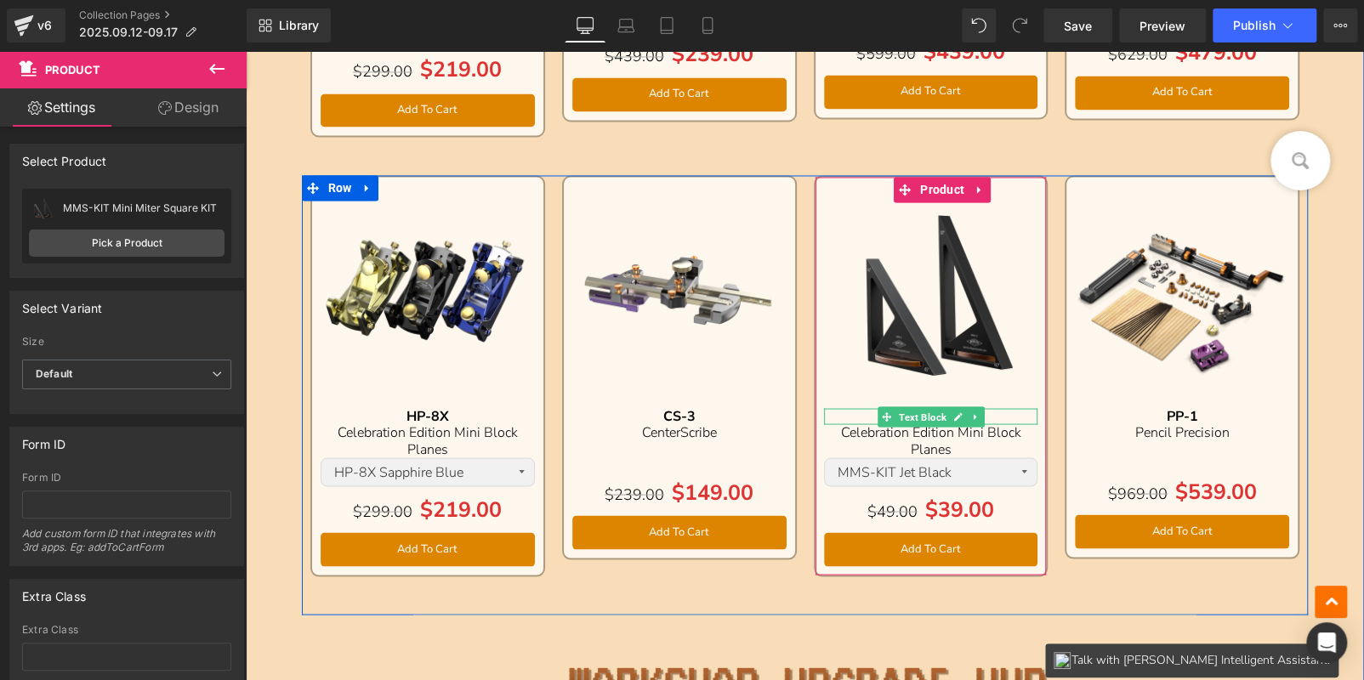
click at [1004, 414] on p "HP-8X" at bounding box center [931, 416] width 214 height 16
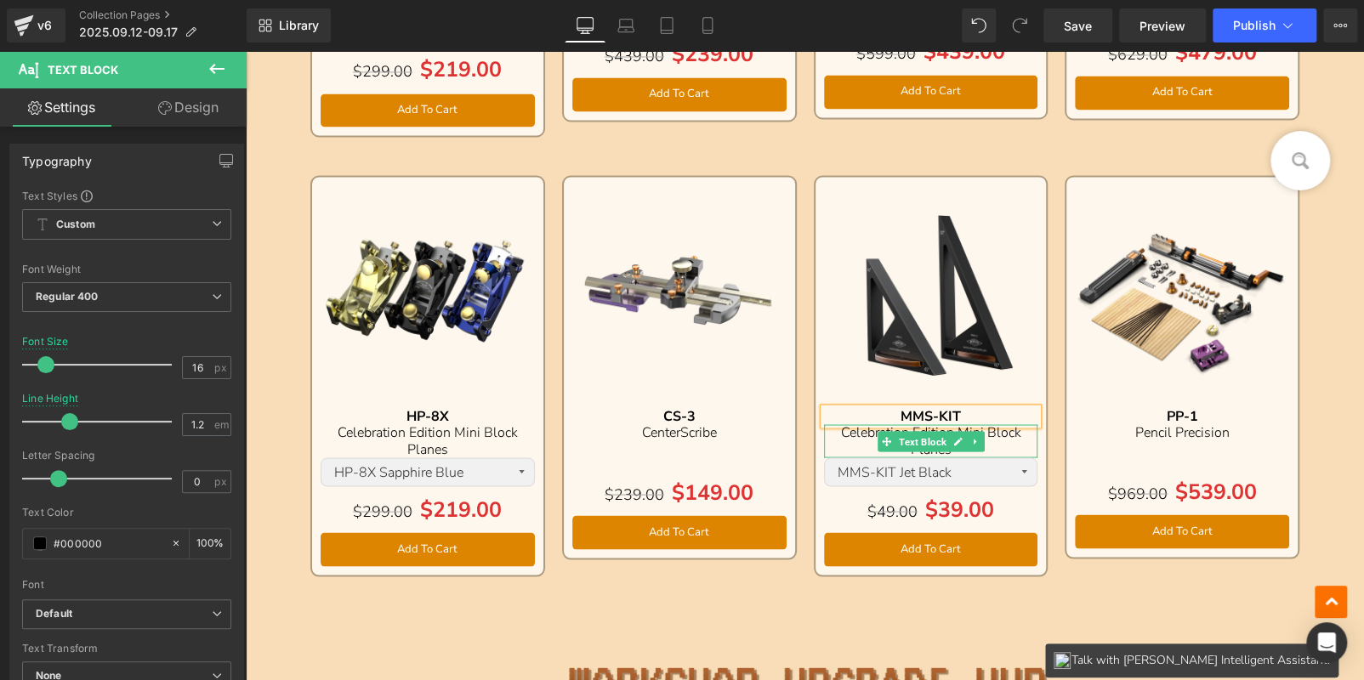
click at [1008, 445] on p "Celebration Edition Mini Block Planes" at bounding box center [931, 440] width 214 height 32
click at [1008, 444] on p "Celebration Edition Mini Block Planes" at bounding box center [931, 440] width 214 height 32
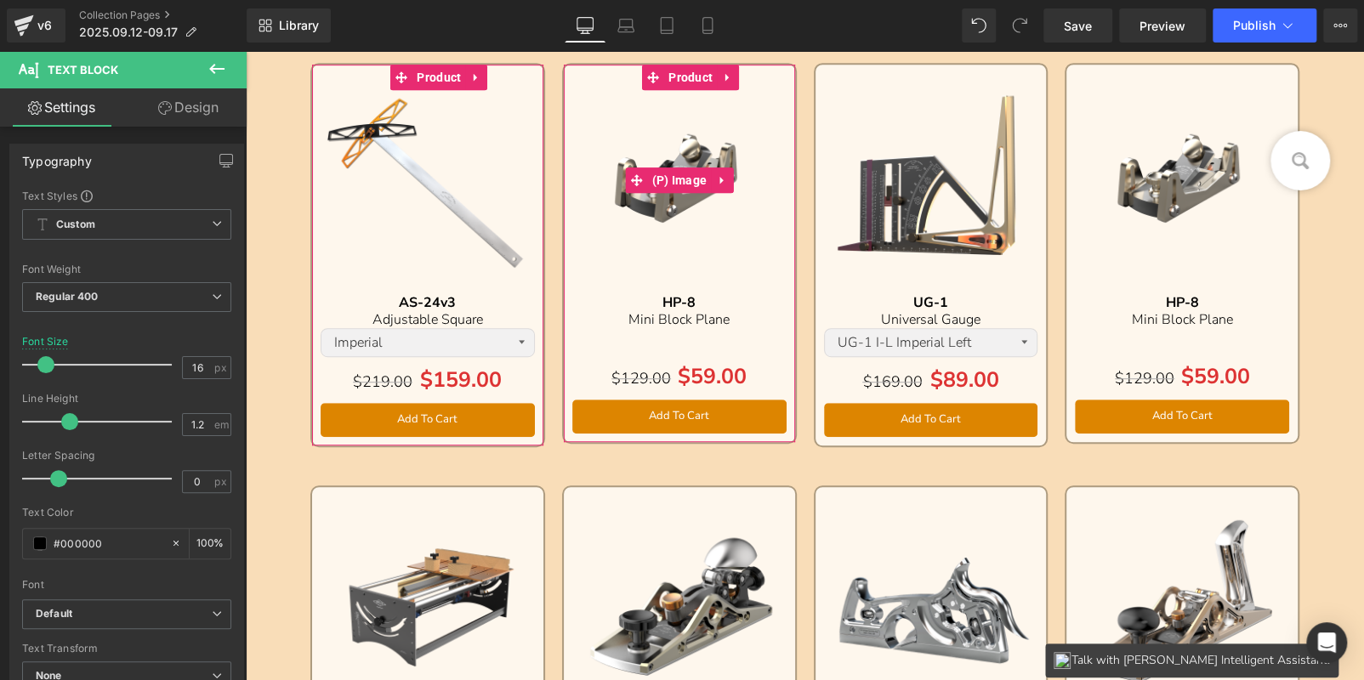
scroll to position [345, 0]
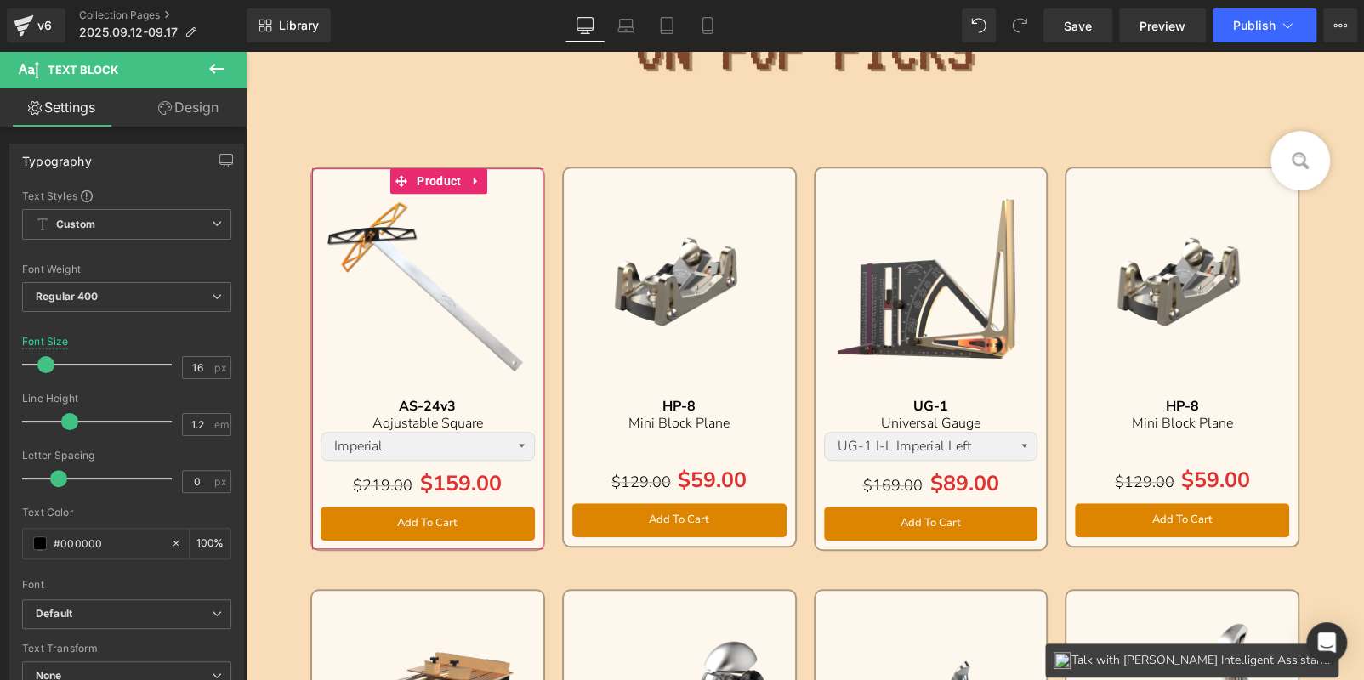
click at [695, 221] on img at bounding box center [679, 284] width 214 height 214
click at [651, 188] on div "Sale Off (P) Image HP-8 Text Block Mini Block Plane Text Block Separator $129.0…" at bounding box center [679, 358] width 235 height 382
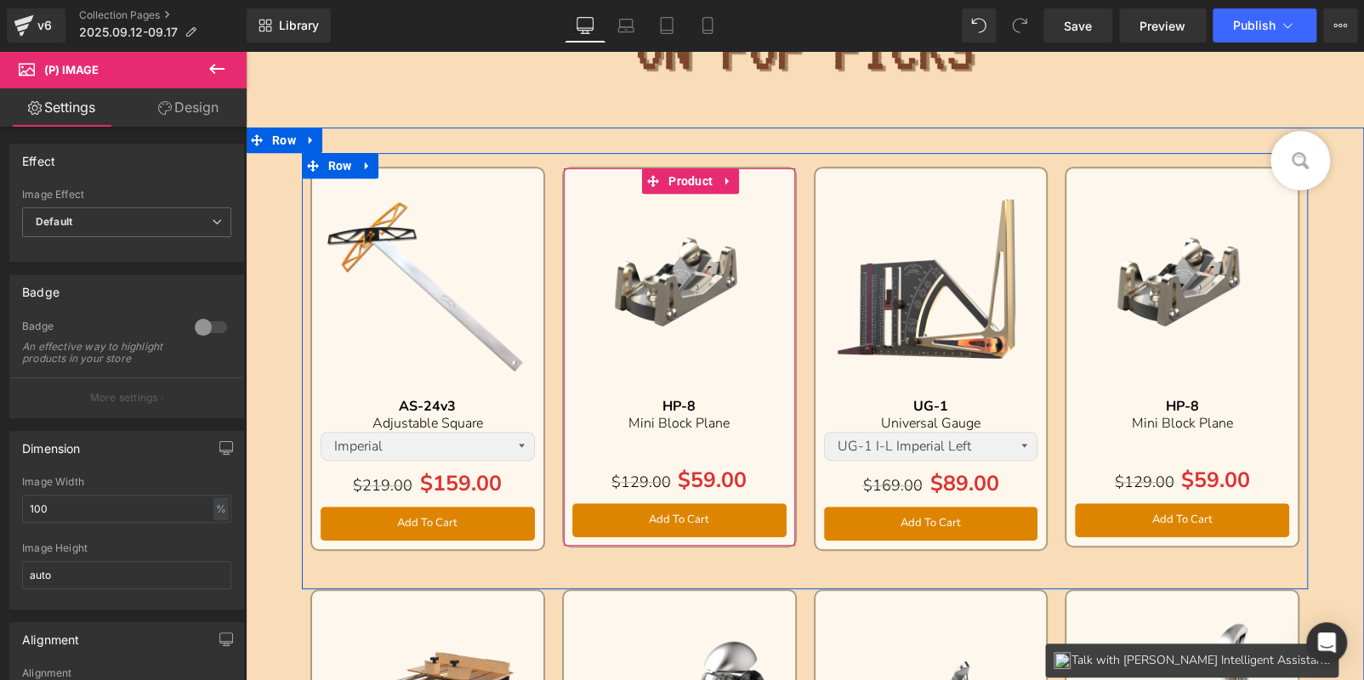
drag, startPoint x: 680, startPoint y: 183, endPoint x: 409, endPoint y: 187, distance: 271.3
click at [680, 183] on span "Product" at bounding box center [690, 181] width 53 height 26
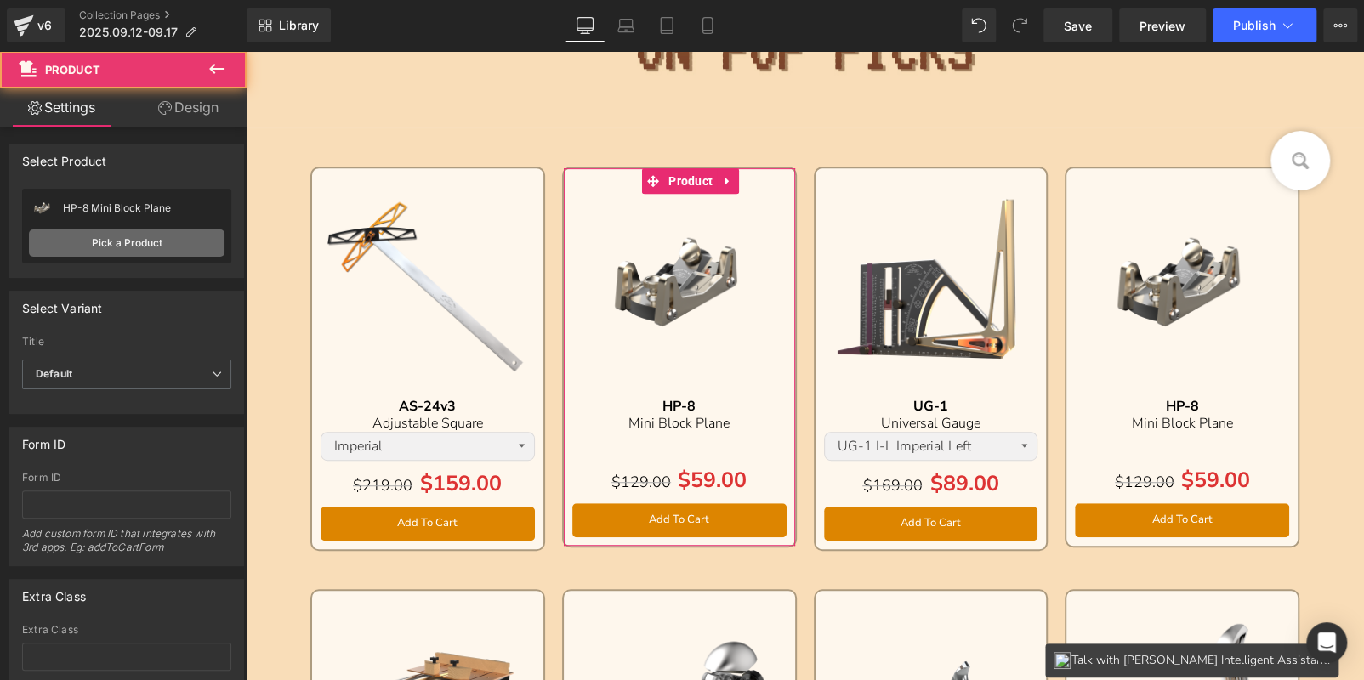
click at [93, 241] on link "Pick a Product" at bounding box center [127, 243] width 196 height 27
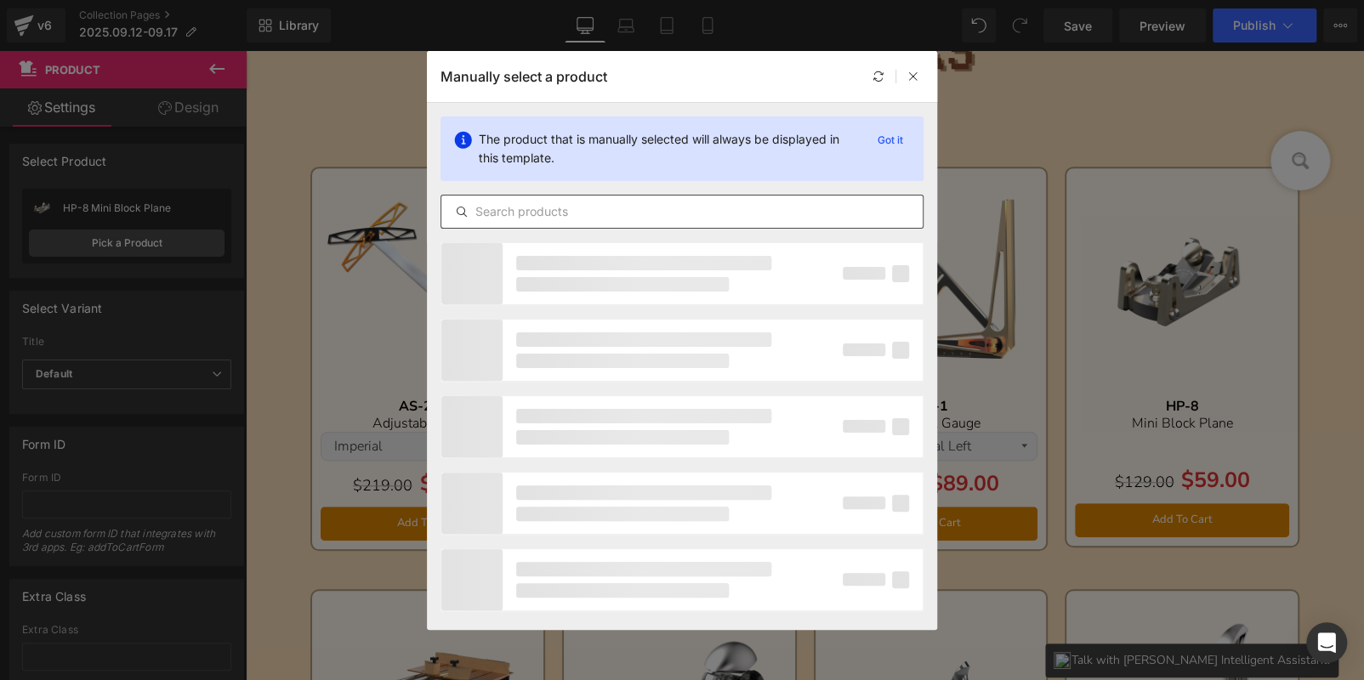
click at [580, 212] on input "text" at bounding box center [681, 212] width 481 height 20
paste input "MMS-1"
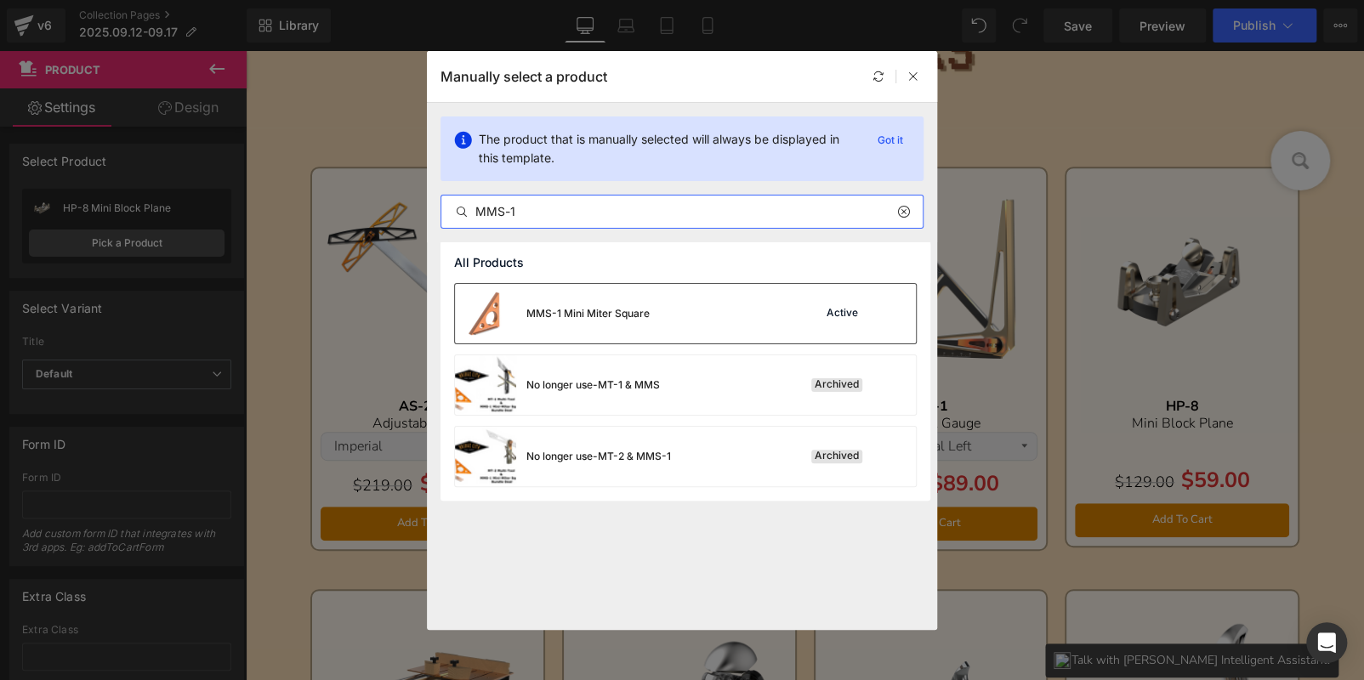
type input "MMS-1"
drag, startPoint x: 693, startPoint y: 339, endPoint x: 469, endPoint y: 355, distance: 224.2
click at [693, 339] on div "MMS-1 Mini Miter Square Active" at bounding box center [685, 314] width 461 height 60
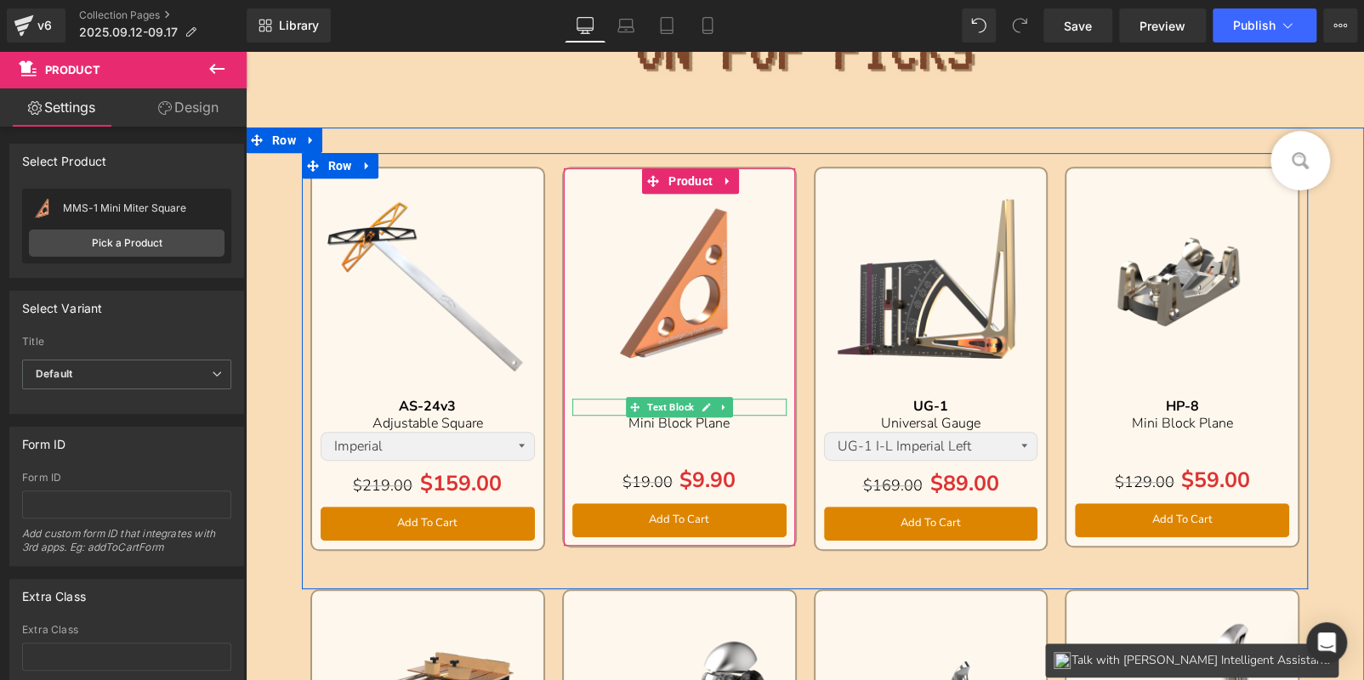
click at [756, 403] on p "HP-8" at bounding box center [679, 407] width 214 height 16
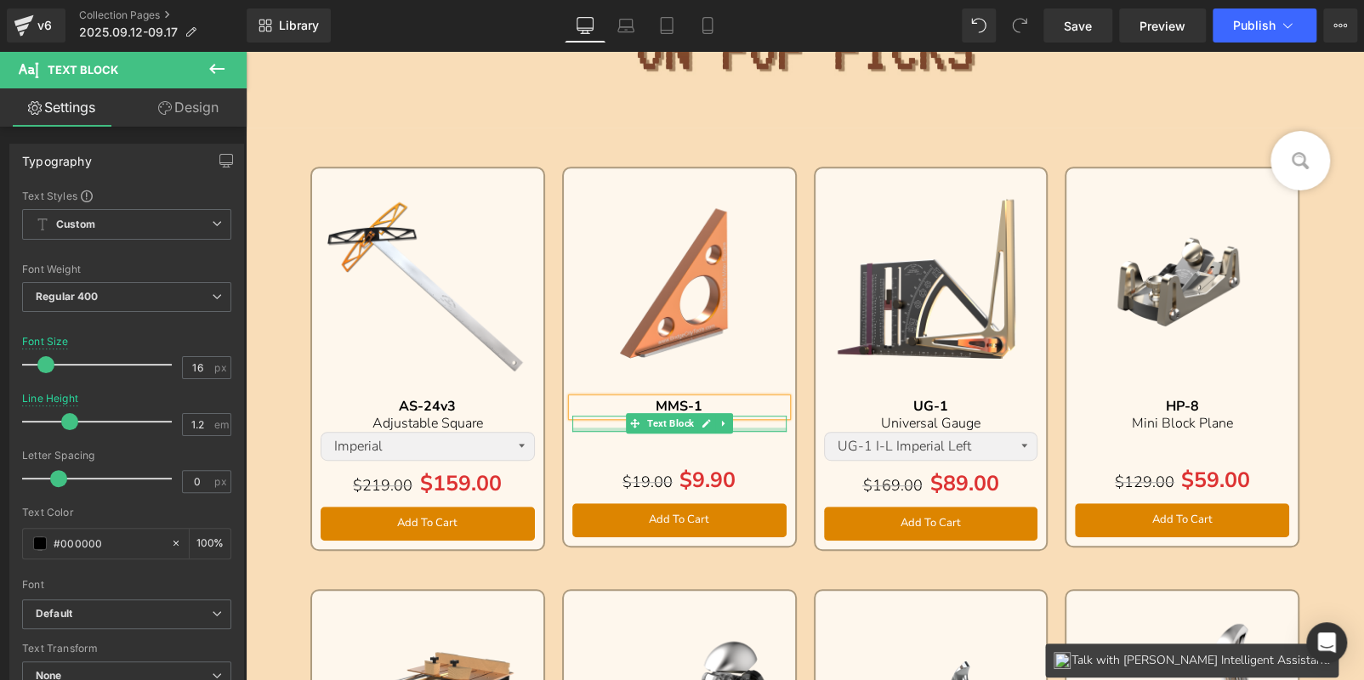
click at [769, 426] on p "Mini Block Plane" at bounding box center [679, 424] width 214 height 16
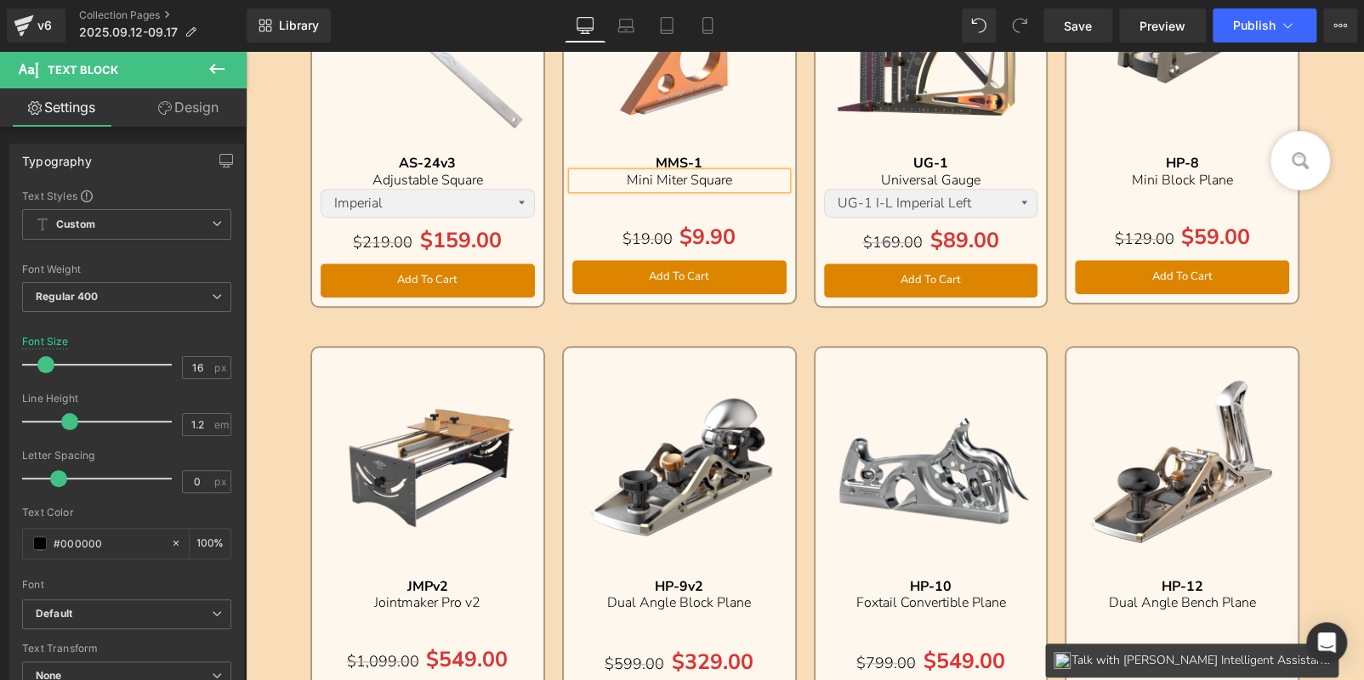
scroll to position [515, 0]
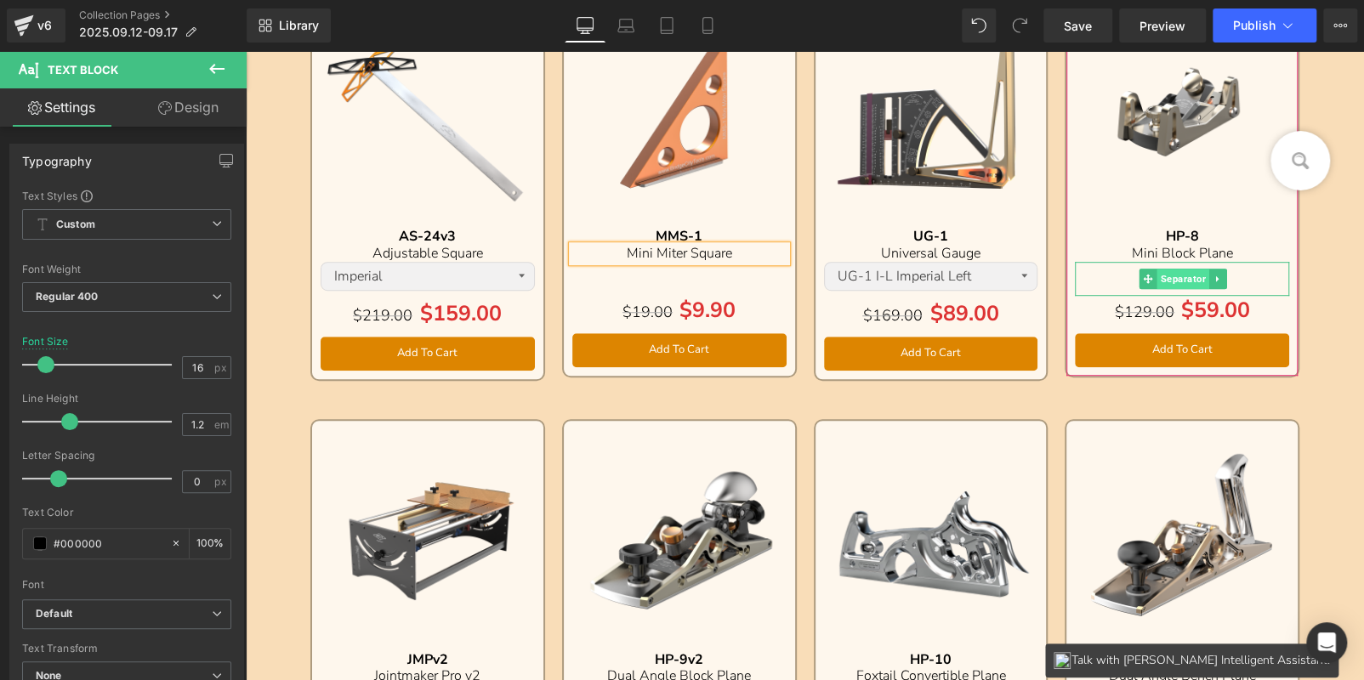
click at [1163, 275] on span "Separator" at bounding box center [1182, 279] width 52 height 20
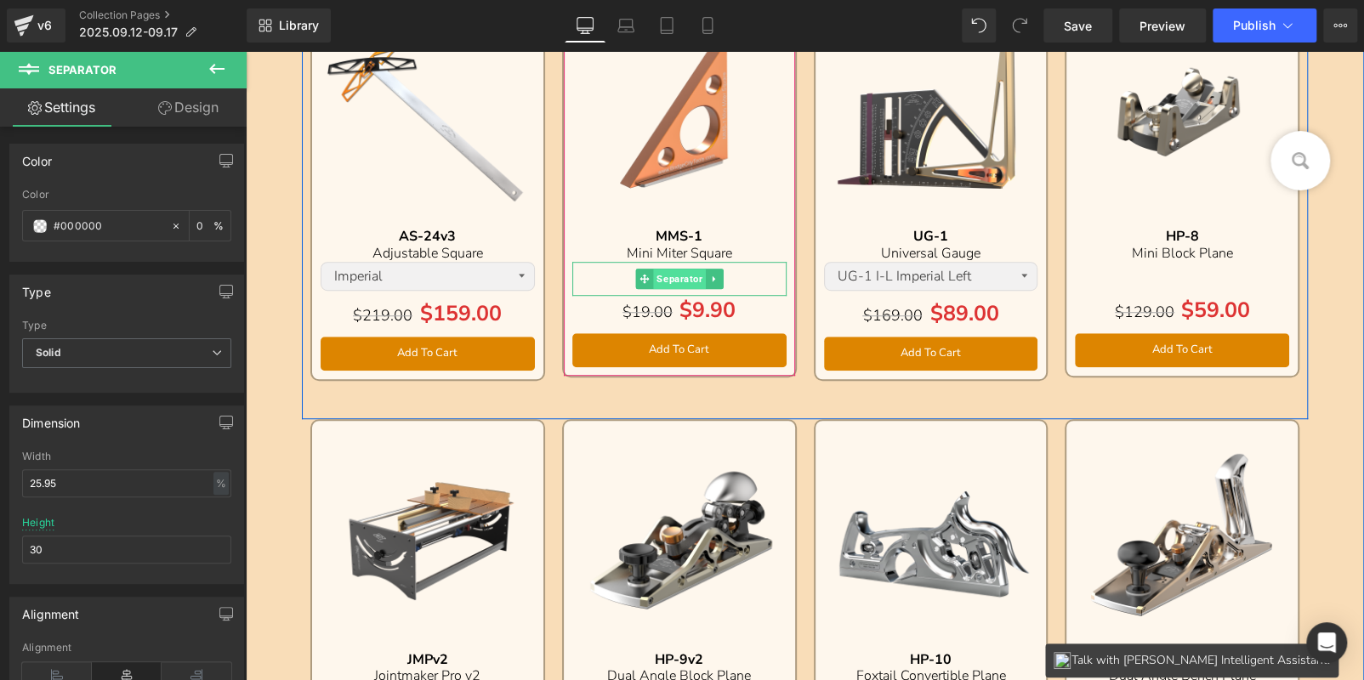
click at [679, 281] on span "Separator" at bounding box center [679, 279] width 52 height 20
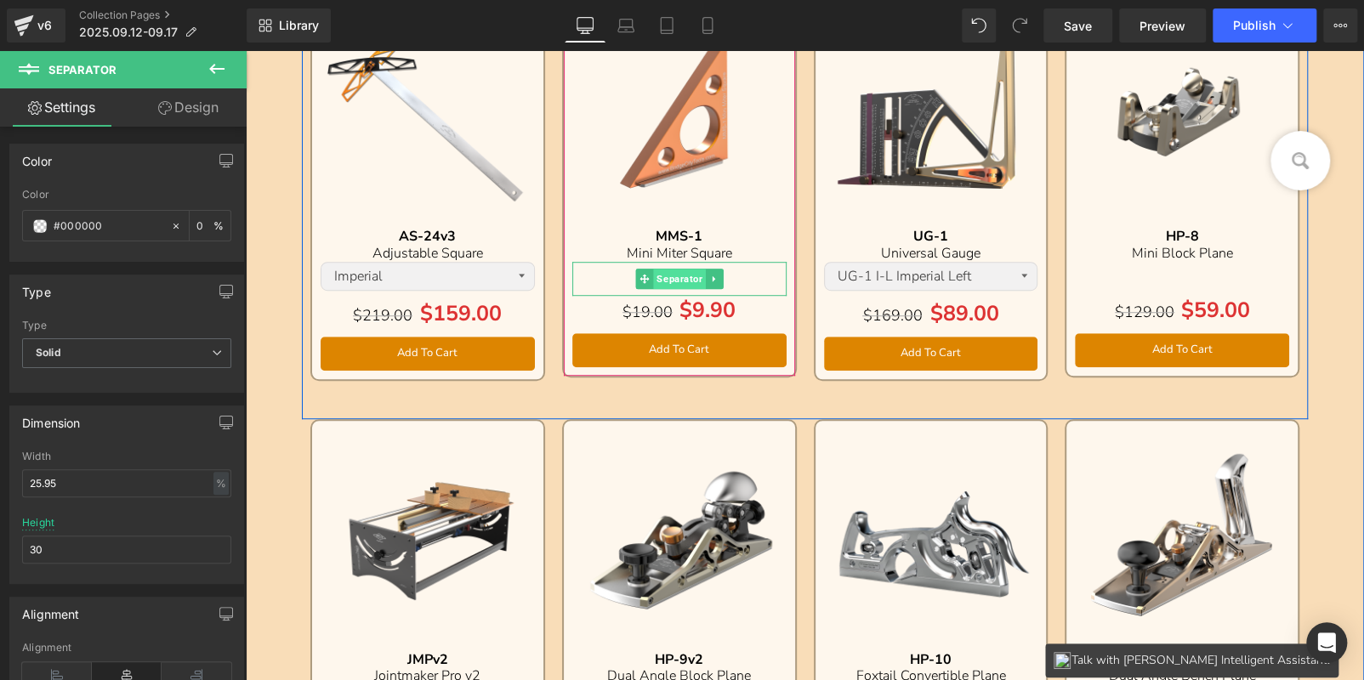
click at [677, 273] on span "Separator" at bounding box center [679, 279] width 52 height 20
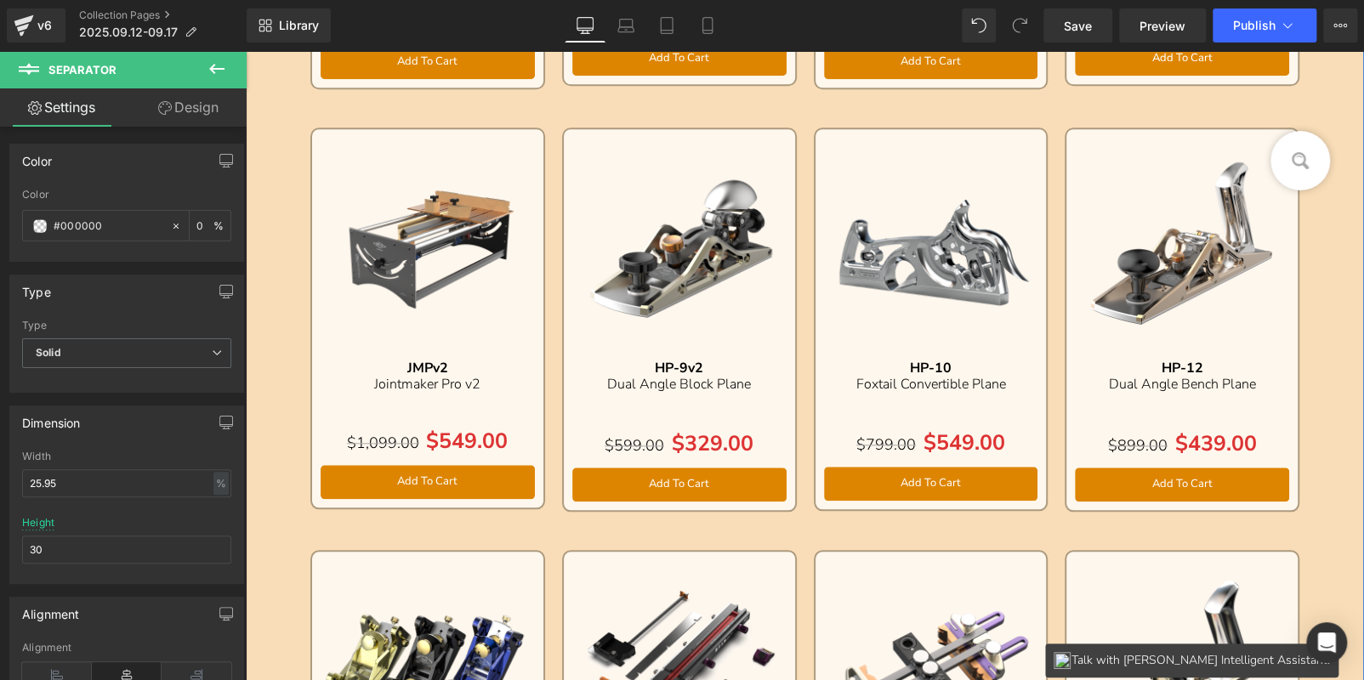
scroll to position [601, 0]
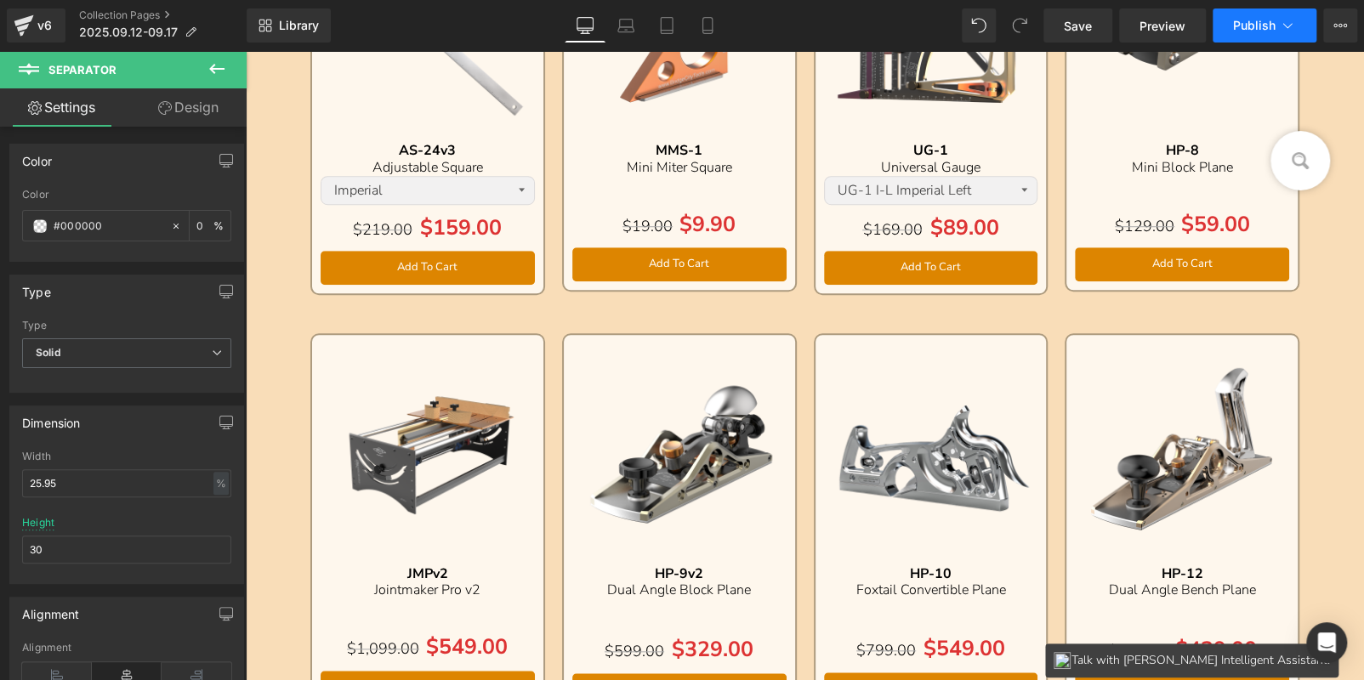
click at [1258, 35] on button "Publish" at bounding box center [1264, 26] width 104 height 34
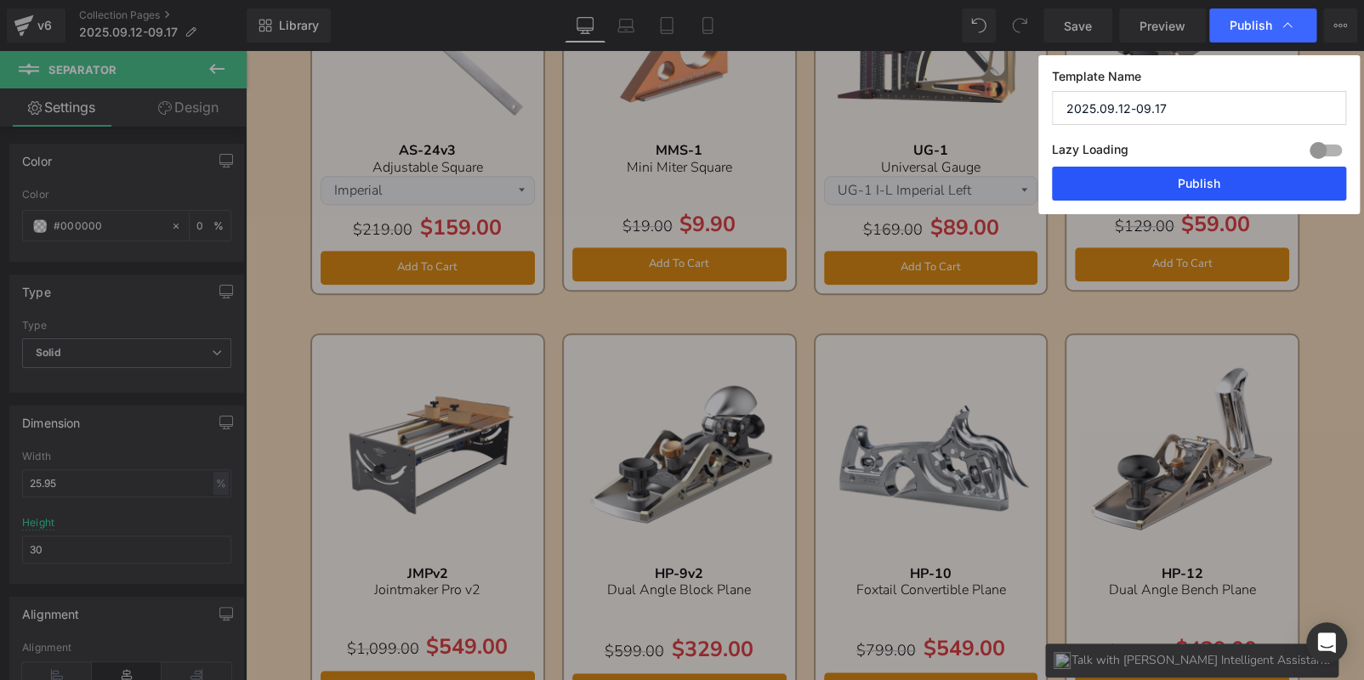
click at [1202, 192] on button "Publish" at bounding box center [1199, 184] width 294 height 34
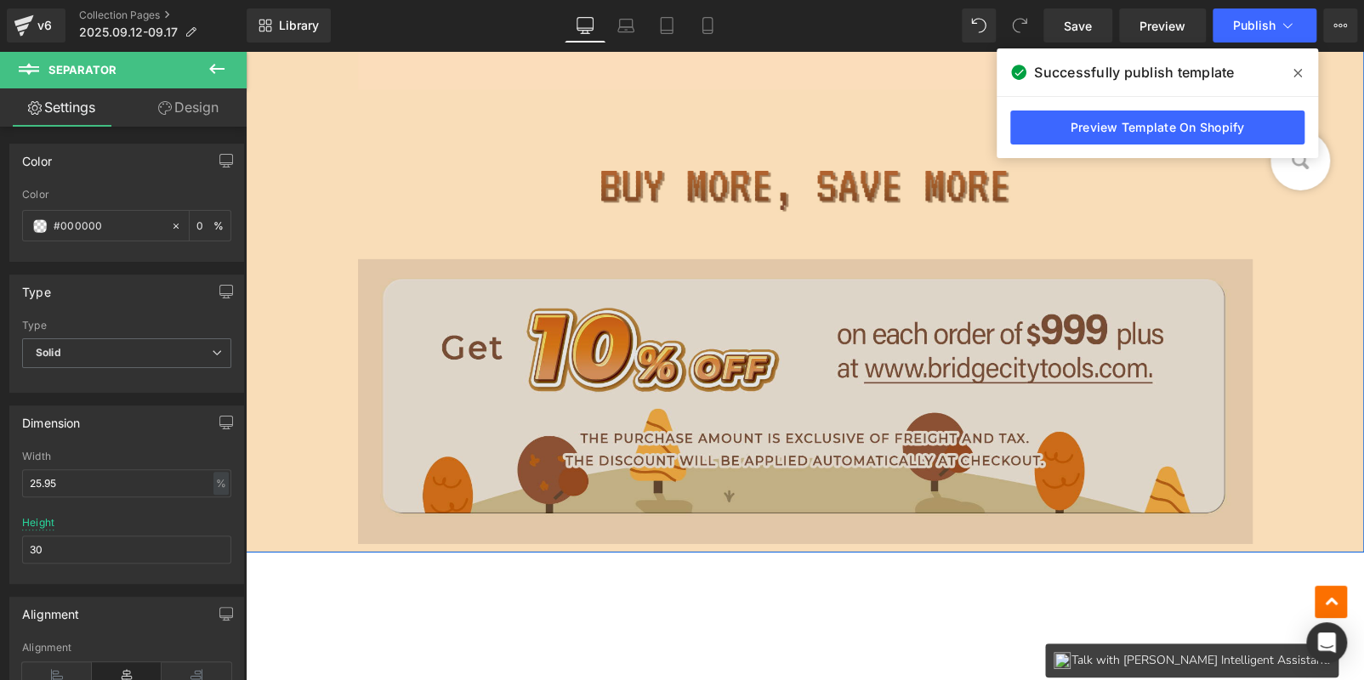
scroll to position [2386, 0]
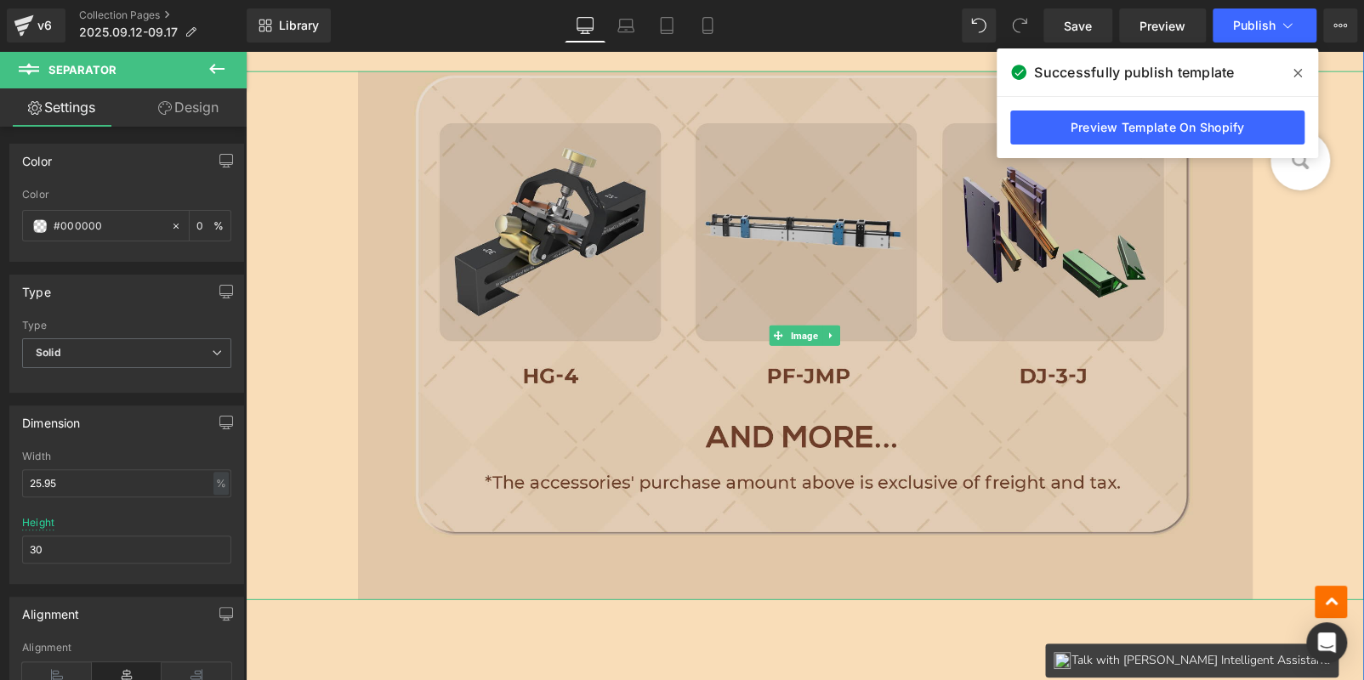
click at [715, 294] on img at bounding box center [805, 335] width 894 height 528
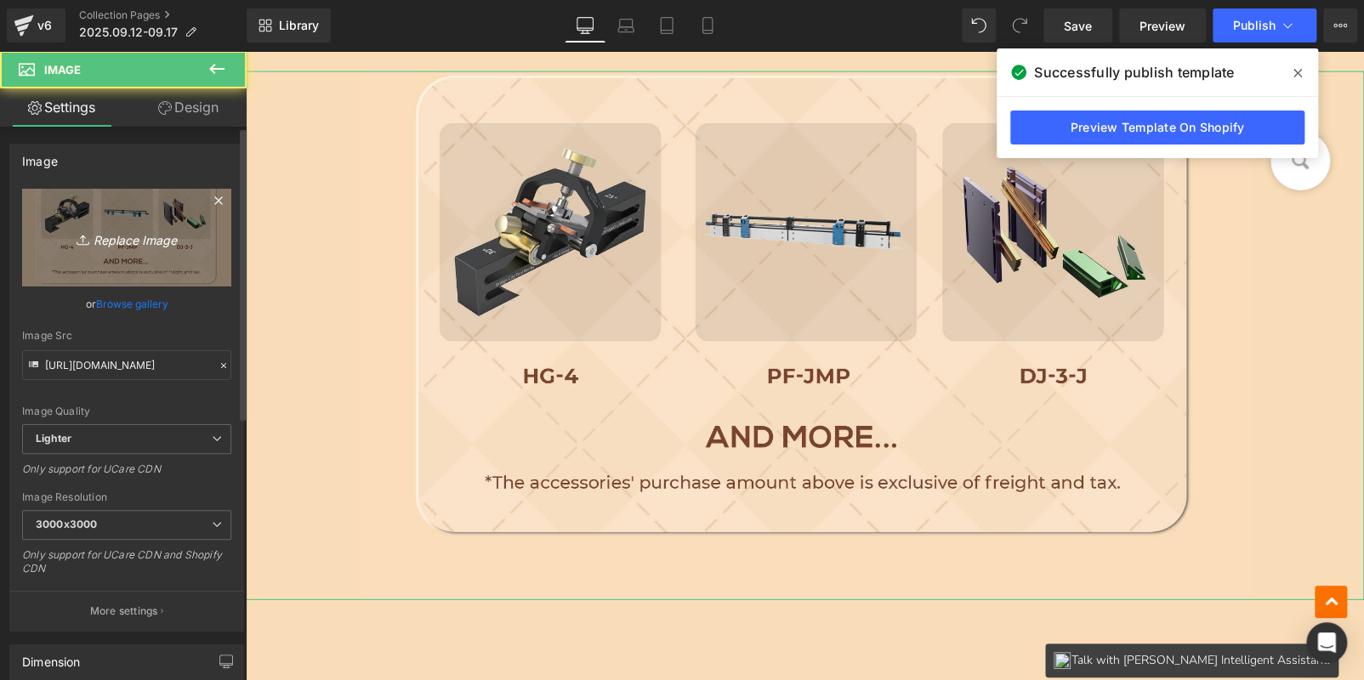
click at [174, 233] on icon "Replace Image" at bounding box center [127, 237] width 136 height 21
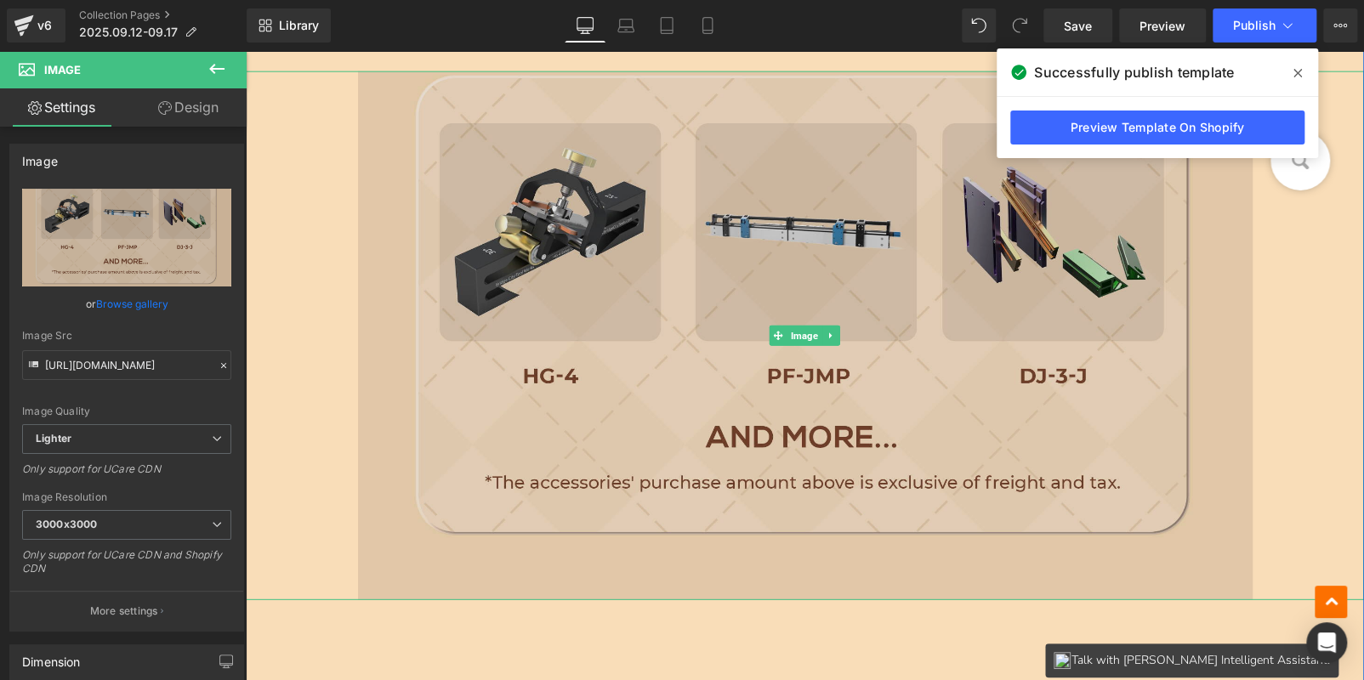
drag, startPoint x: 650, startPoint y: 291, endPoint x: 633, endPoint y: 292, distance: 17.1
click at [650, 291] on img at bounding box center [805, 335] width 894 height 528
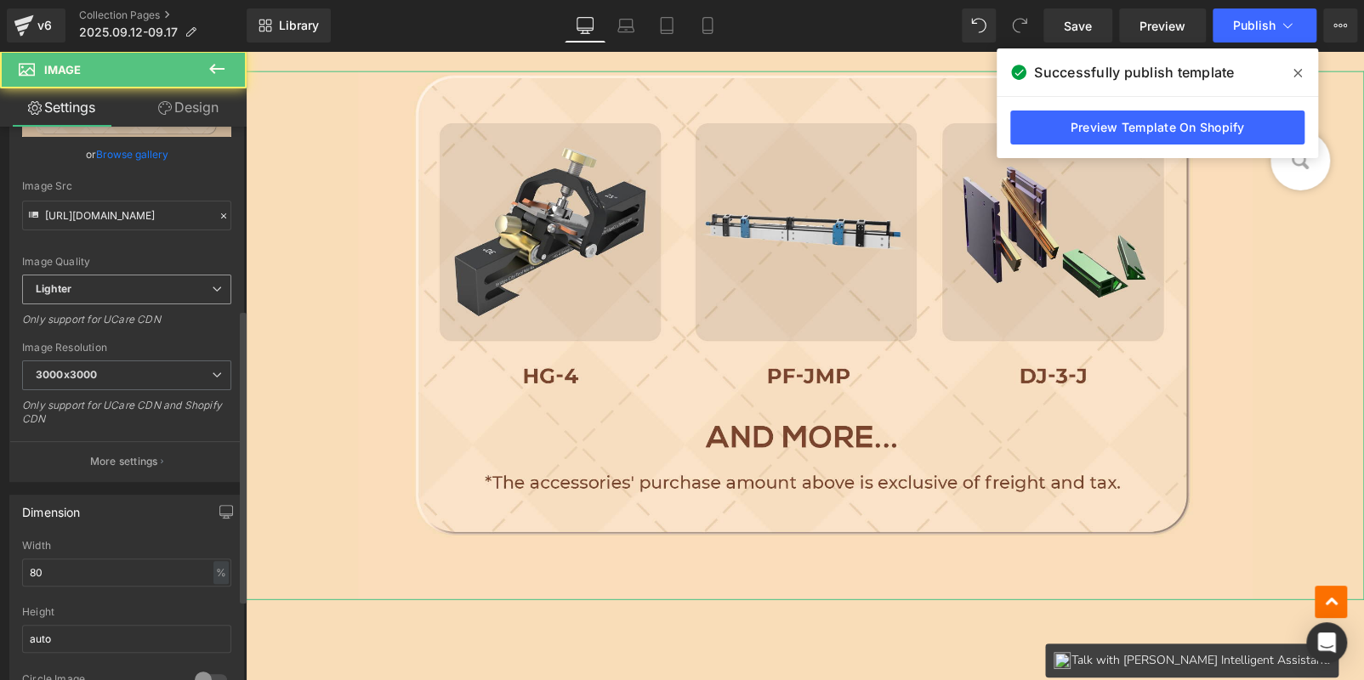
scroll to position [425, 0]
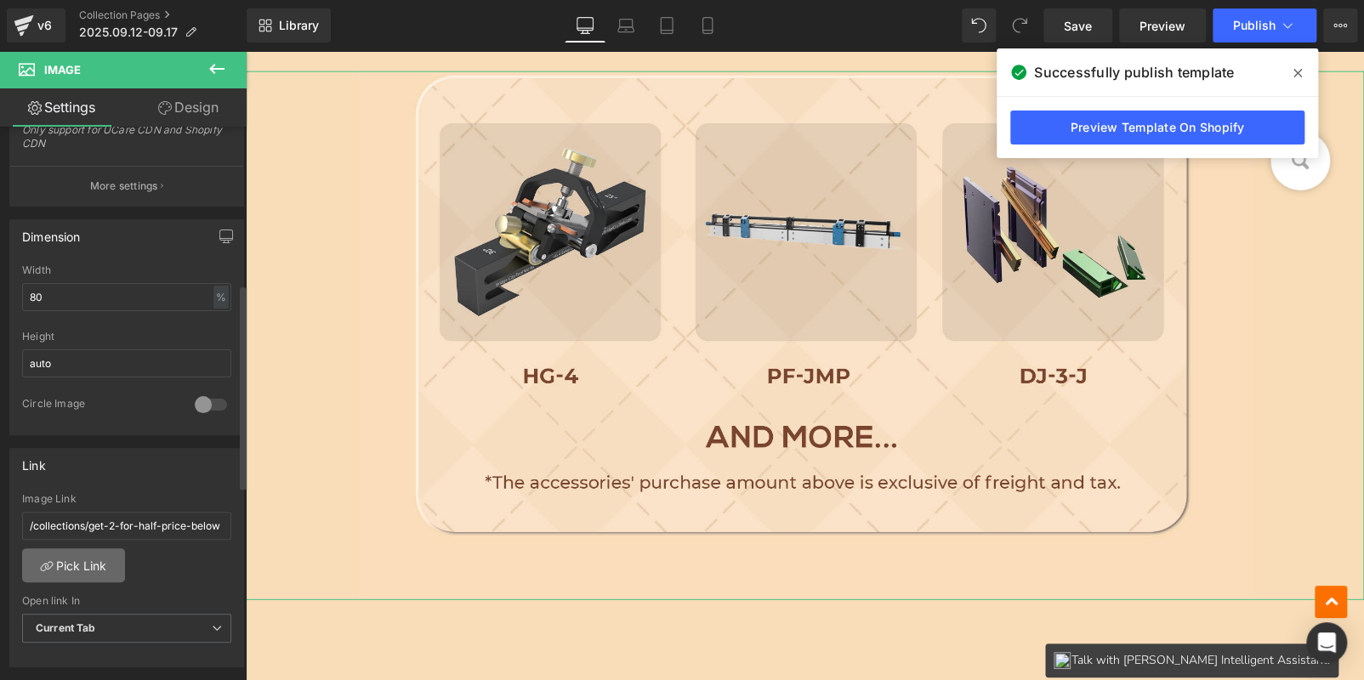
click at [77, 551] on link "Pick Link" at bounding box center [73, 565] width 103 height 34
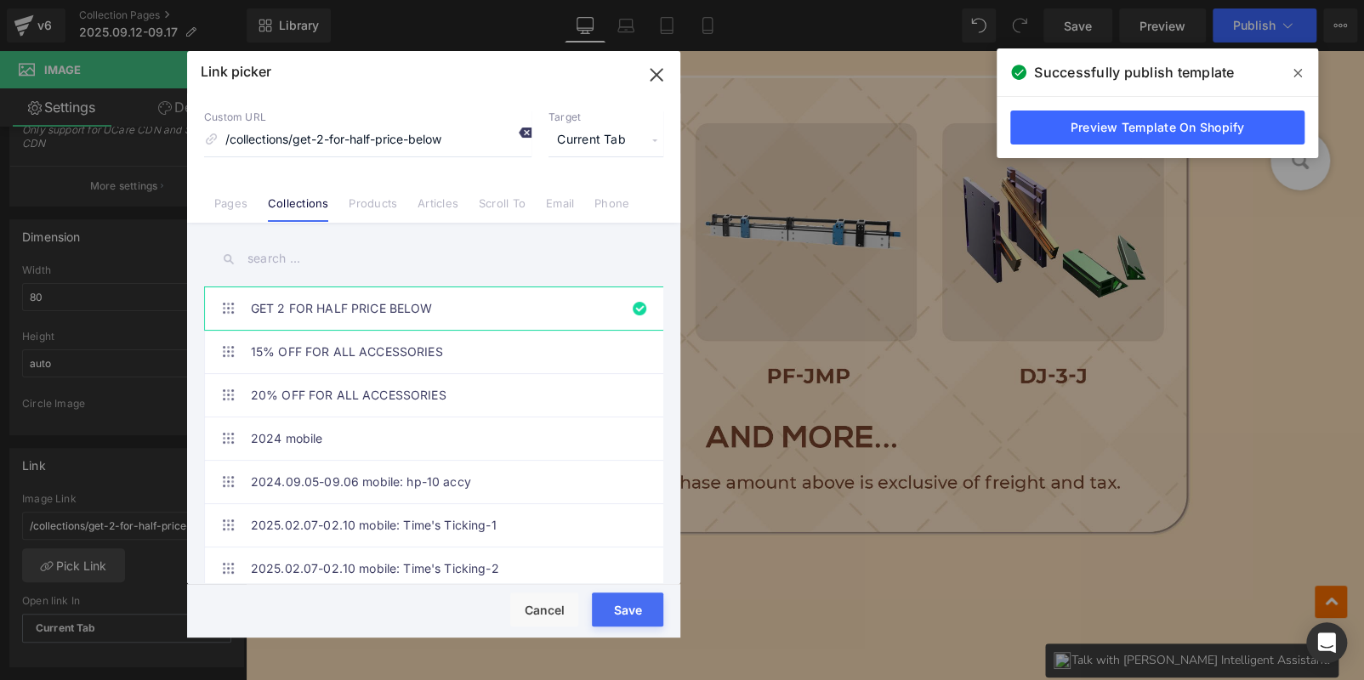
click at [519, 132] on icon at bounding box center [525, 133] width 14 height 14
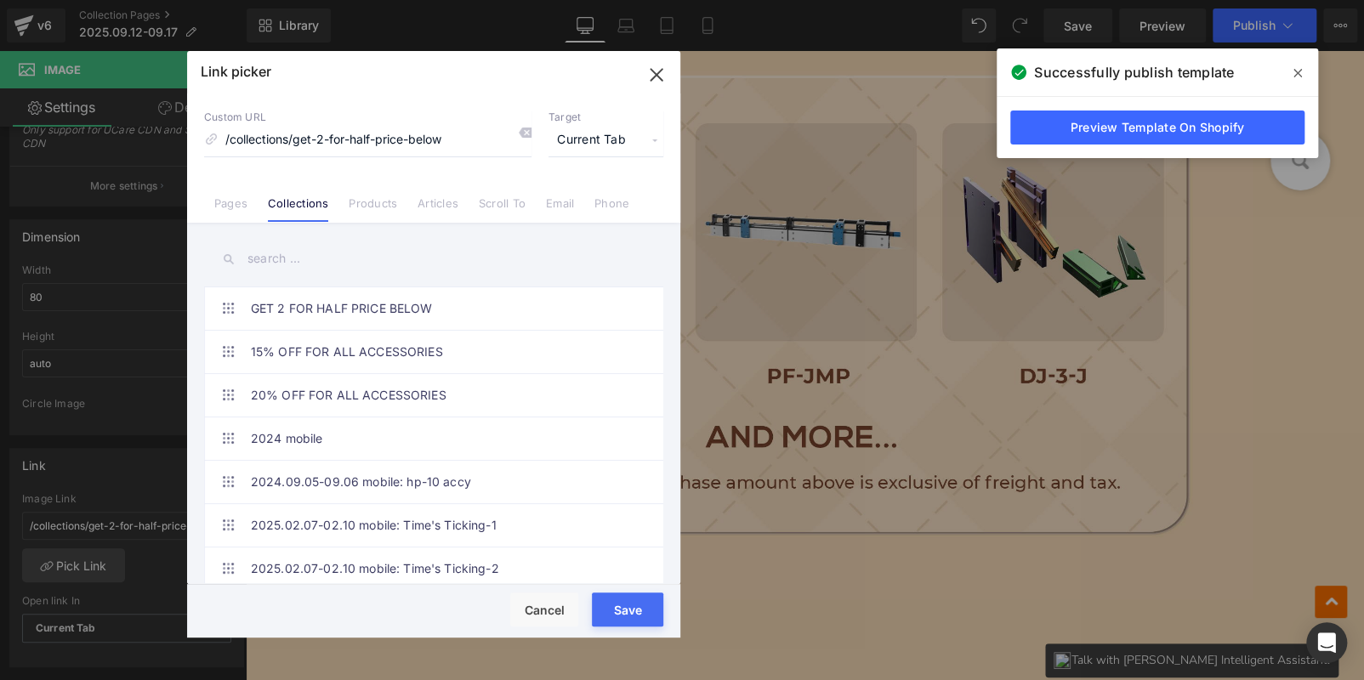
click at [301, 247] on input "text" at bounding box center [433, 259] width 459 height 38
paste input "20% OFF FOR ALL ACCESSORIES"
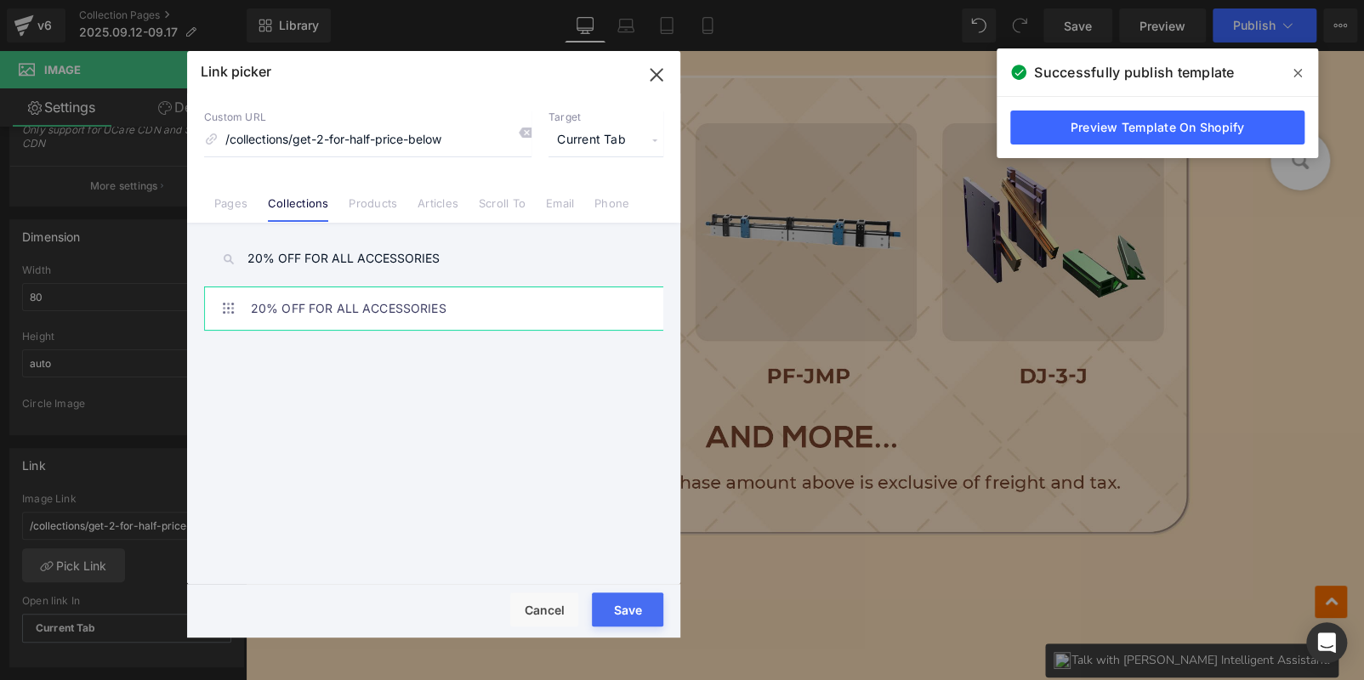
type input "20% OFF FOR ALL ACCESSORIES"
drag, startPoint x: 435, startPoint y: 309, endPoint x: 566, endPoint y: 466, distance: 204.0
click at [437, 309] on link "20% OFF FOR ALL ACCESSORIES" at bounding box center [438, 308] width 374 height 43
click at [624, 595] on button "Save" at bounding box center [627, 610] width 71 height 34
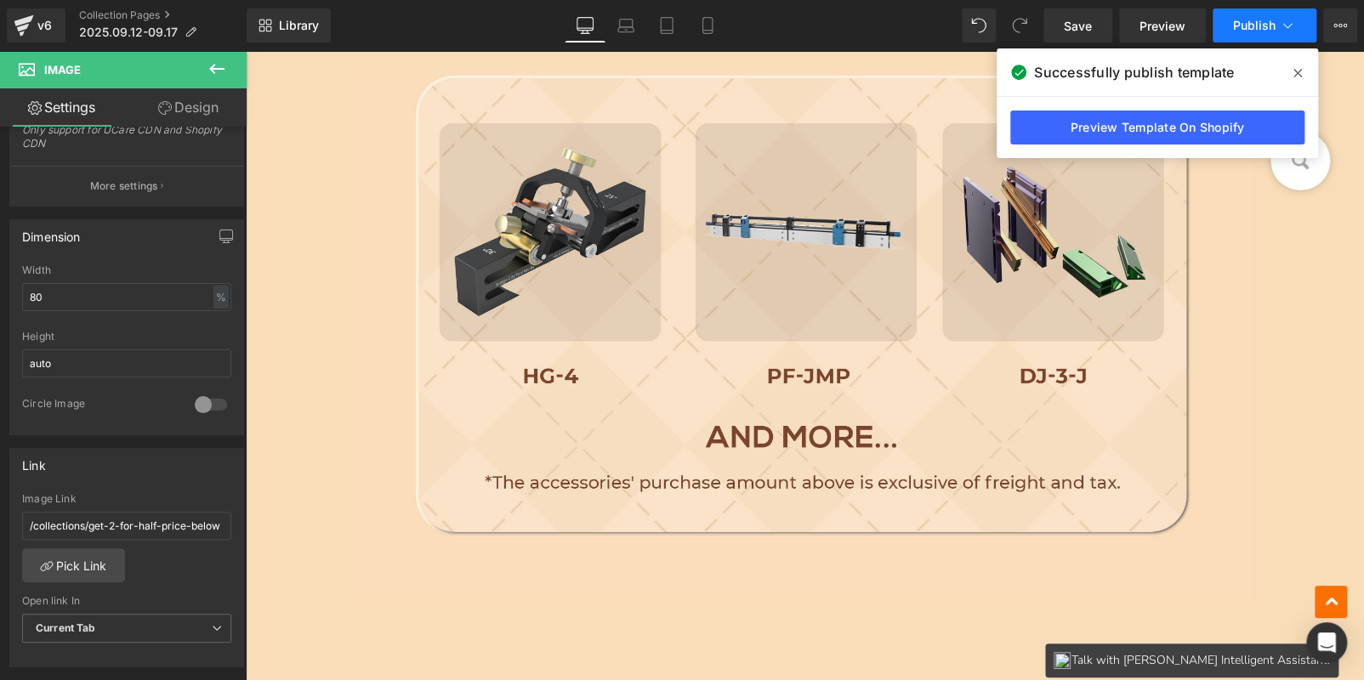
click at [1241, 37] on button "Publish" at bounding box center [1264, 26] width 104 height 34
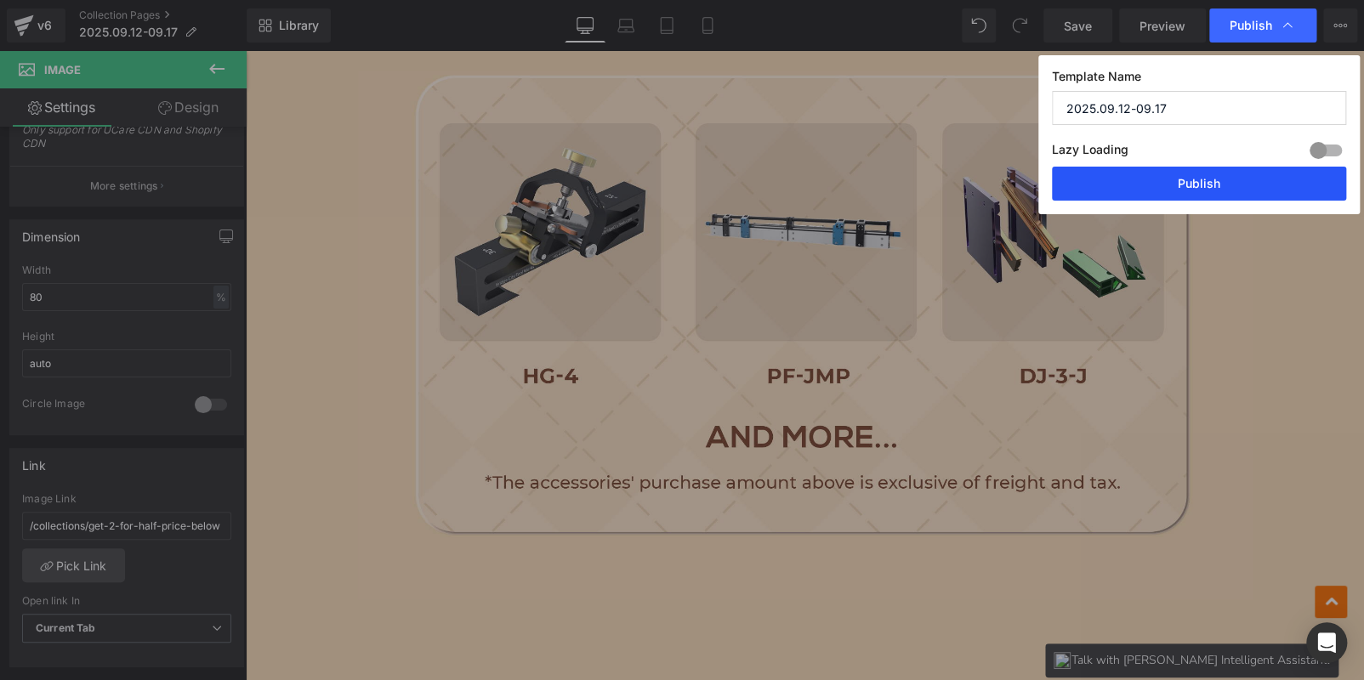
drag, startPoint x: 1211, startPoint y: 174, endPoint x: 583, endPoint y: 298, distance: 639.7
click at [1211, 174] on button "Publish" at bounding box center [1199, 184] width 294 height 34
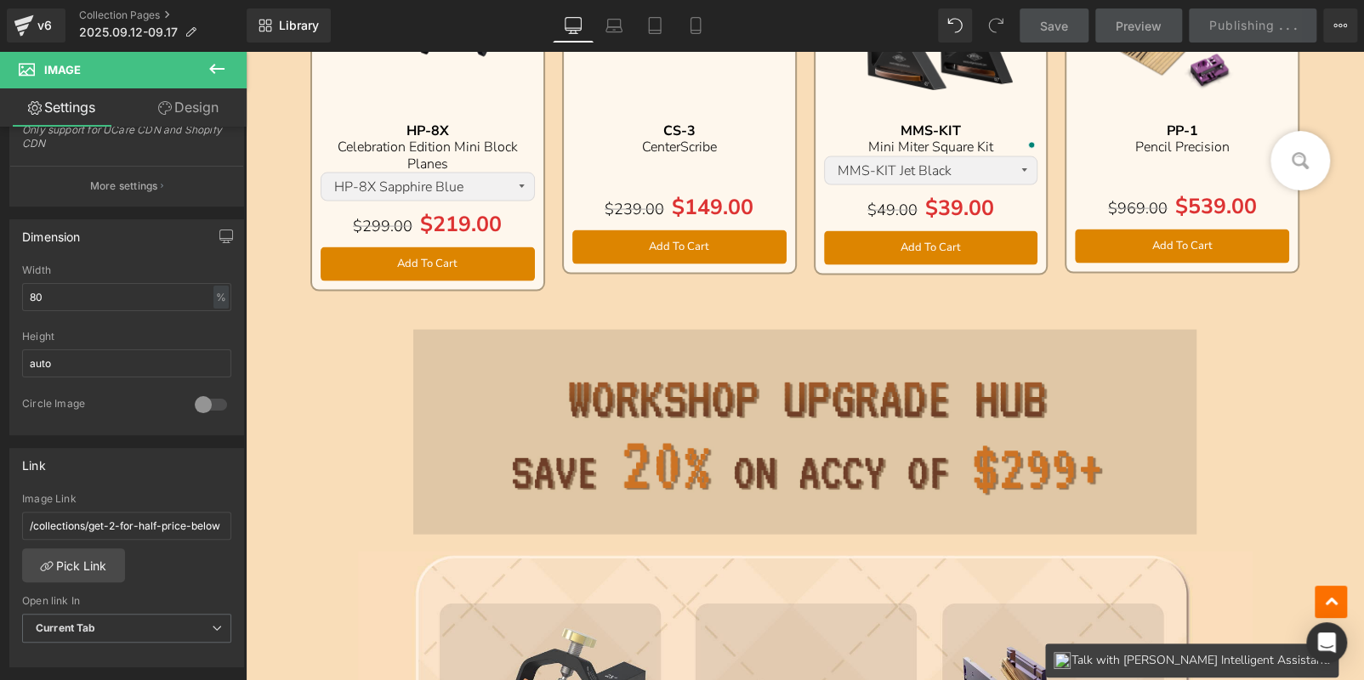
scroll to position [1961, 0]
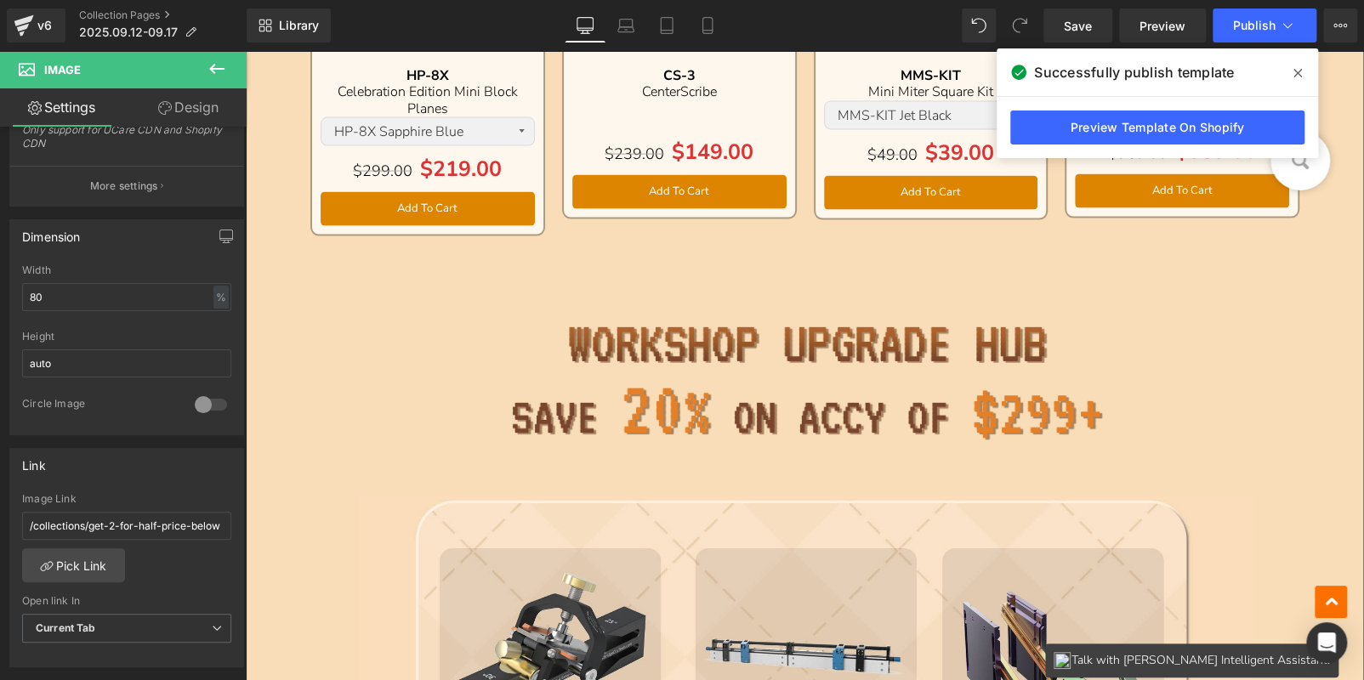
click at [261, 239] on div "Sale Off (P) Image AS-24v3 Text Block Adjustable Square Text Block Imperial Met…" at bounding box center [805, 9] width 1118 height 2943
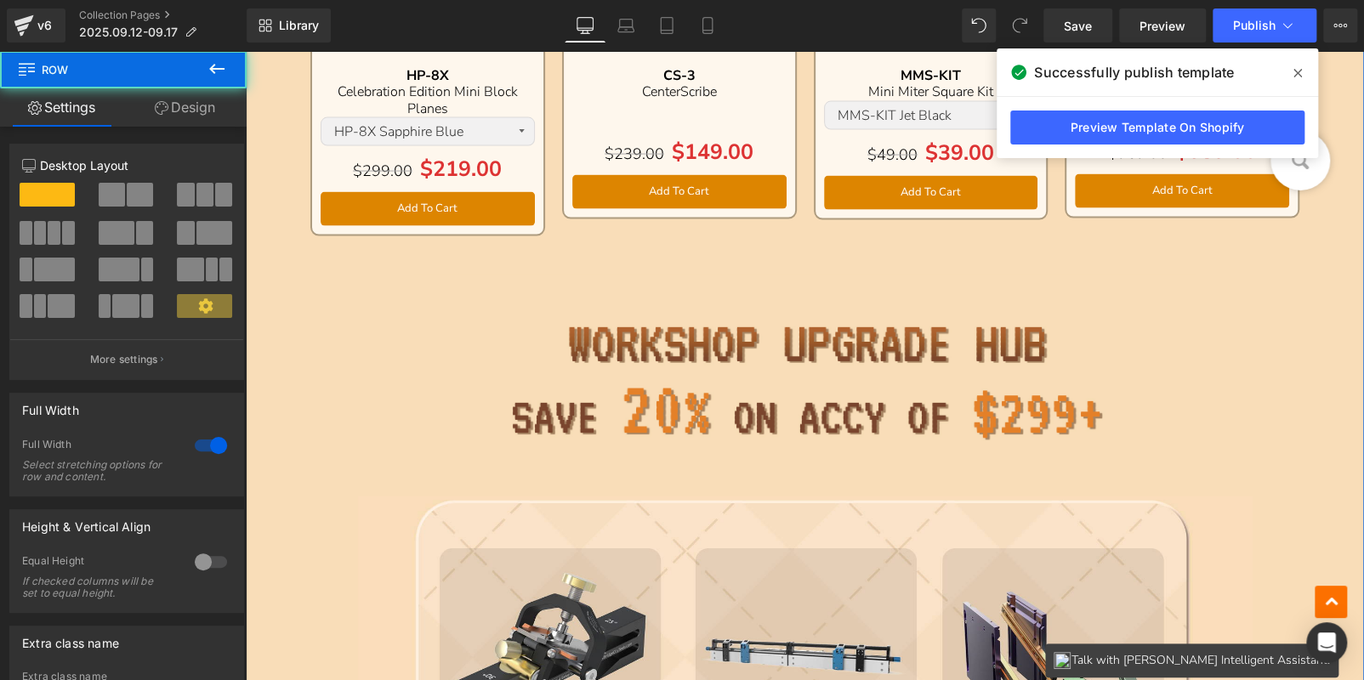
click at [180, 105] on link "Design" at bounding box center [184, 107] width 123 height 38
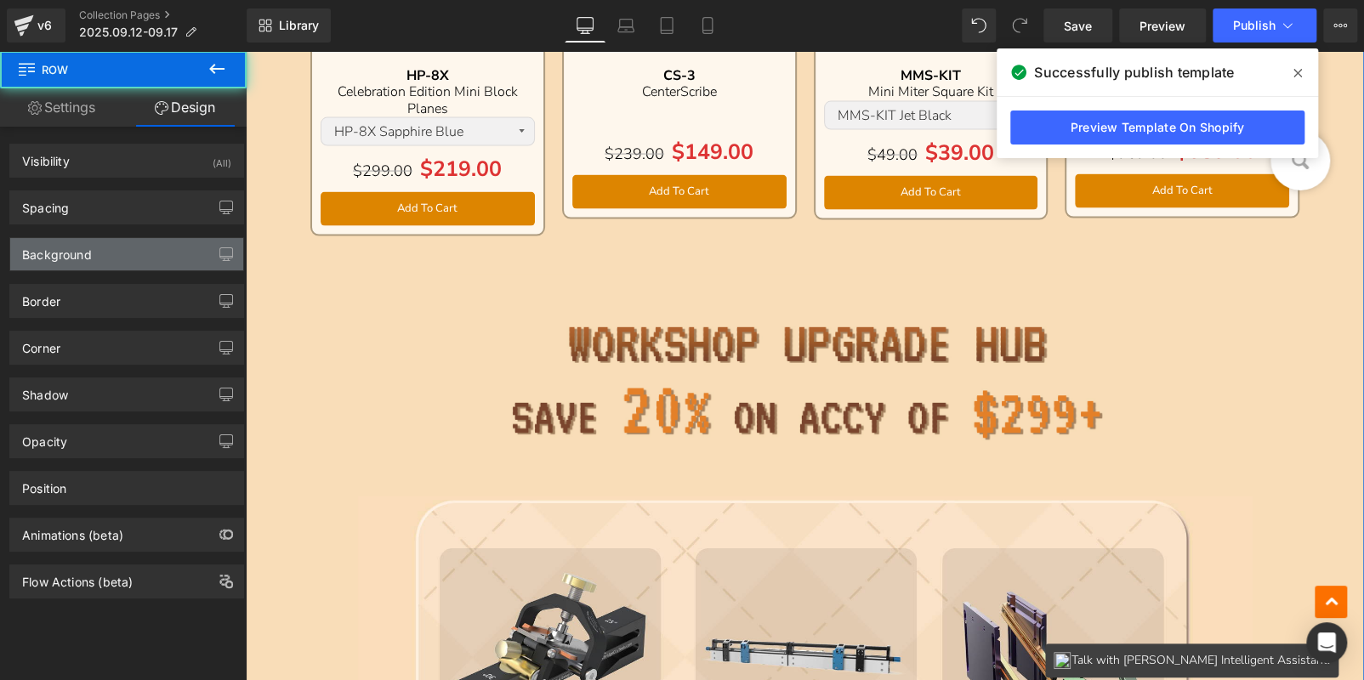
click at [116, 253] on div "Background" at bounding box center [126, 254] width 233 height 32
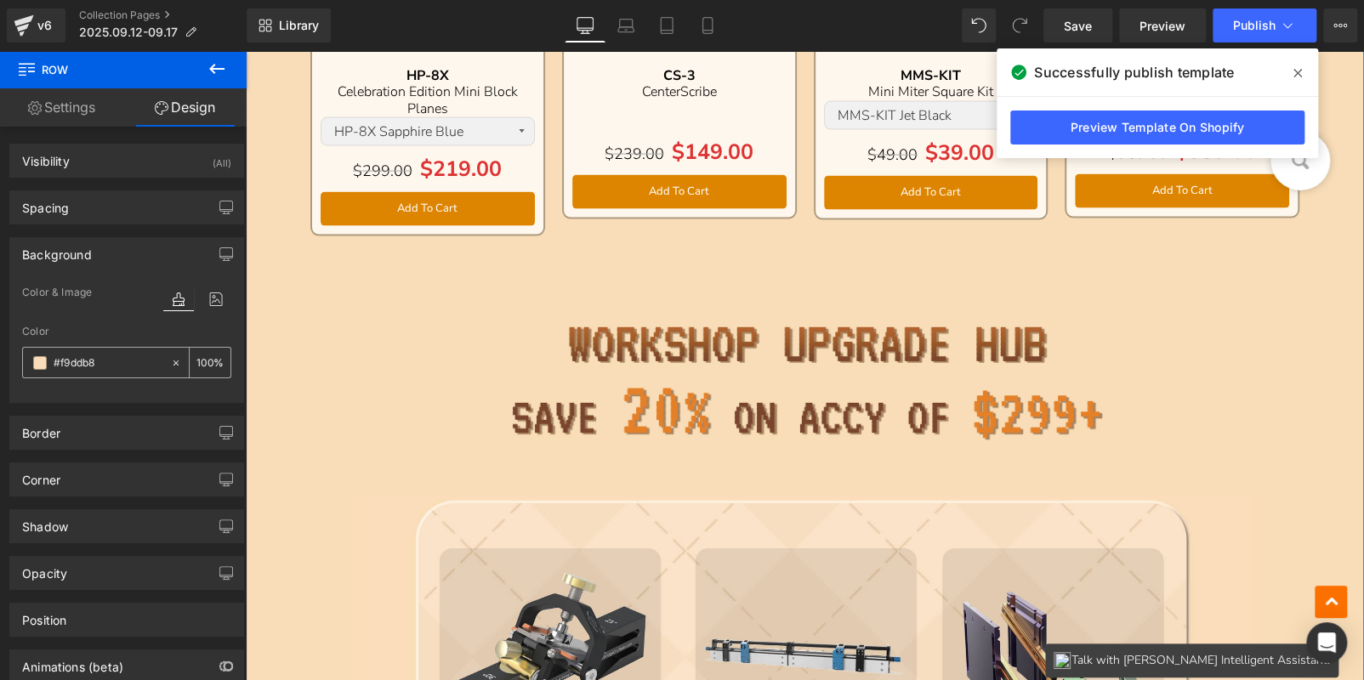
click at [128, 354] on input "text" at bounding box center [108, 363] width 109 height 19
type input "#f9ddb8"
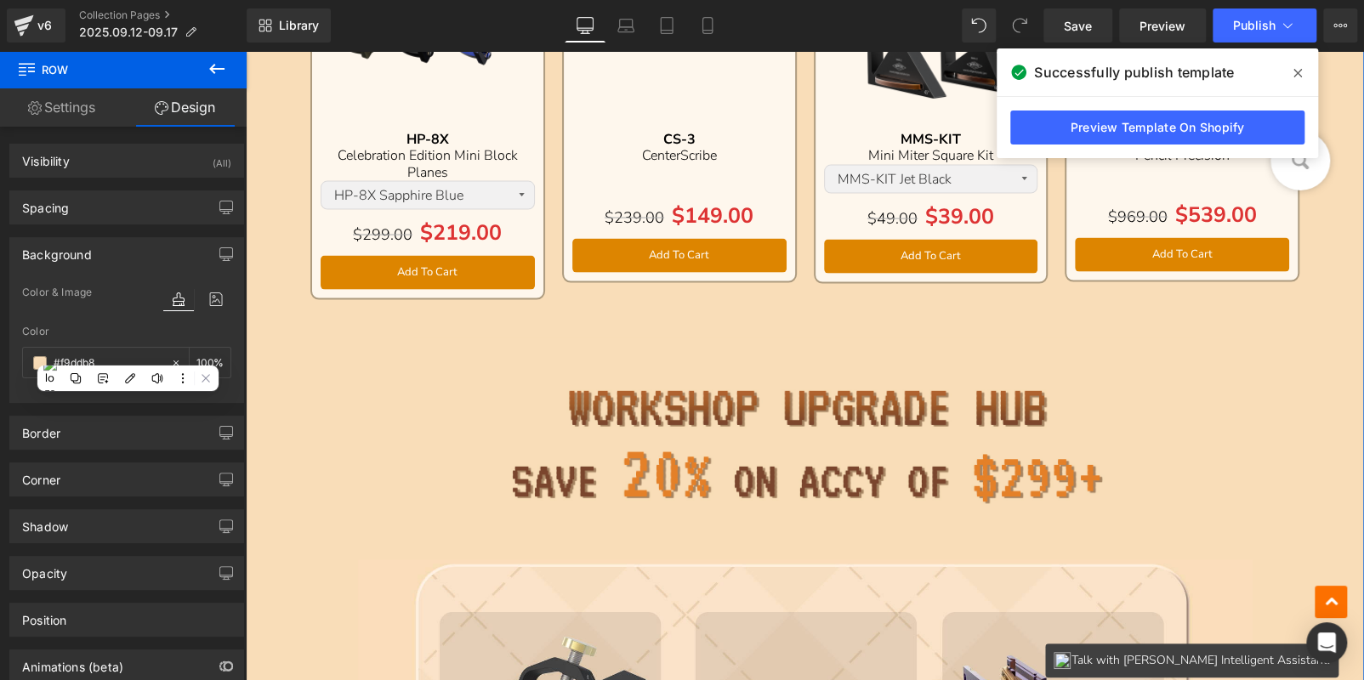
scroll to position [1706, 0]
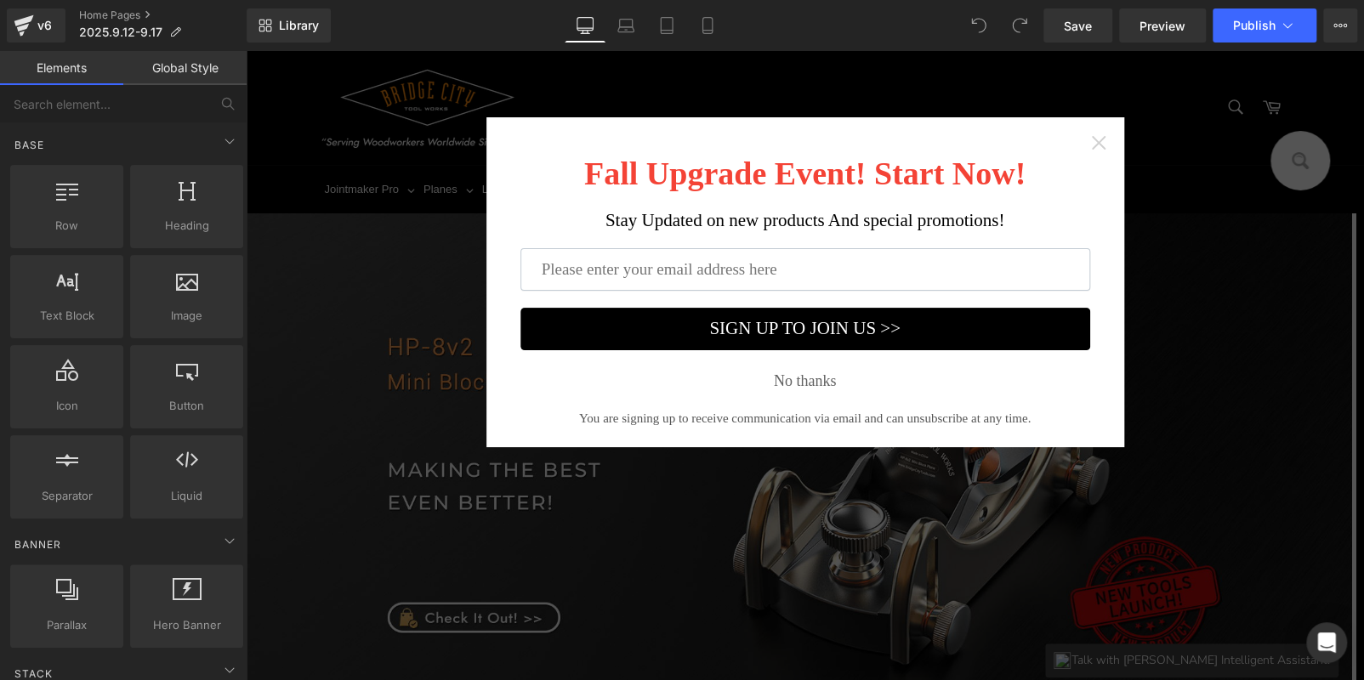
click at [1090, 139] on icon "Close widget" at bounding box center [1098, 142] width 17 height 17
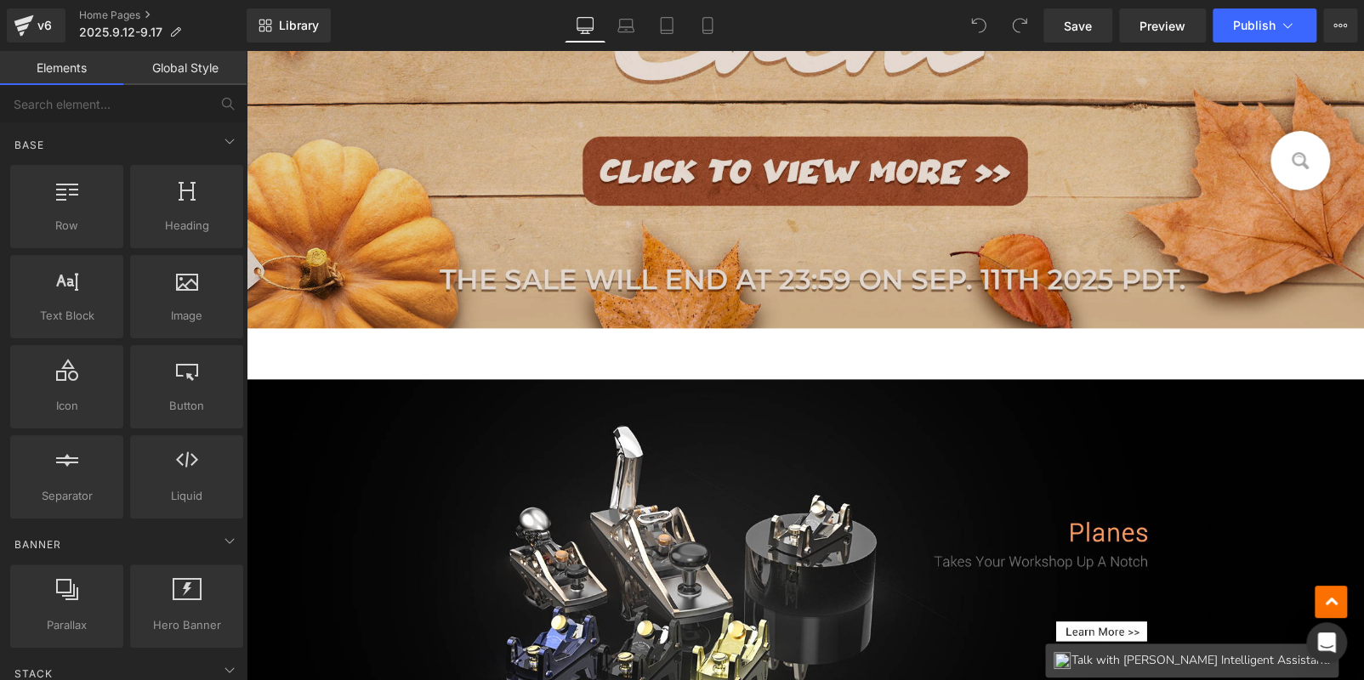
scroll to position [764, 0]
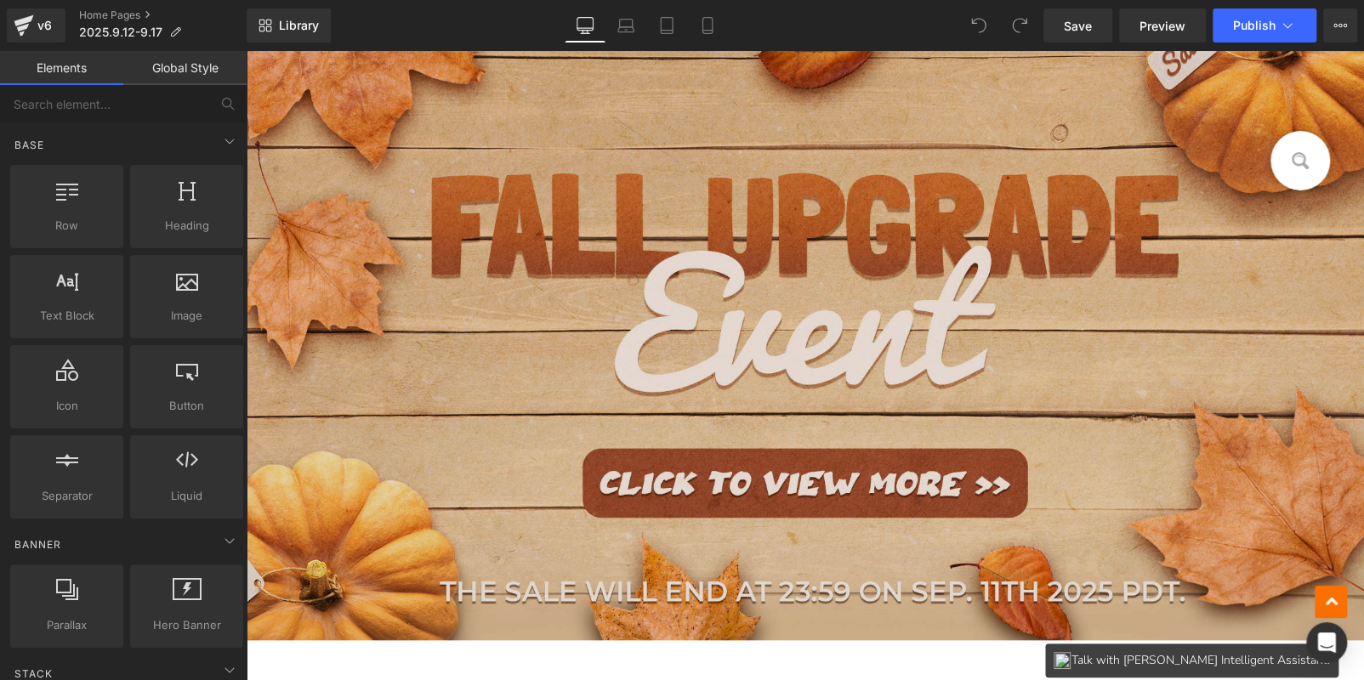
click at [673, 246] on img at bounding box center [805, 313] width 1118 height 655
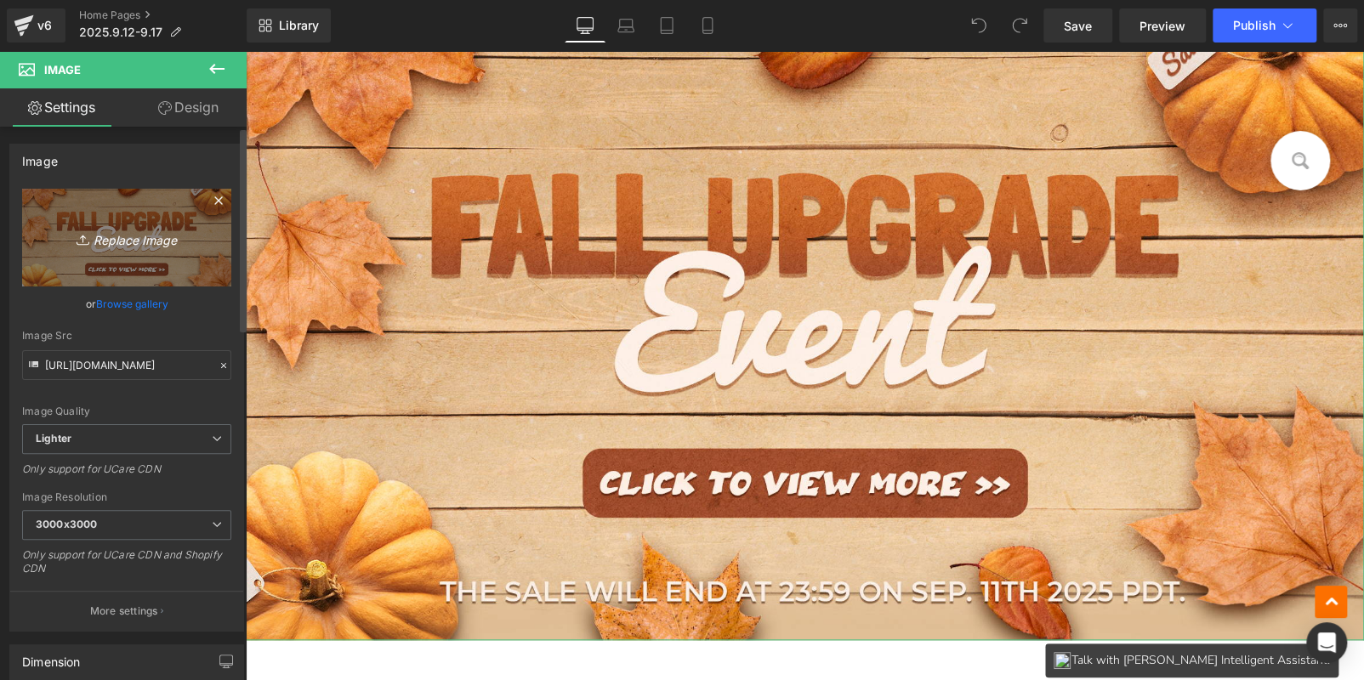
click at [125, 252] on link "Replace Image" at bounding box center [126, 238] width 209 height 98
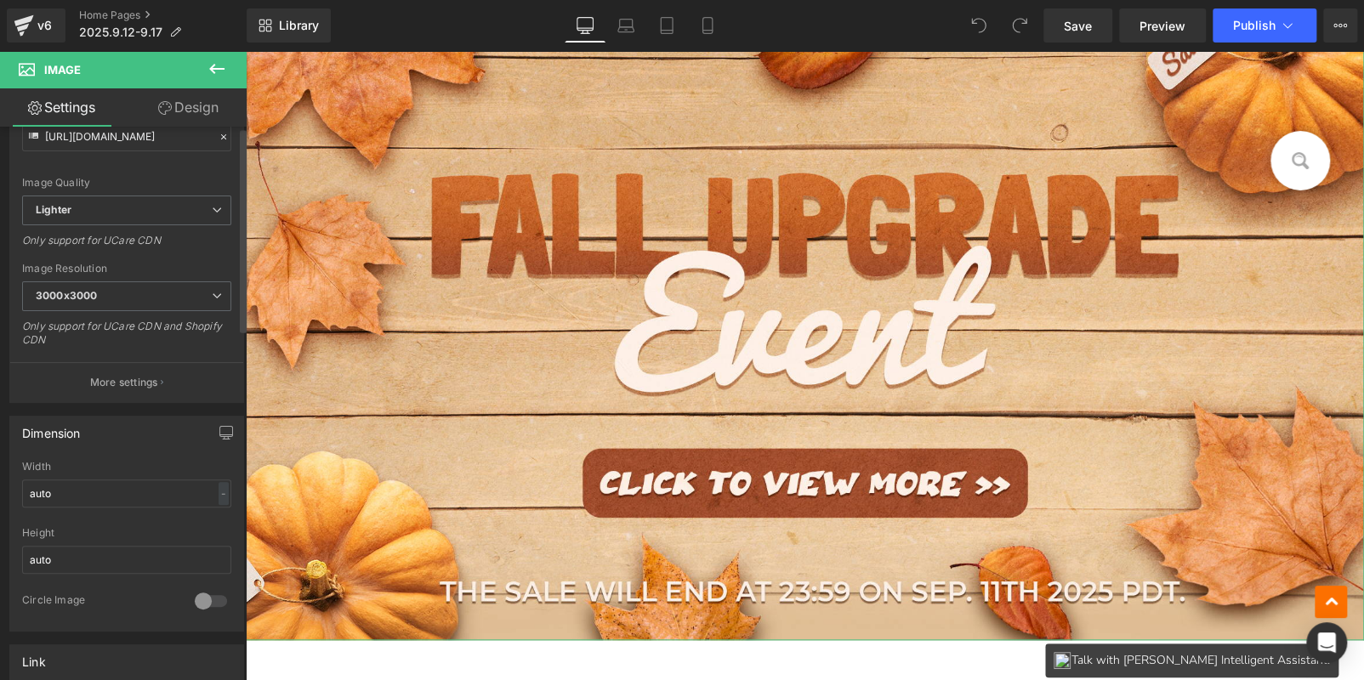
scroll to position [425, 0]
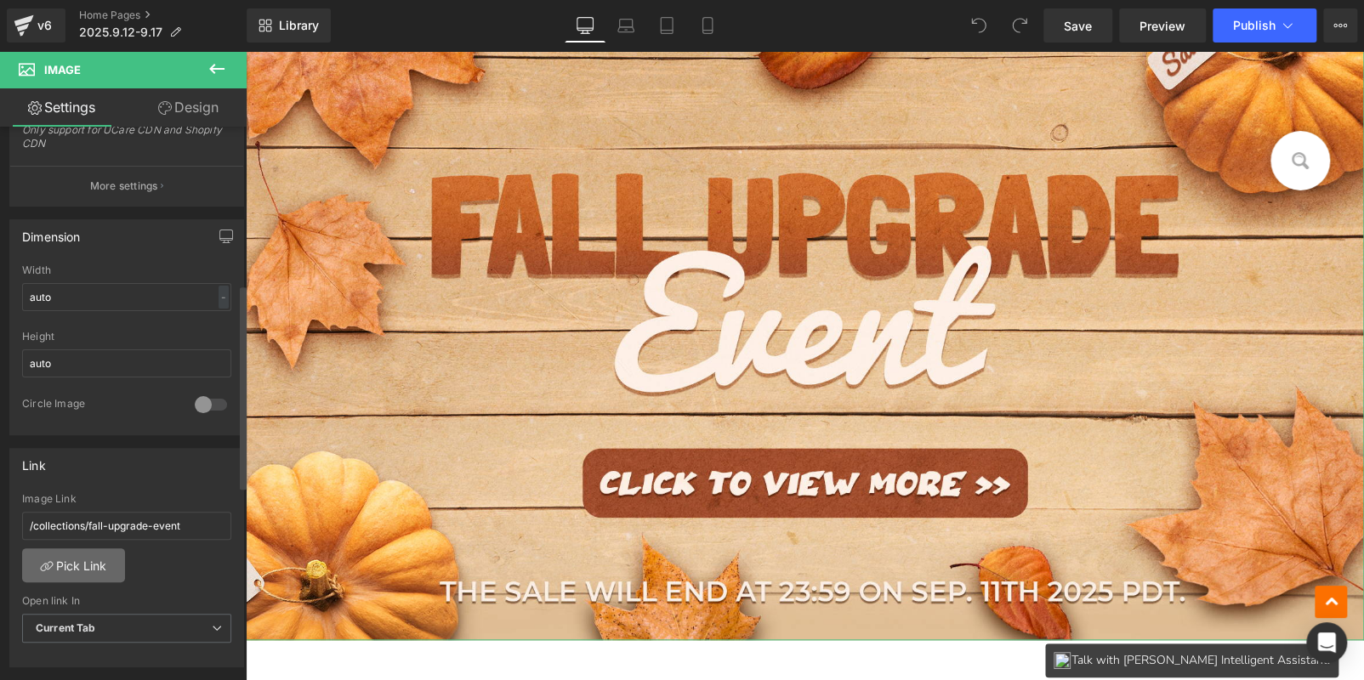
click at [90, 552] on link "Pick Link" at bounding box center [73, 565] width 103 height 34
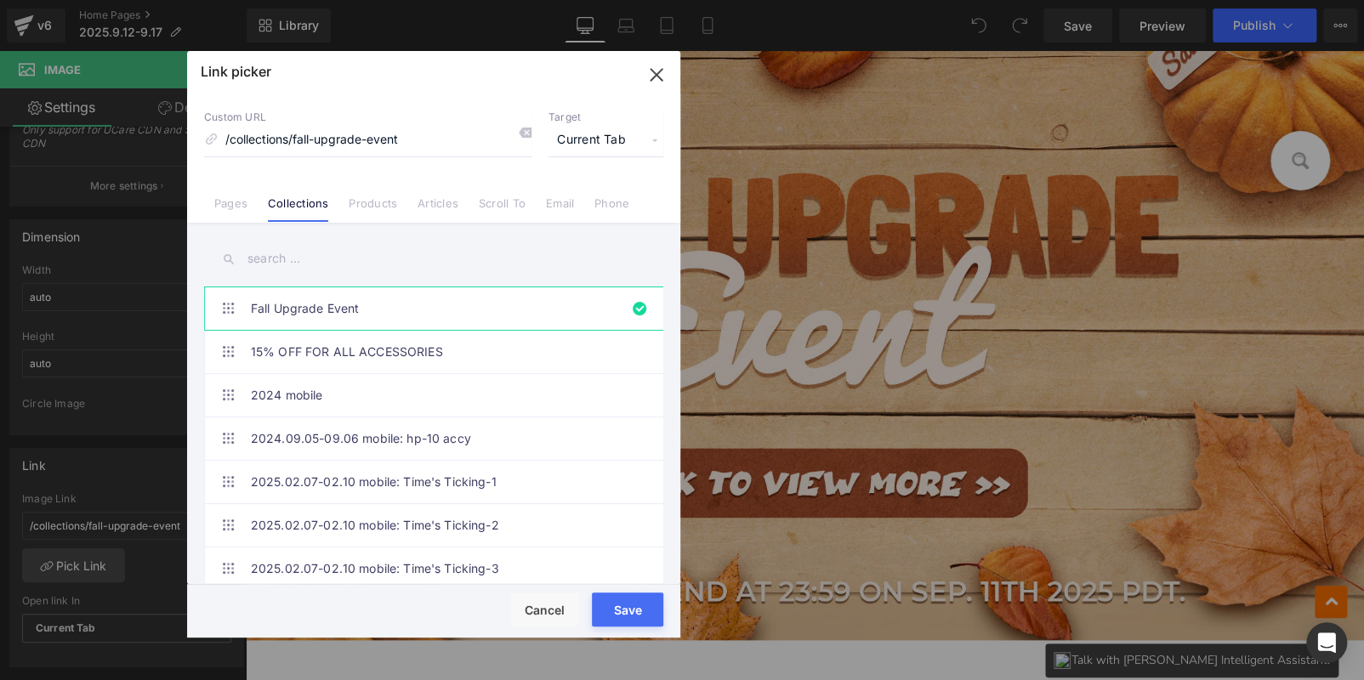
click at [359, 247] on input "text" at bounding box center [433, 259] width 459 height 38
paste input "Mid-September Massive Sale"
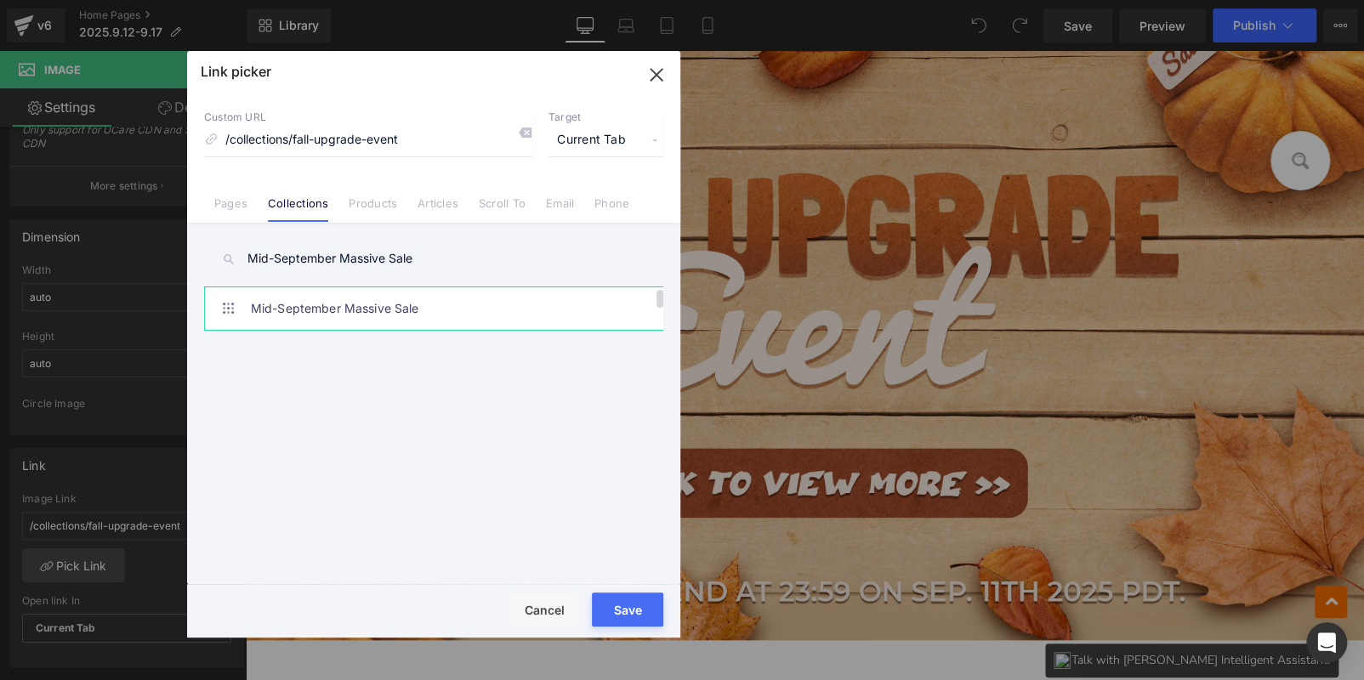
type input "Mid-September Massive Sale"
click at [389, 322] on link "Mid-September Massive Sale" at bounding box center [438, 308] width 374 height 43
type input "/collections/mid-september-massive-sale"
click at [617, 600] on button "Save" at bounding box center [627, 610] width 71 height 34
type input "/collections/mid-september-massive-sale"
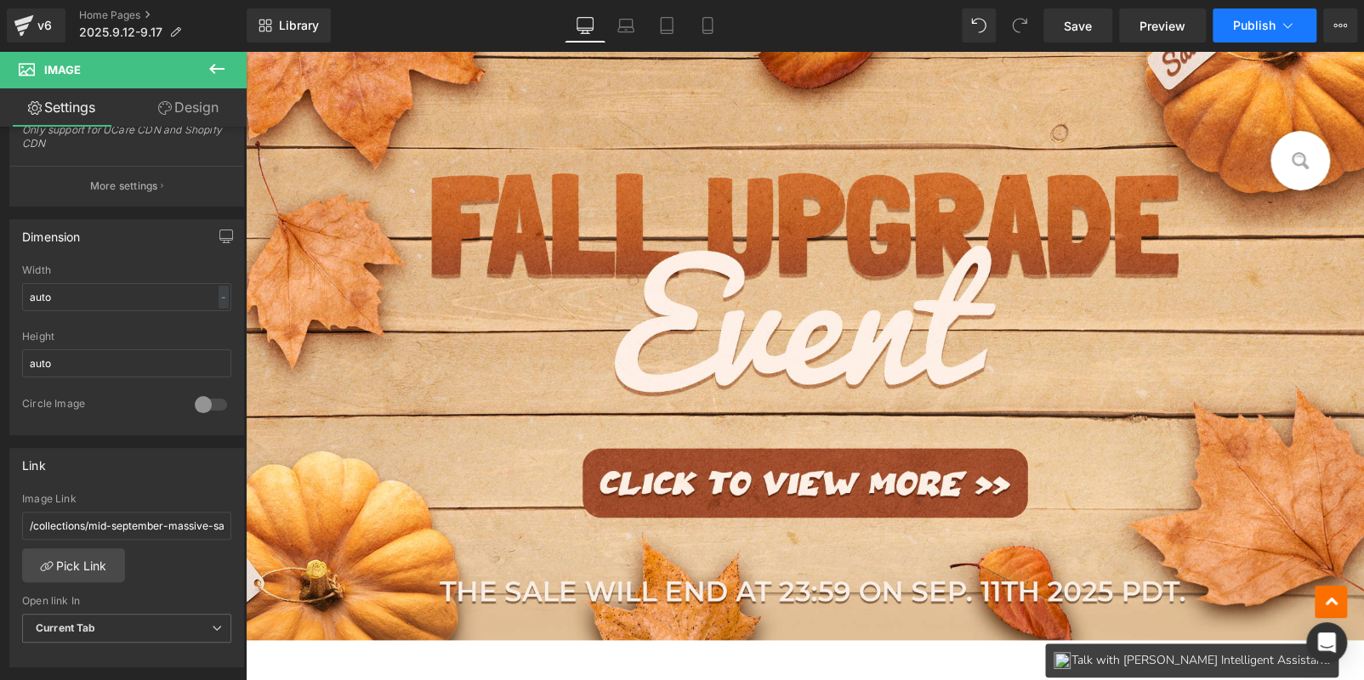
click at [1236, 37] on button "Publish" at bounding box center [1264, 26] width 104 height 34
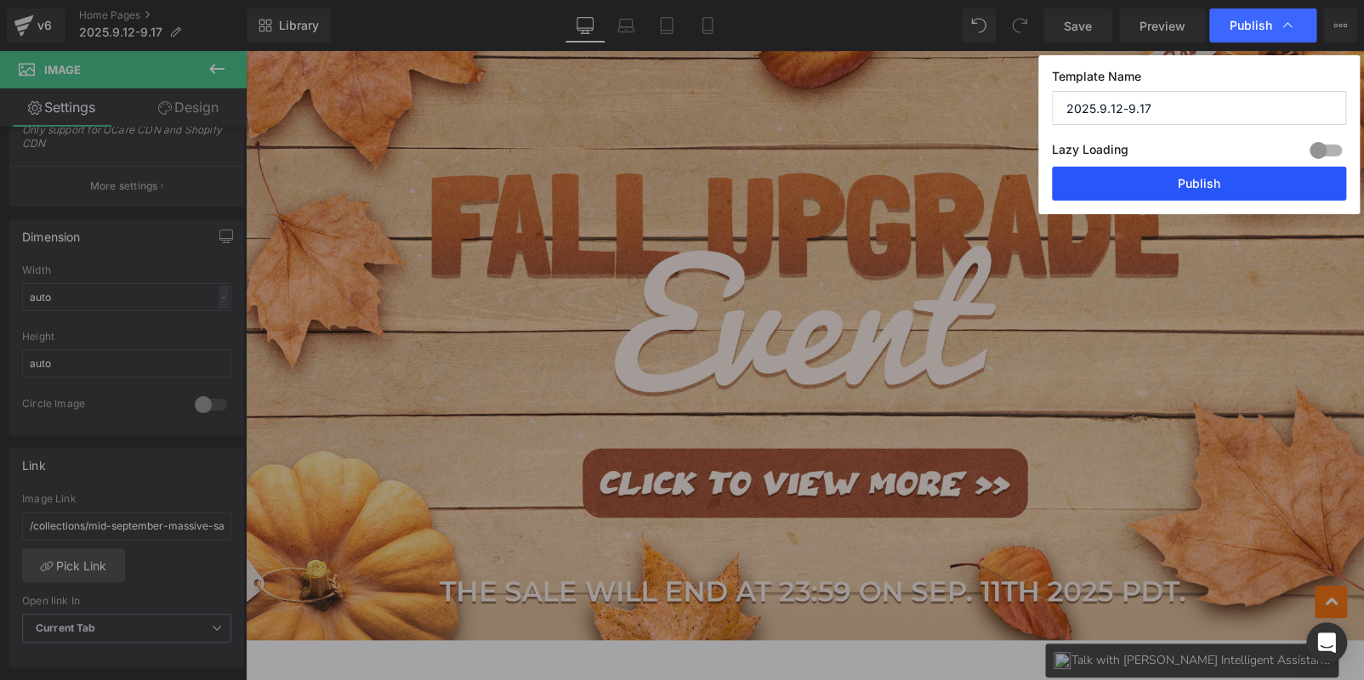
click at [1235, 179] on button "Publish" at bounding box center [1199, 184] width 294 height 34
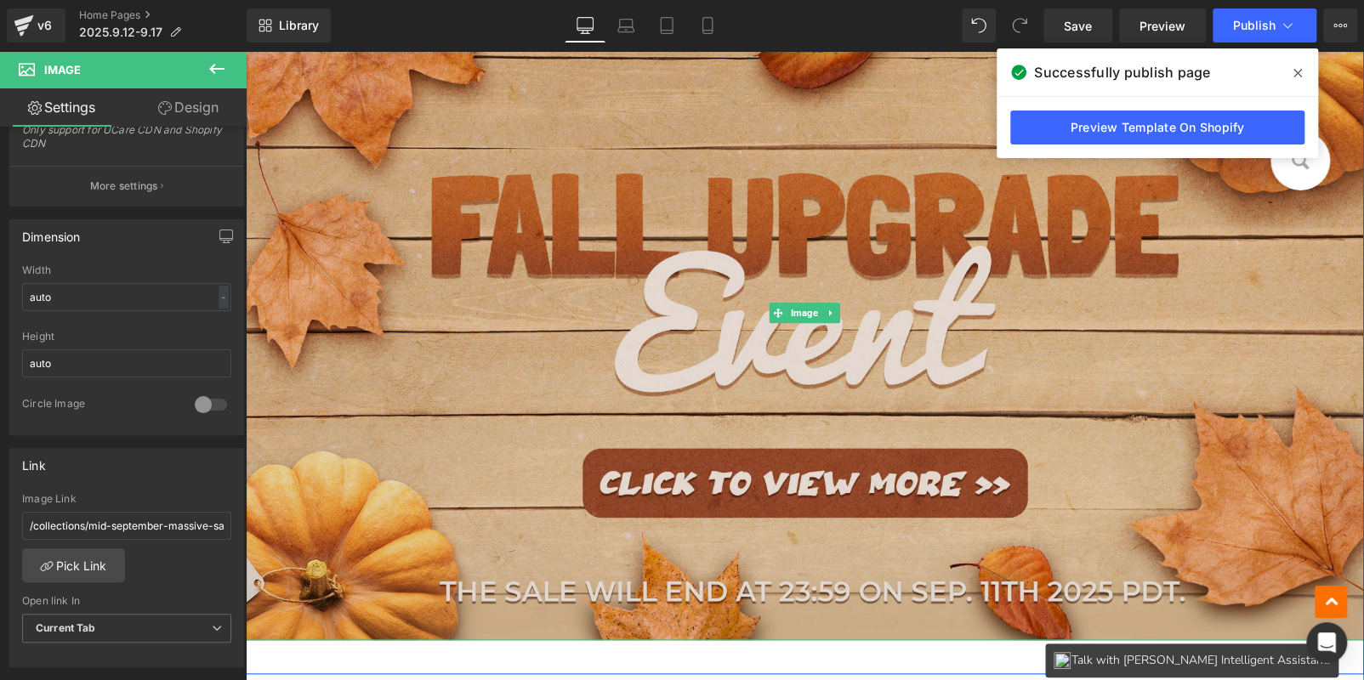
drag, startPoint x: 763, startPoint y: 263, endPoint x: 752, endPoint y: 264, distance: 11.1
click at [763, 263] on img at bounding box center [805, 313] width 1118 height 655
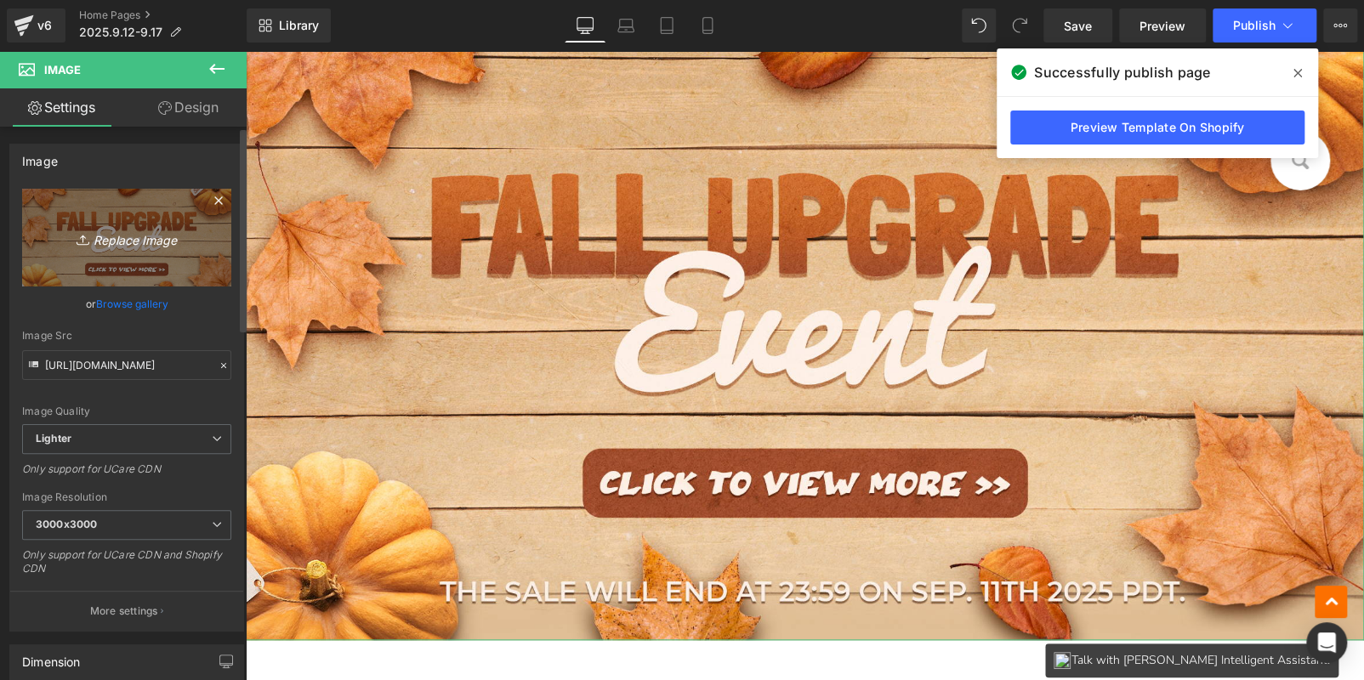
click at [116, 243] on icon "Replace Image" at bounding box center [127, 237] width 136 height 21
type input "C:\fakepath\17-2.jpg"
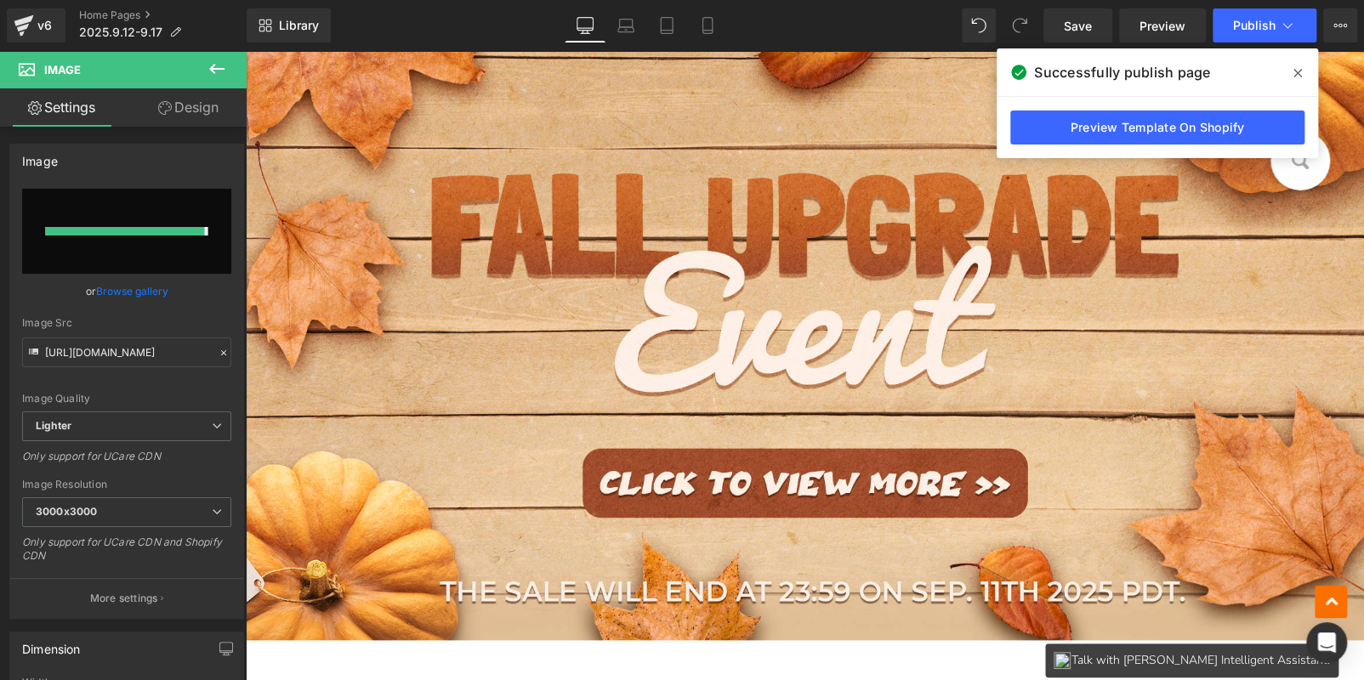
type input "https://ucarecdn.com/5e9c51af-9498-4e15-a097-b4d7d9e89727/-/format/auto/-/previ…"
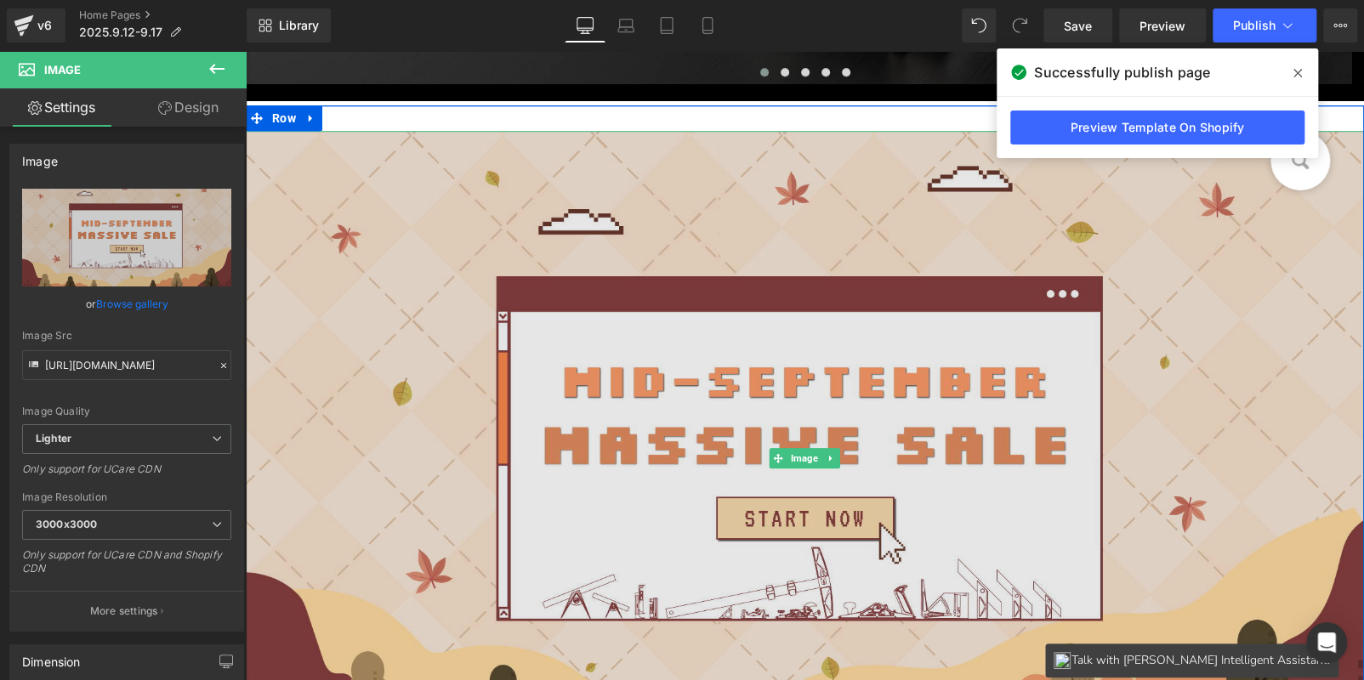
scroll to position [850, 0]
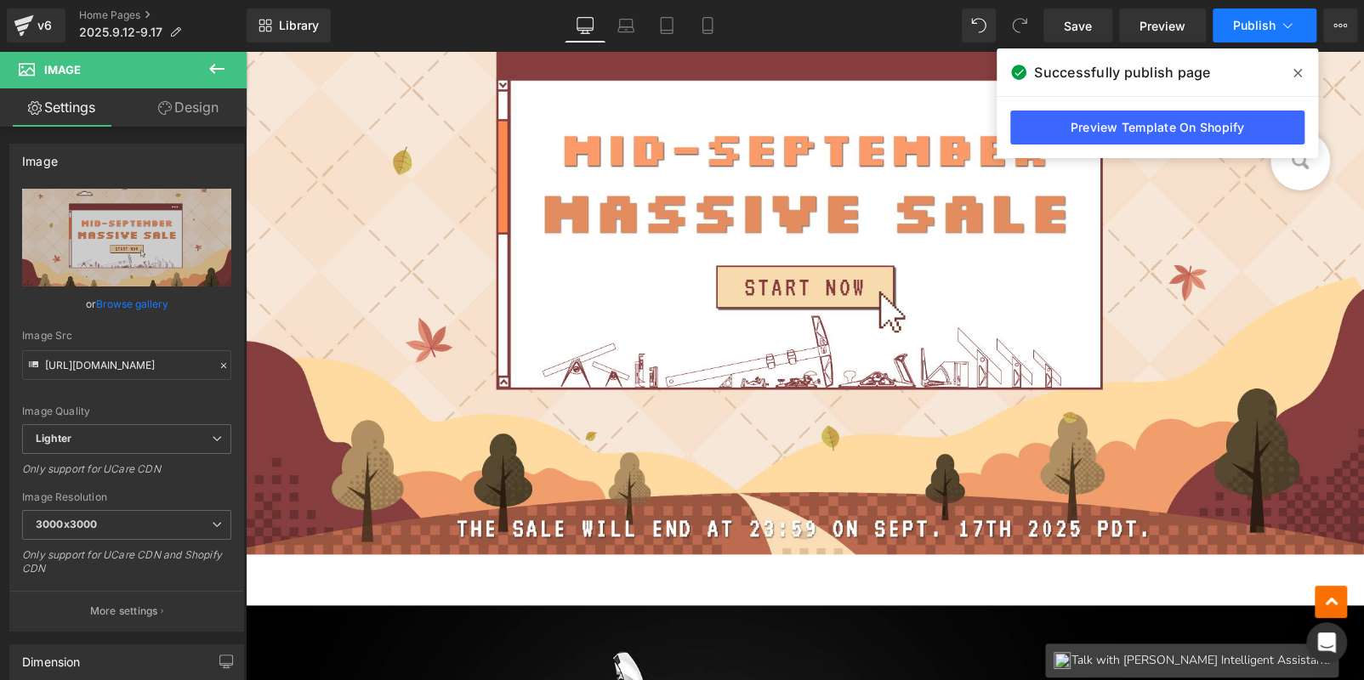
click at [1246, 24] on span "Publish" at bounding box center [1254, 26] width 43 height 14
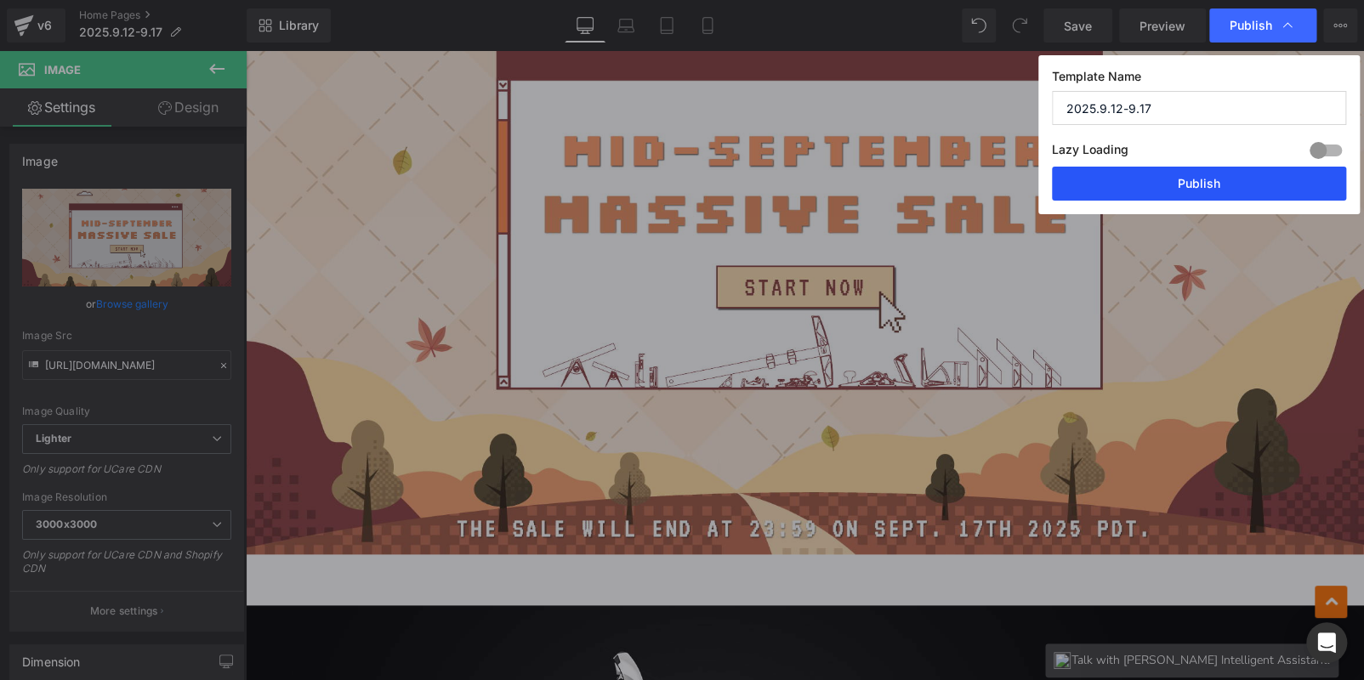
click at [1229, 177] on button "Publish" at bounding box center [1199, 184] width 294 height 34
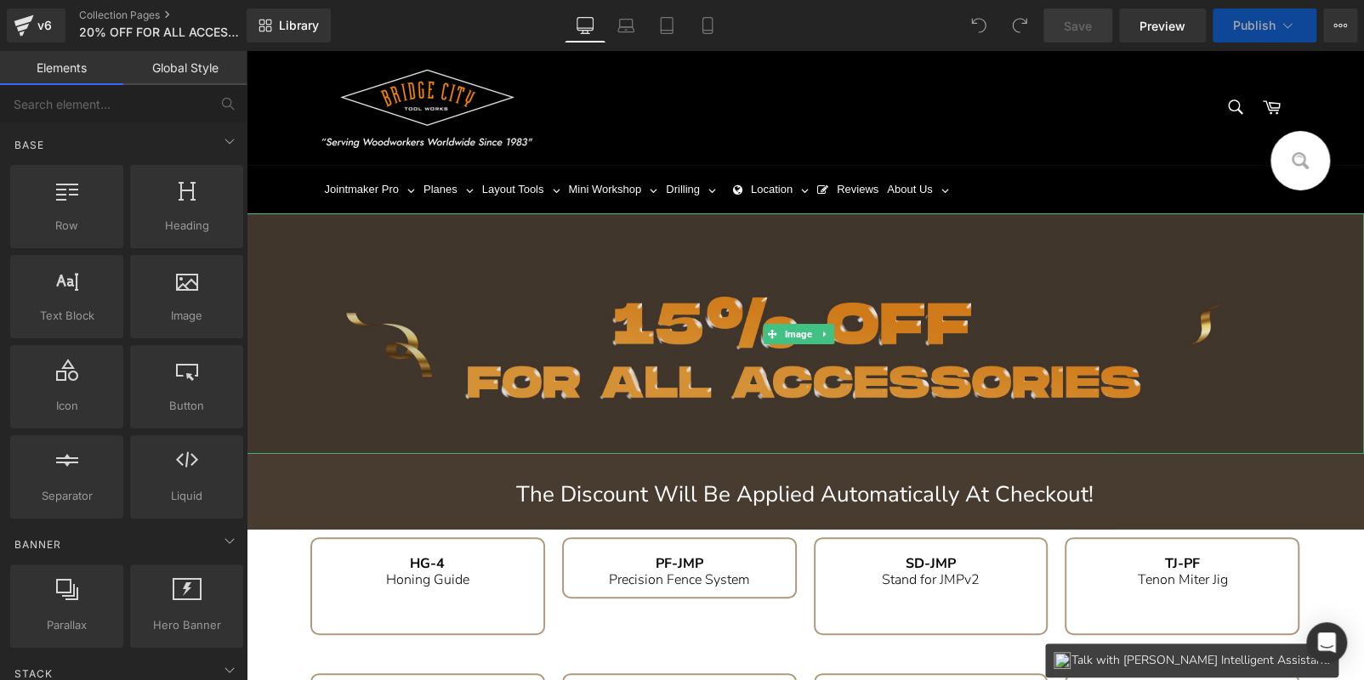
drag, startPoint x: 504, startPoint y: 367, endPoint x: 371, endPoint y: 318, distance: 142.3
click at [505, 367] on img at bounding box center [805, 333] width 1118 height 241
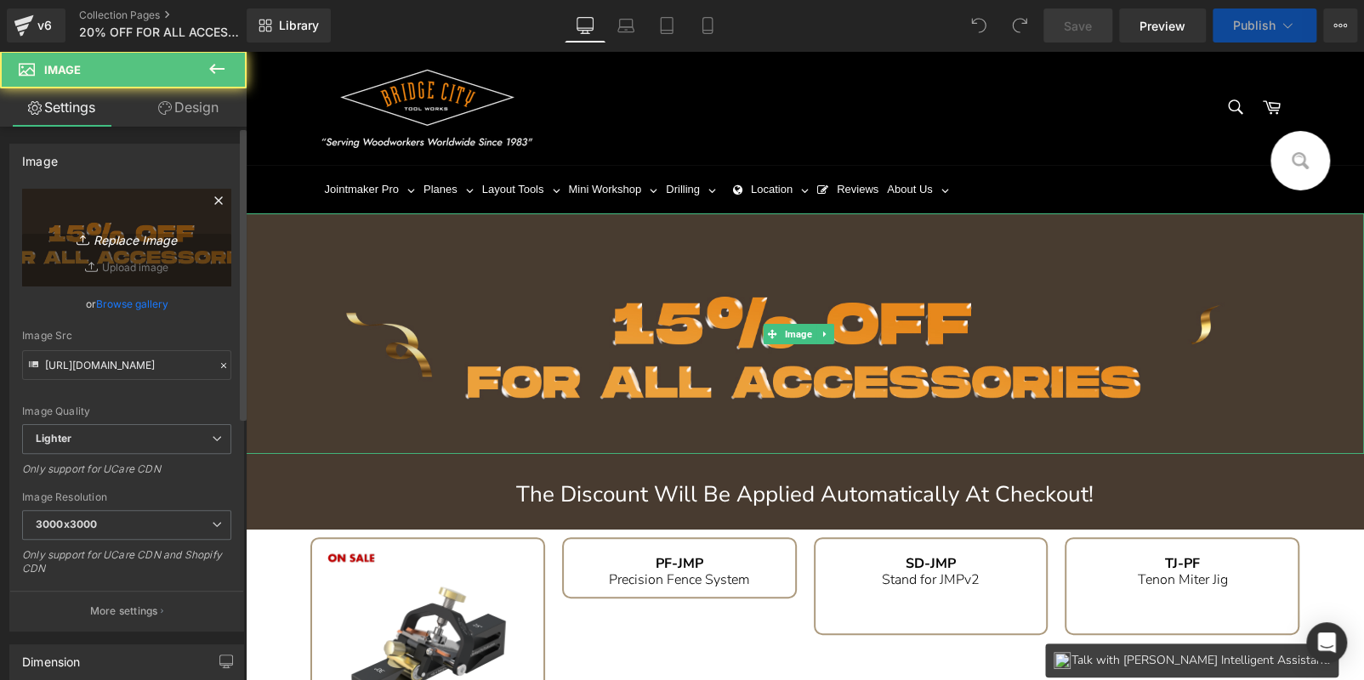
click at [150, 250] on link "Replace Image" at bounding box center [126, 238] width 209 height 98
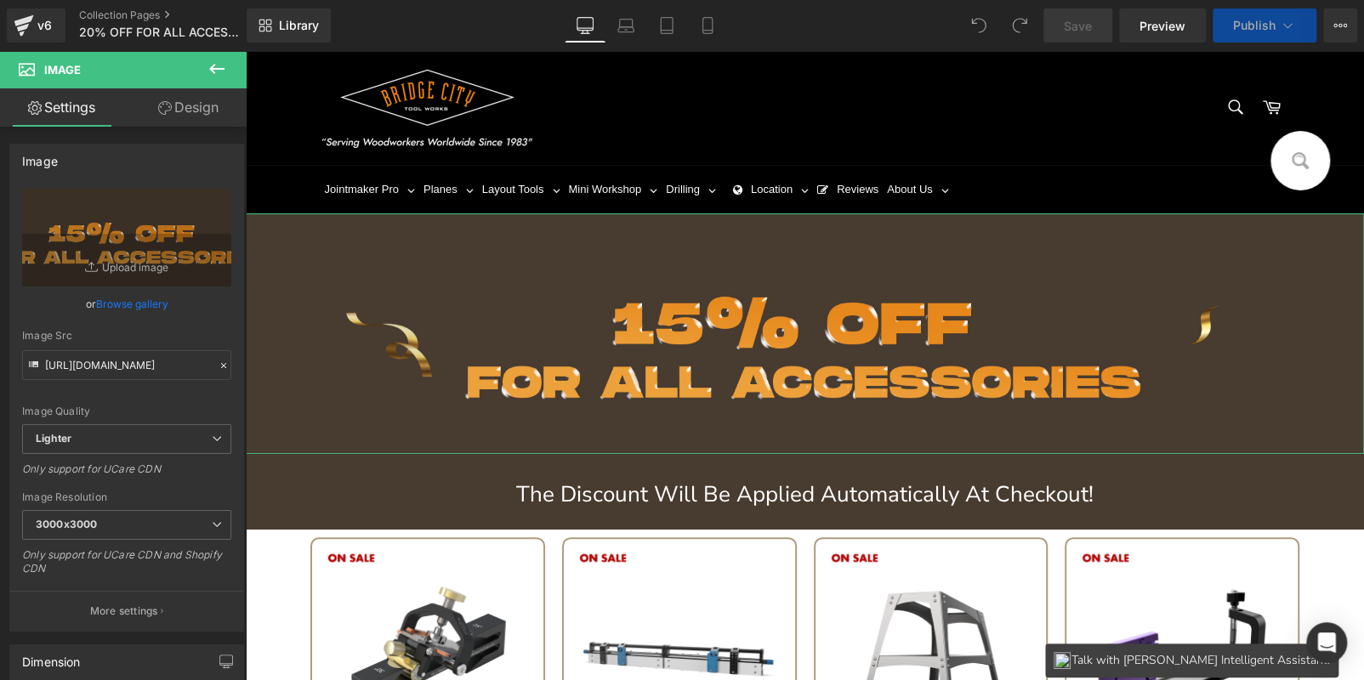
type input "C:\fakepath\bc_04.jpg"
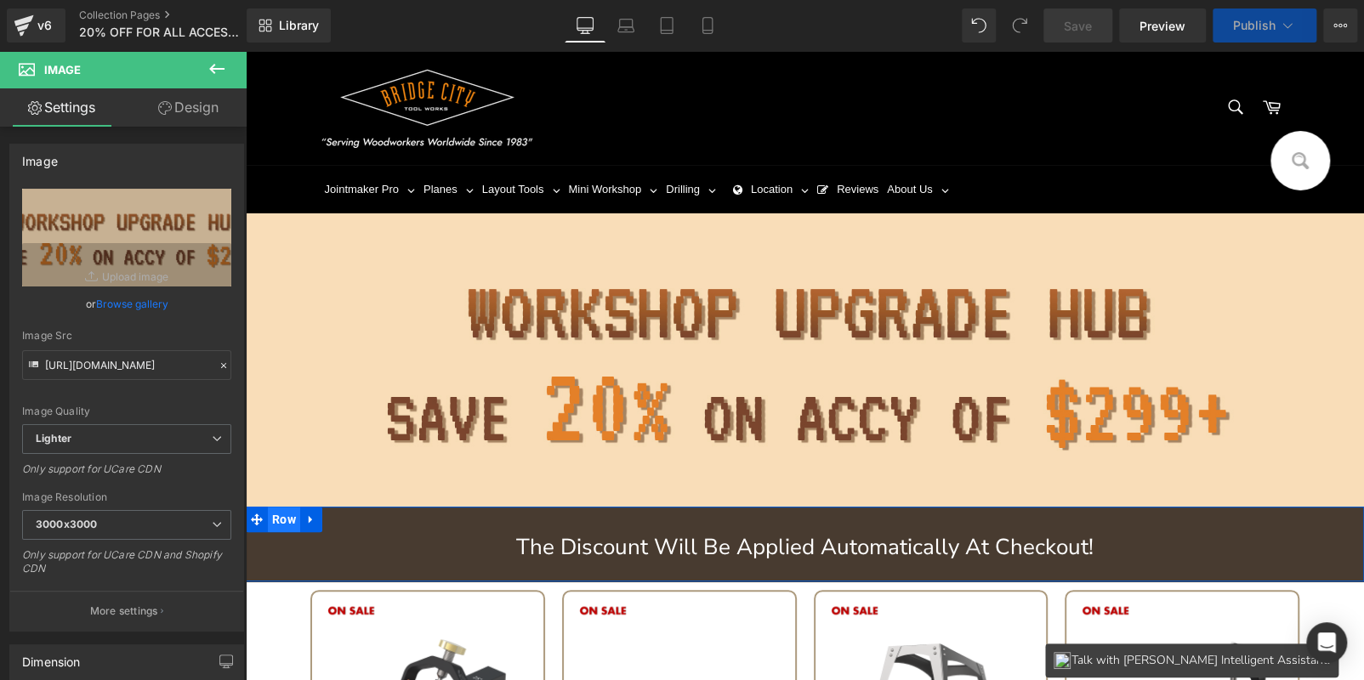
click at [273, 510] on span "Row" at bounding box center [284, 520] width 32 height 26
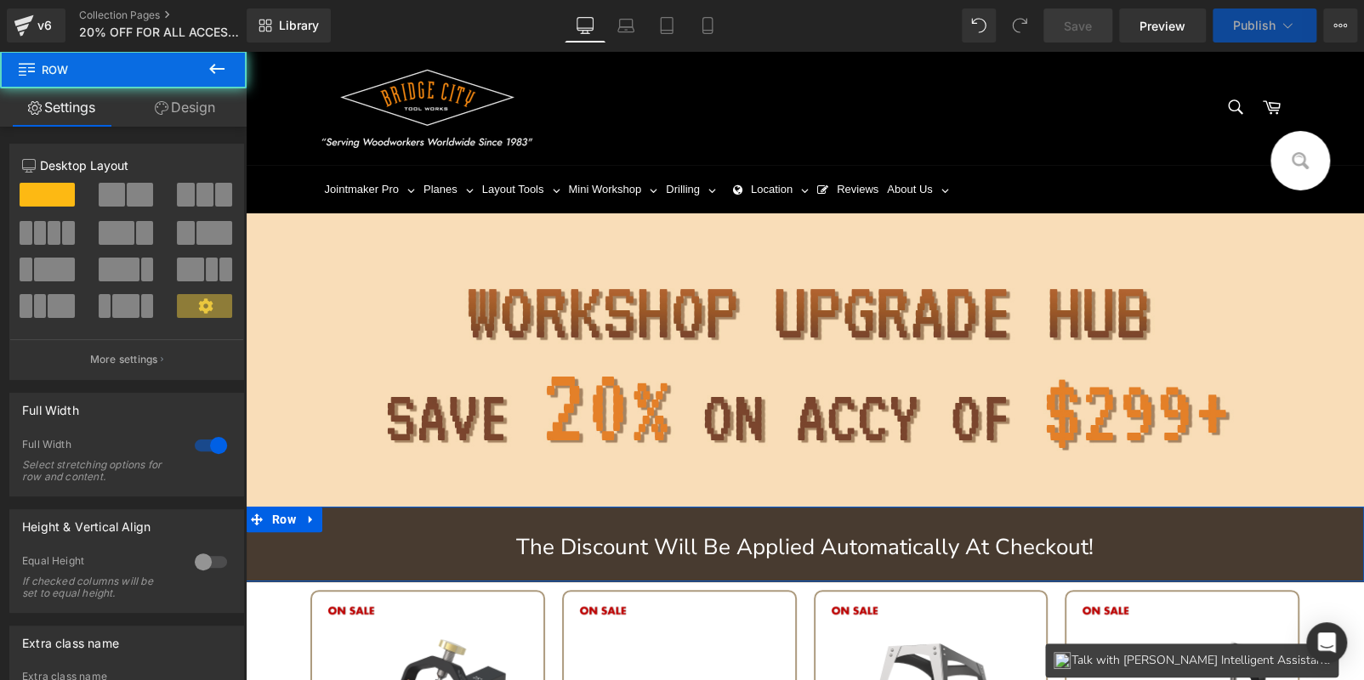
click at [181, 99] on link "Design" at bounding box center [184, 107] width 123 height 38
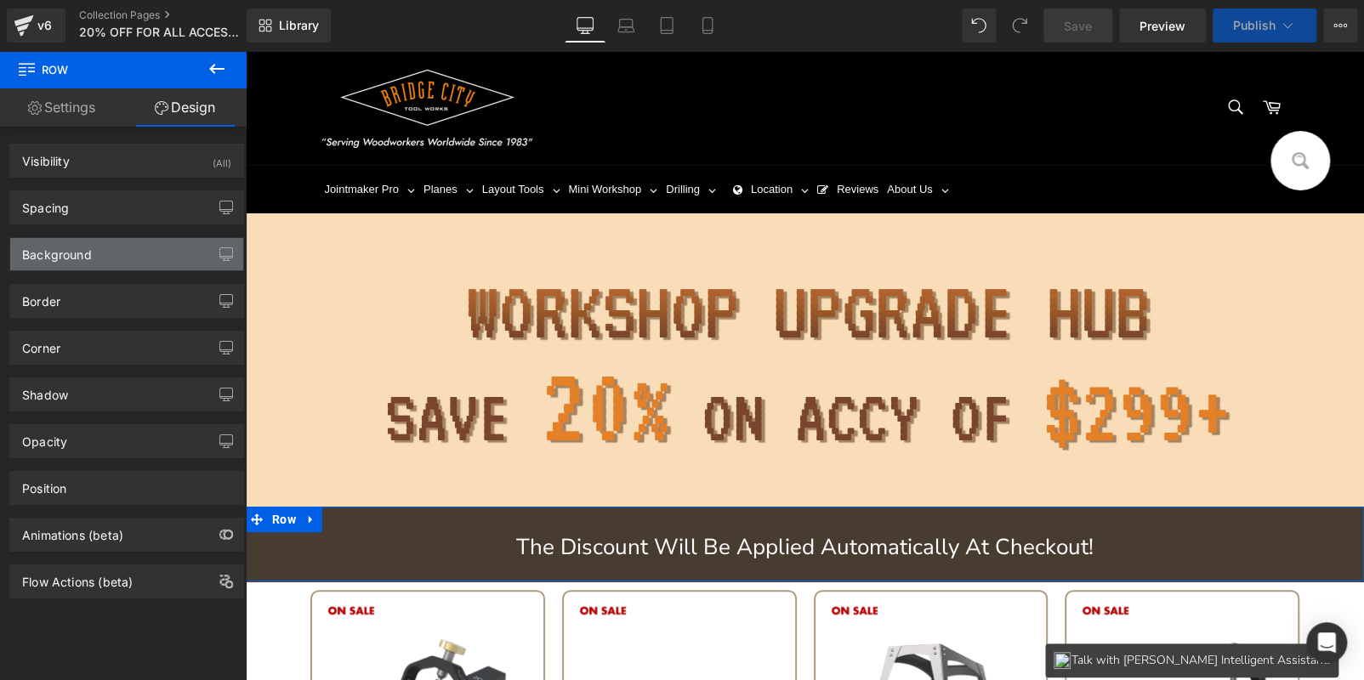
click at [91, 254] on div "Background" at bounding box center [126, 254] width 233 height 32
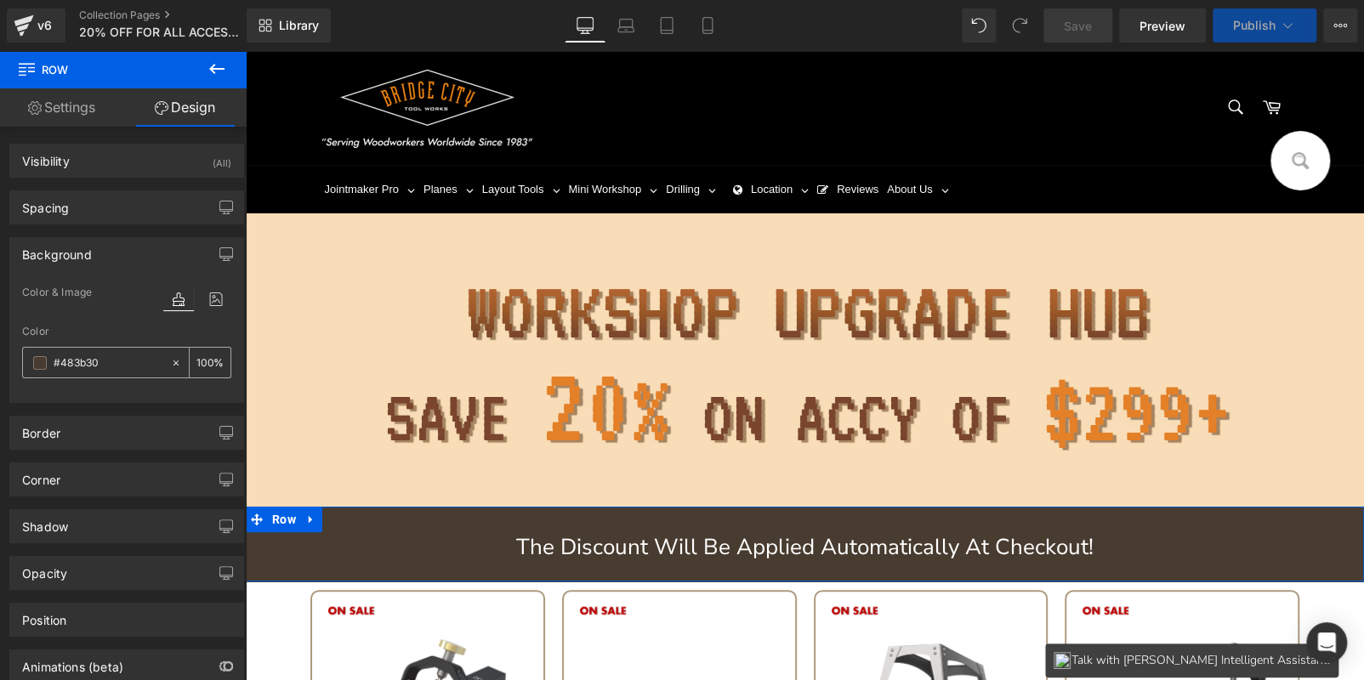
click at [116, 359] on input "text" at bounding box center [108, 363] width 109 height 19
paste input "f9ddb8"
type input "#f9ddb8"
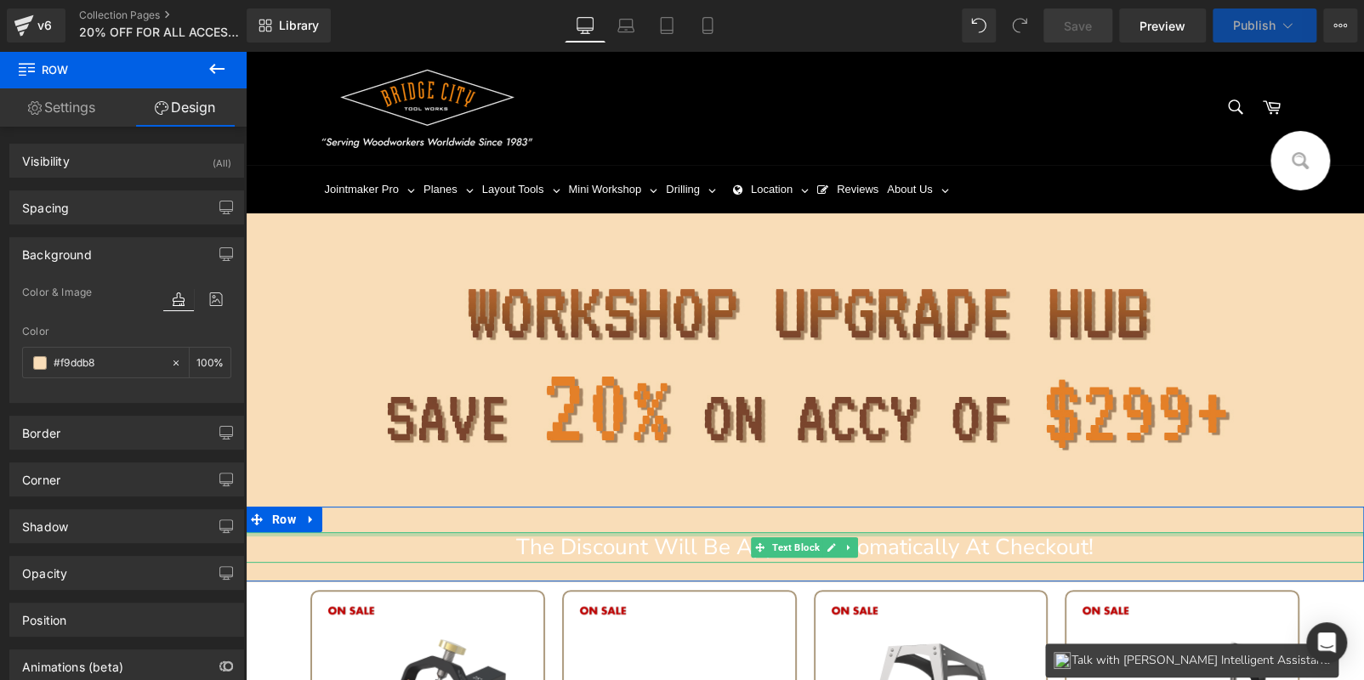
click at [620, 534] on p "The Discount Will Be Applied Automatically At Checkout!" at bounding box center [805, 547] width 1118 height 31
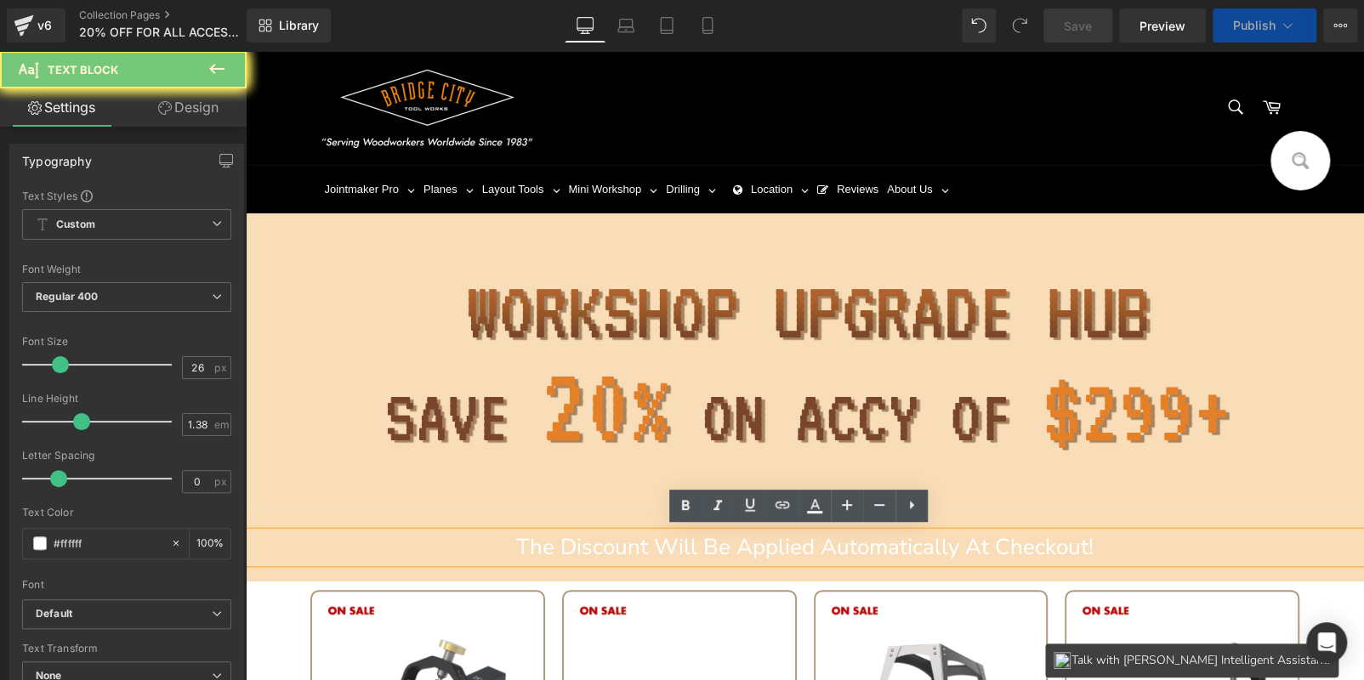
click at [620, 534] on p "The Discount Will Be Applied Automatically At Checkout!" at bounding box center [805, 547] width 1118 height 31
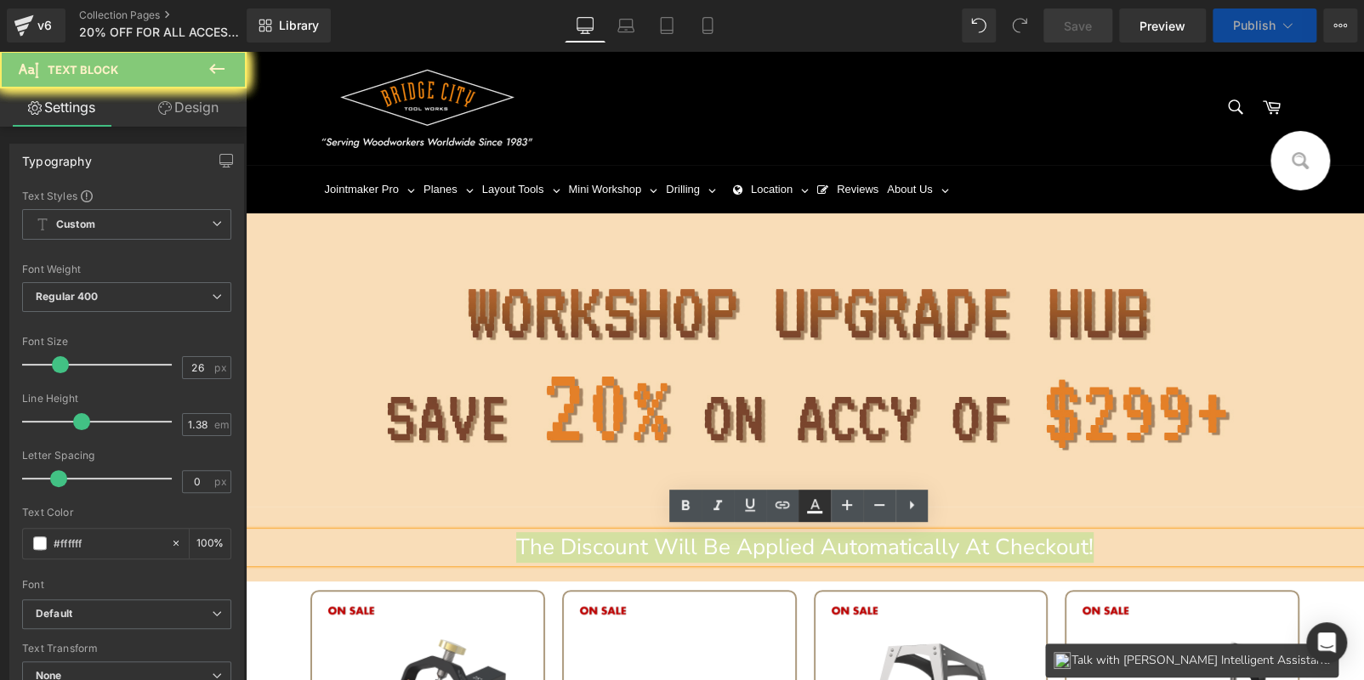
click at [816, 503] on icon at bounding box center [814, 504] width 9 height 10
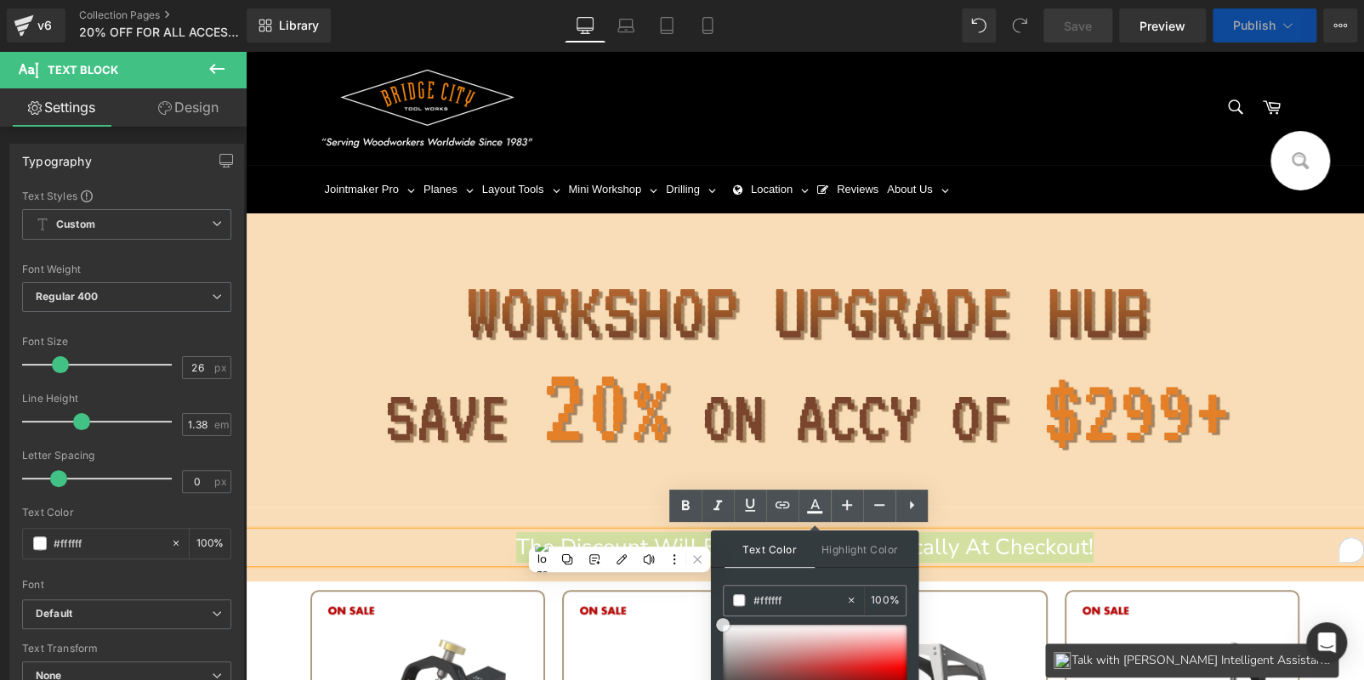
drag, startPoint x: 963, startPoint y: 673, endPoint x: 708, endPoint y: 636, distance: 257.0
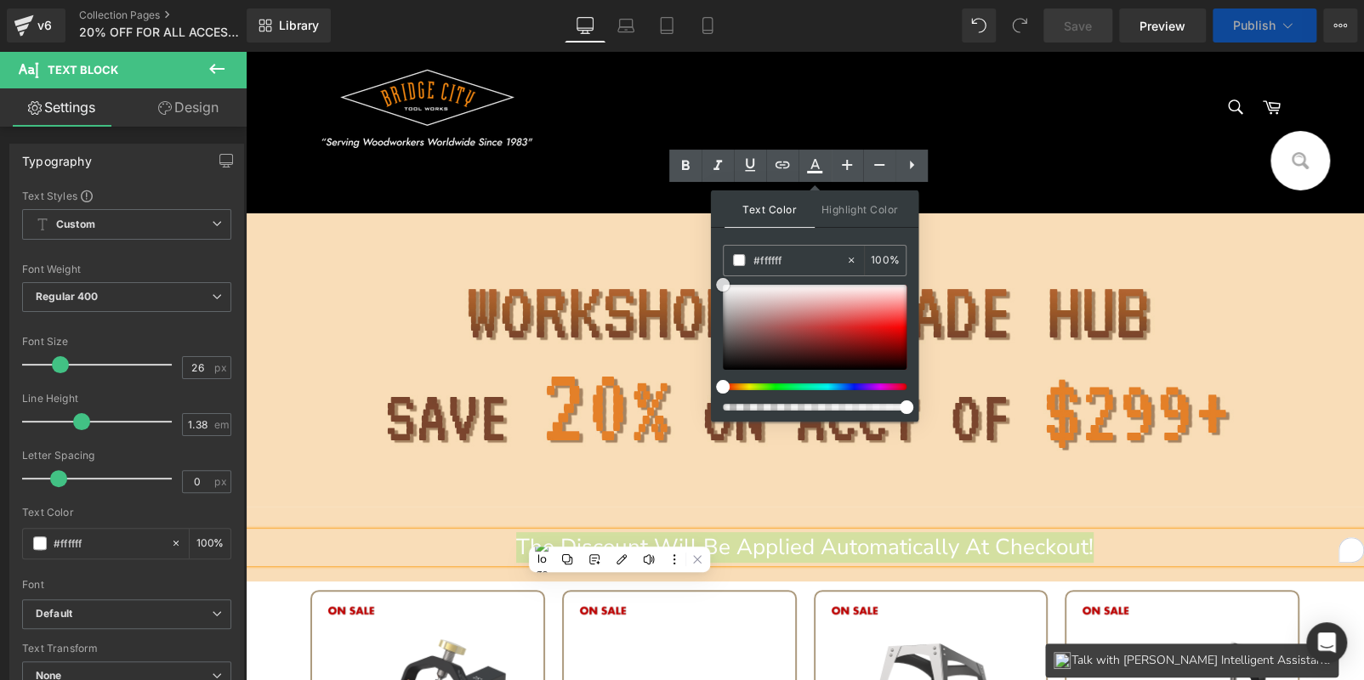
scroll to position [339, 0]
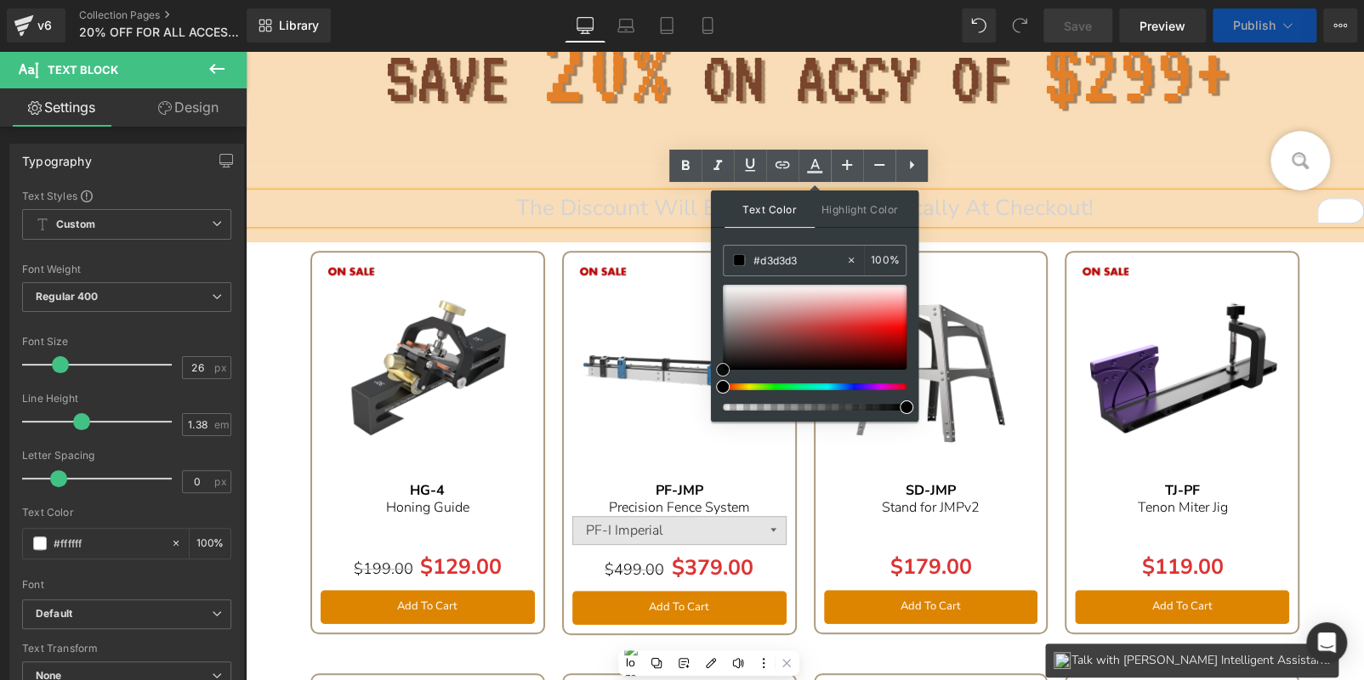
drag, startPoint x: 966, startPoint y: 332, endPoint x: 1076, endPoint y: 413, distance: 136.2
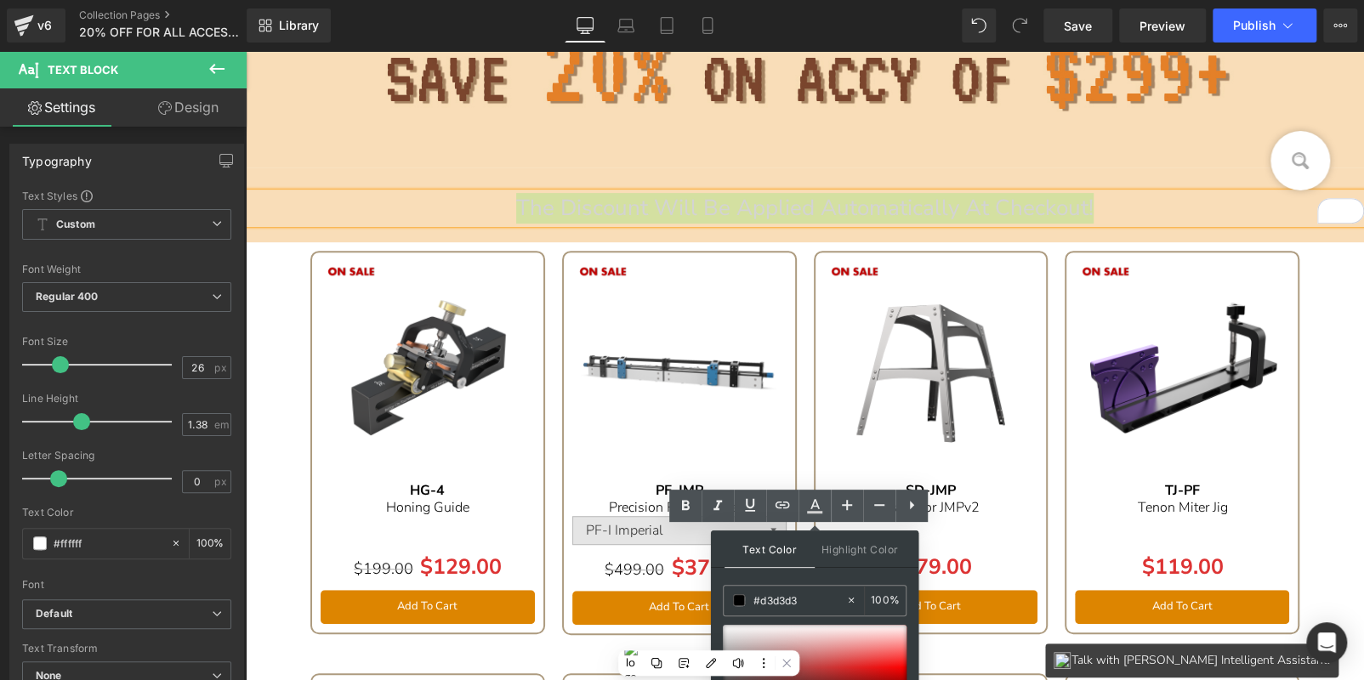
scroll to position [0, 0]
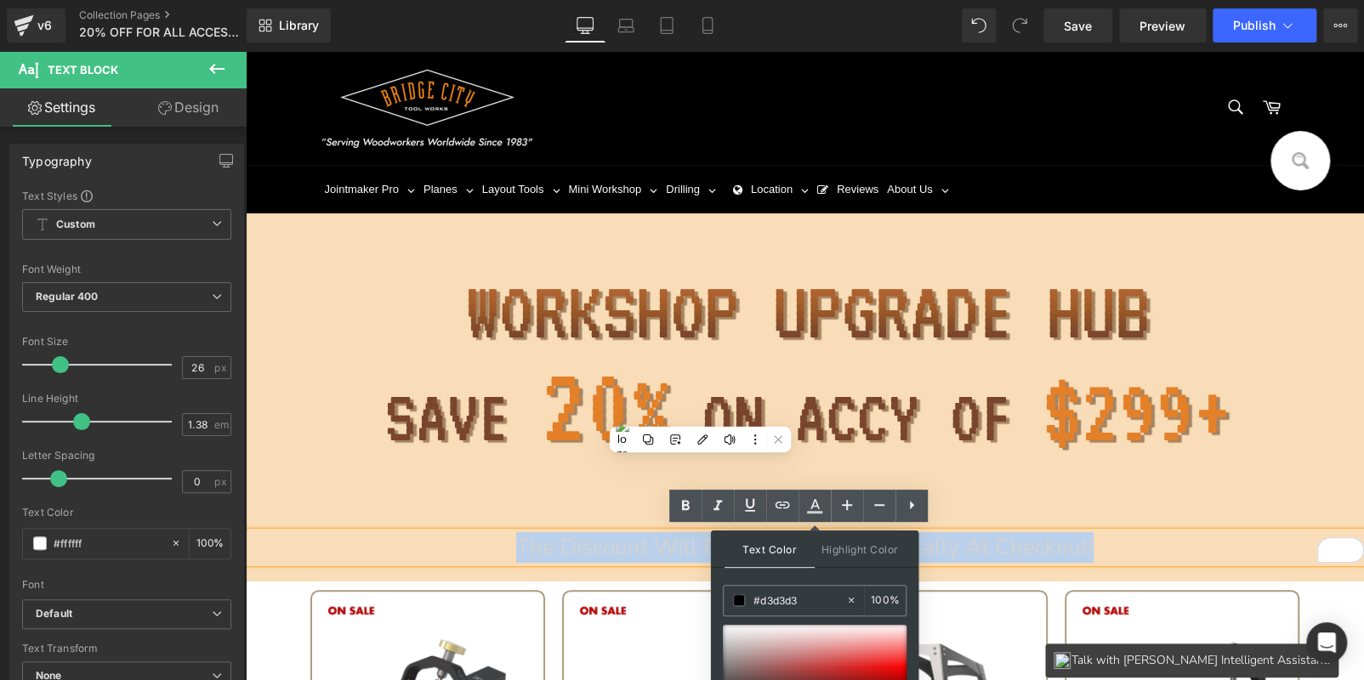
click at [614, 545] on span "The Discount Will Be Applied Automatically At Checkout!" at bounding box center [804, 547] width 577 height 30
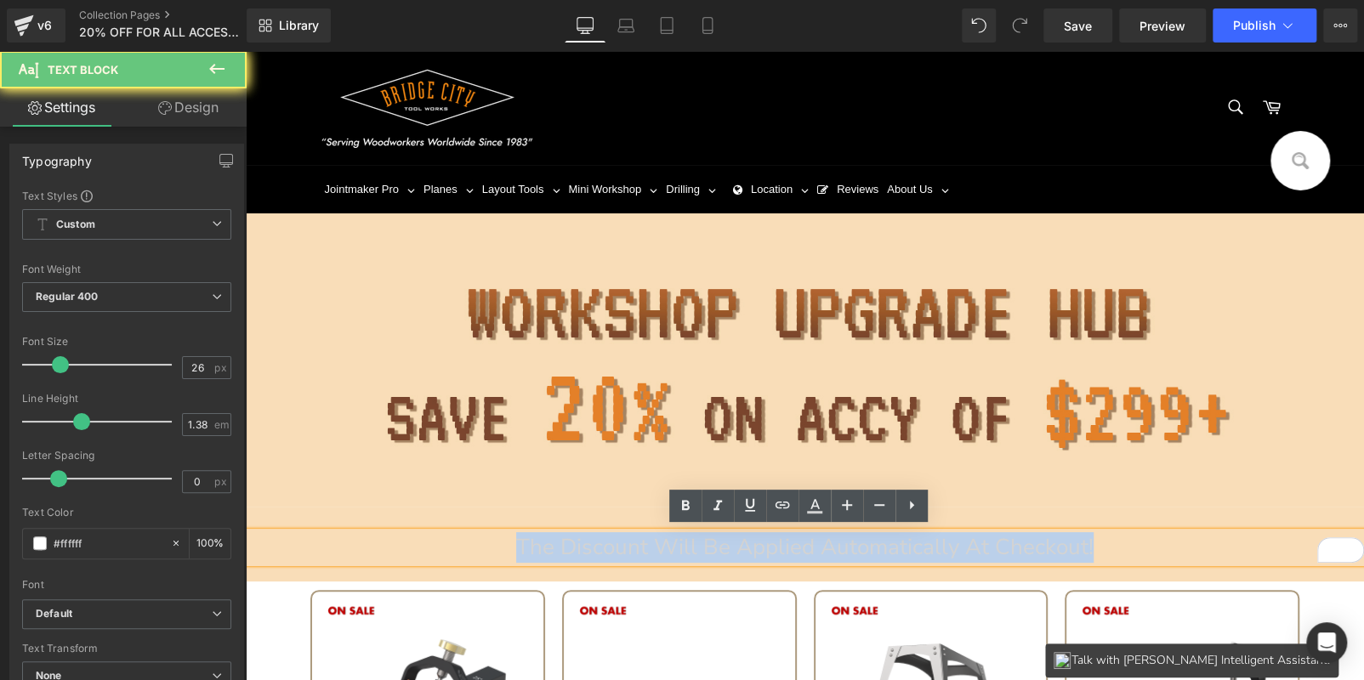
click at [673, 540] on span "The Discount Will Be Applied Automatically At Checkout!" at bounding box center [804, 547] width 577 height 30
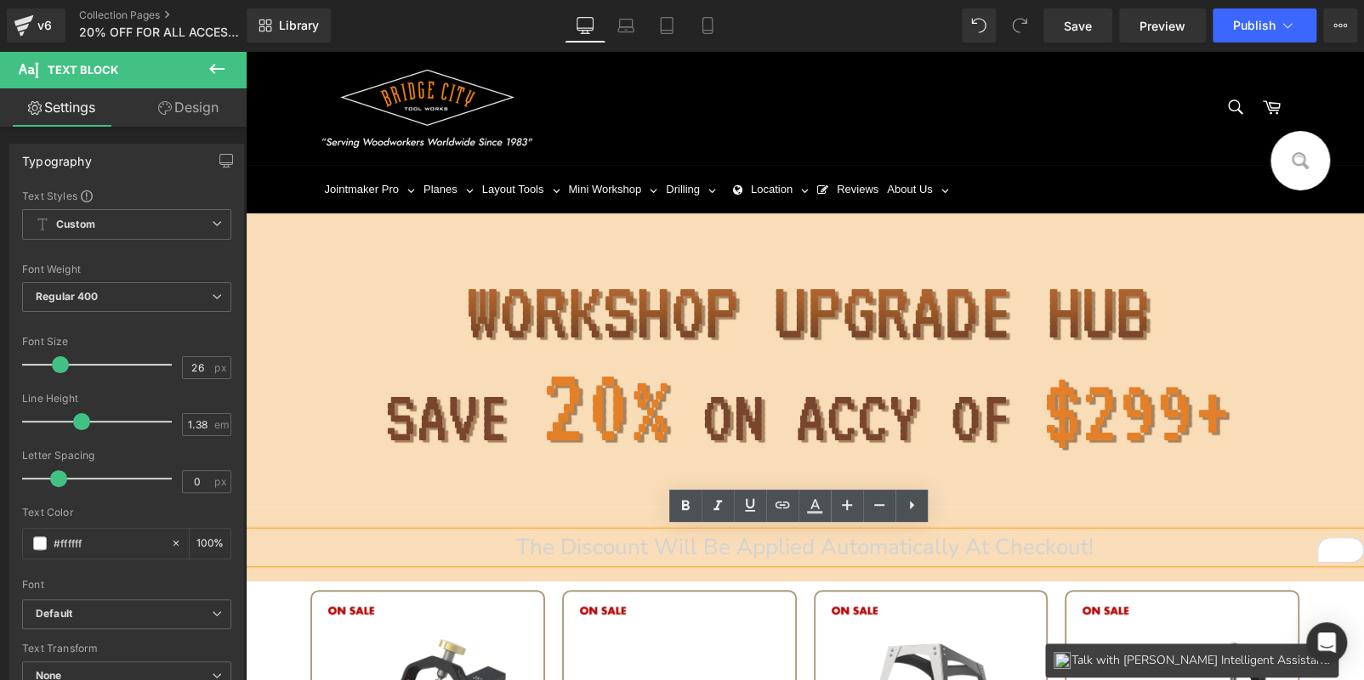
click at [855, 543] on span "The Discount Will Be Applied Automatically At Checkout!" at bounding box center [804, 547] width 577 height 30
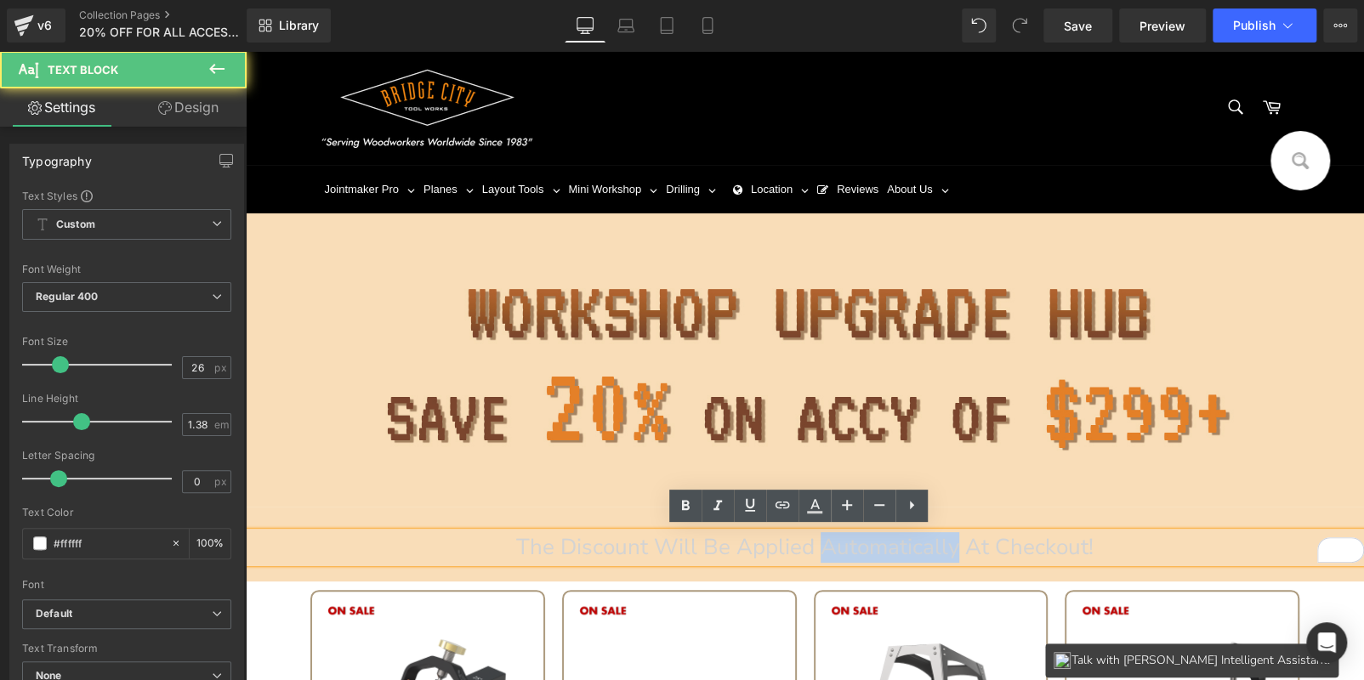
click at [855, 543] on span "The Discount Will Be Applied Automatically At Checkout!" at bounding box center [804, 547] width 577 height 30
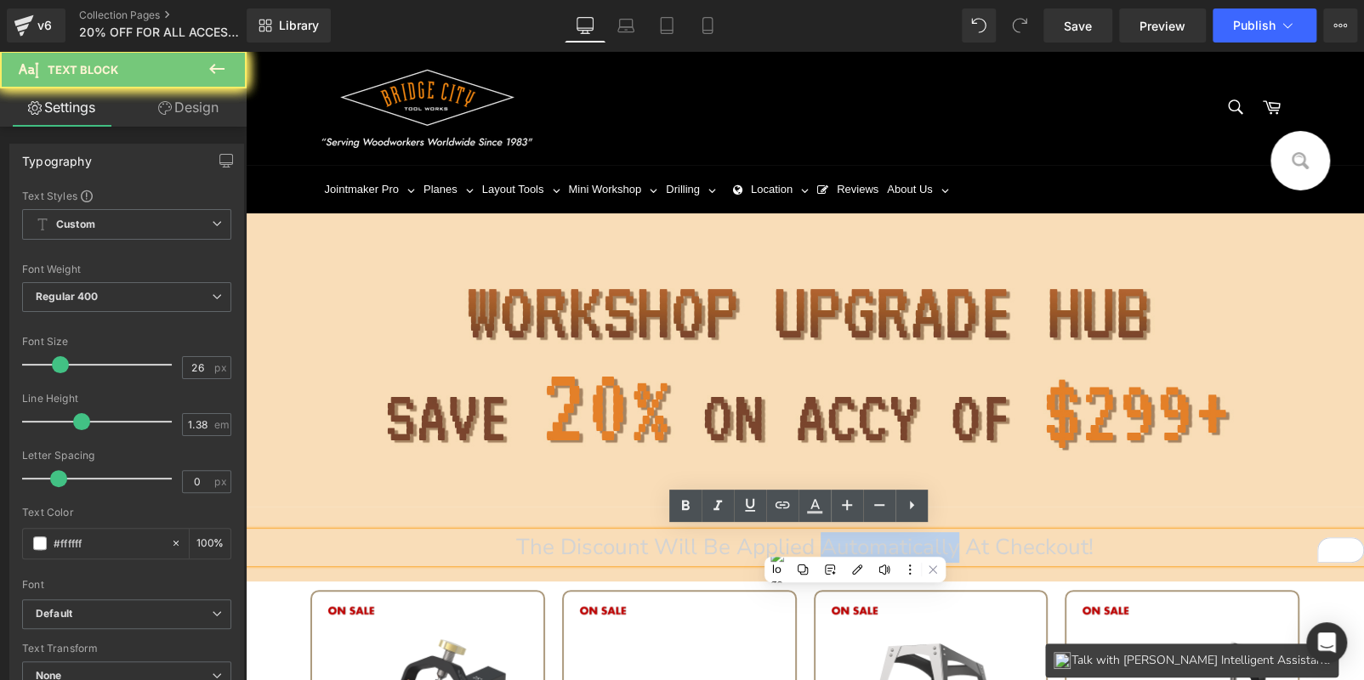
click at [855, 543] on span "The Discount Will Be Applied Automatically At Checkout!" at bounding box center [804, 547] width 577 height 30
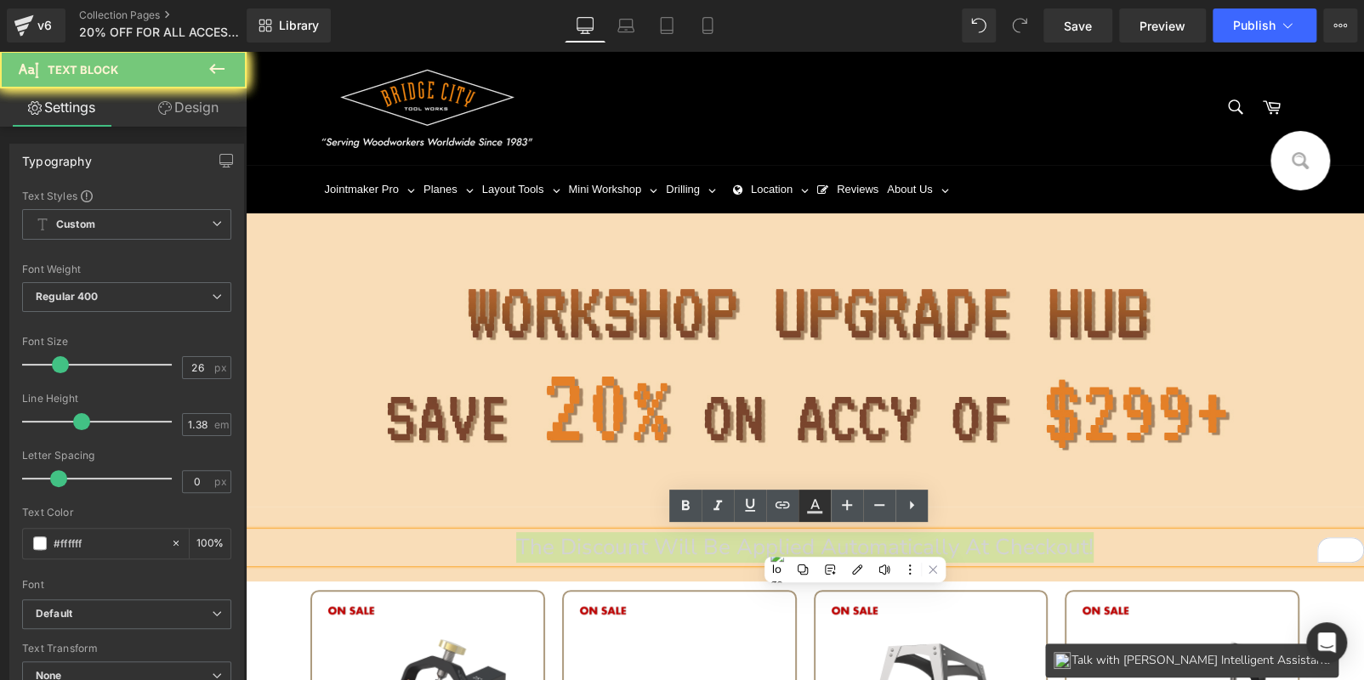
click at [817, 505] on icon at bounding box center [814, 504] width 9 height 10
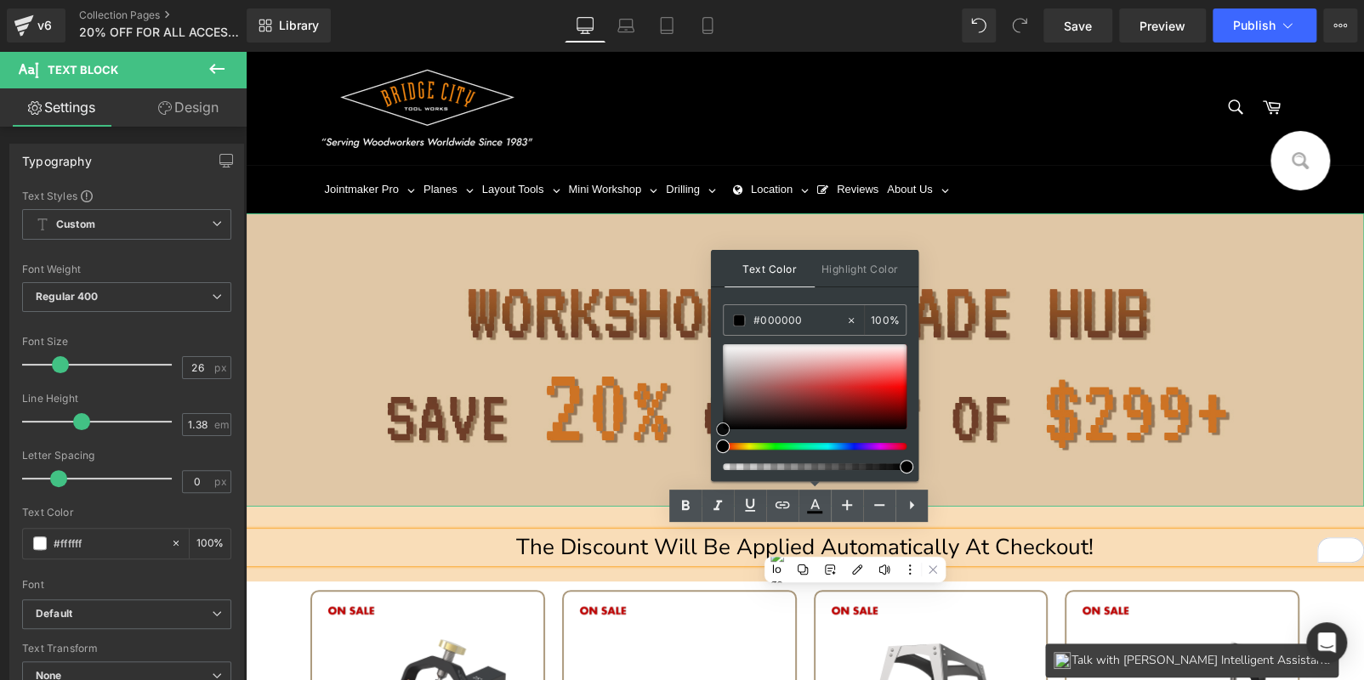
drag, startPoint x: 977, startPoint y: 440, endPoint x: 699, endPoint y: 444, distance: 278.1
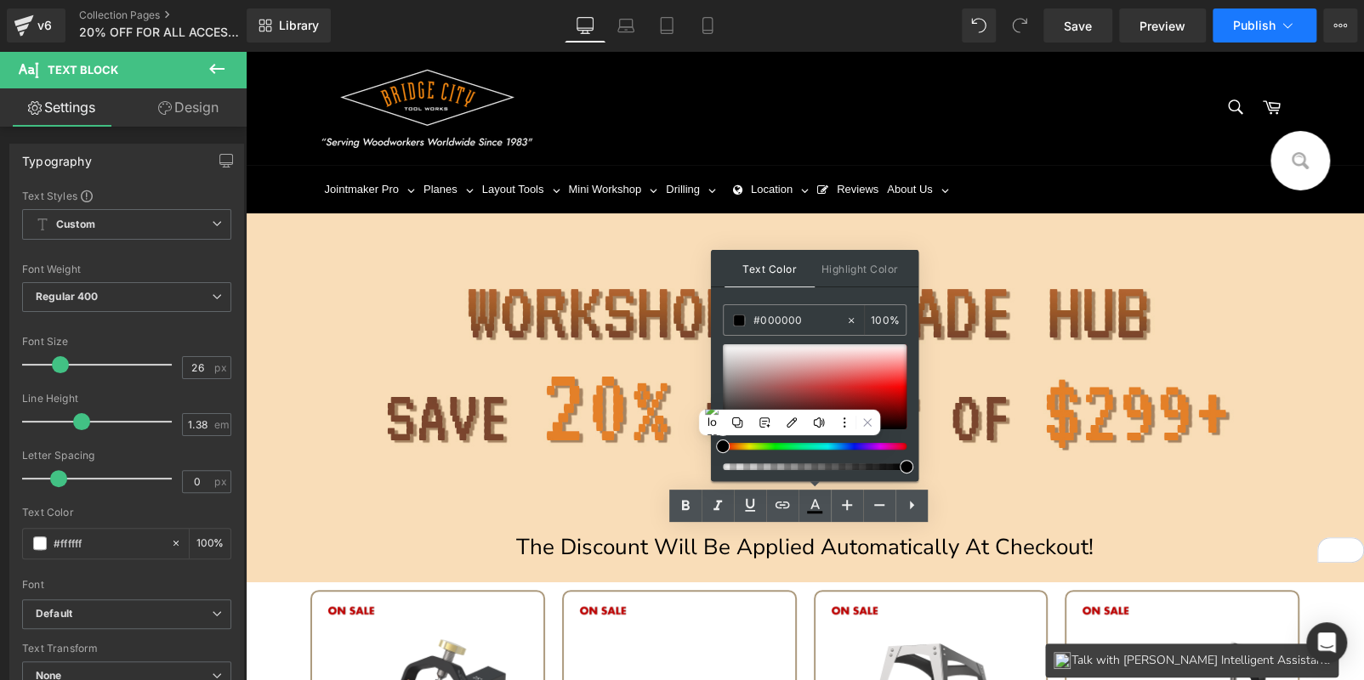
click at [1241, 23] on span "Publish" at bounding box center [1254, 26] width 43 height 14
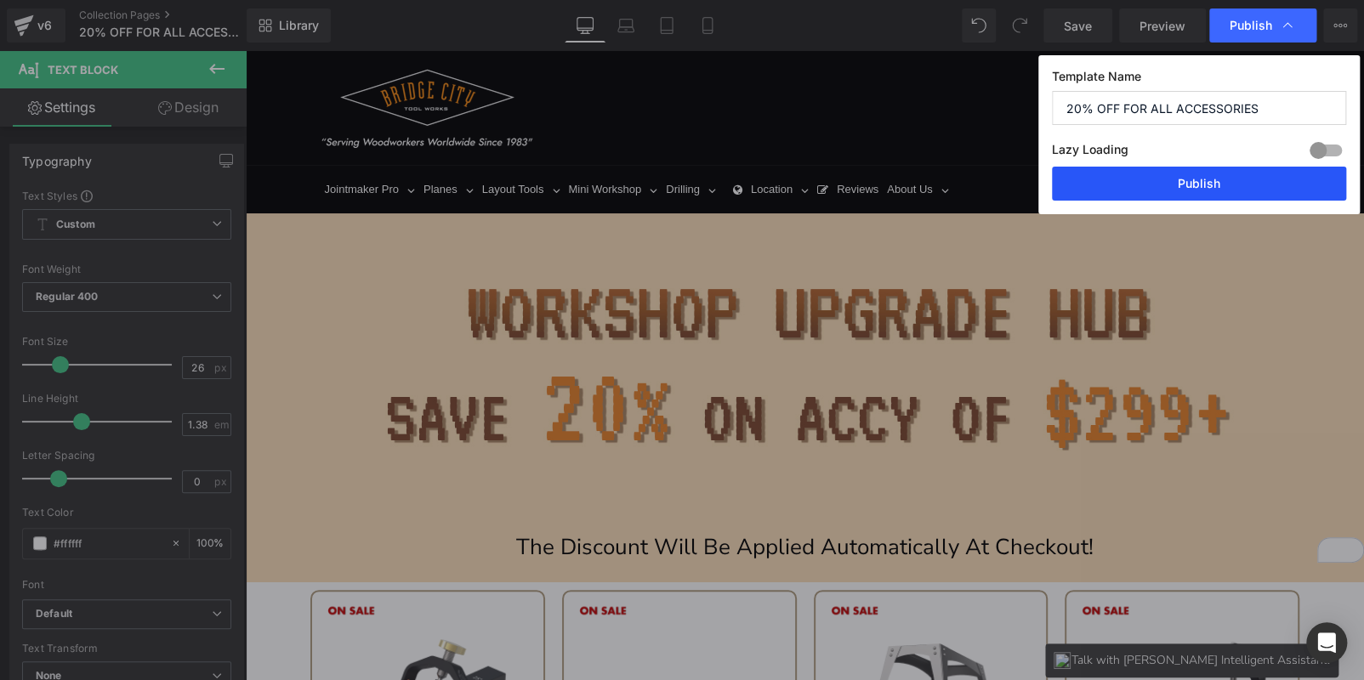
click at [1166, 175] on button "Publish" at bounding box center [1199, 184] width 294 height 34
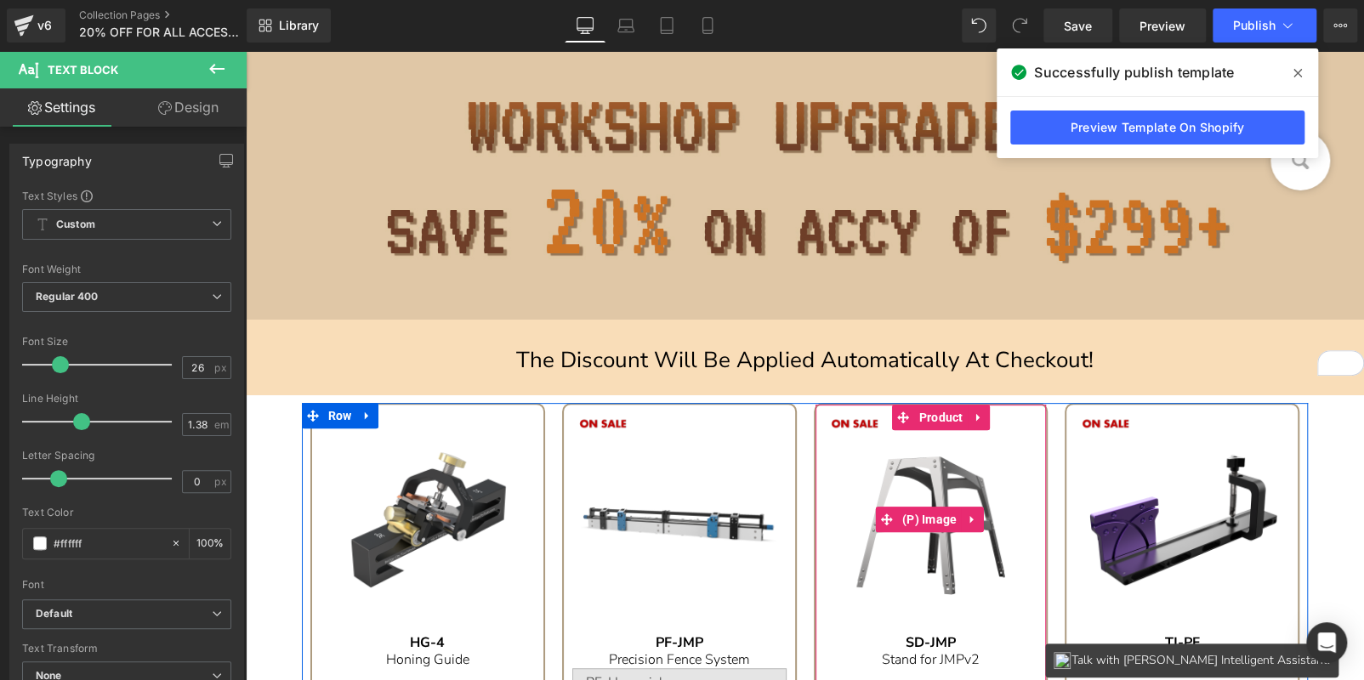
scroll to position [85, 0]
